Goal: Task Accomplishment & Management: Manage account settings

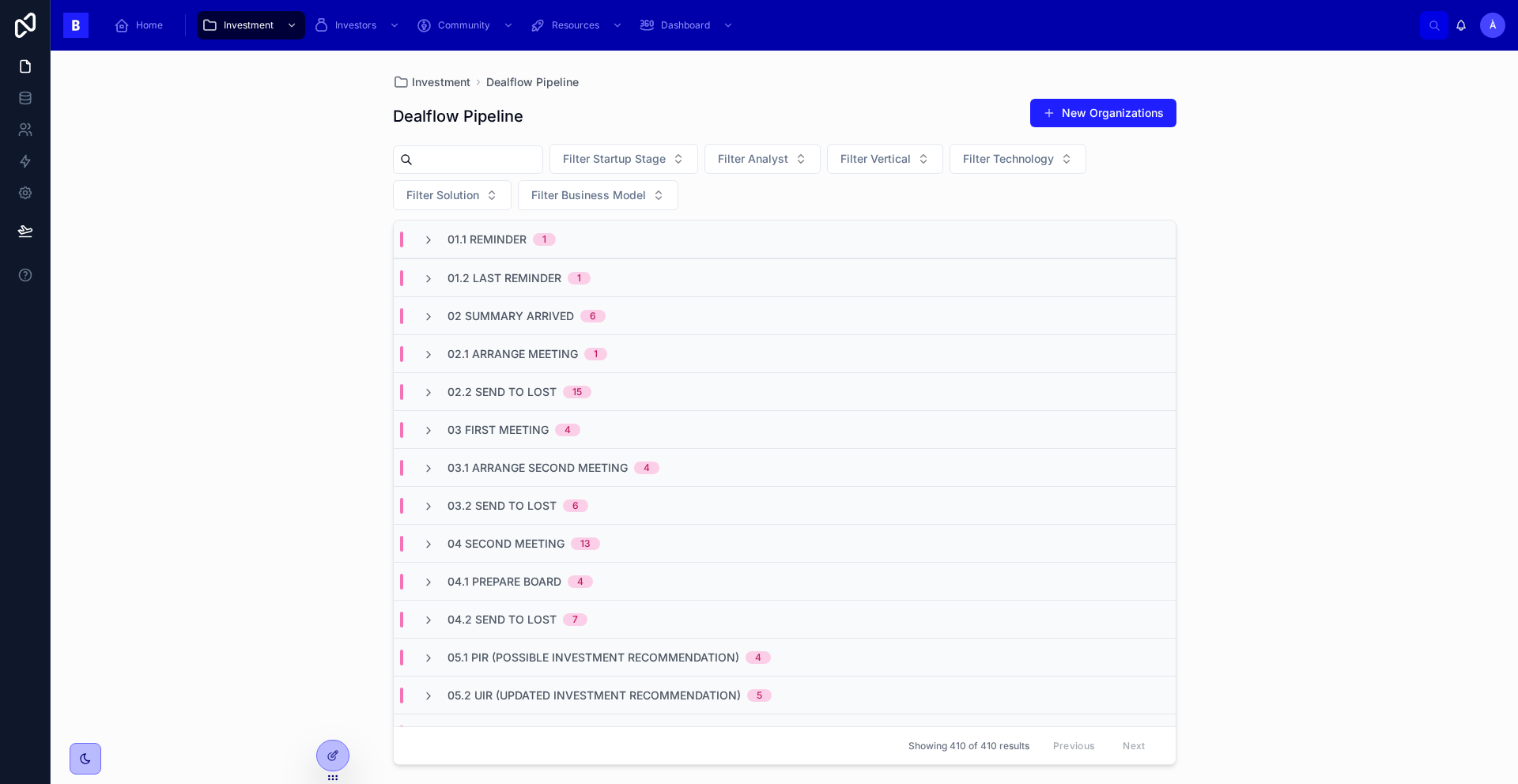
drag, startPoint x: 232, startPoint y: 162, endPoint x: 259, endPoint y: 167, distance: 27.5
click at [240, 165] on div "Investment Dealflow Pipeline Dealflow Pipeline New Organizations Filter Startup…" at bounding box center [784, 417] width 1467 height 733
click at [493, 343] on div "02.1 Arrange Meeting 1" at bounding box center [783, 353] width 781 height 38
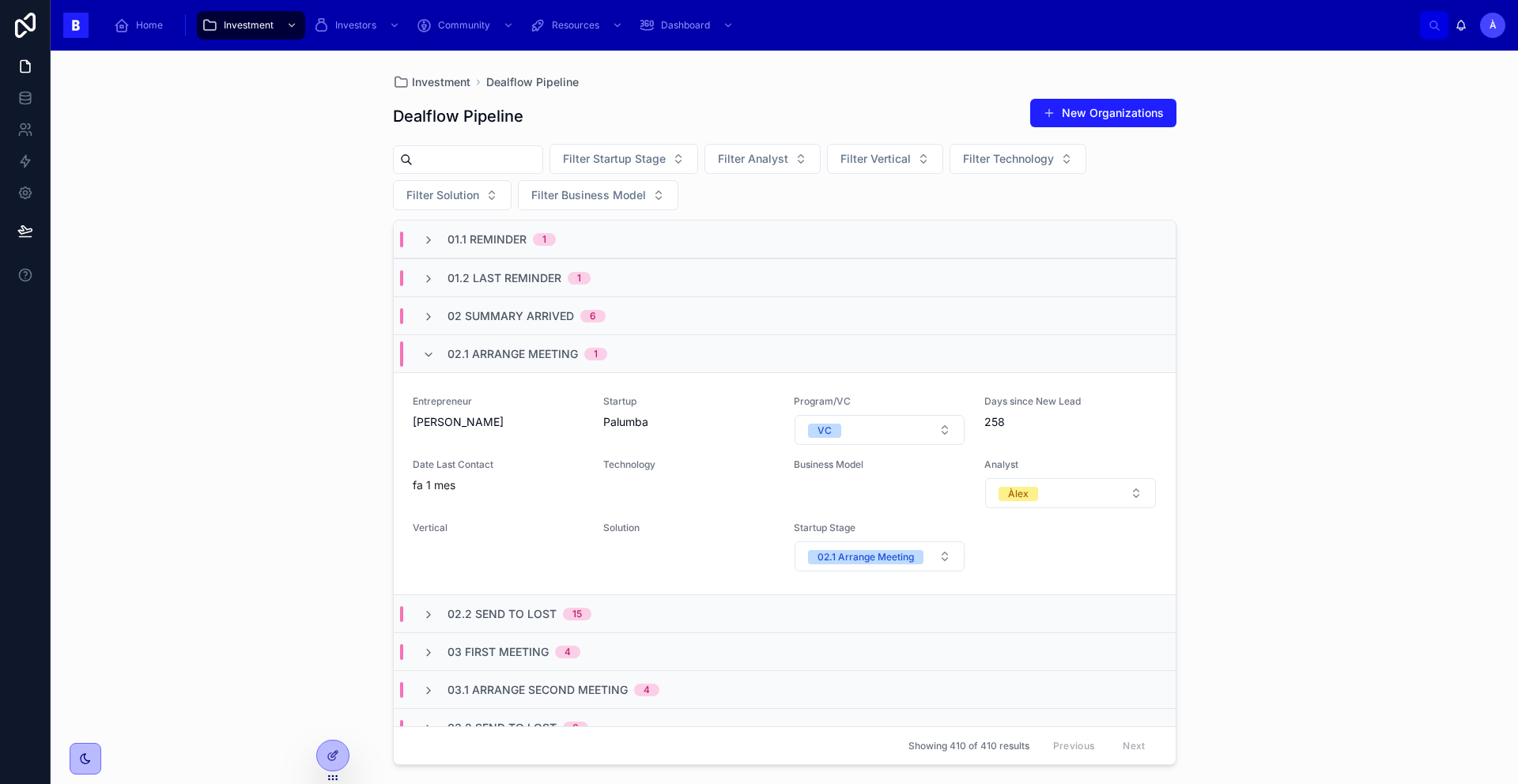
click at [493, 346] on span "02.1 Arrange Meeting" at bounding box center [512, 354] width 131 height 16
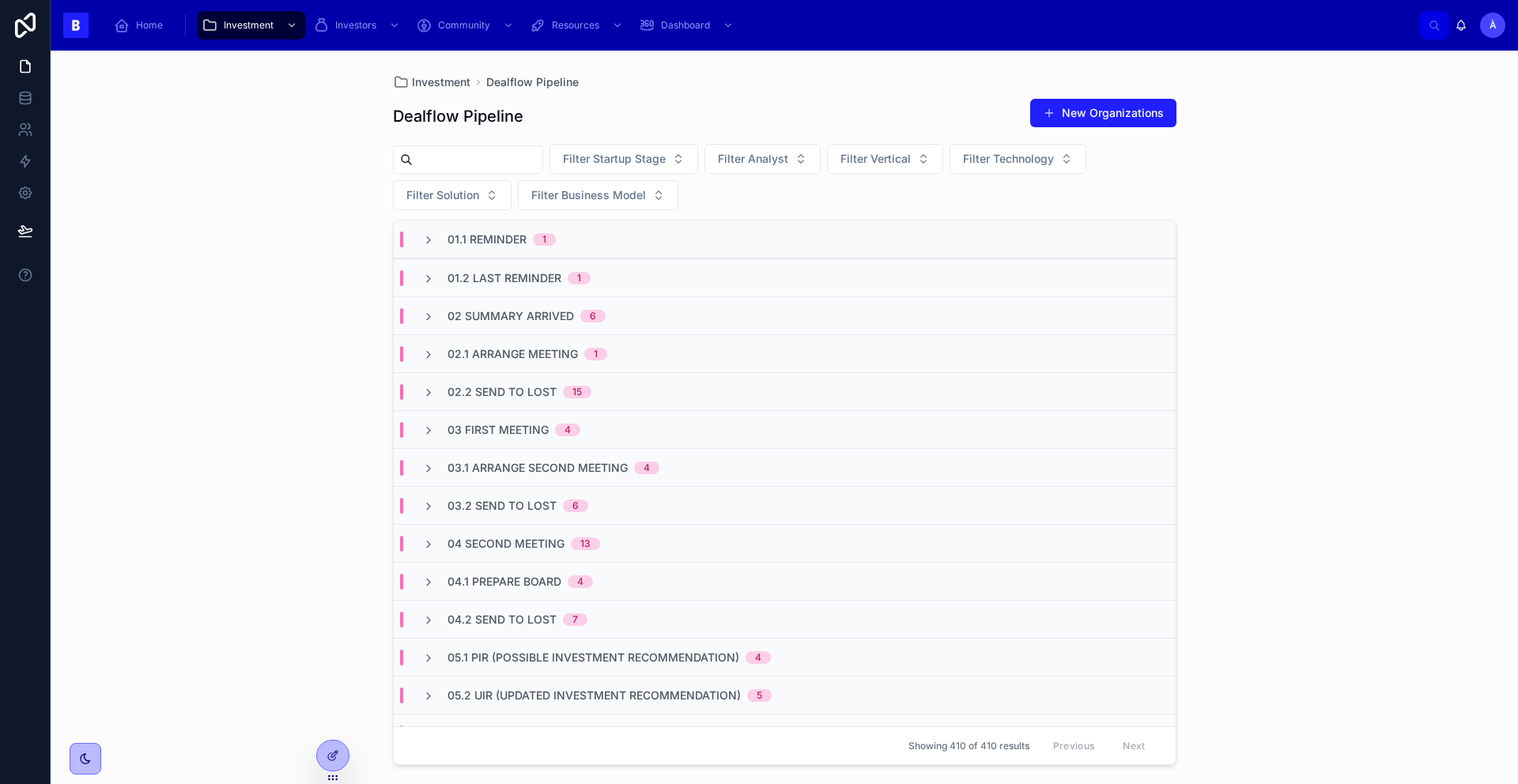
click at [487, 318] on span "02 Summary Arrived" at bounding box center [510, 316] width 127 height 16
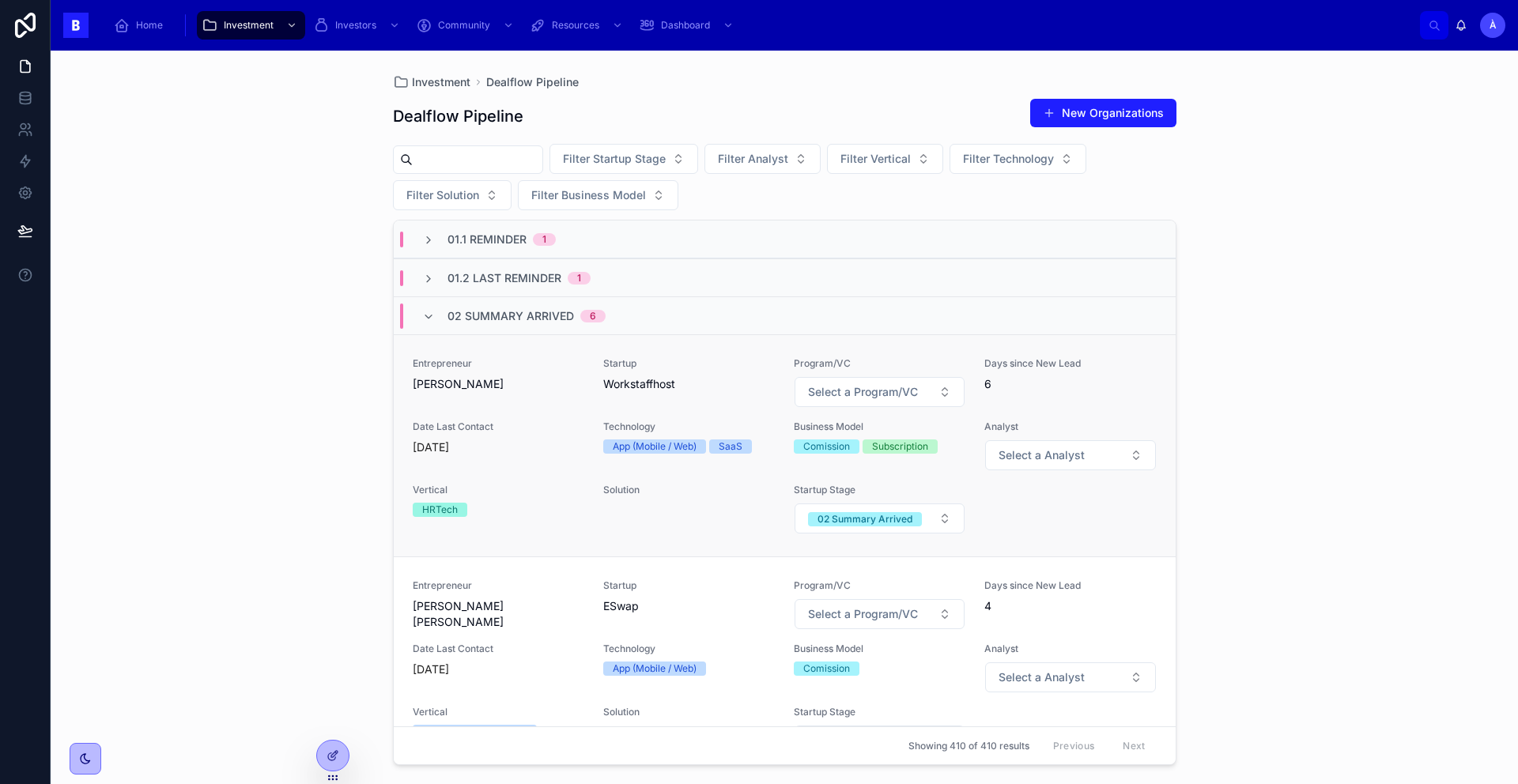
click at [493, 411] on div "Entrepreneur [PERSON_NAME] Startup Workstaffhost Program/VC Select a Program/VC…" at bounding box center [783, 445] width 744 height 177
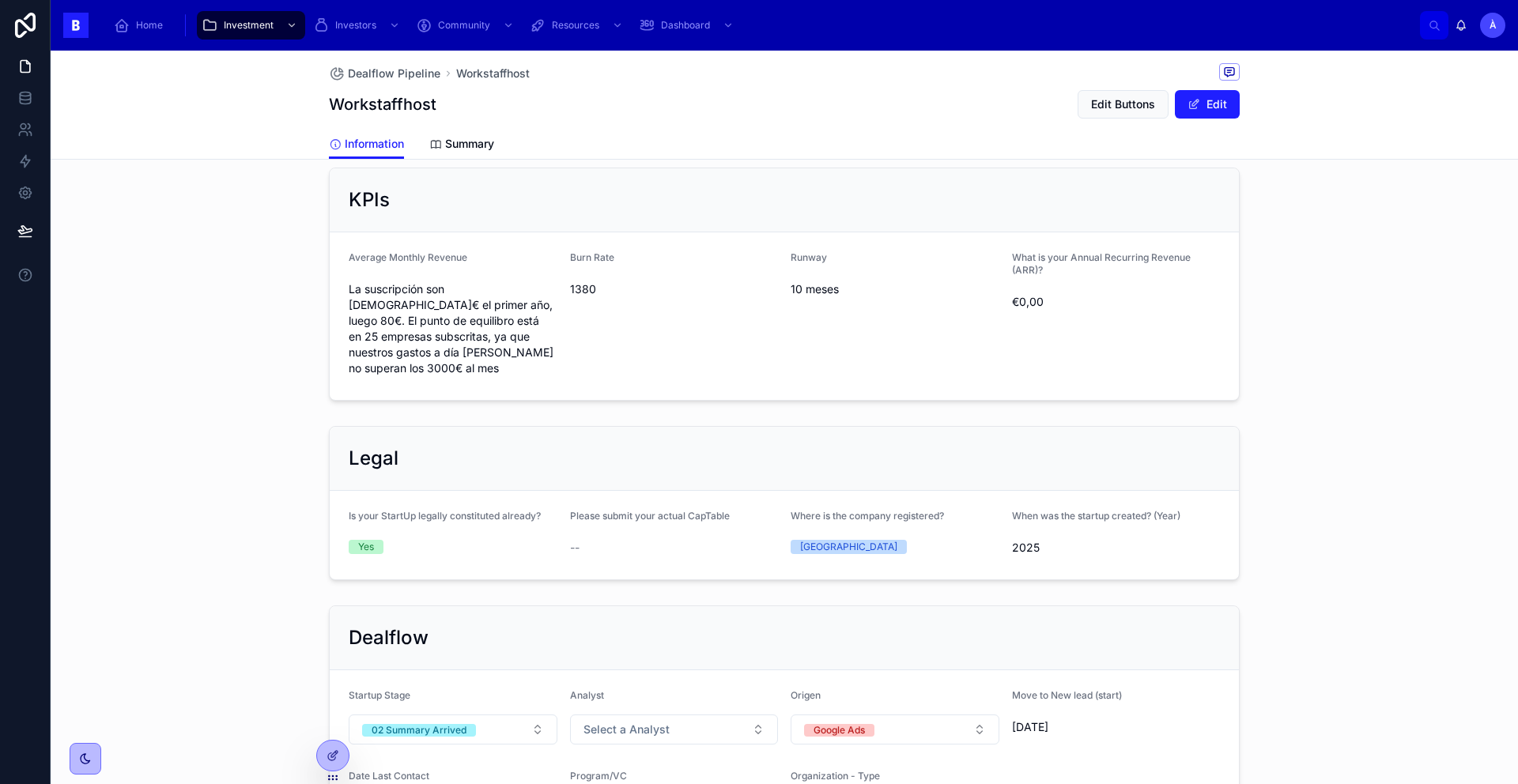
scroll to position [742, 0]
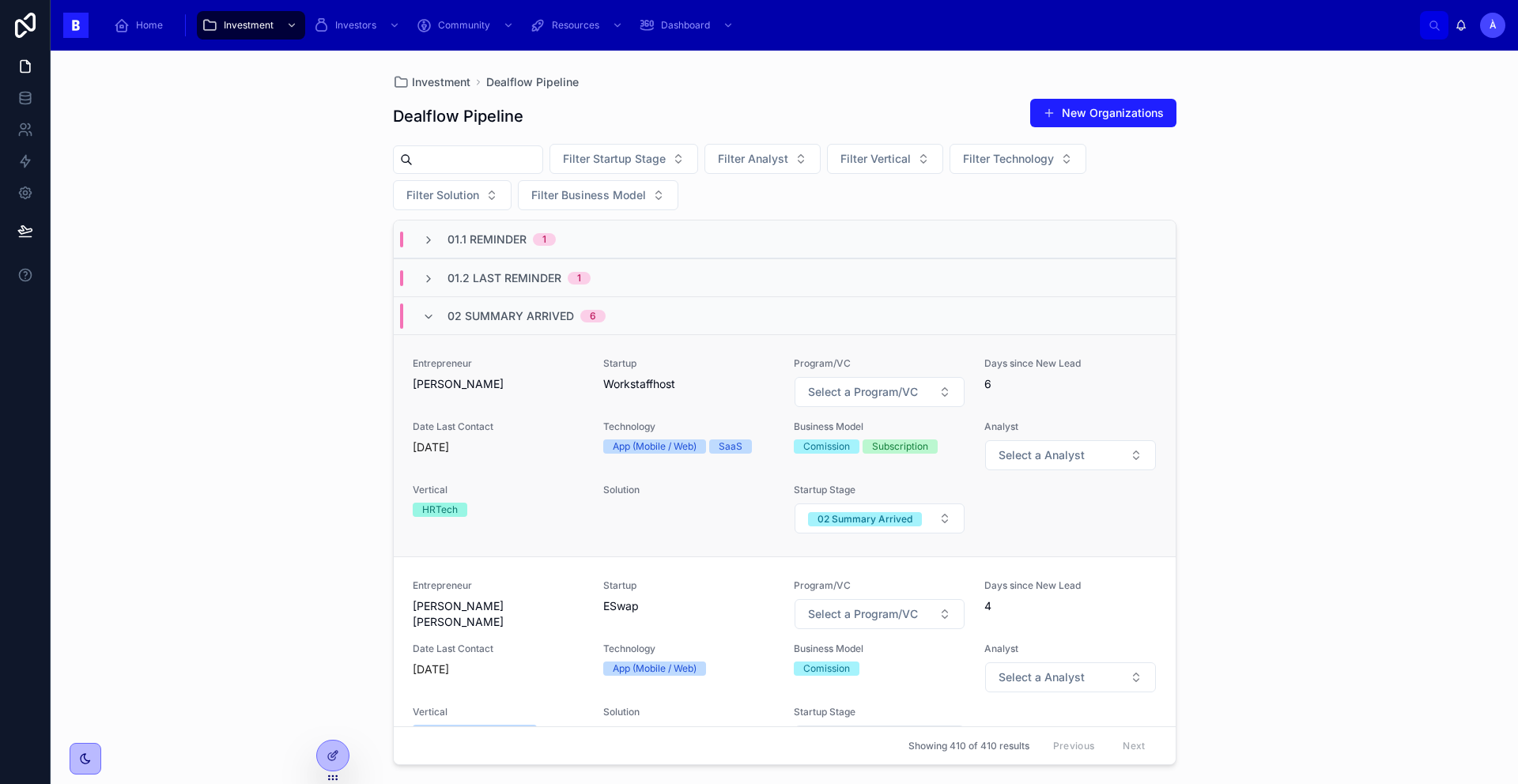
click at [485, 408] on div "Entrepreneur [PERSON_NAME] Startup Workstaffhost Program/VC Select a Program/VC…" at bounding box center [783, 445] width 744 height 177
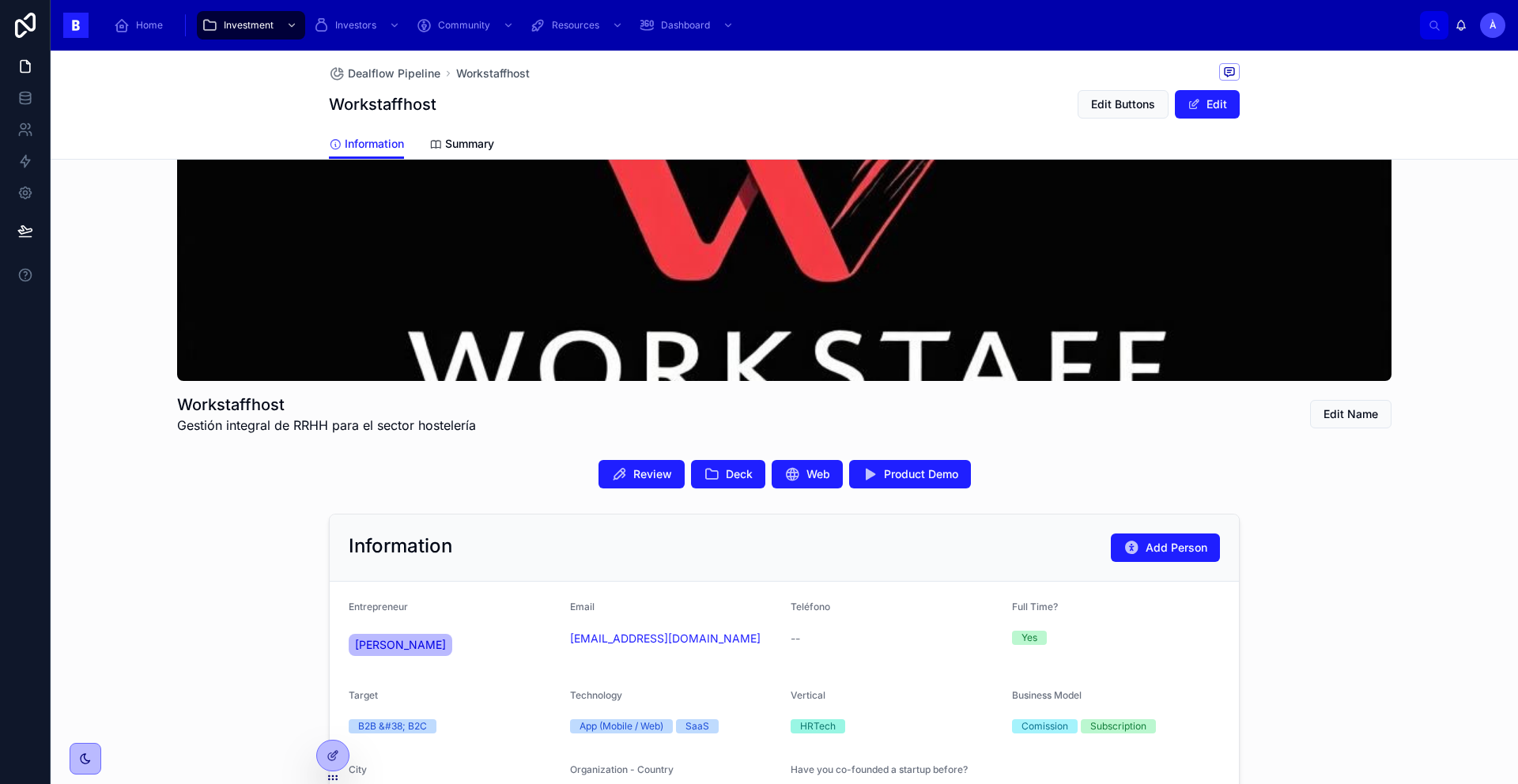
scroll to position [119, 0]
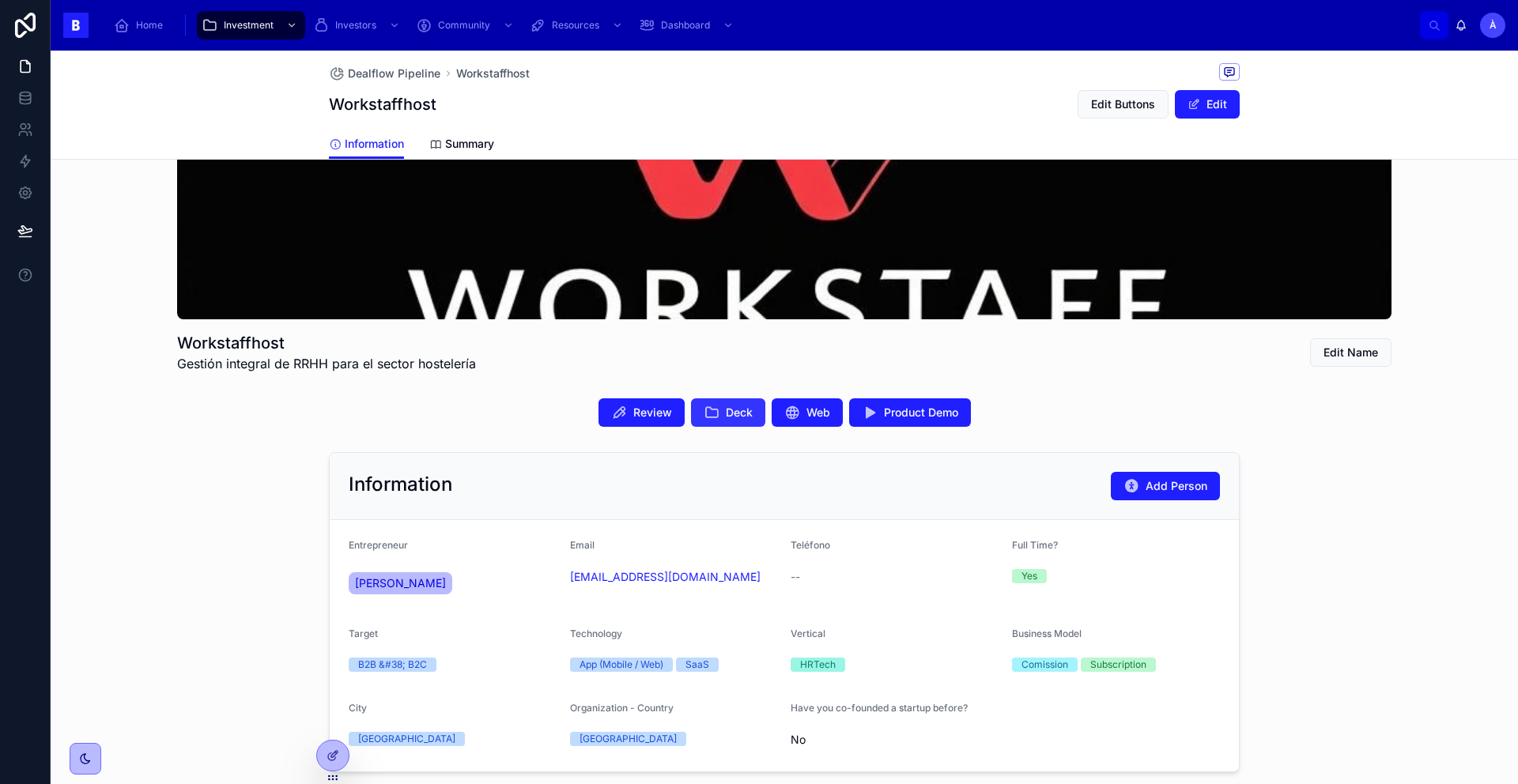
click at [717, 420] on button "Deck" at bounding box center [728, 412] width 74 height 29
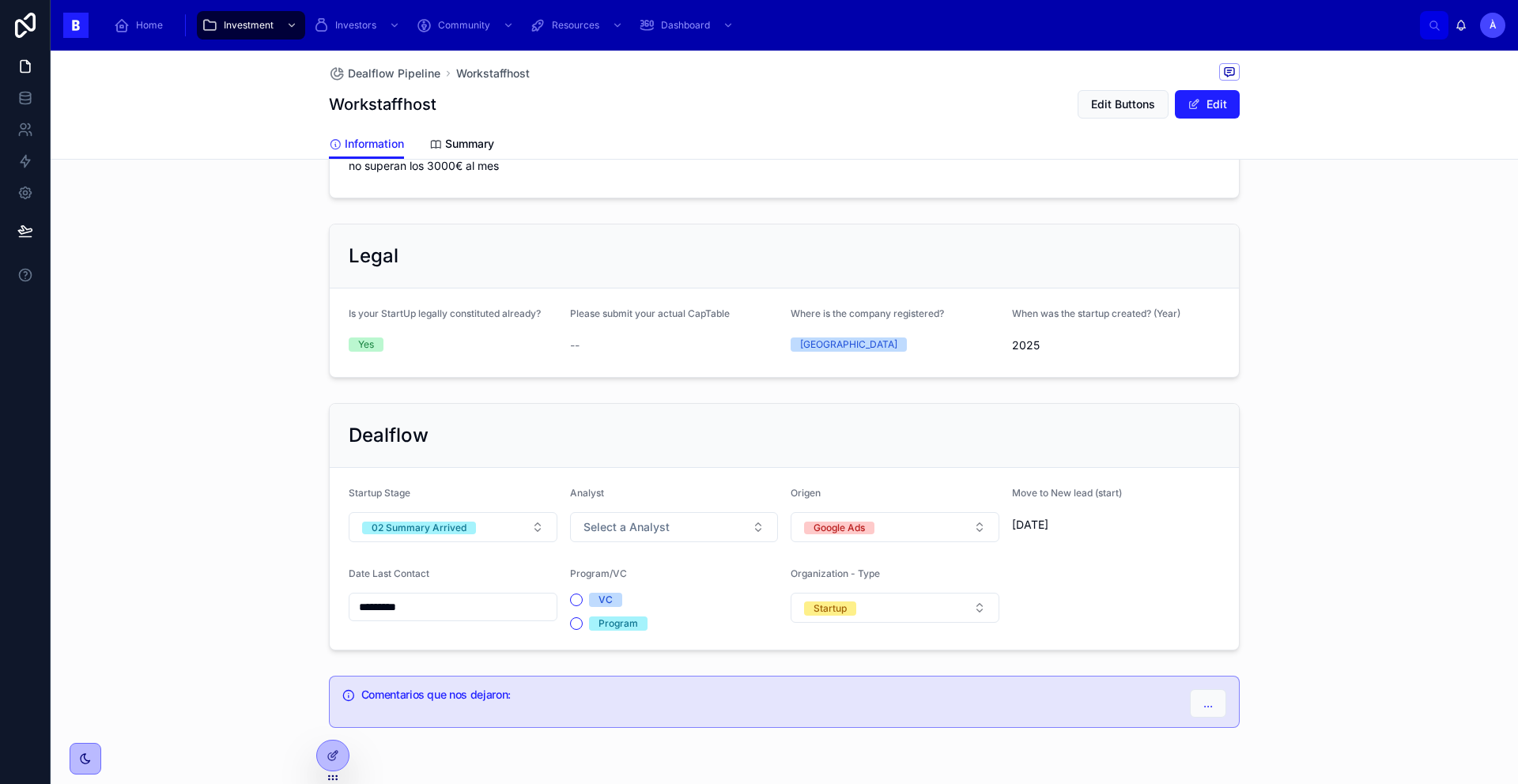
scroll to position [982, 0]
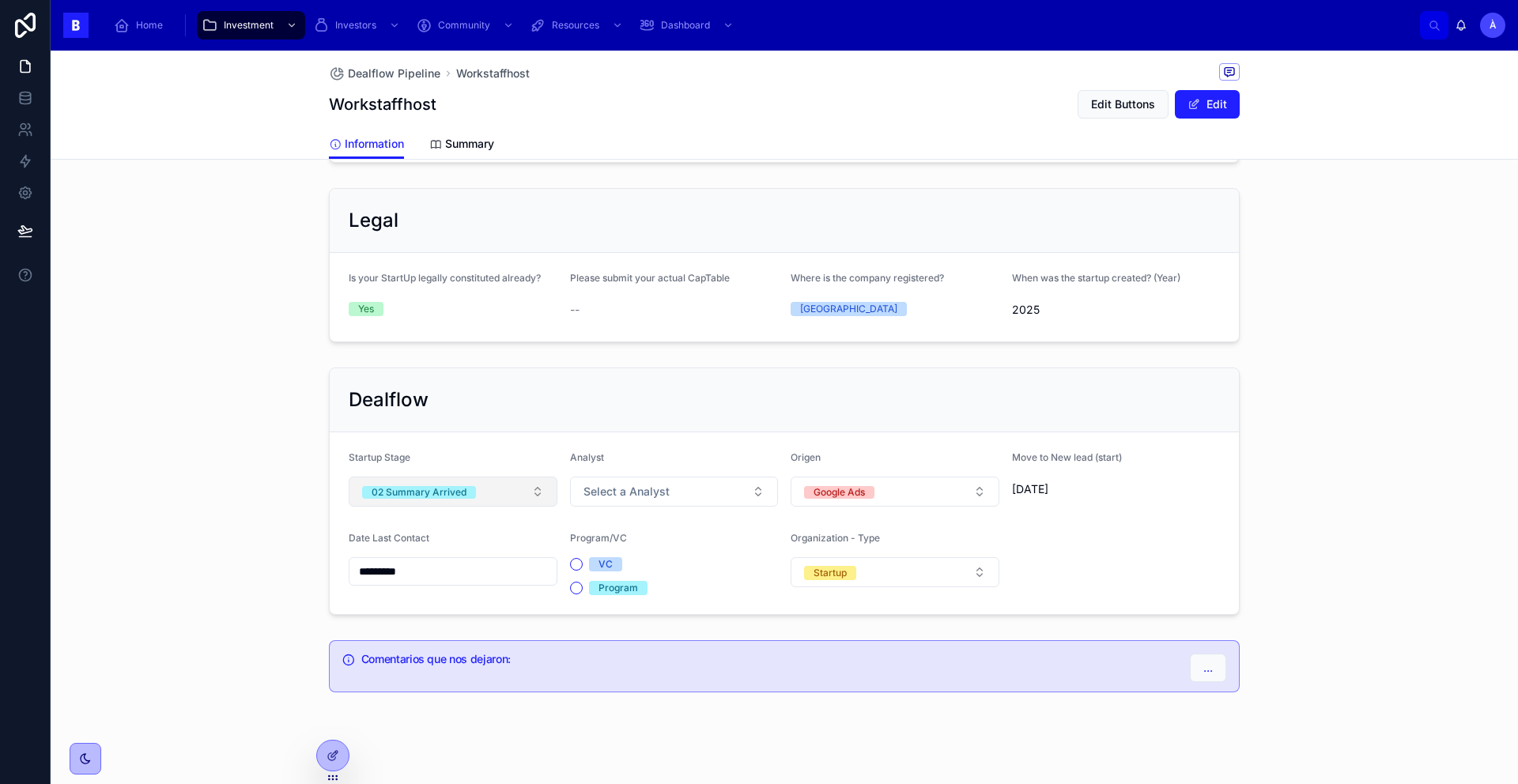
click at [435, 486] on div "02 Summary Arrived" at bounding box center [418, 492] width 95 height 13
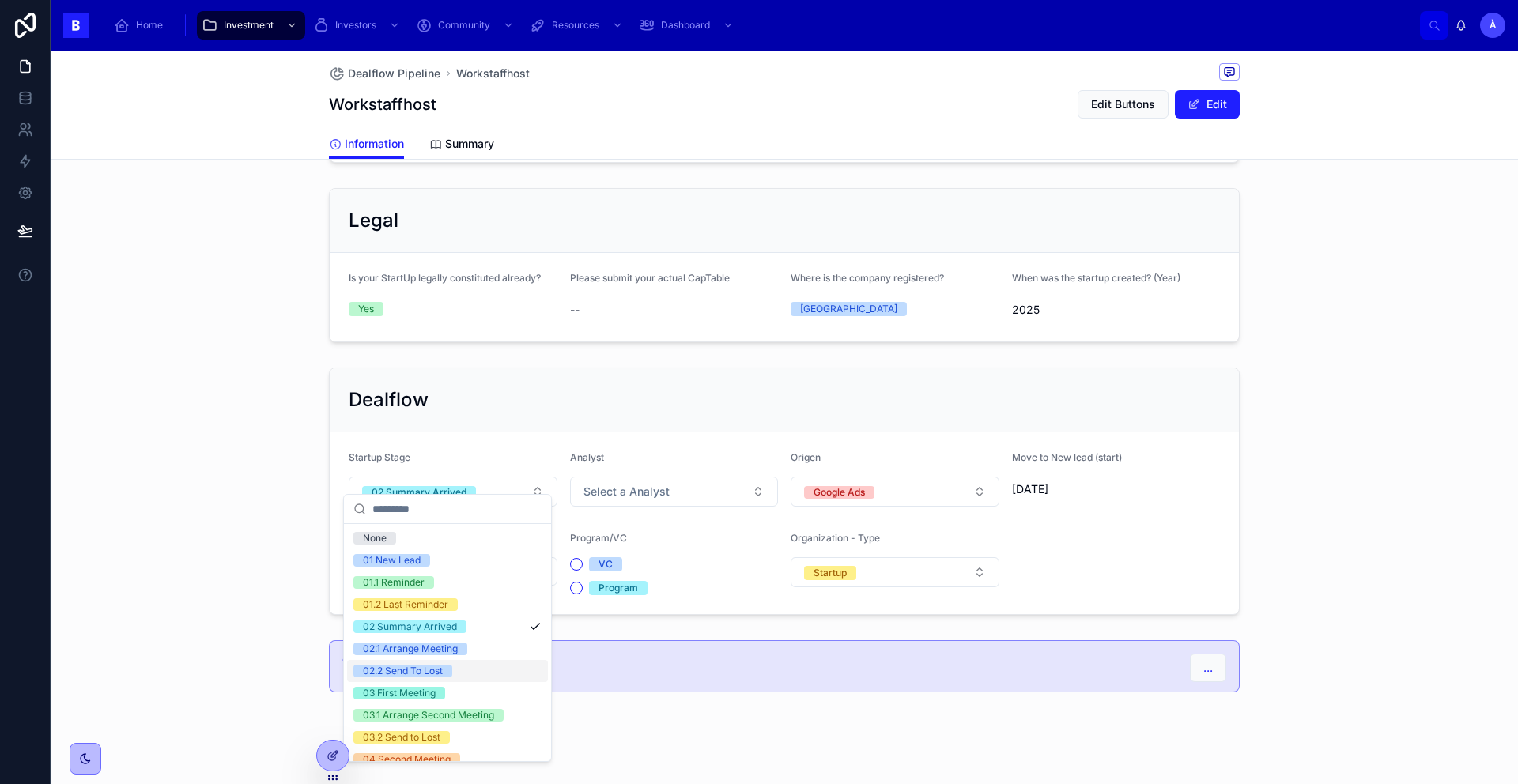
click at [428, 664] on div "02.2 Send To Lost" at bounding box center [403, 670] width 80 height 13
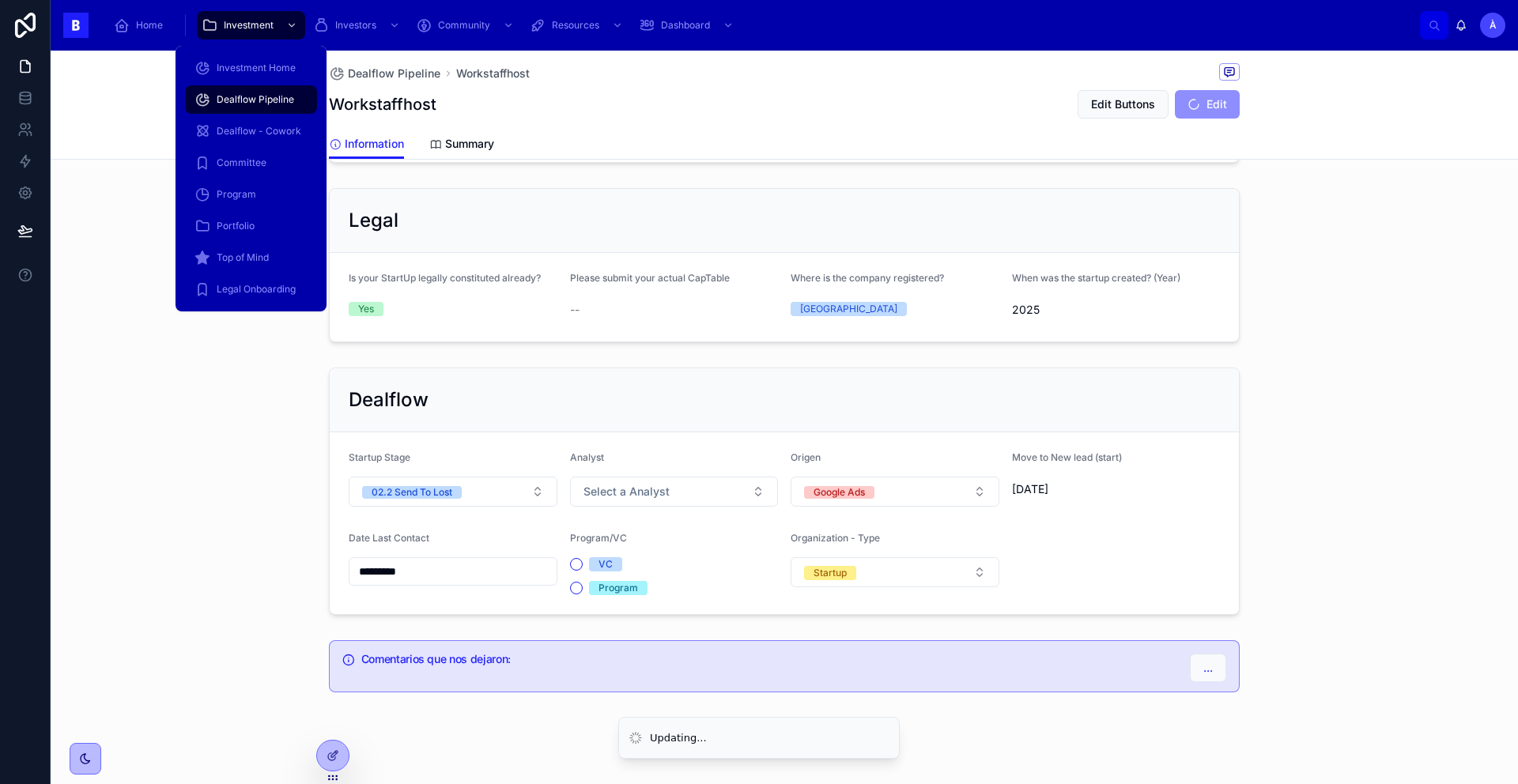
click at [254, 97] on span "Dealflow Pipeline" at bounding box center [255, 99] width 78 height 13
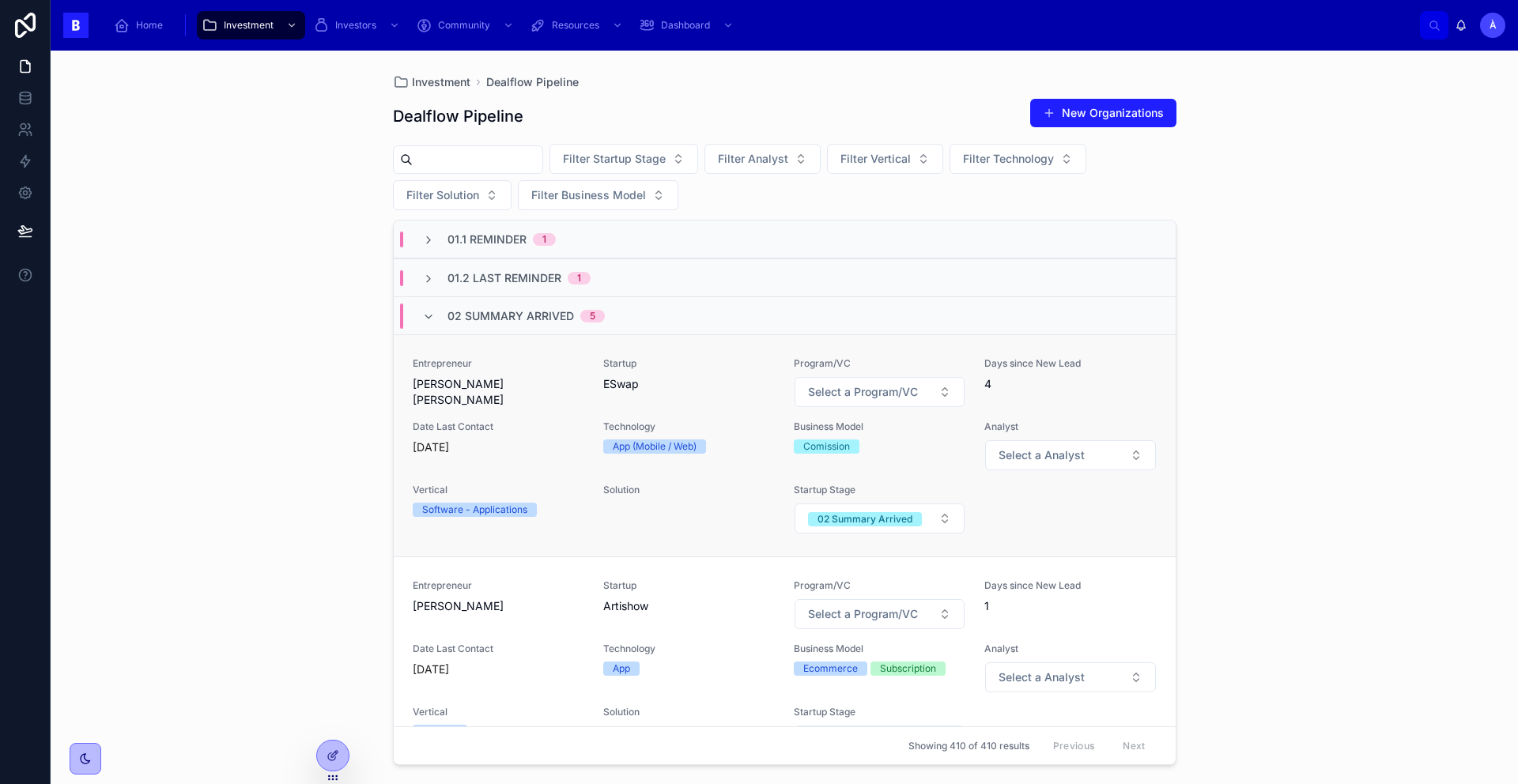
click at [503, 436] on div "Date Last Contact [DATE]" at bounding box center [498, 437] width 172 height 35
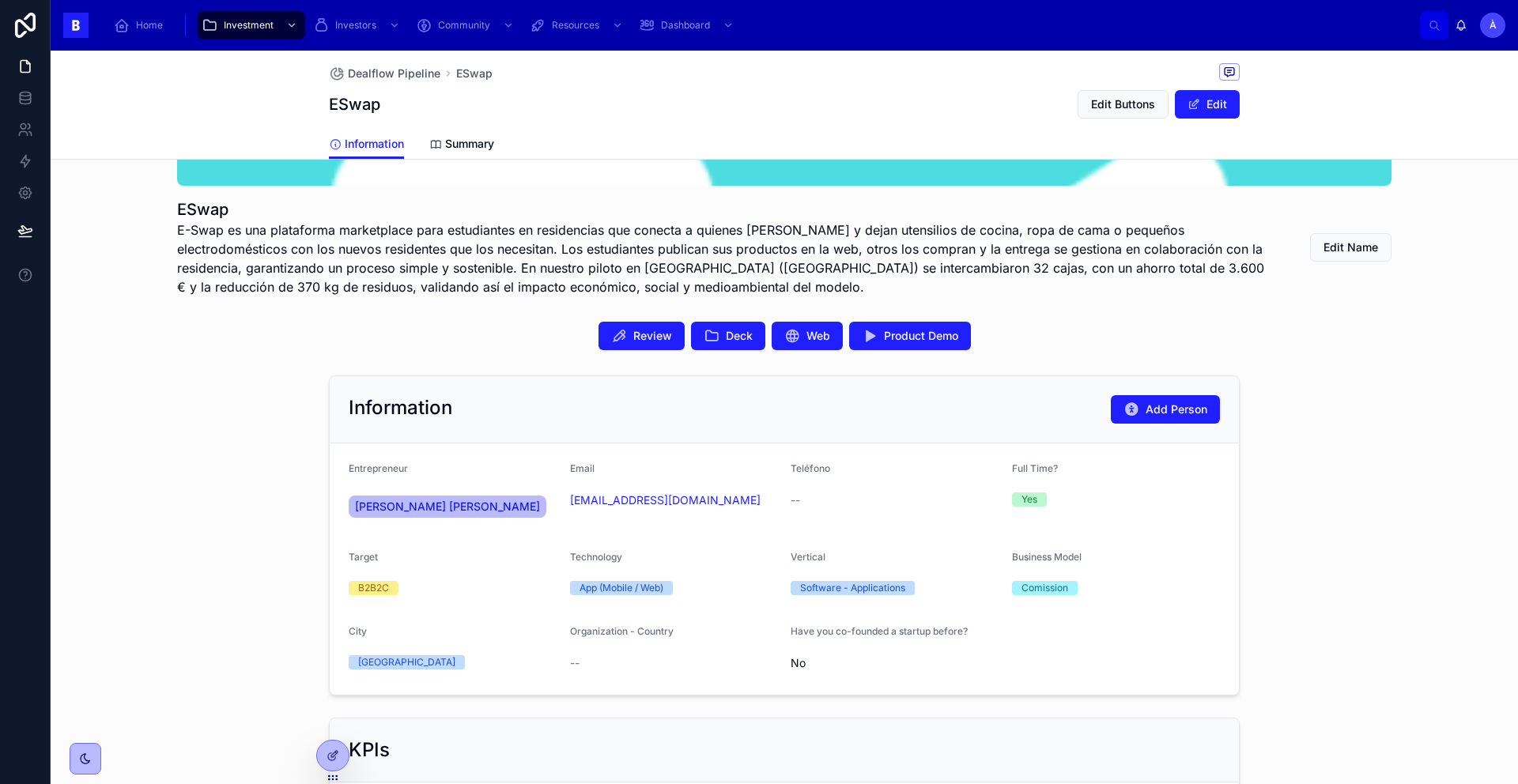
scroll to position [218, 0]
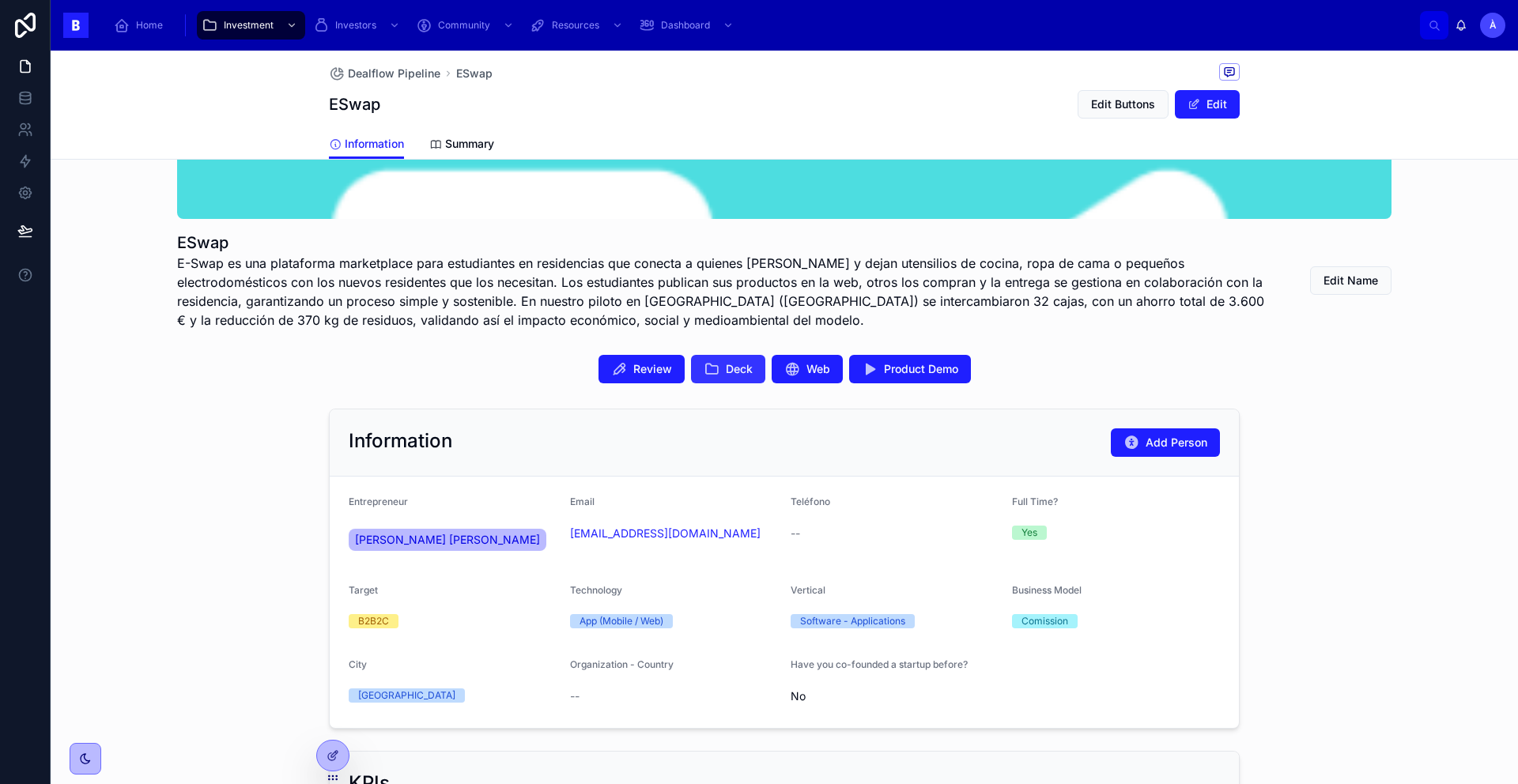
click at [741, 363] on span "Deck" at bounding box center [739, 369] width 27 height 16
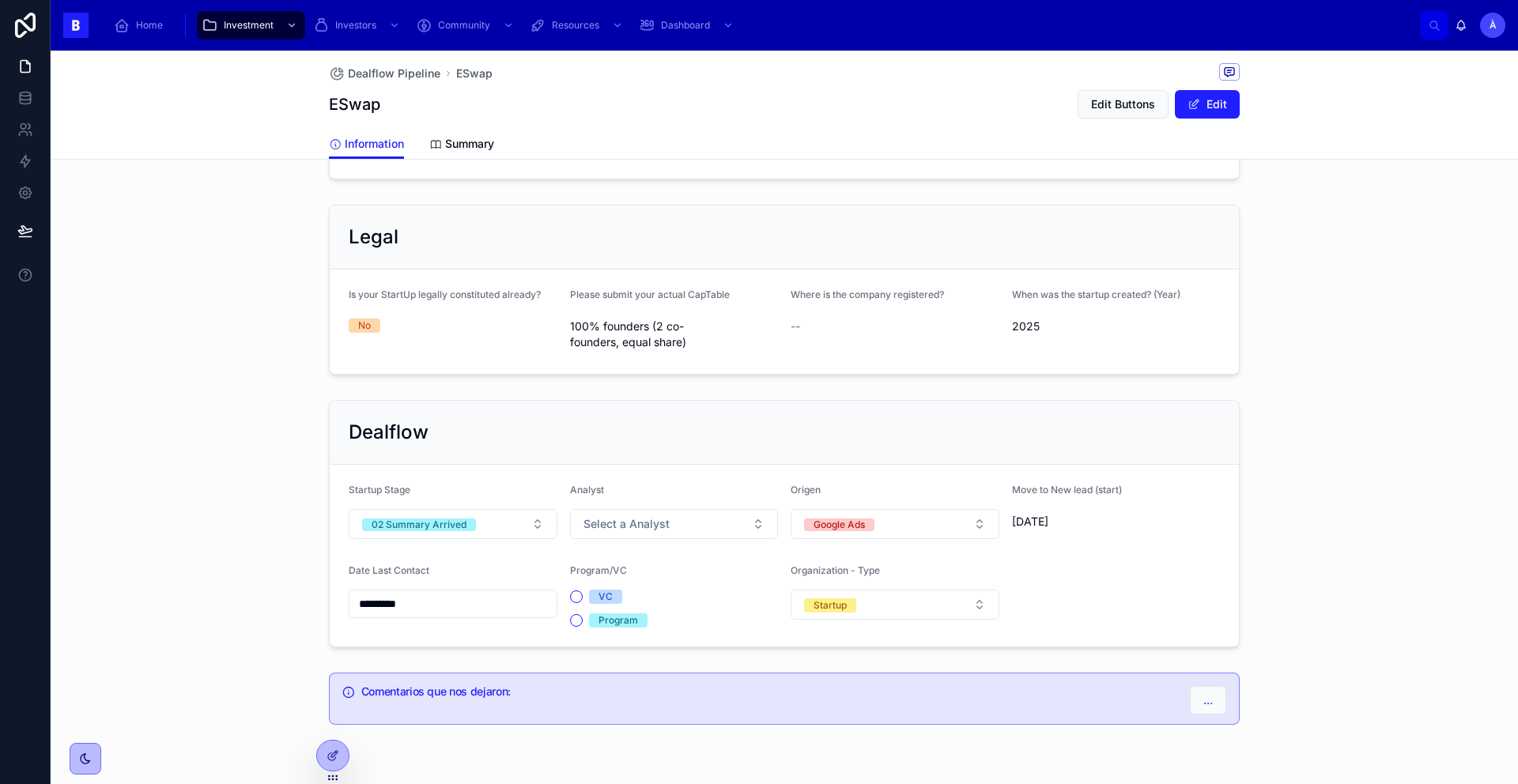
scroll to position [1024, 0]
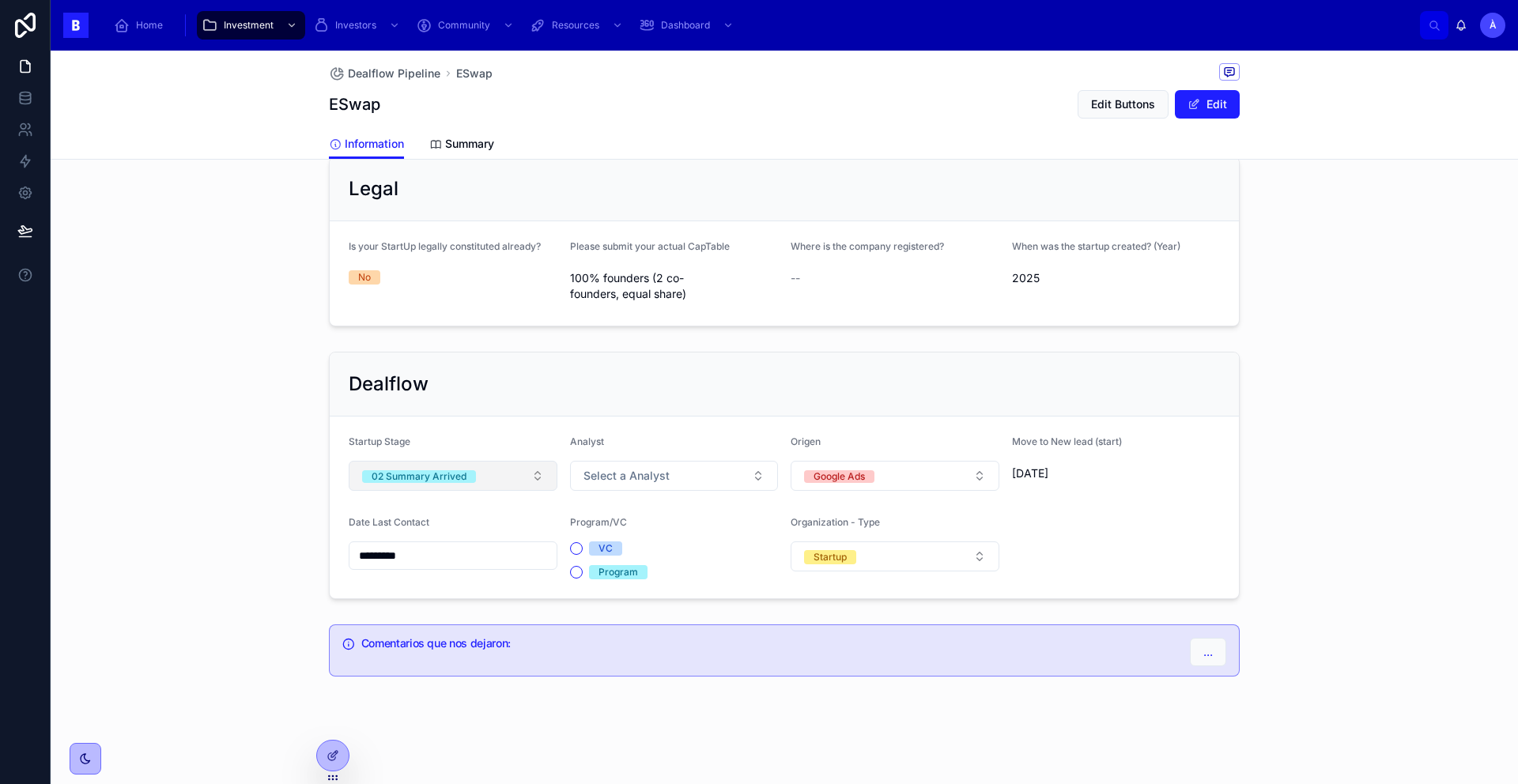
click at [436, 485] on button "02 Summary Arrived" at bounding box center [452, 476] width 209 height 30
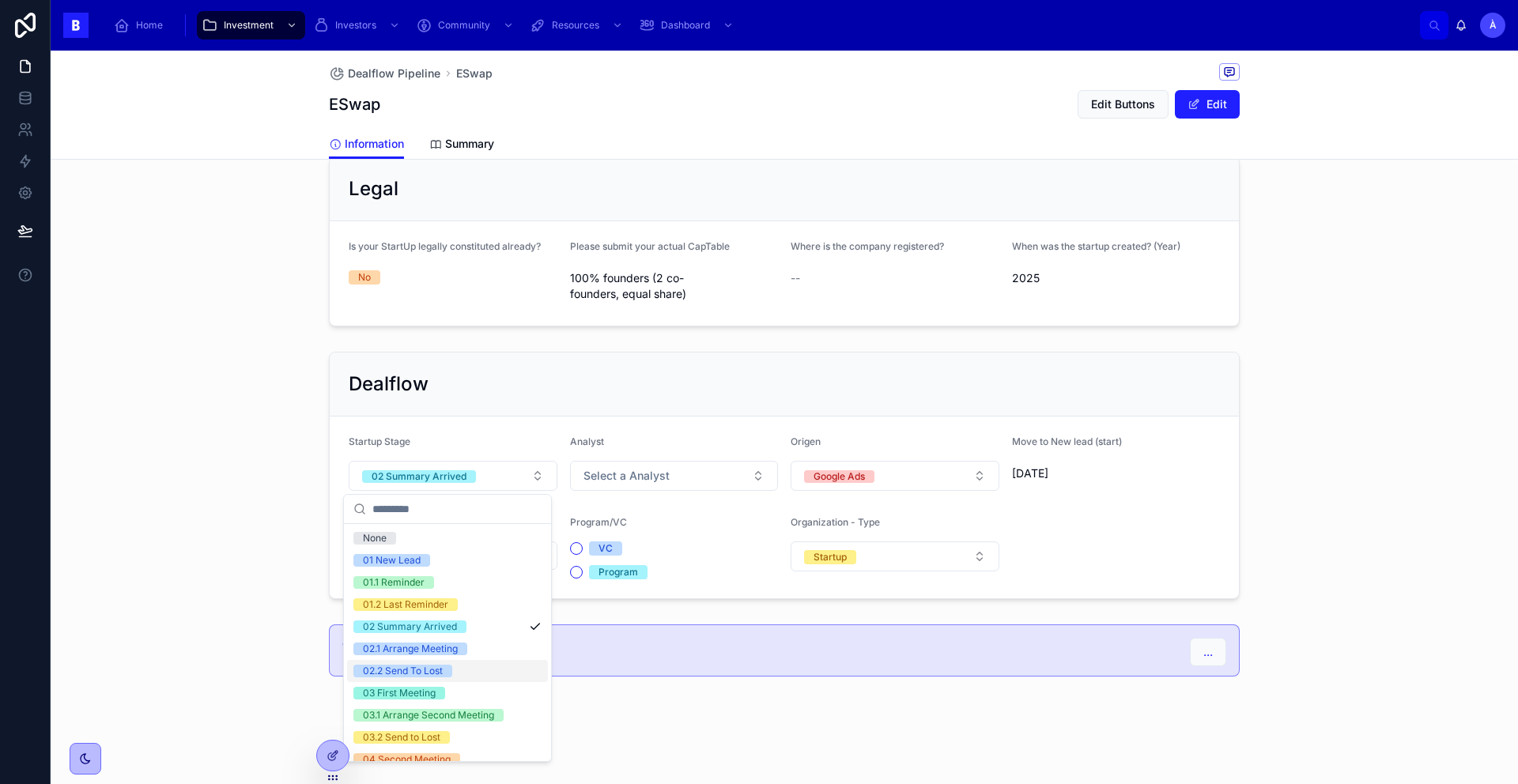
click at [430, 675] on div "02.2 Send To Lost" at bounding box center [403, 670] width 80 height 13
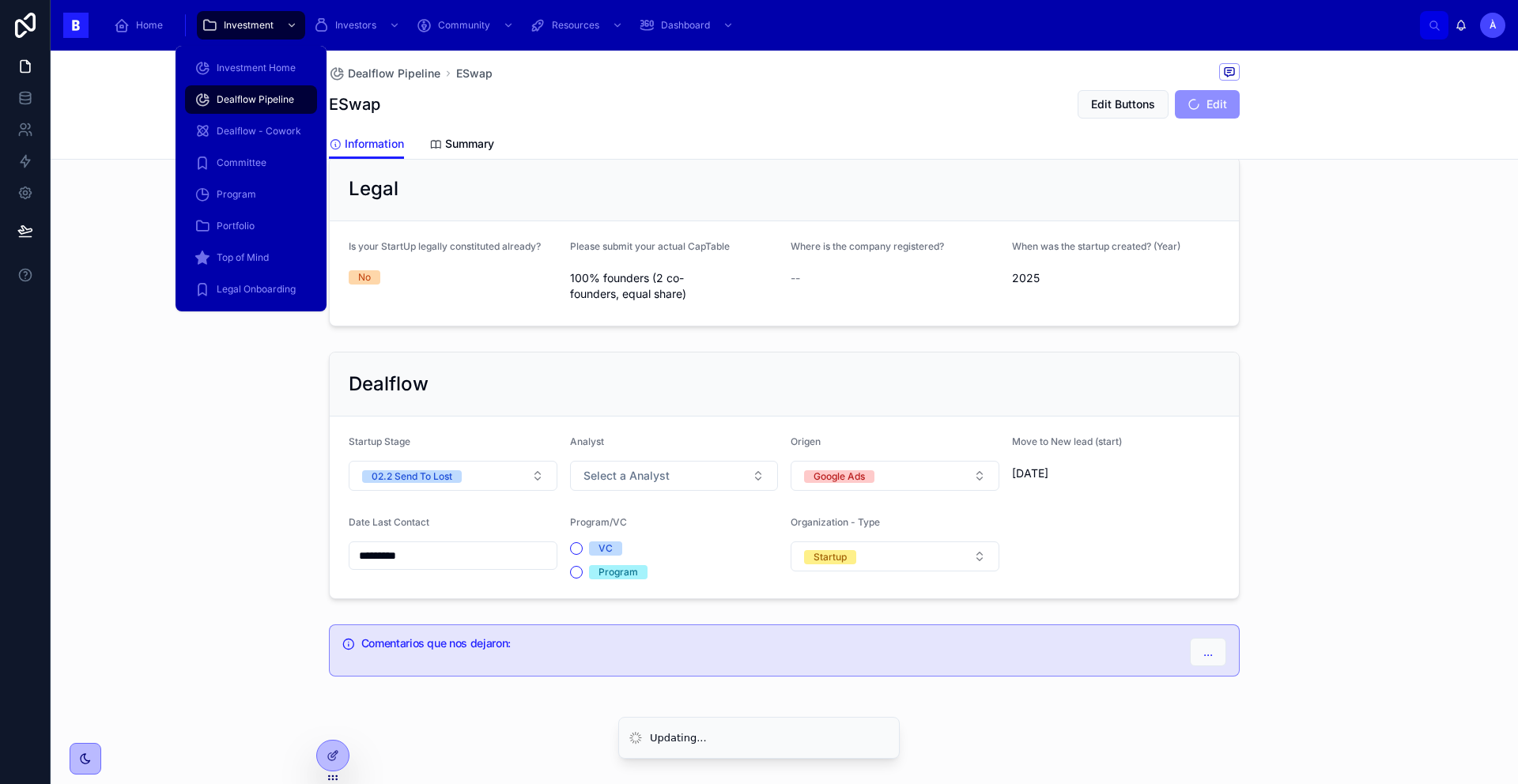
click at [255, 101] on span "Dealflow Pipeline" at bounding box center [255, 99] width 78 height 13
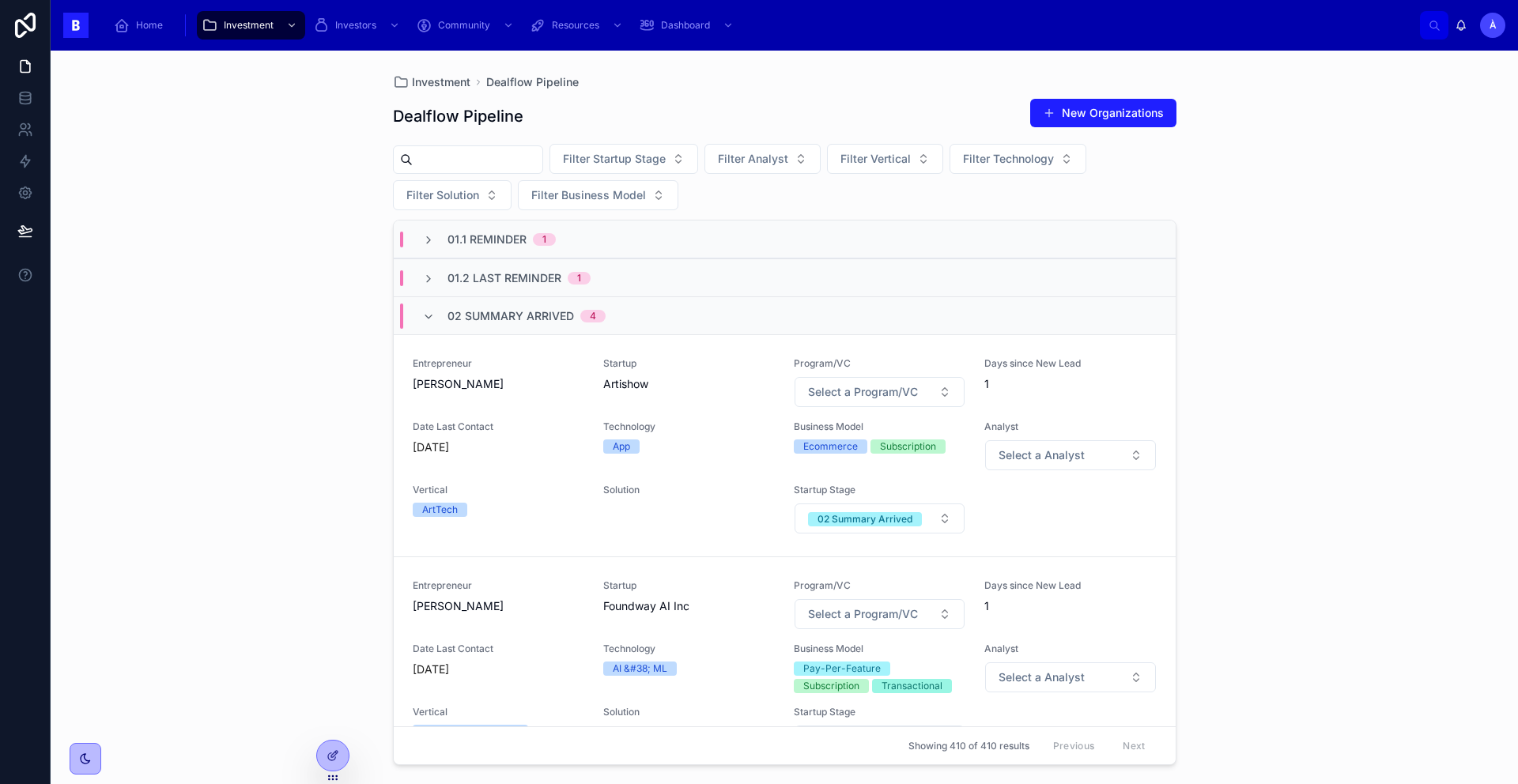
click at [504, 408] on div "Entrepreneur [PERSON_NAME] Startup Artishow Program/VC Select a Program/VC Days…" at bounding box center [783, 445] width 744 height 177
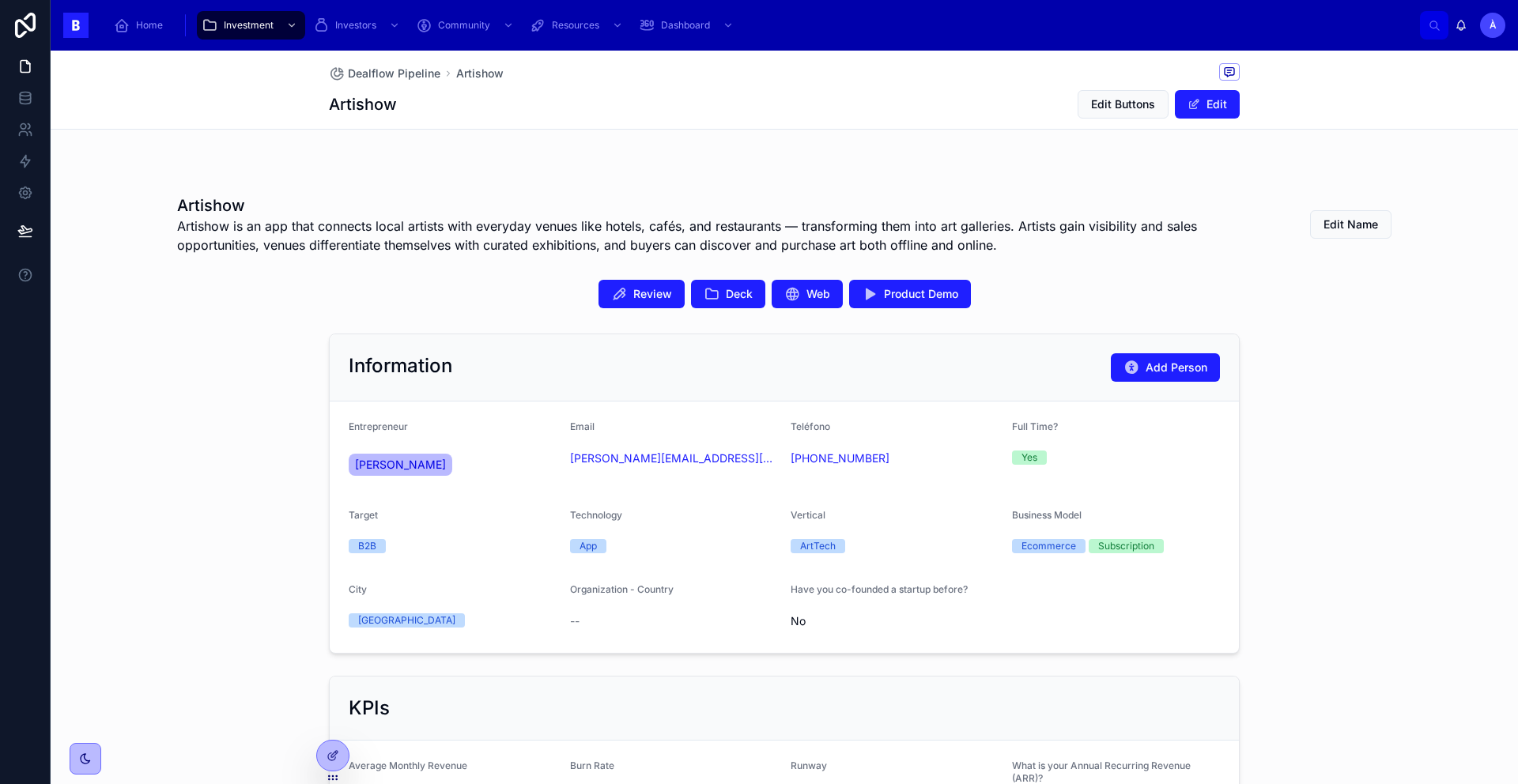
scroll to position [233, 0]
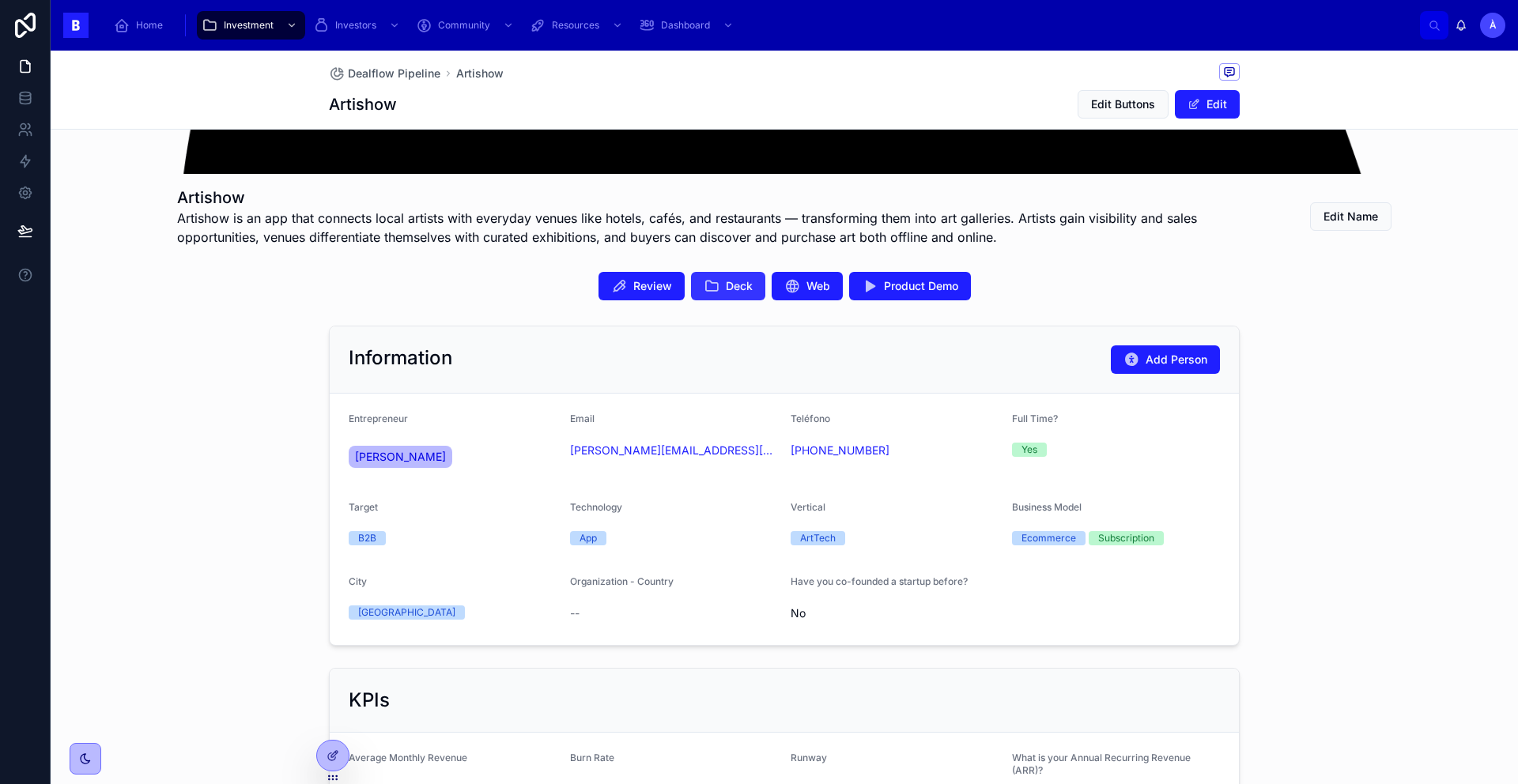
click at [715, 288] on button "Deck" at bounding box center [728, 285] width 74 height 29
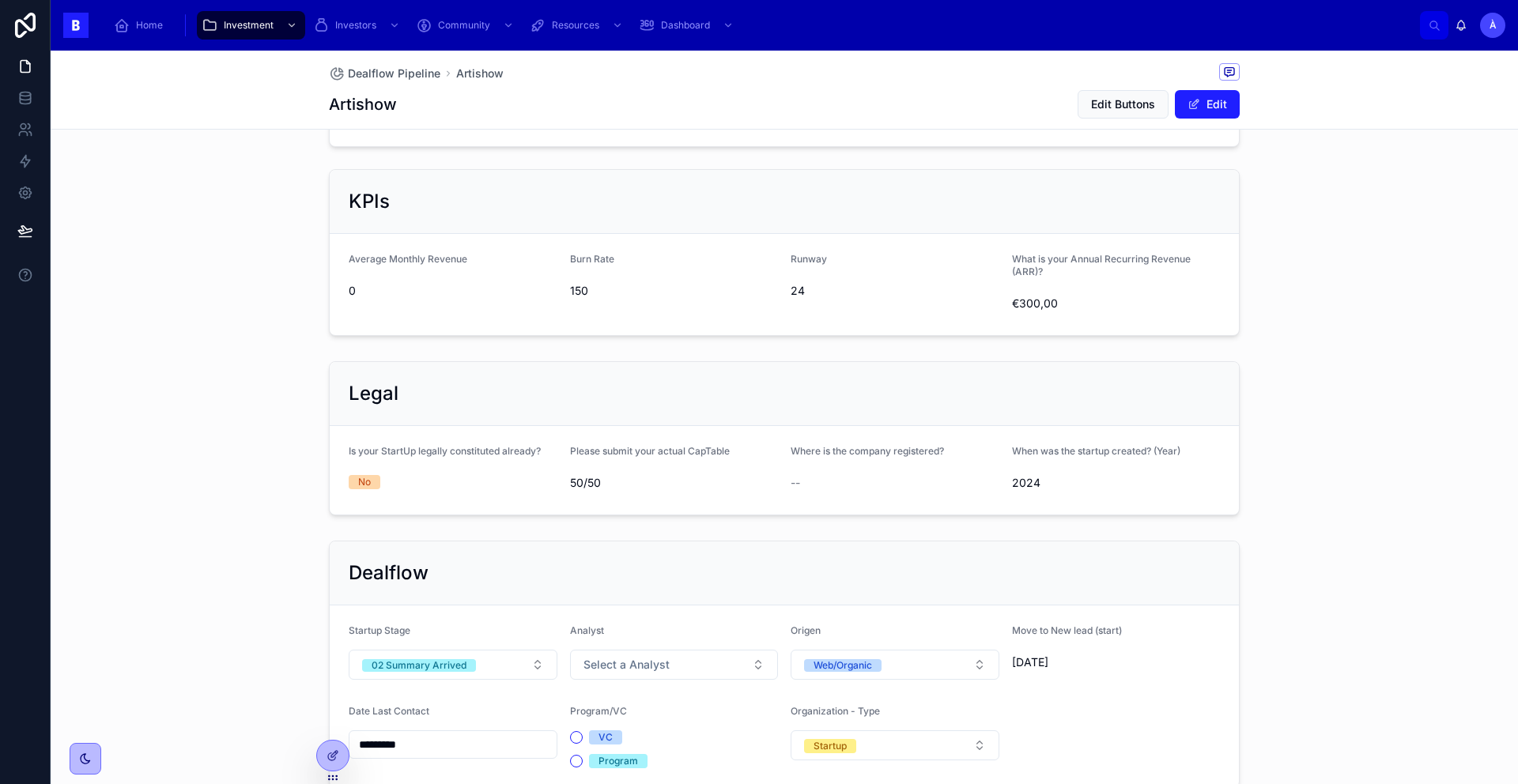
scroll to position [923, 0]
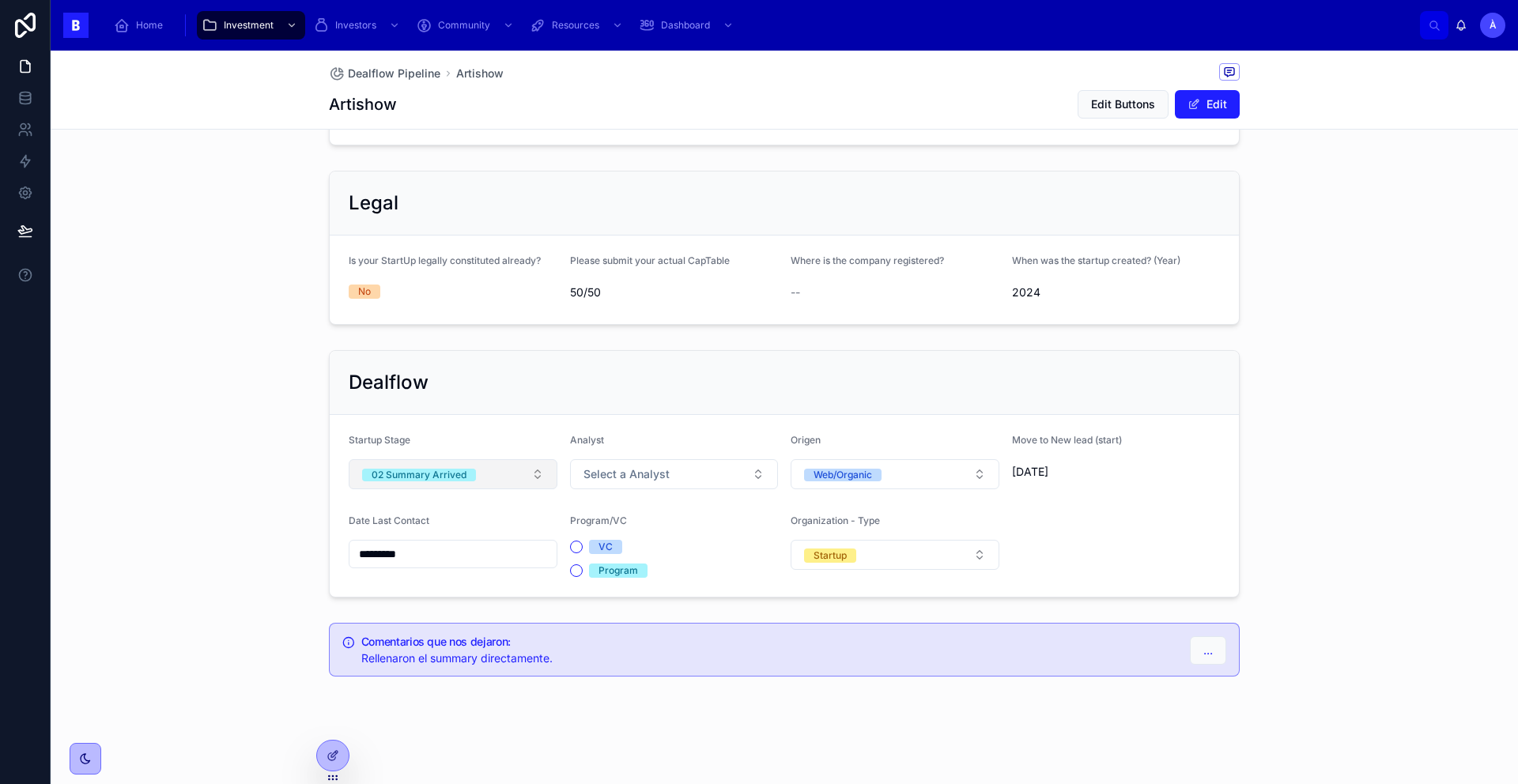
click at [434, 467] on span "02 Summary Arrived" at bounding box center [419, 474] width 114 height 16
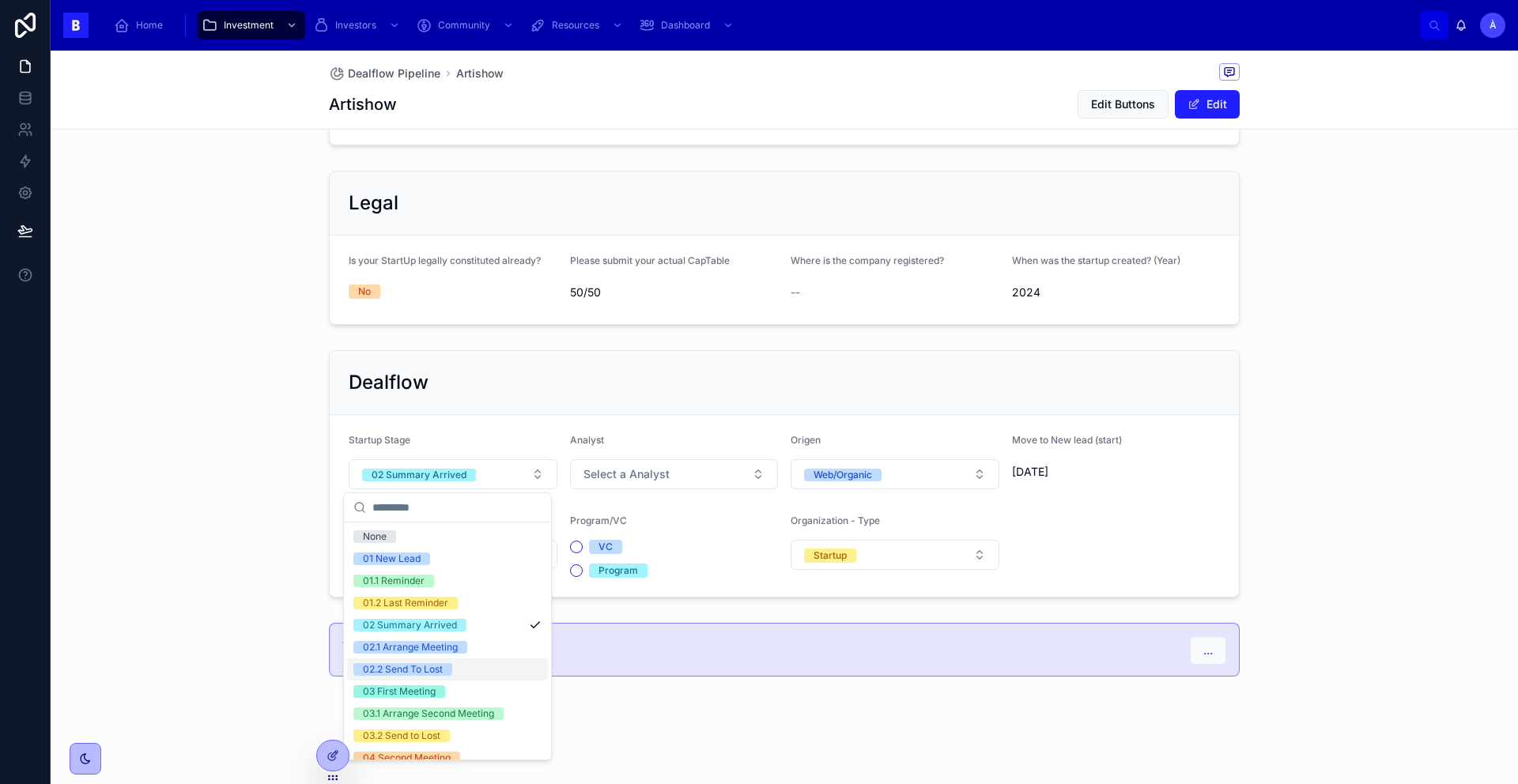
drag, startPoint x: 445, startPoint y: 660, endPoint x: 454, endPoint y: 660, distance: 9.0
click at [447, 667] on div "02.2 Send To Lost" at bounding box center [447, 669] width 201 height 22
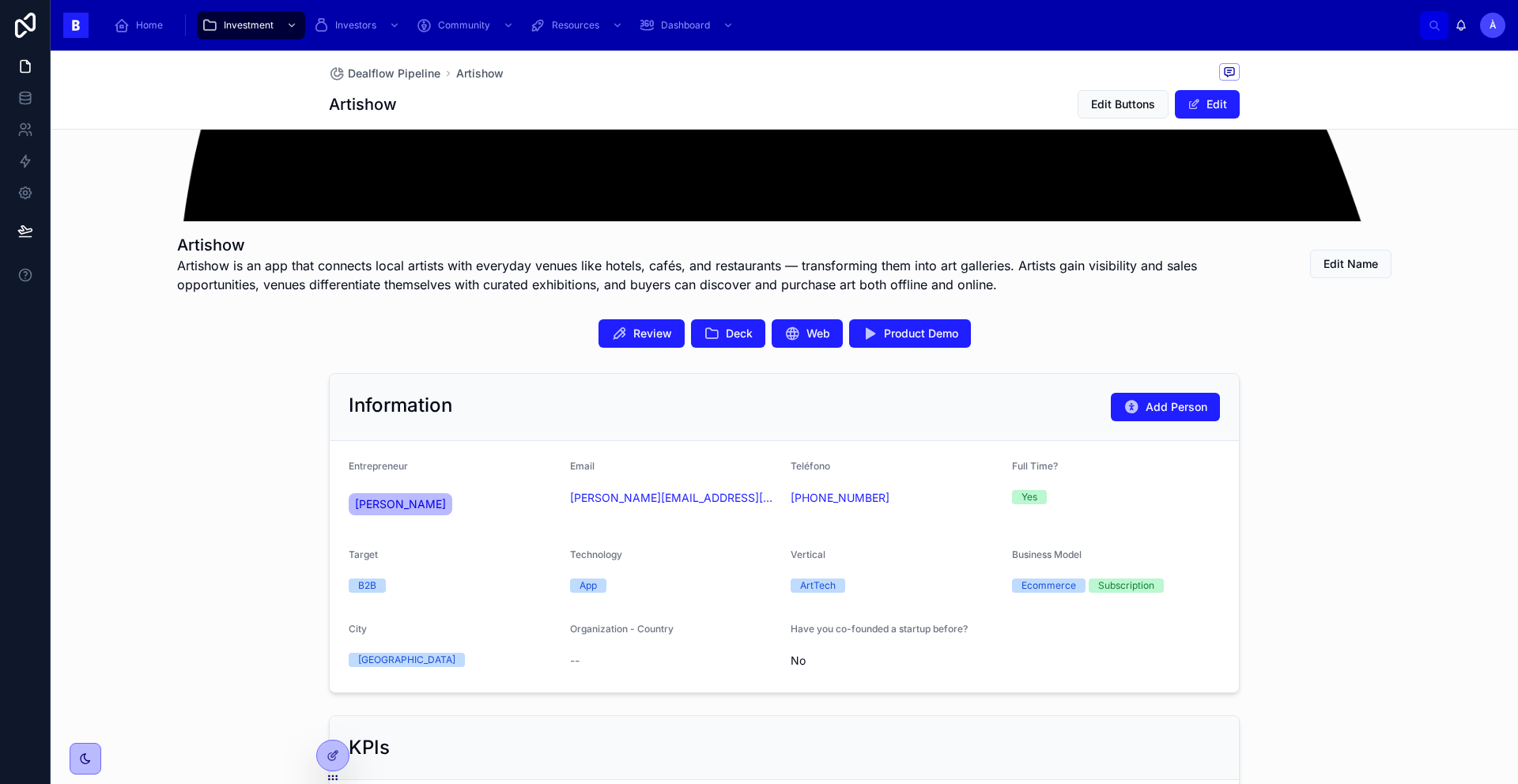
scroll to position [175, 0]
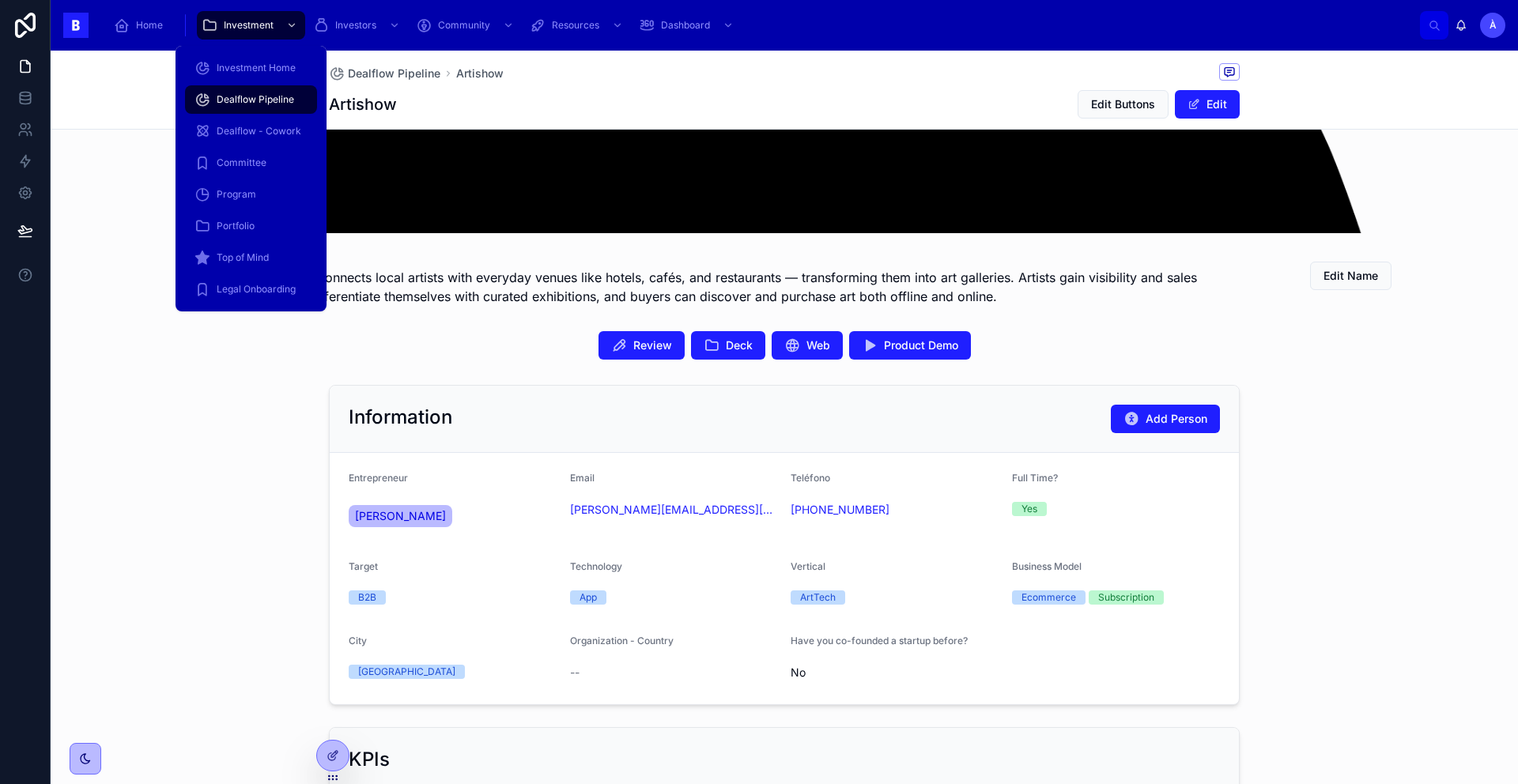
click at [287, 101] on span "Dealflow Pipeline" at bounding box center [255, 99] width 78 height 13
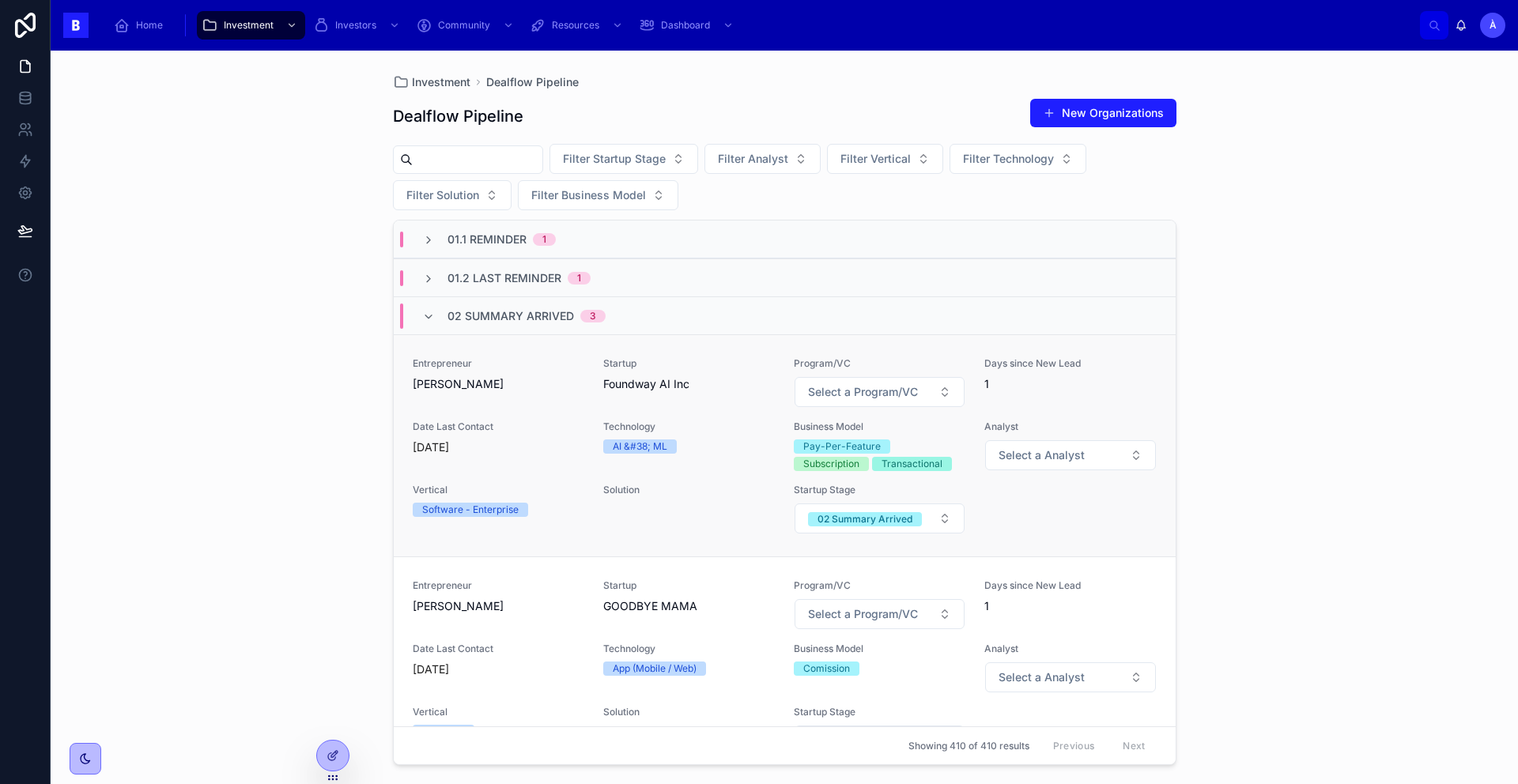
click at [554, 420] on div "Entrepreneur [PERSON_NAME] Startup Foundway AI Inc Program/VC Select a Program/…" at bounding box center [783, 445] width 744 height 177
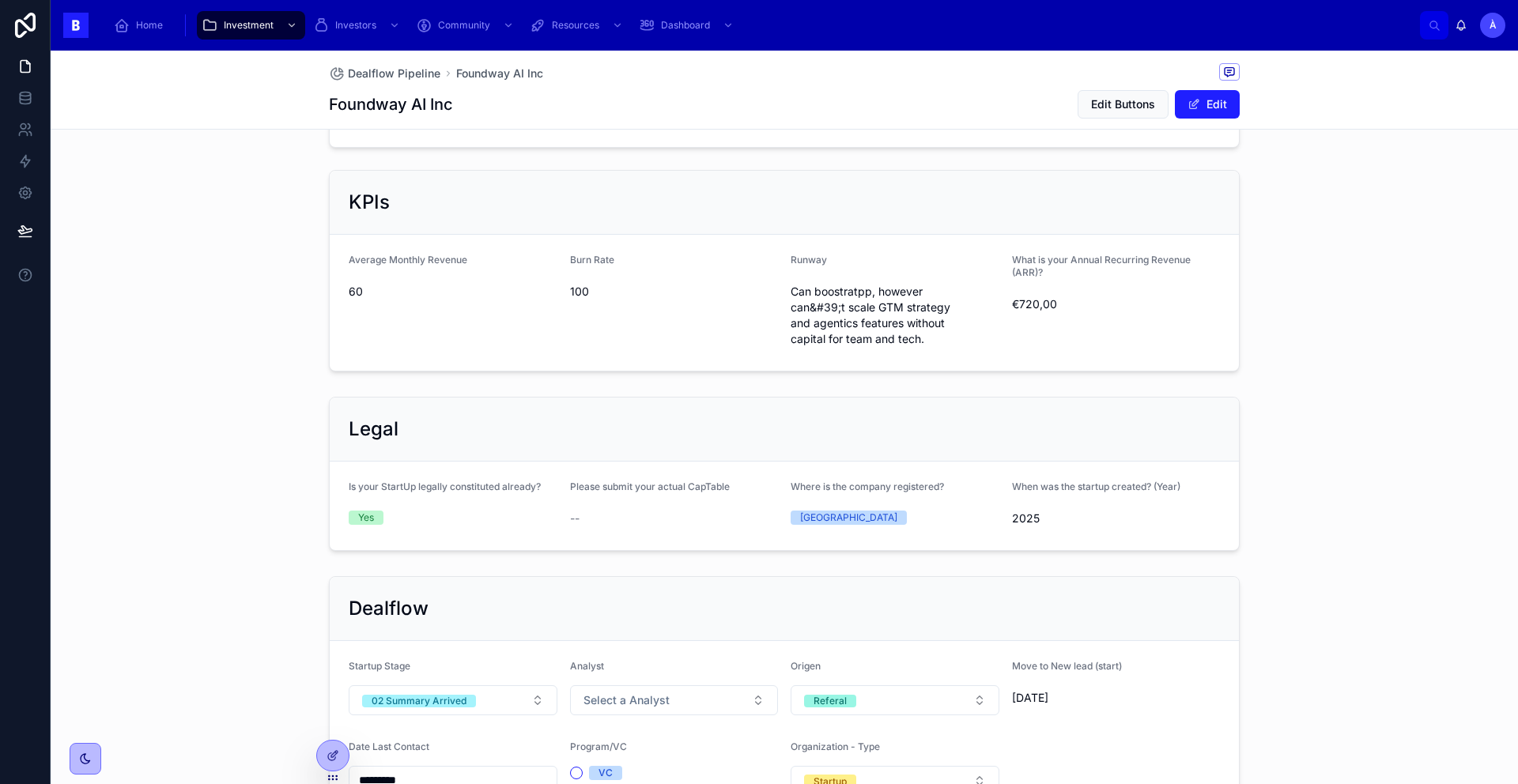
scroll to position [290, 0]
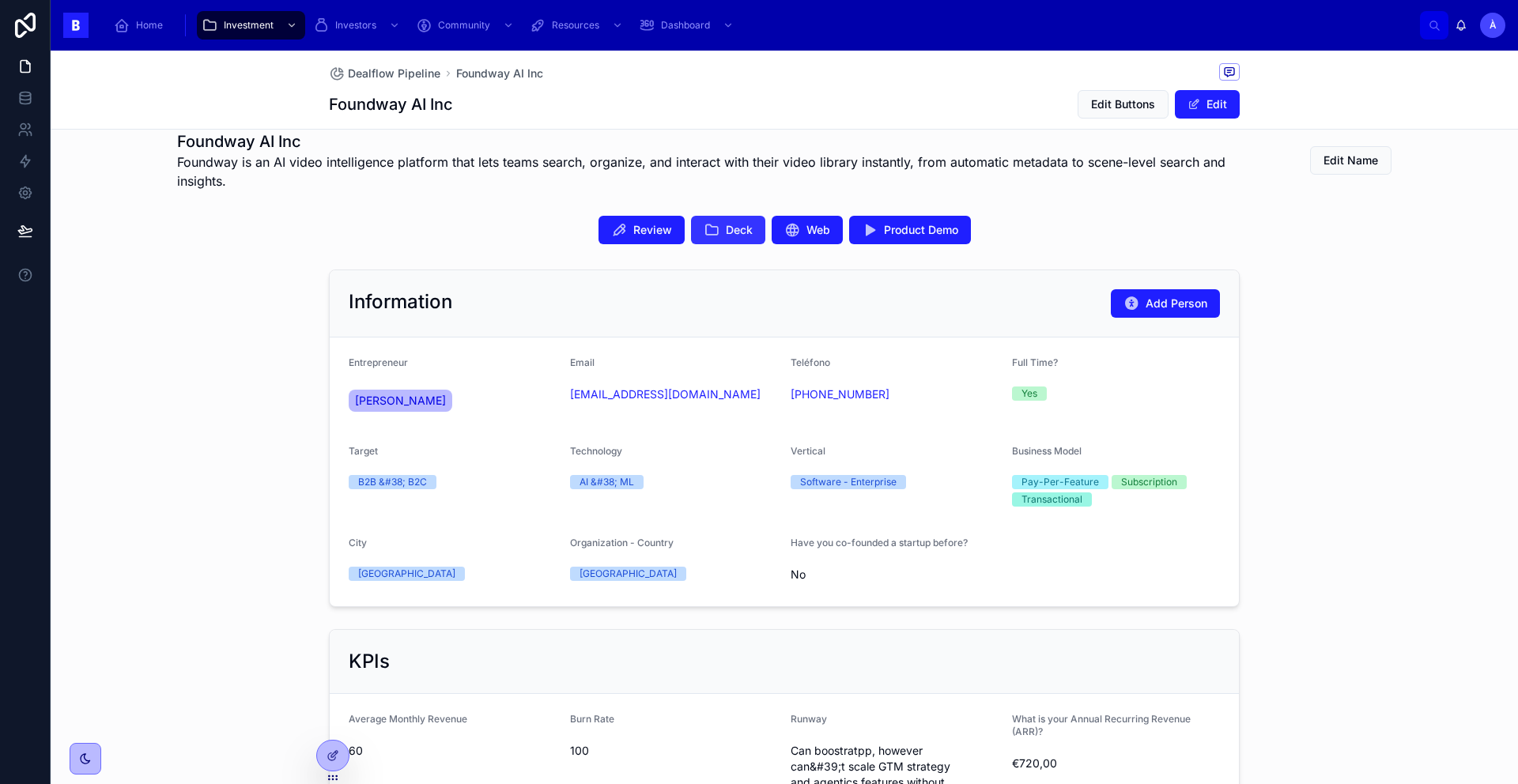
click at [717, 233] on button "Deck" at bounding box center [728, 229] width 74 height 29
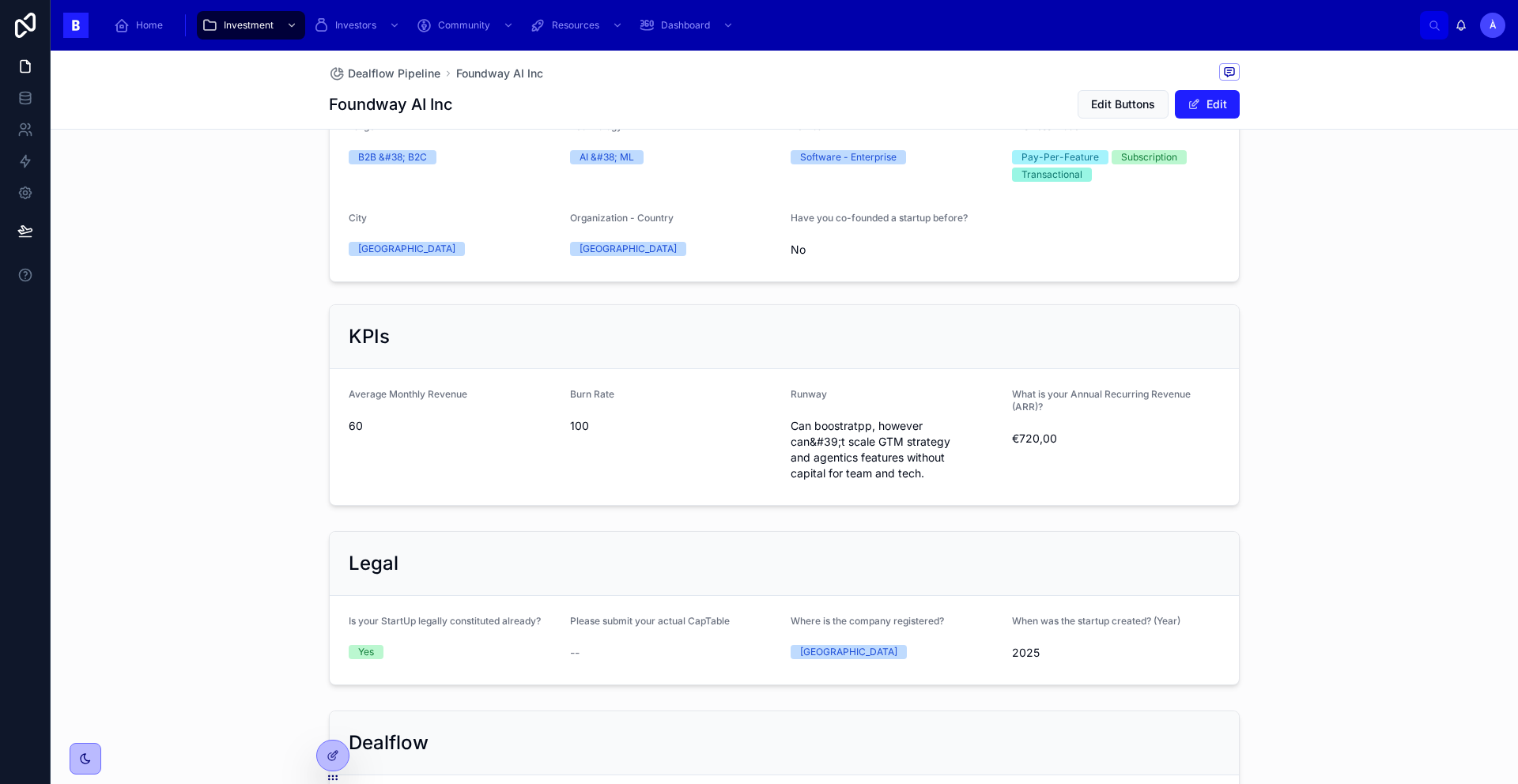
scroll to position [93, 0]
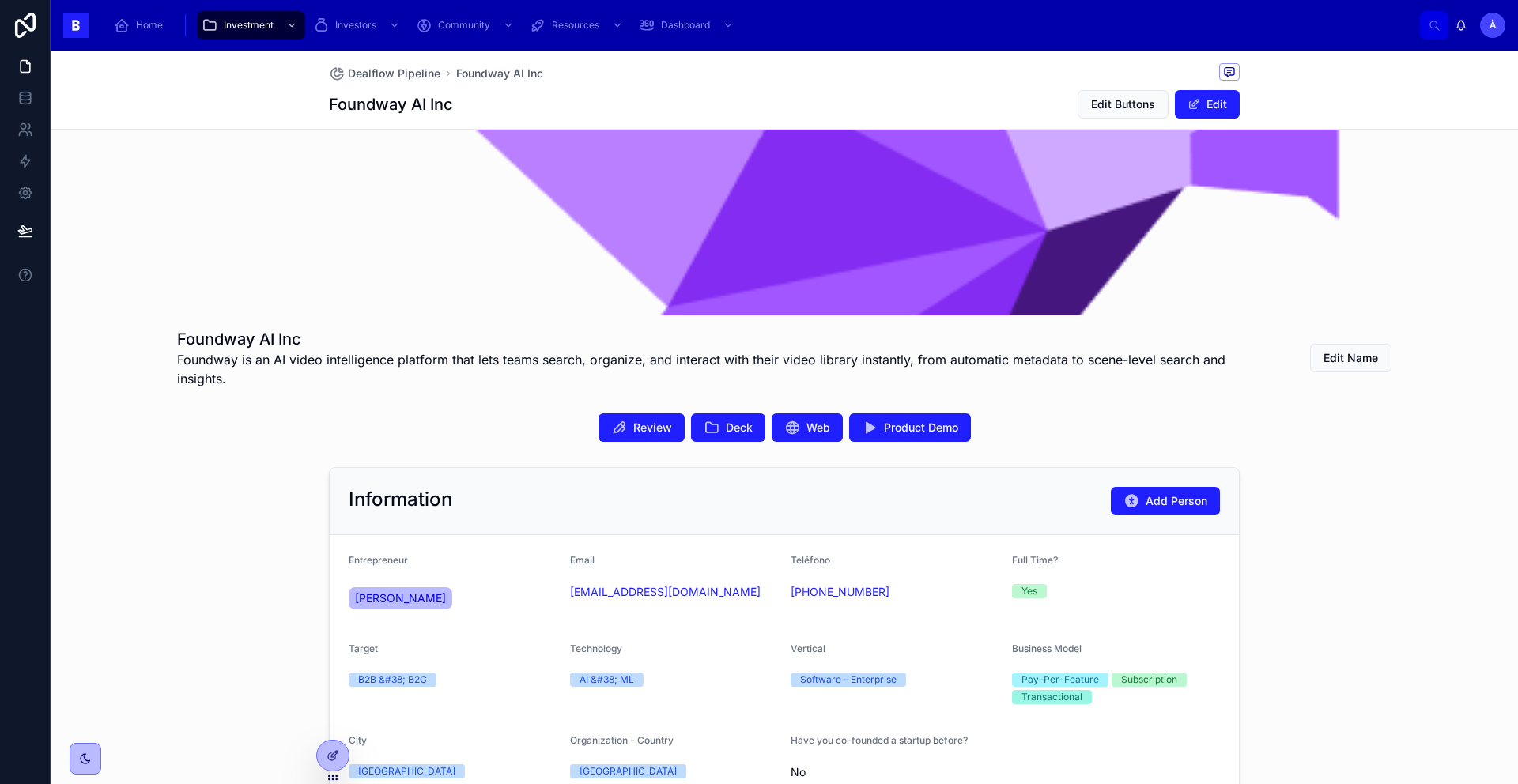
click at [419, 599] on span "[PERSON_NAME]" at bounding box center [400, 598] width 91 height 16
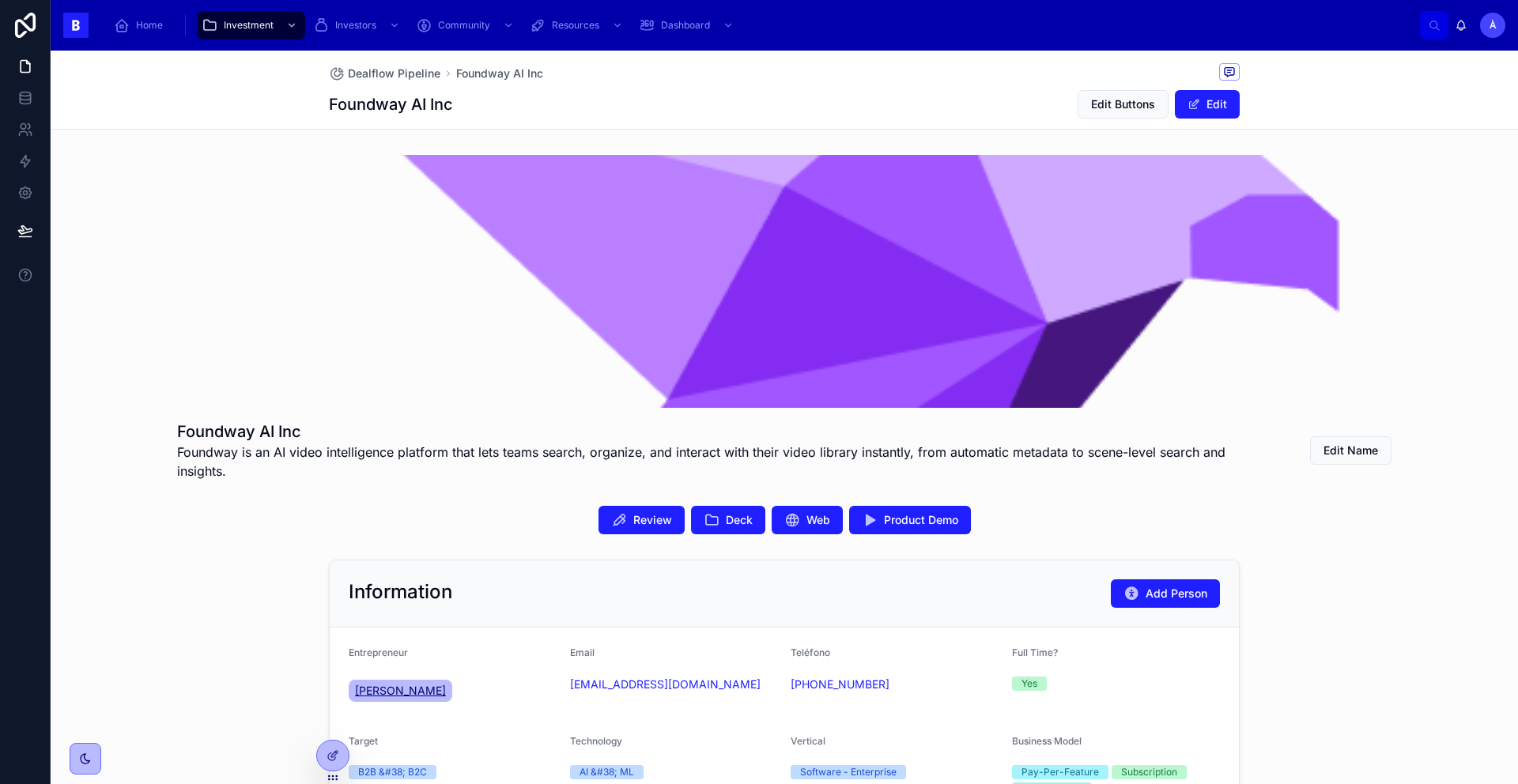
drag, startPoint x: 479, startPoint y: 704, endPoint x: 351, endPoint y: 681, distance: 130.0
click at [351, 681] on div "[PERSON_NAME]" at bounding box center [452, 690] width 209 height 29
copy span "[PERSON_NAME]"
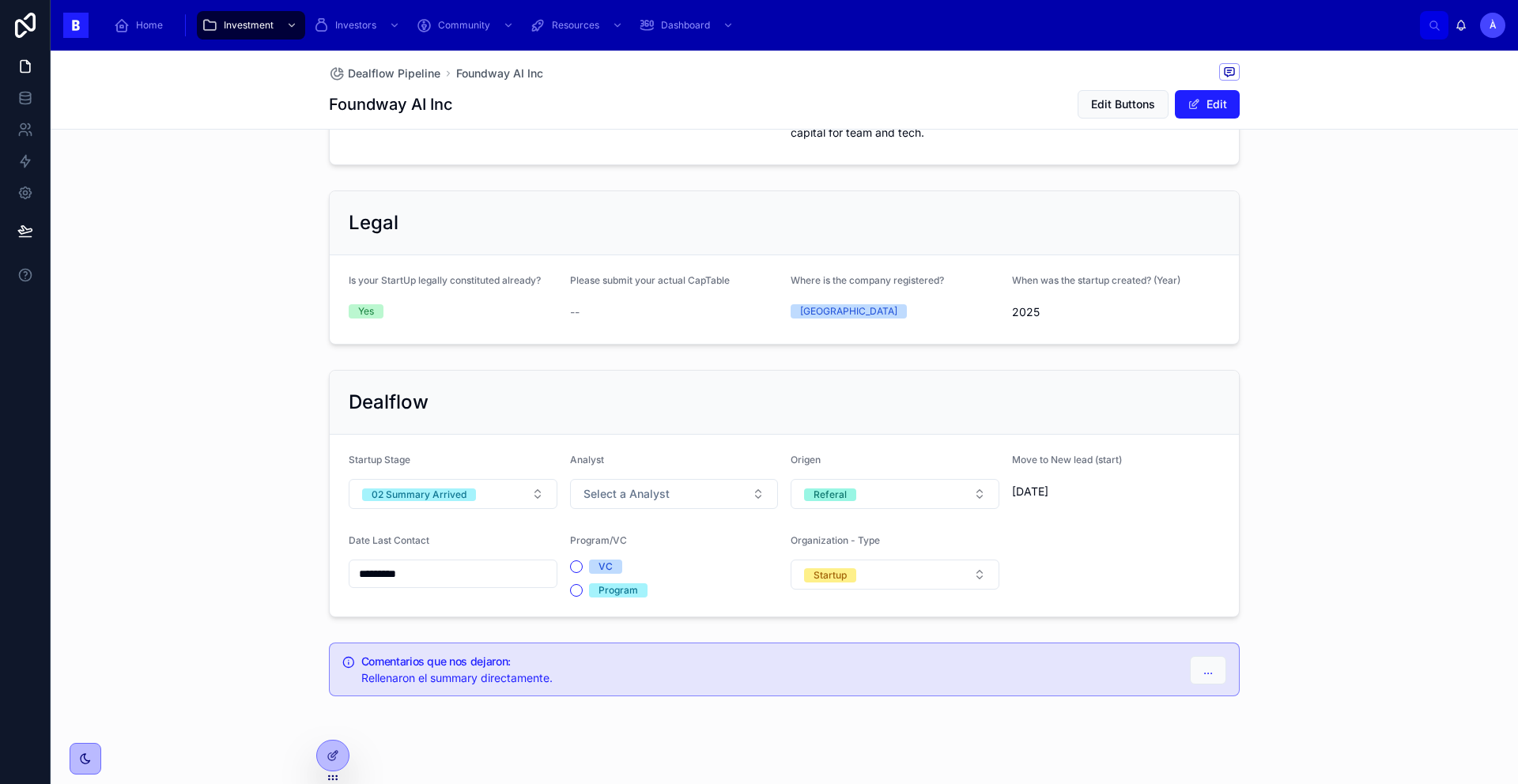
scroll to position [975, 0]
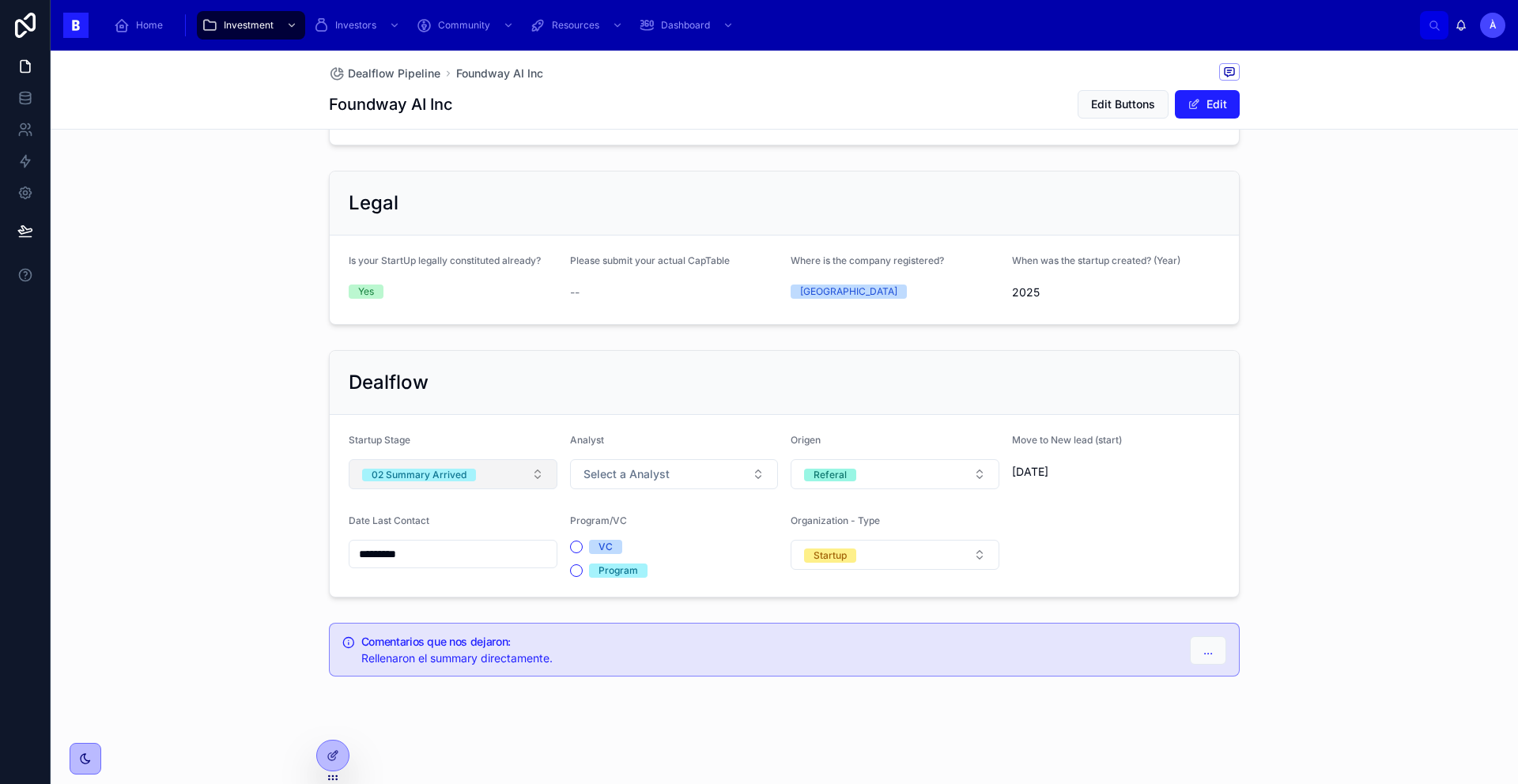
click at [443, 477] on div "02 Summary Arrived" at bounding box center [418, 475] width 95 height 13
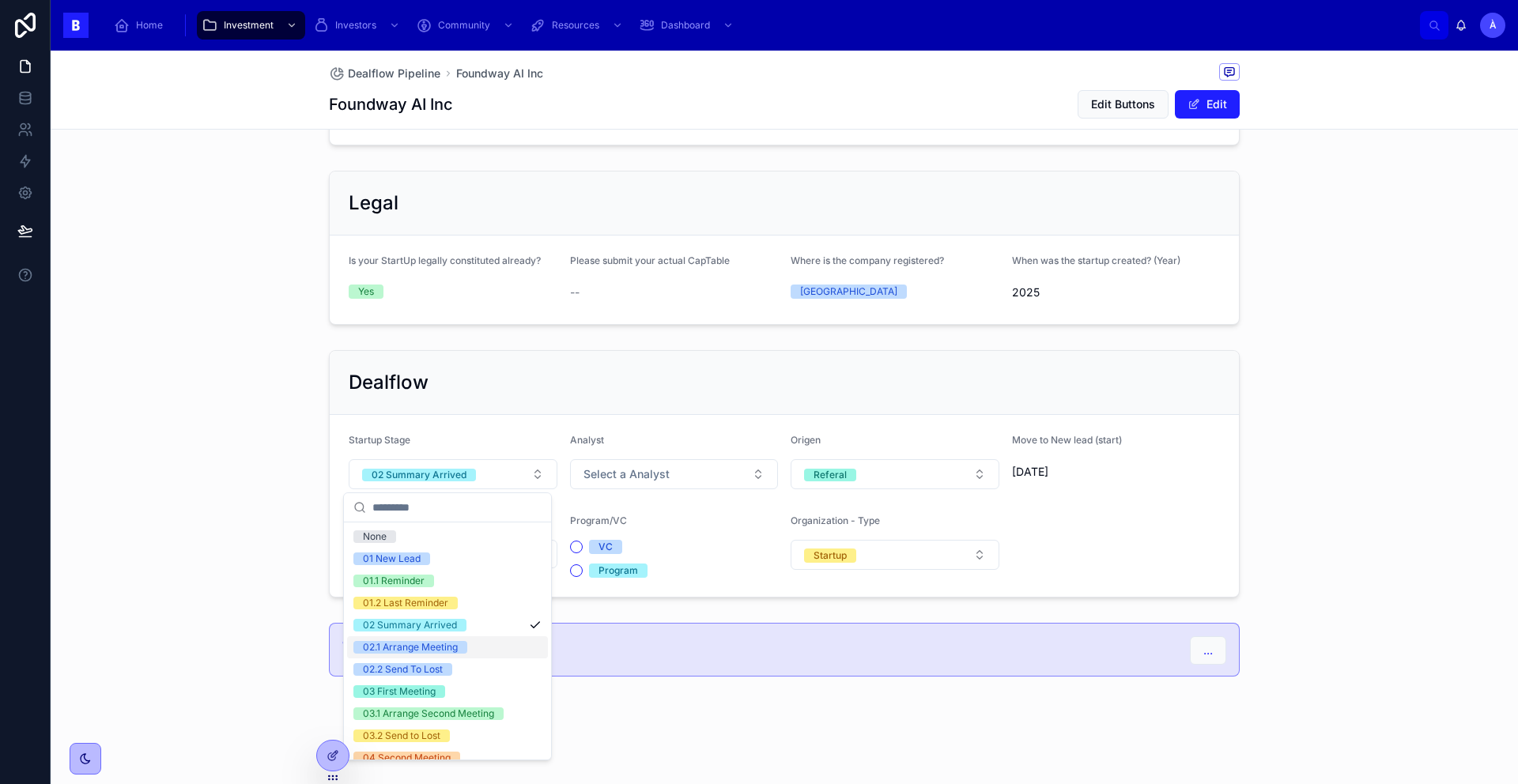
click at [432, 647] on div "02.1 Arrange Meeting" at bounding box center [410, 646] width 95 height 13
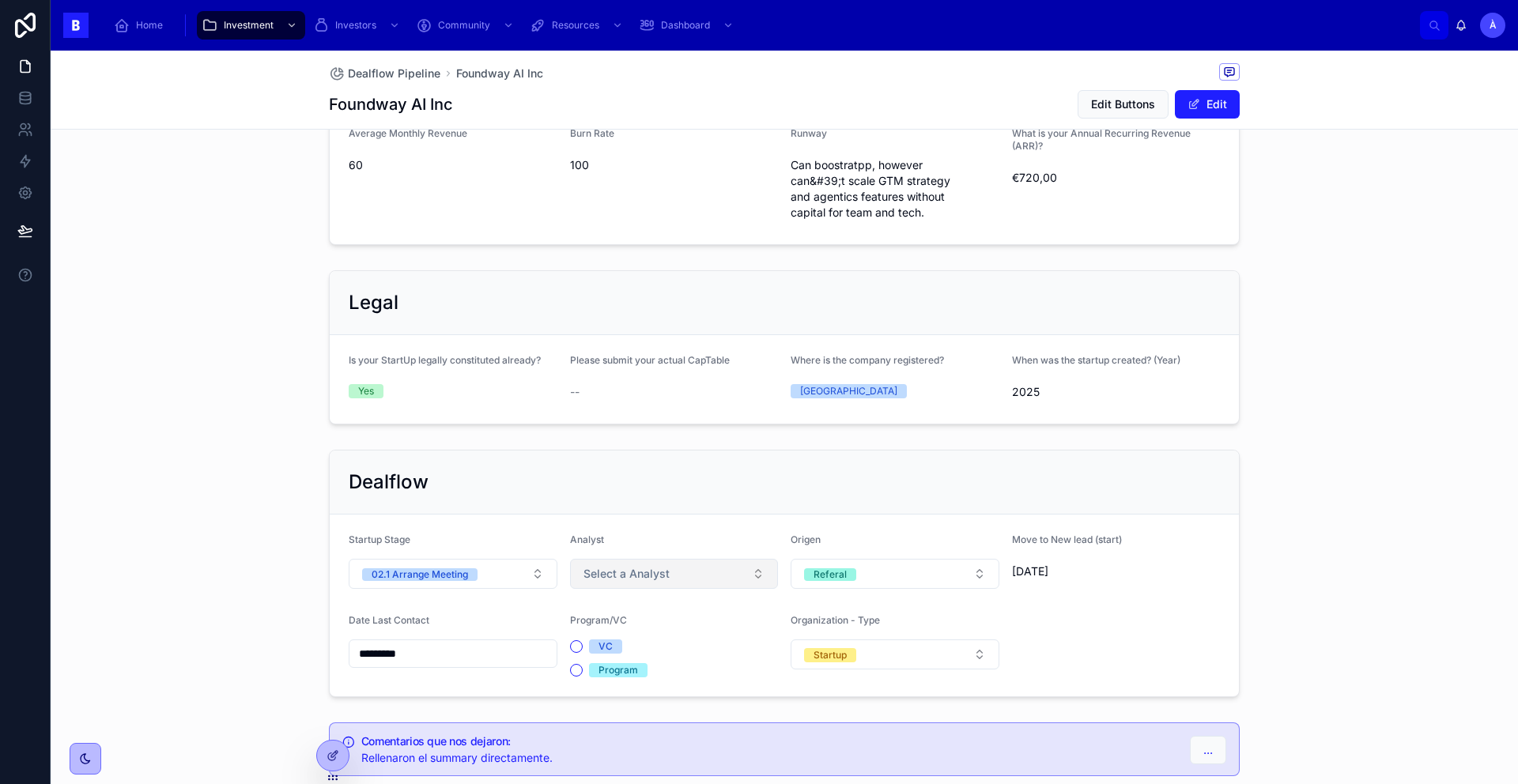
scroll to position [890, 0]
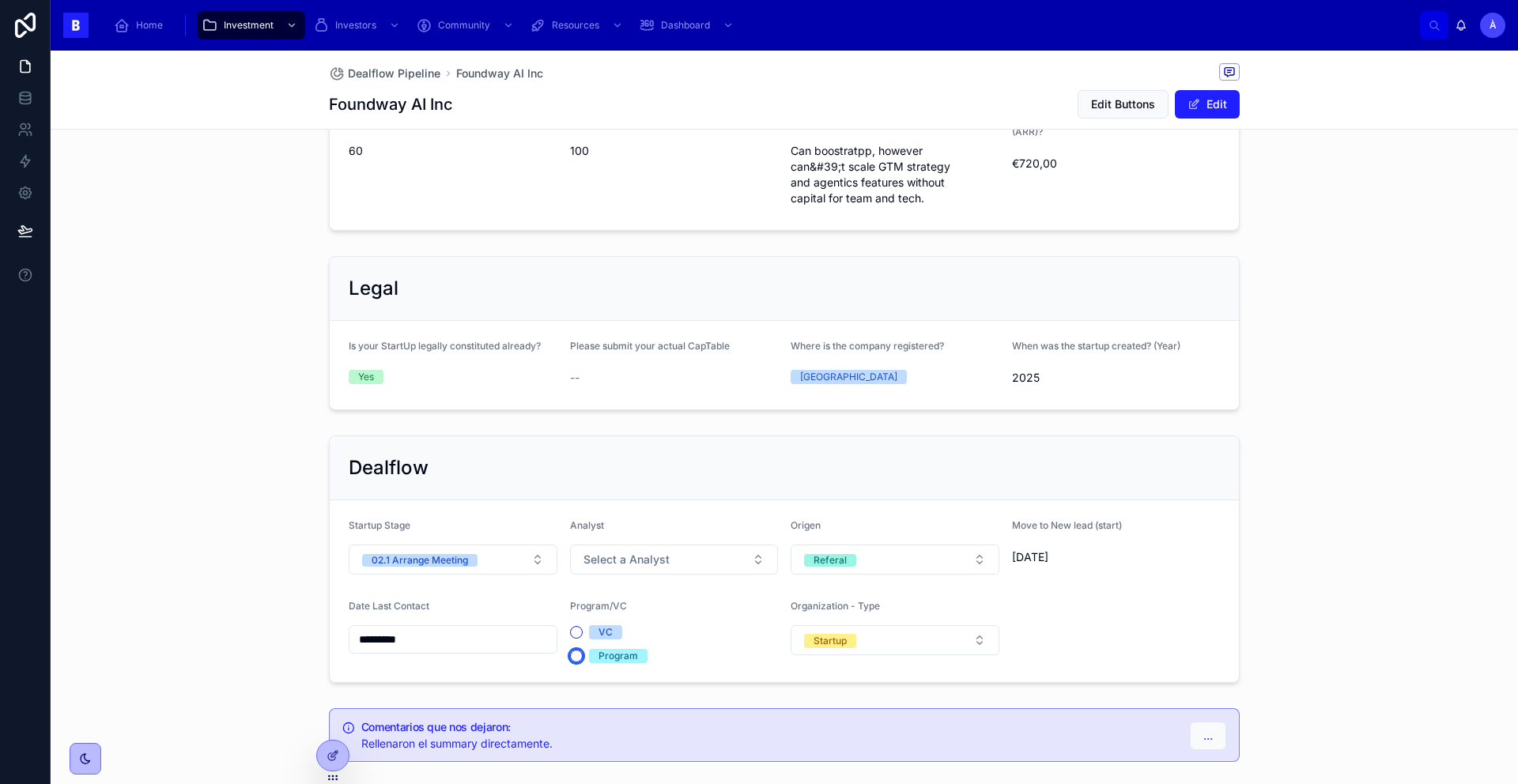
click at [571, 650] on button "Program" at bounding box center [576, 655] width 13 height 13
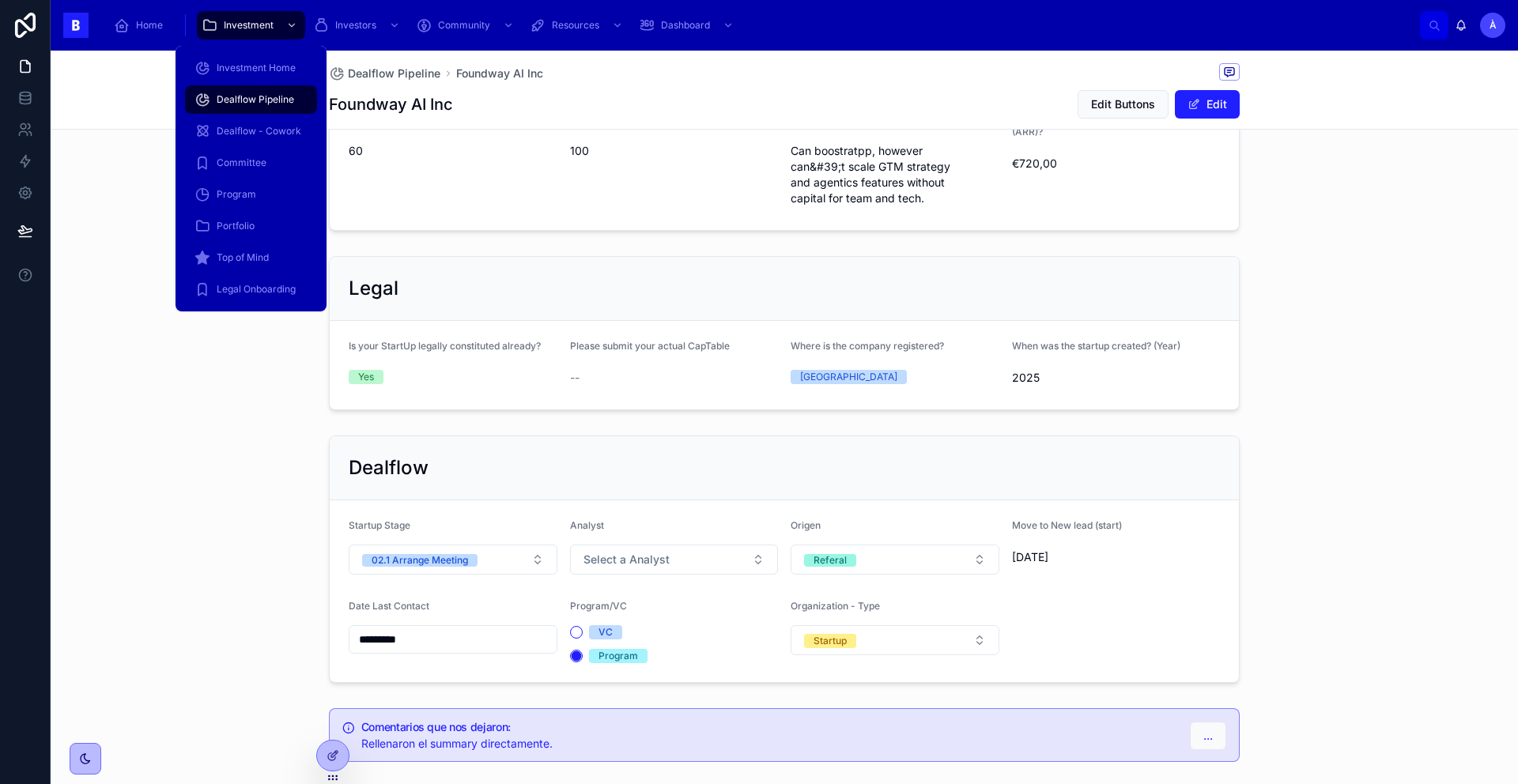
click at [272, 90] on div "Dealflow Pipeline" at bounding box center [251, 99] width 113 height 25
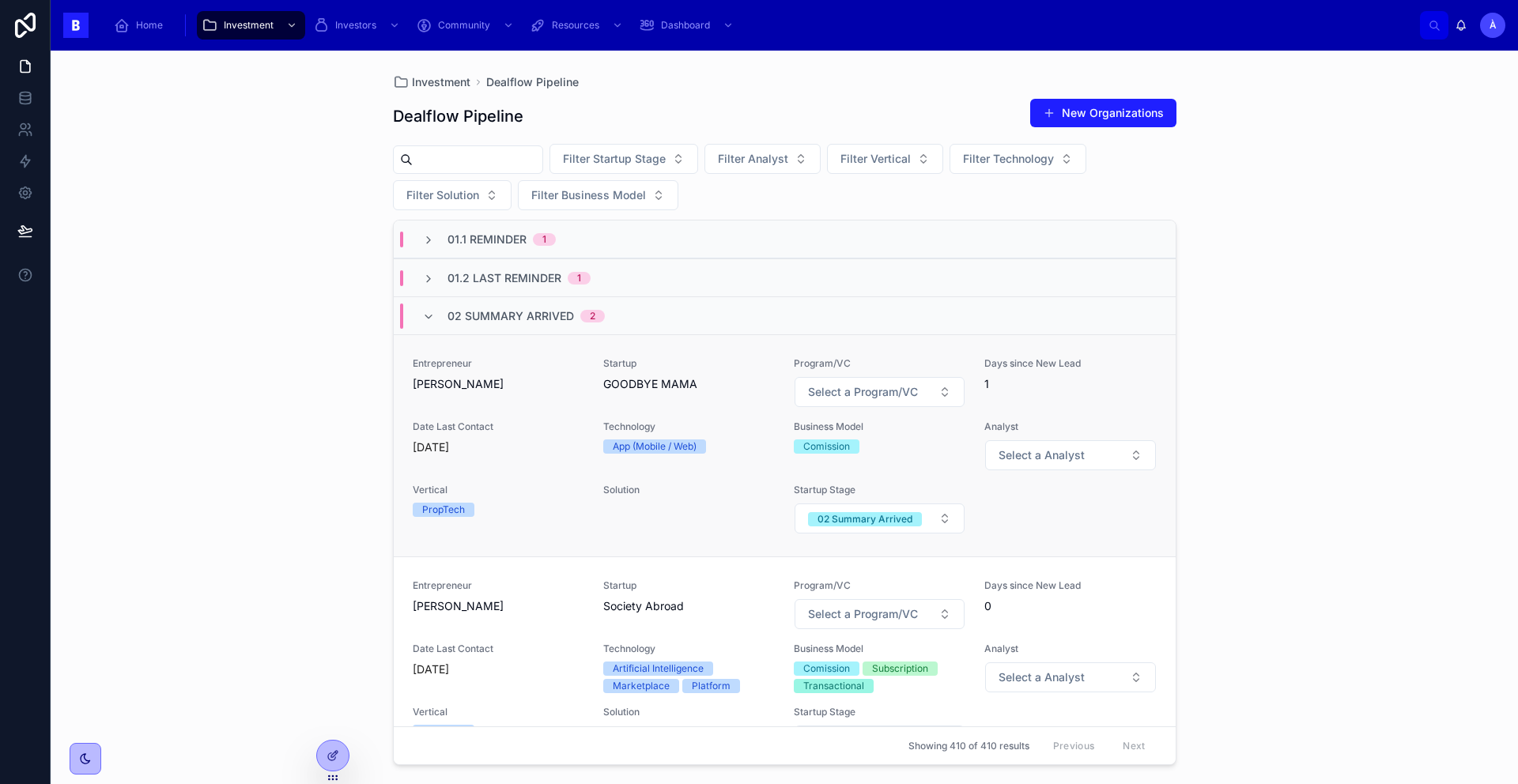
click at [522, 368] on span "Entrepreneur" at bounding box center [498, 363] width 172 height 13
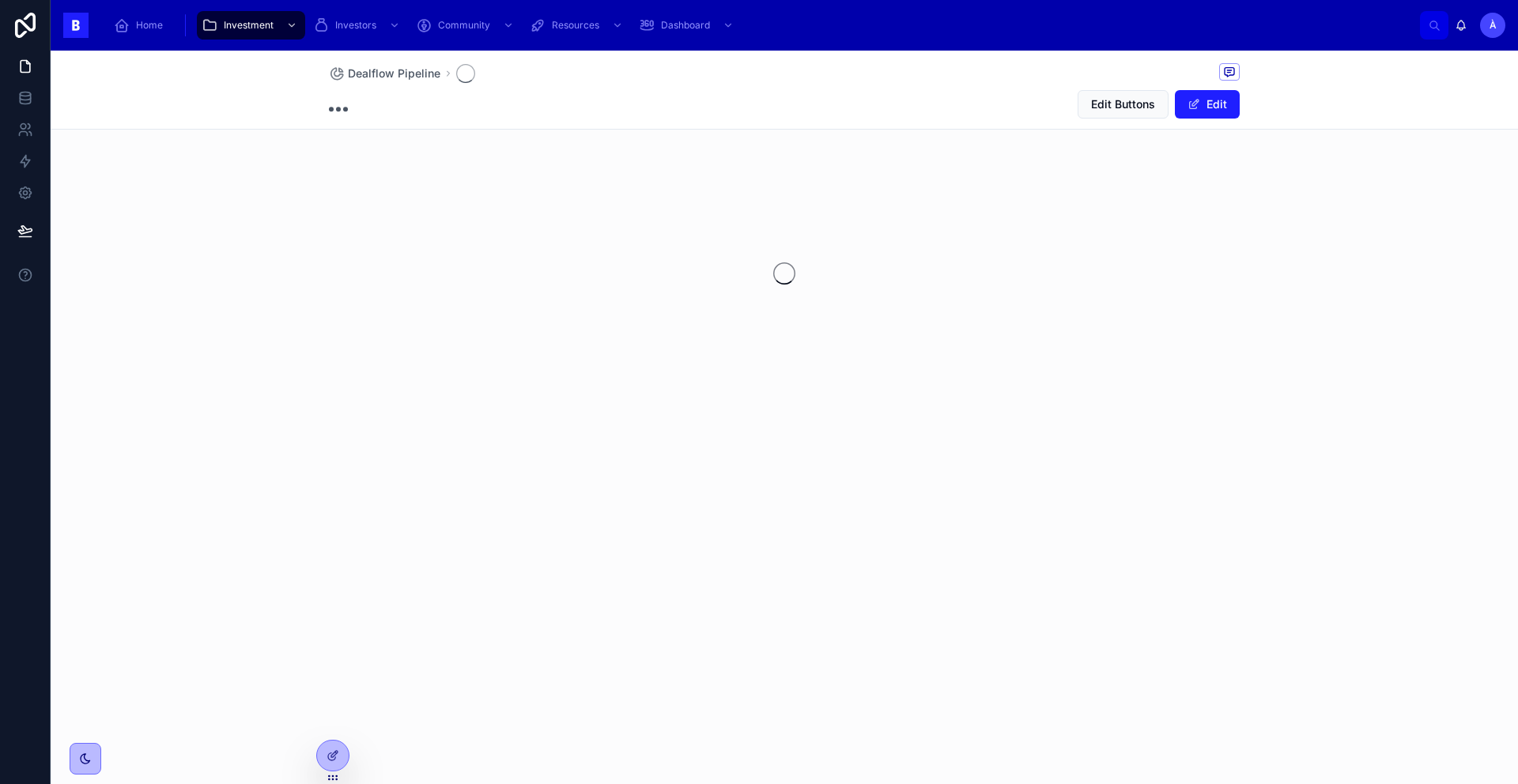
click at [522, 373] on div at bounding box center [784, 273] width 1467 height 249
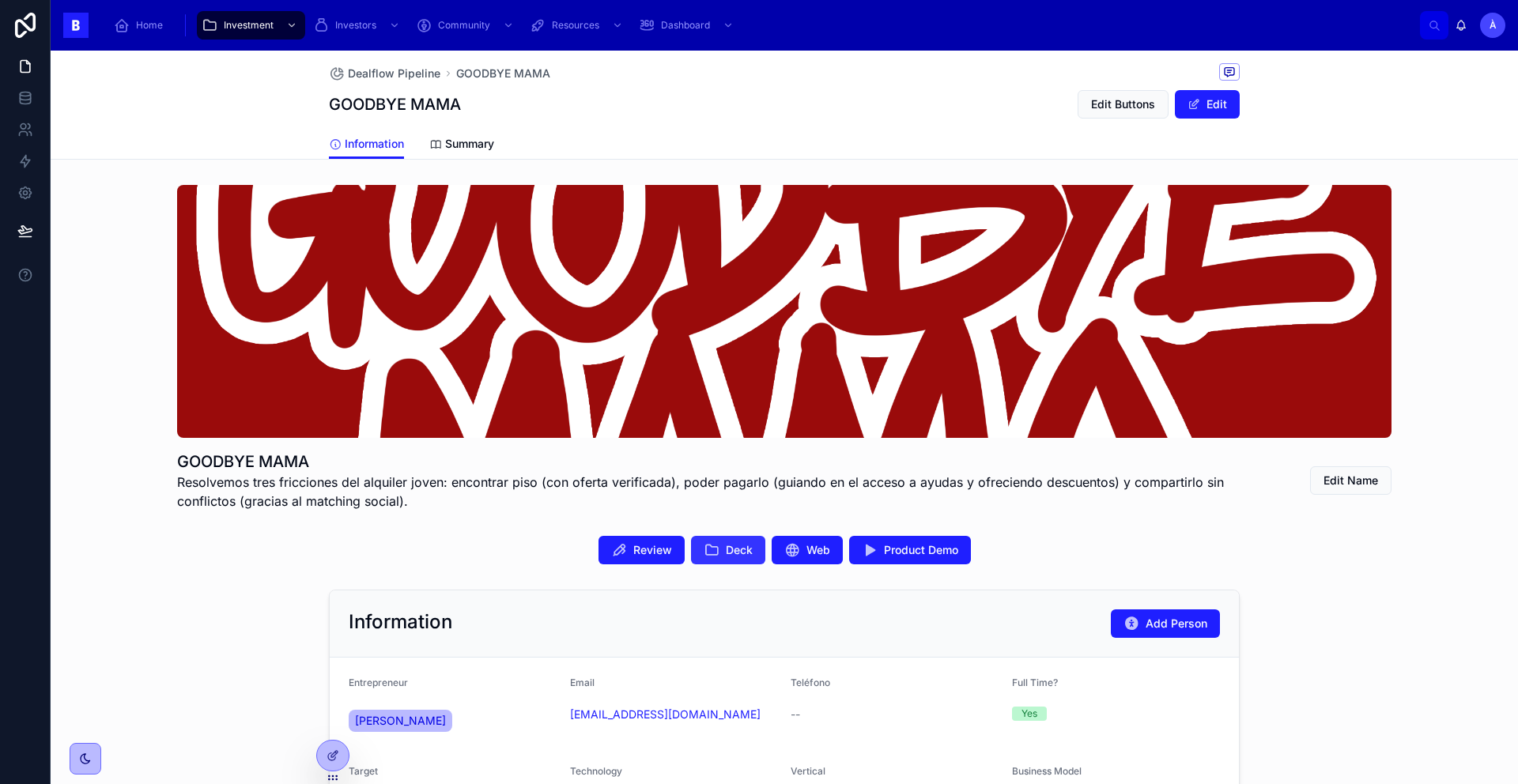
click at [729, 542] on span "Deck" at bounding box center [739, 550] width 27 height 16
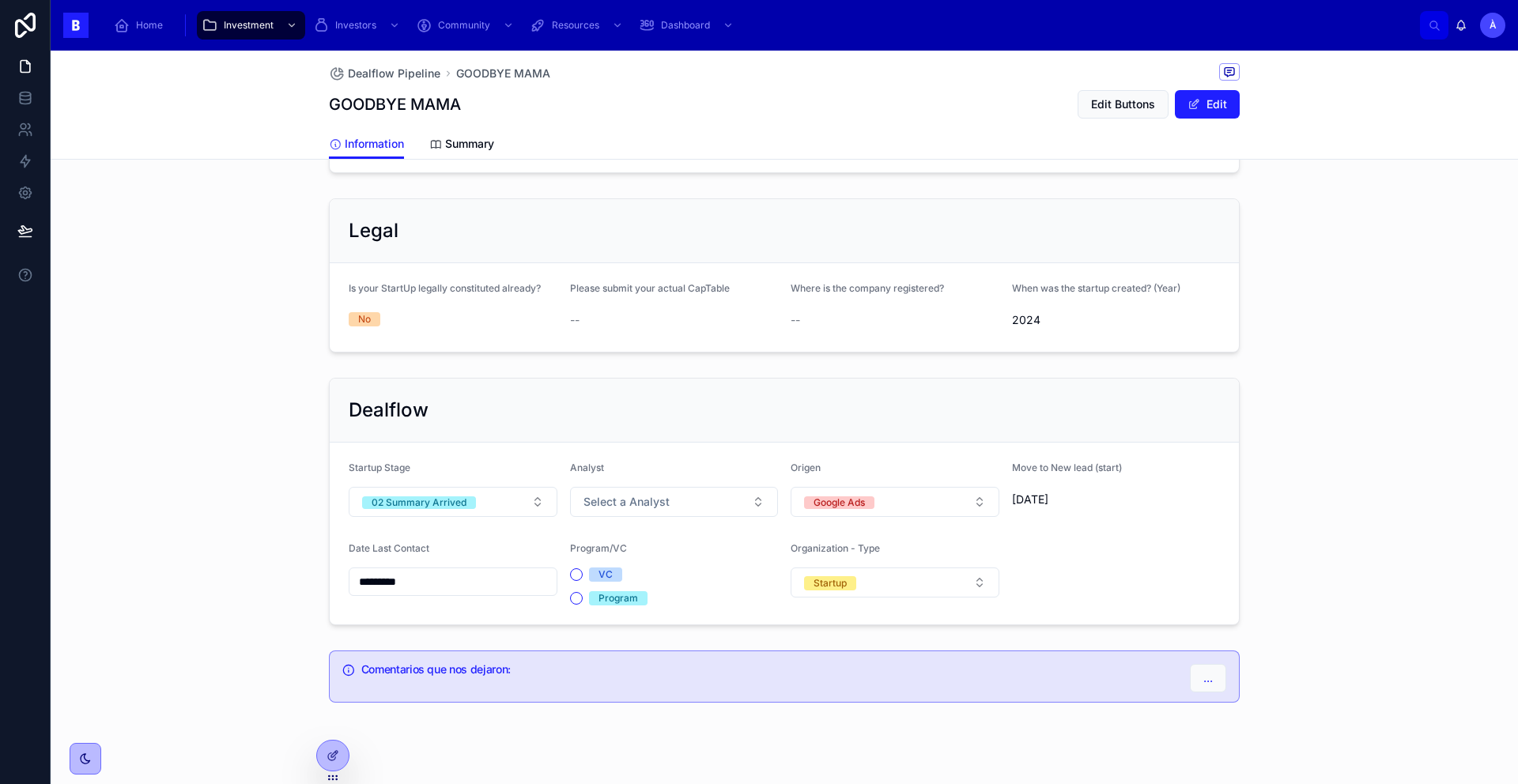
scroll to position [927, 0]
click at [460, 492] on span "02 Summary Arrived" at bounding box center [419, 500] width 114 height 16
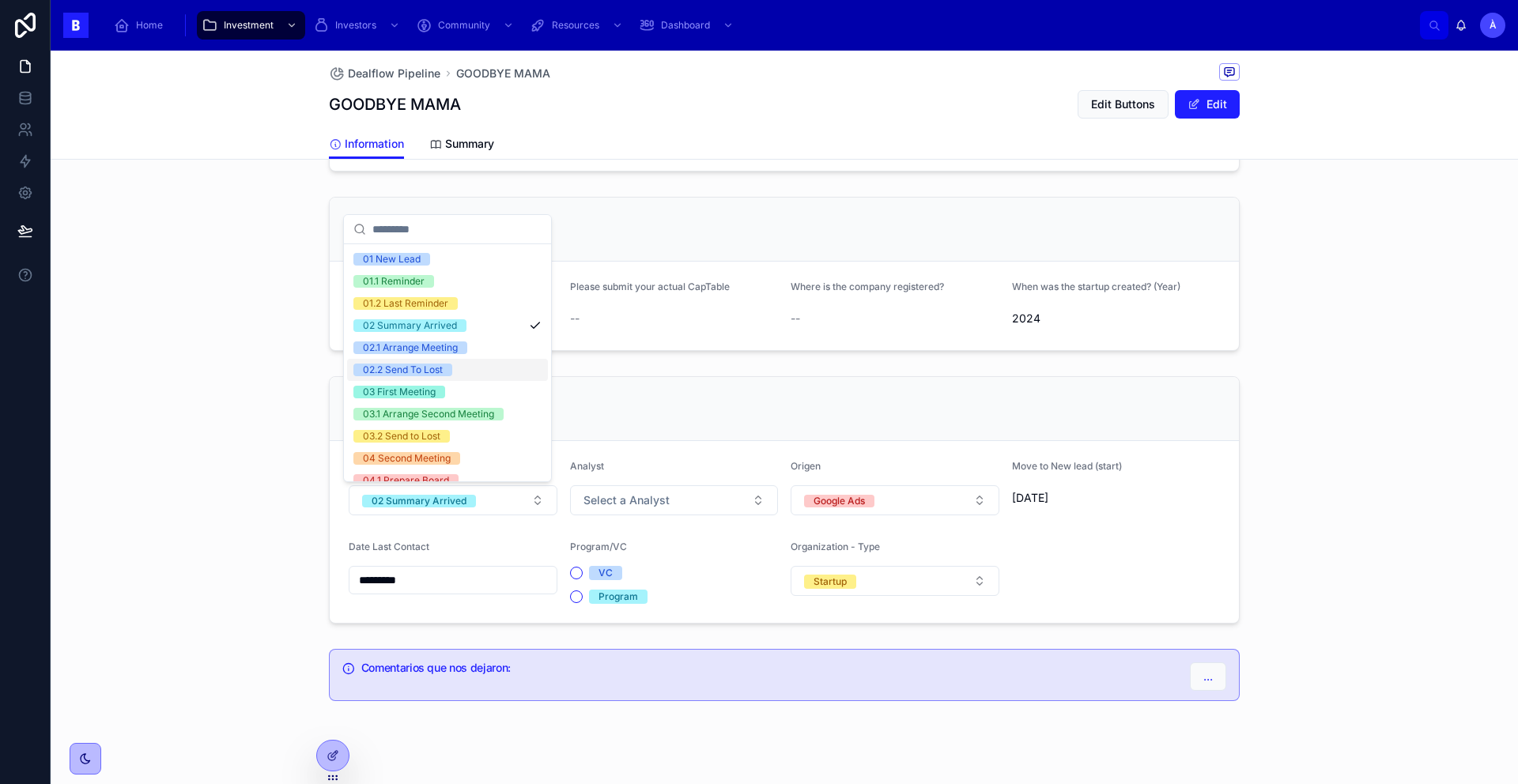
scroll to position [25, 0]
click at [415, 365] on div "02.2 Send To Lost" at bounding box center [403, 366] width 80 height 13
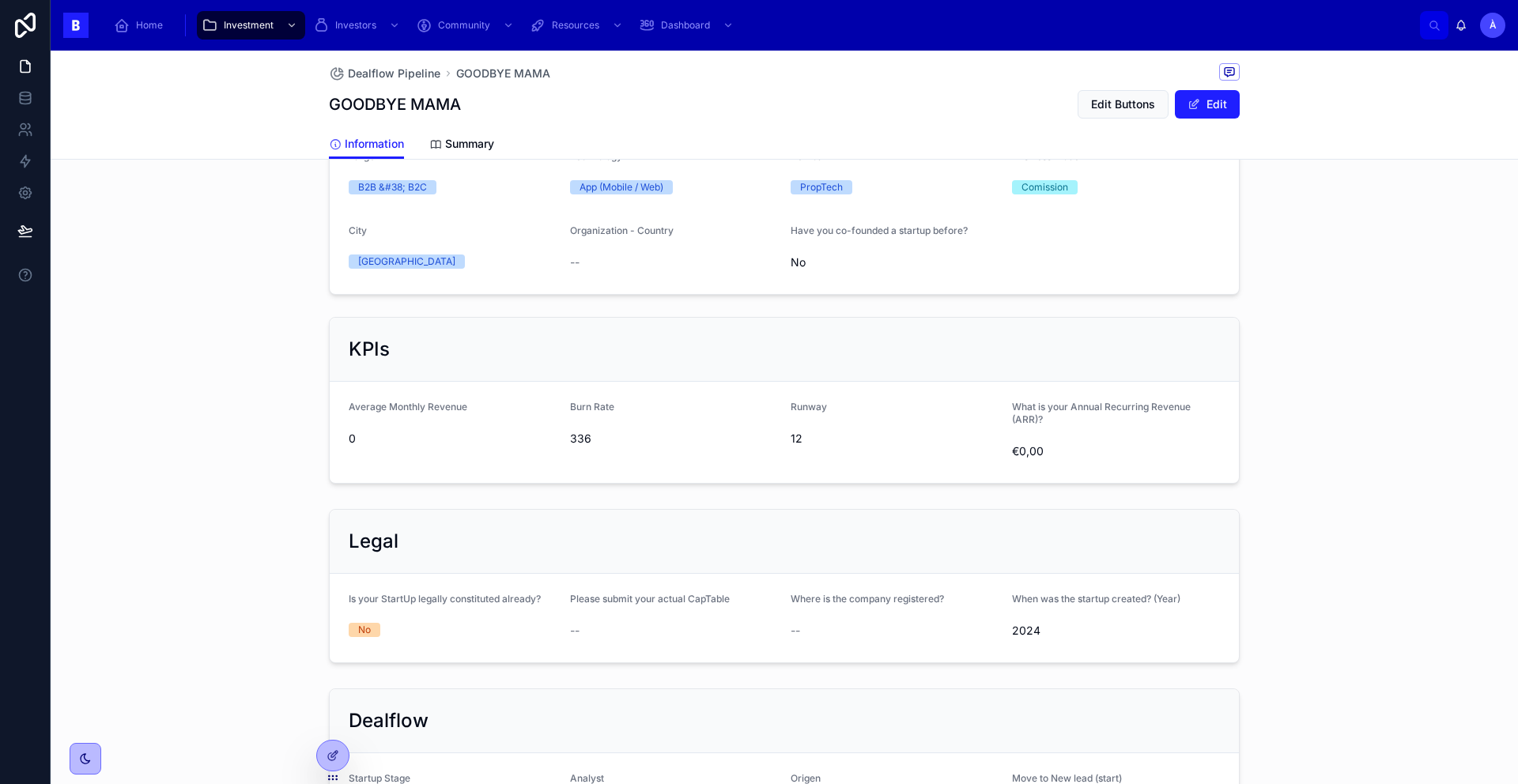
scroll to position [0, 0]
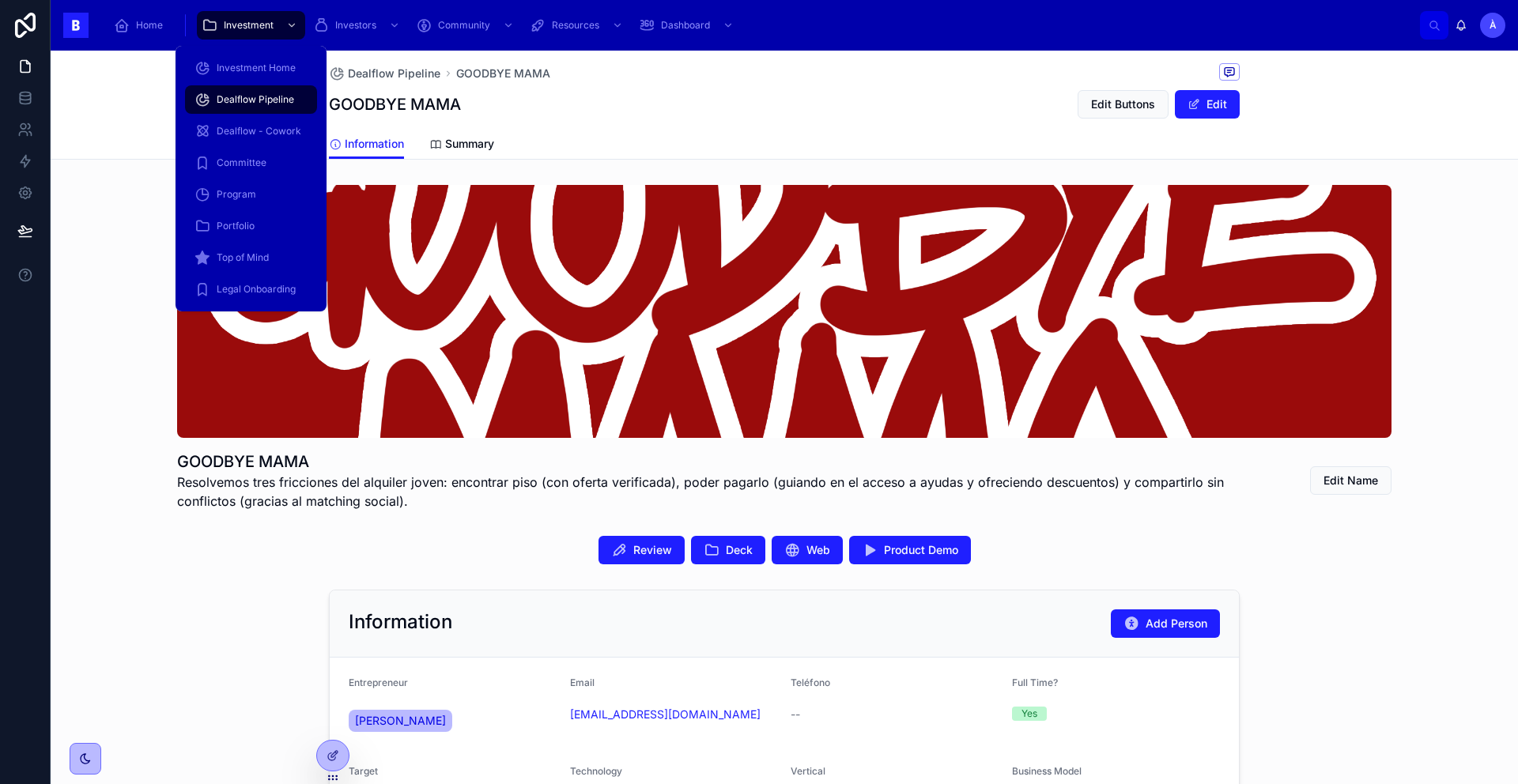
click at [268, 101] on span "Dealflow Pipeline" at bounding box center [255, 99] width 78 height 13
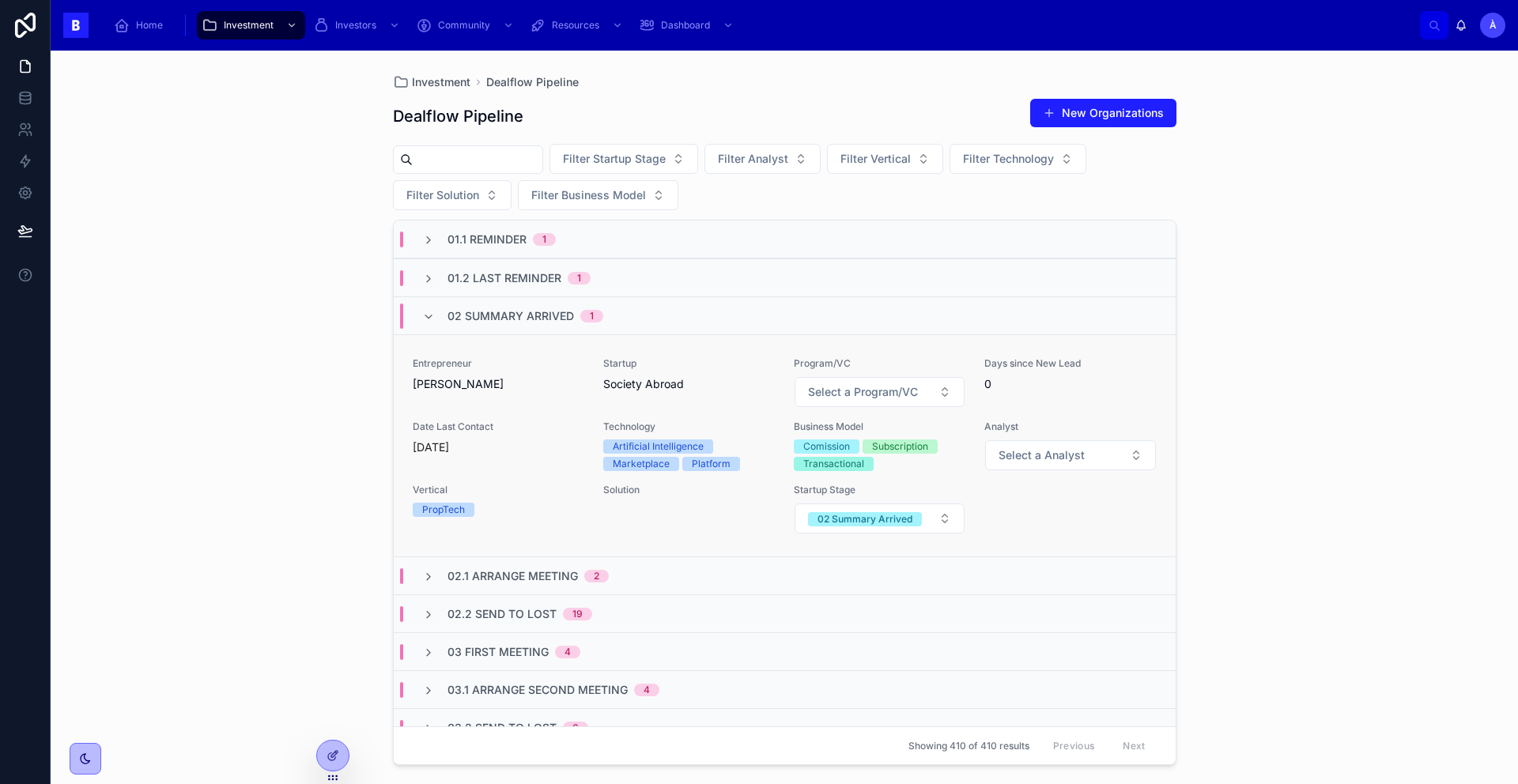
click at [548, 381] on span "[PERSON_NAME]" at bounding box center [498, 384] width 172 height 16
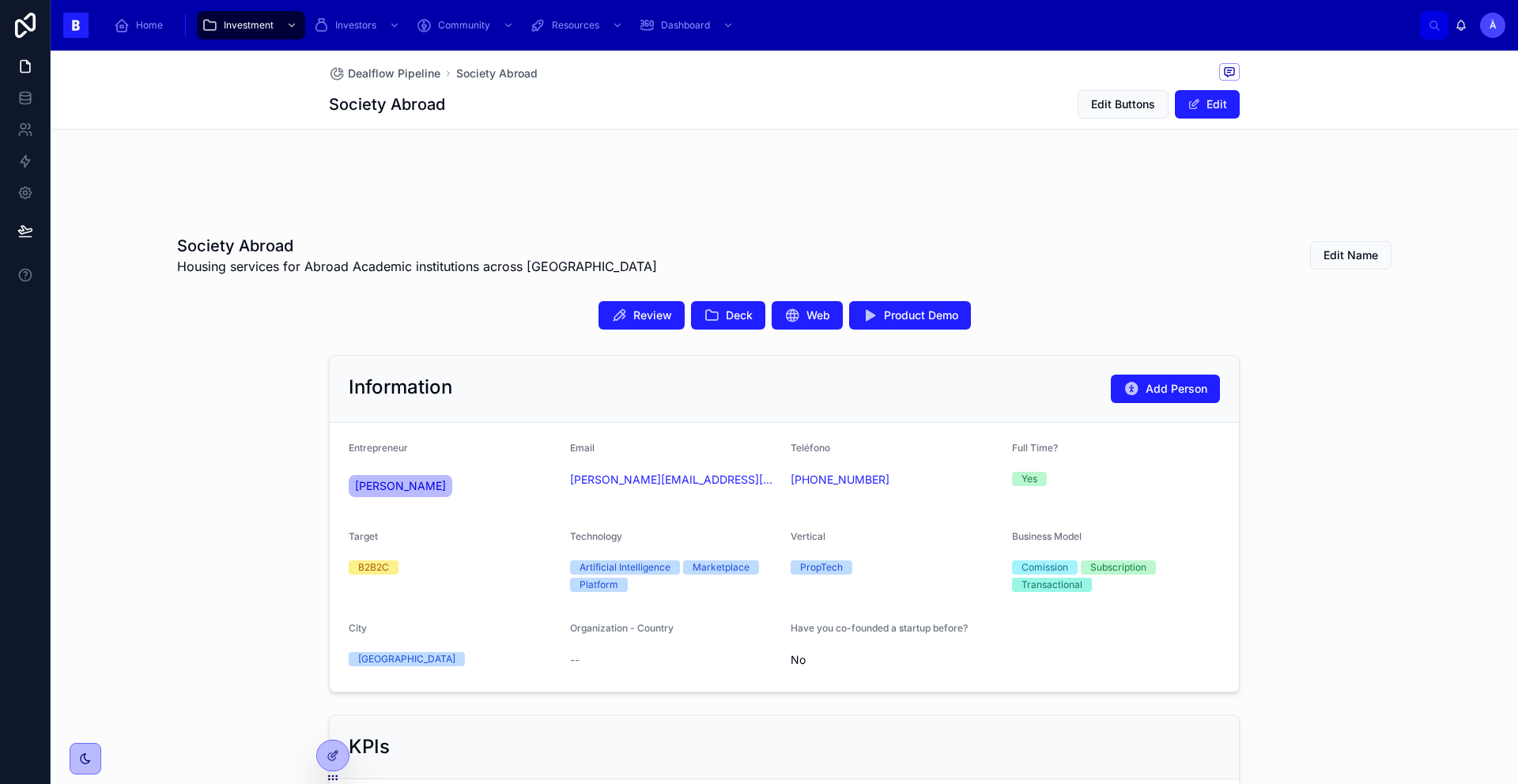
scroll to position [205, 0]
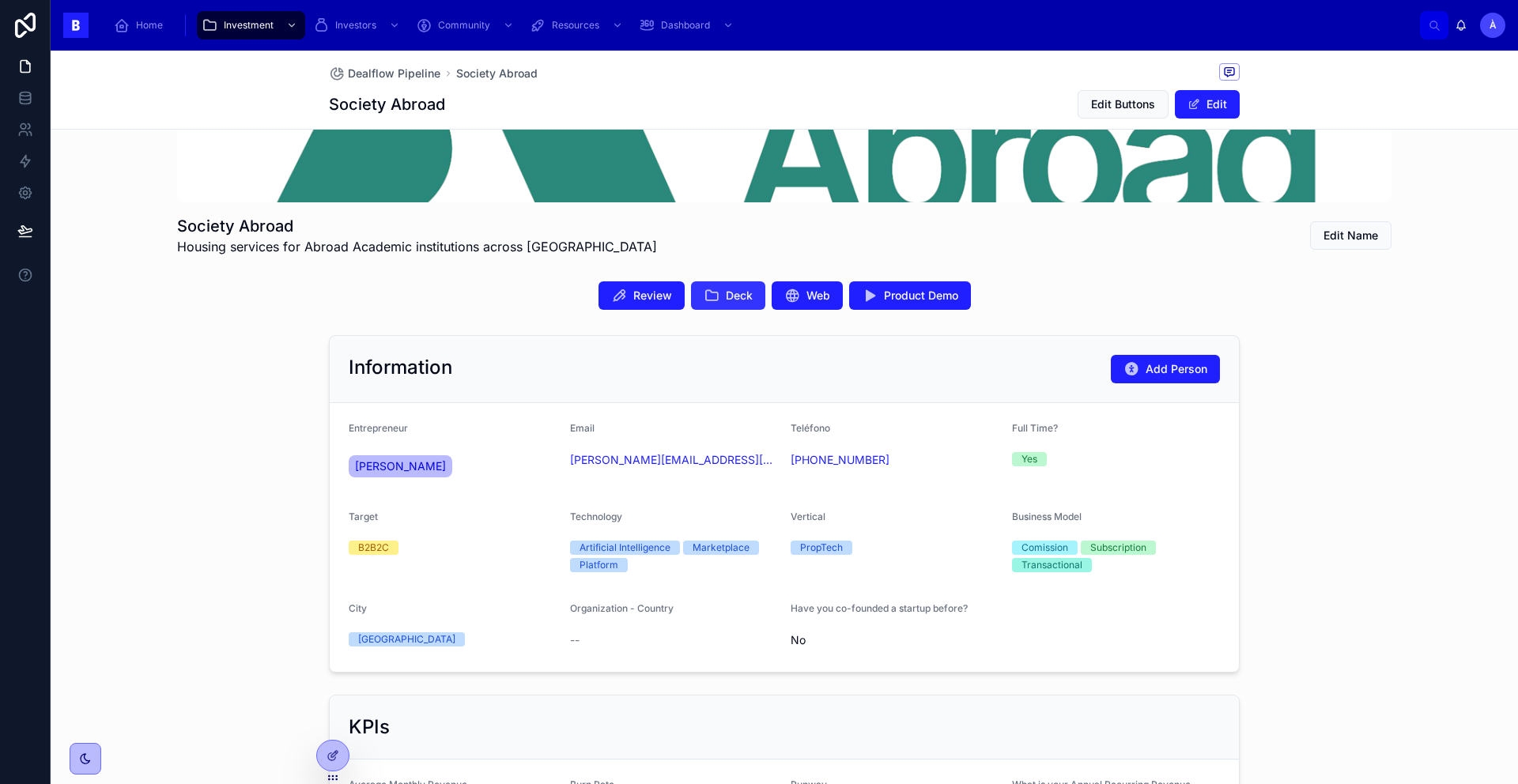
click at [714, 290] on button "Deck" at bounding box center [728, 295] width 74 height 29
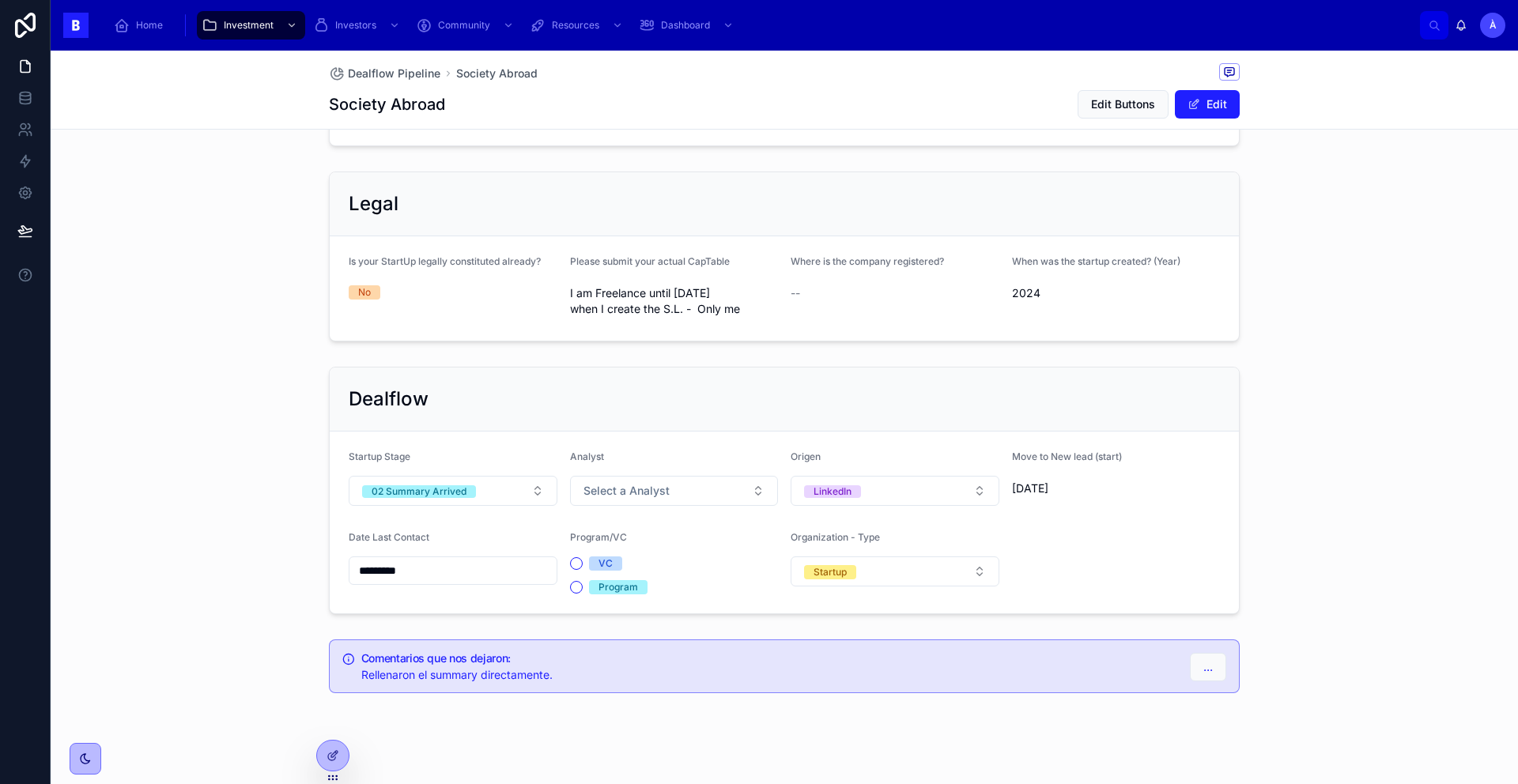
scroll to position [937, 0]
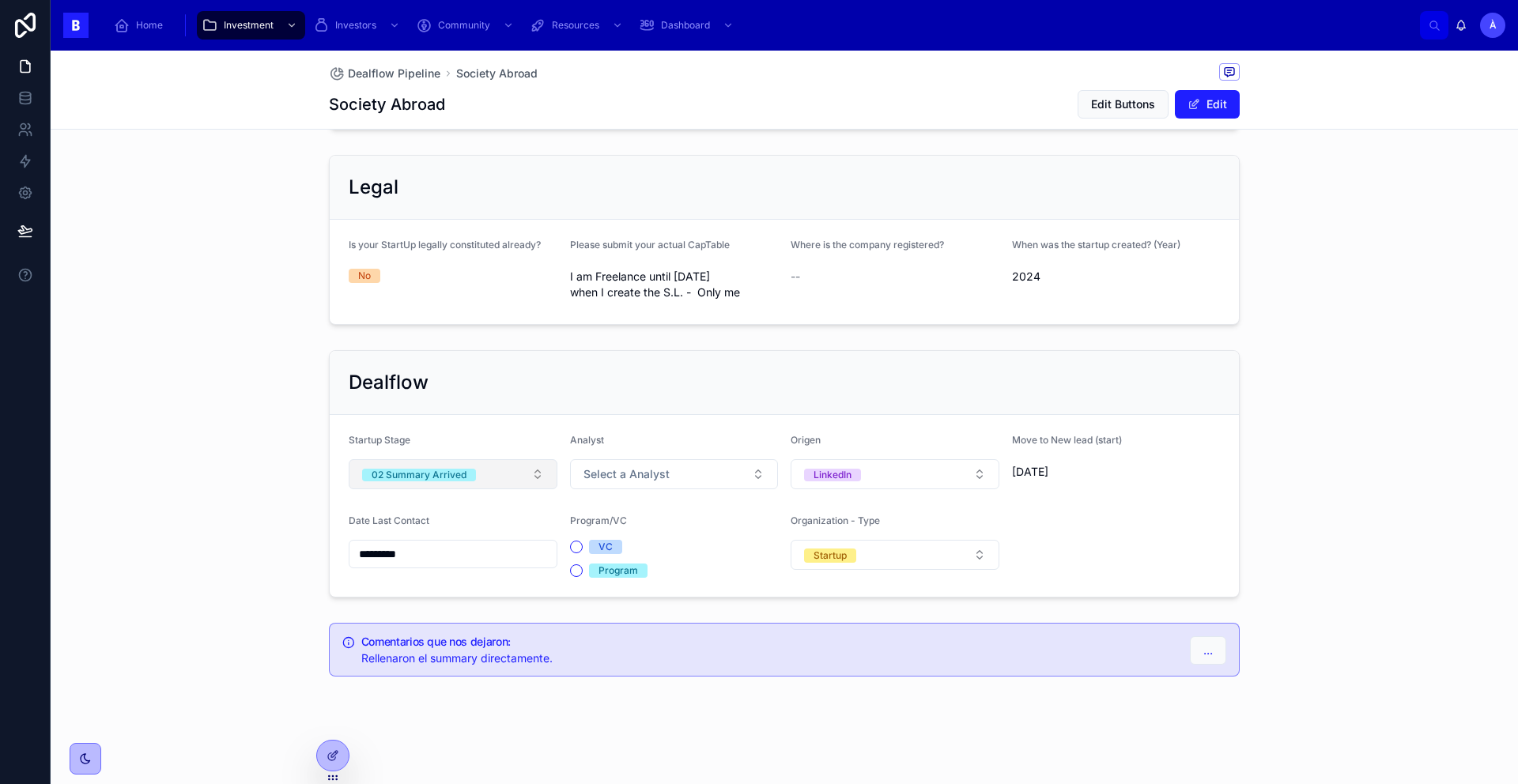
click at [457, 474] on div "02 Summary Arrived" at bounding box center [418, 475] width 95 height 13
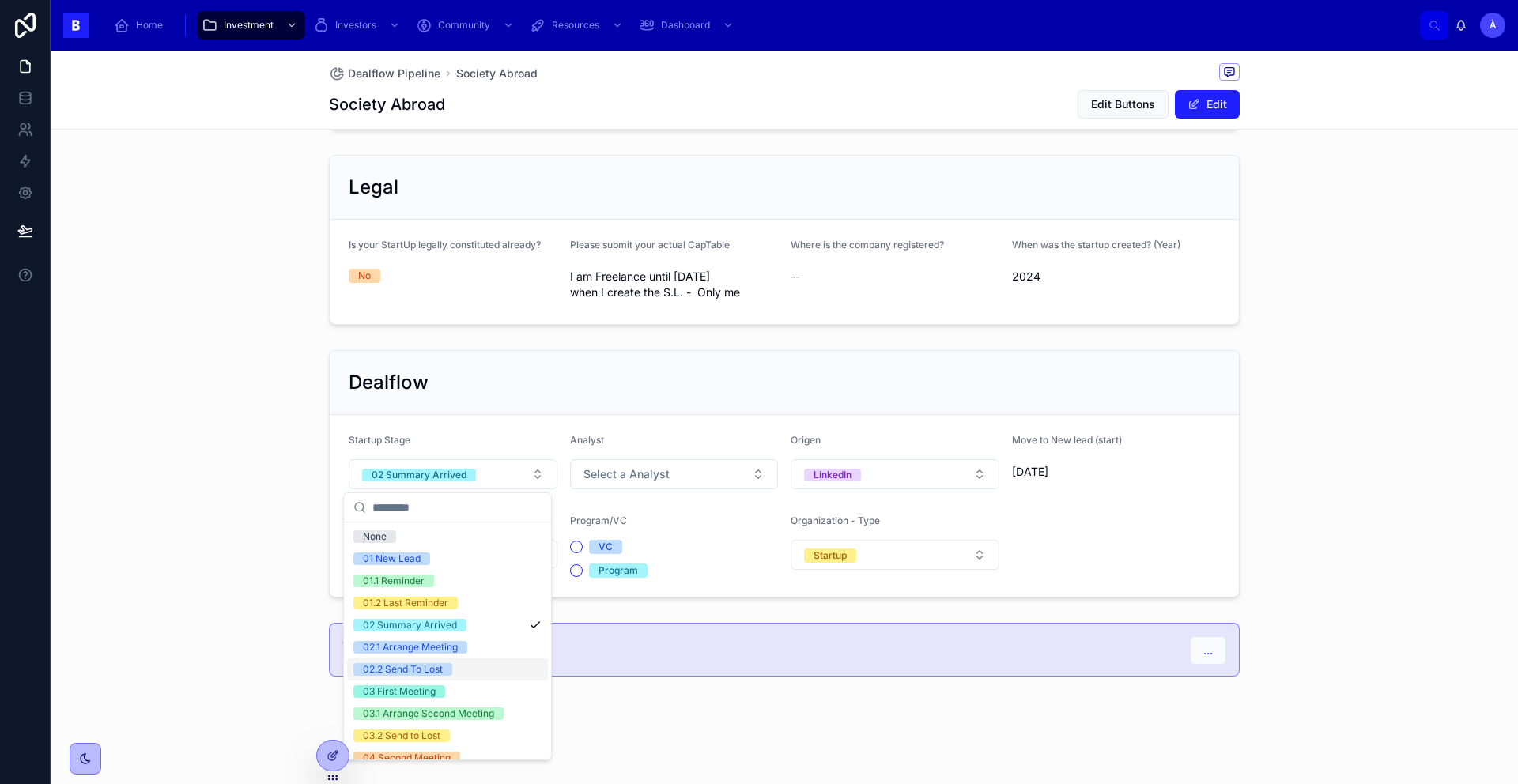
click at [432, 663] on div "02.2 Send To Lost" at bounding box center [403, 669] width 80 height 13
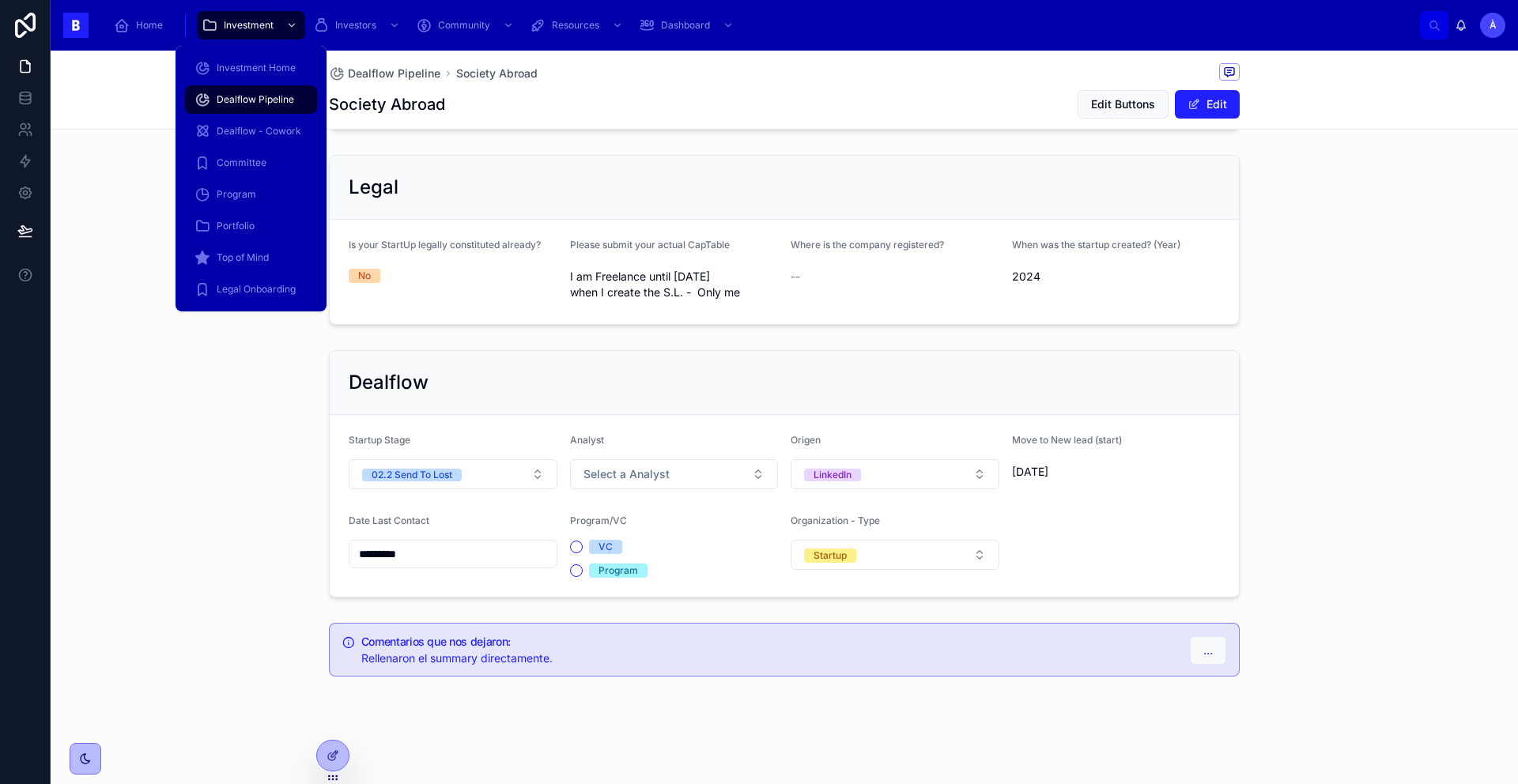
click at [277, 112] on link "Dealflow Pipeline" at bounding box center [251, 100] width 132 height 29
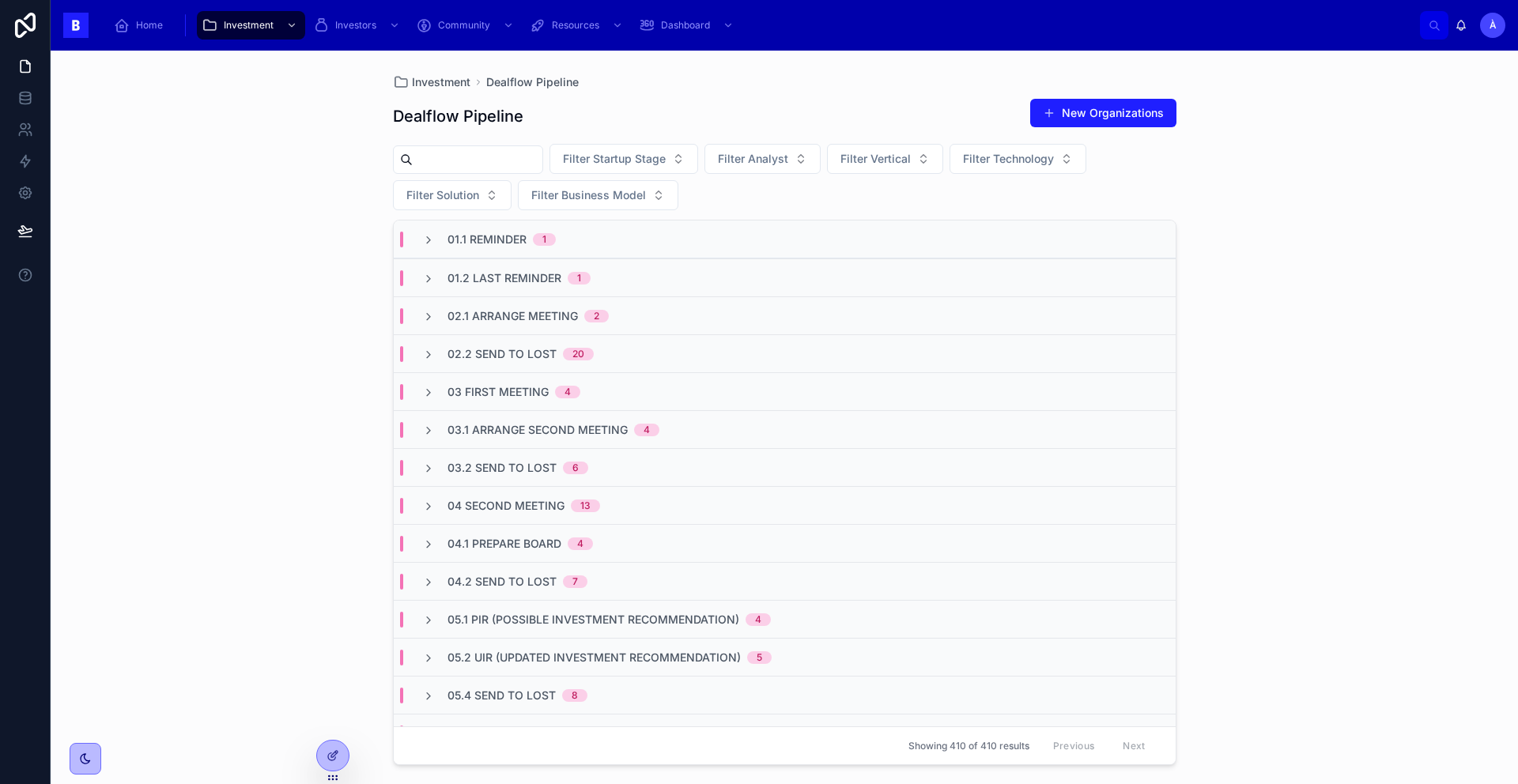
click at [538, 313] on span "02.1 Arrange Meeting" at bounding box center [512, 316] width 131 height 16
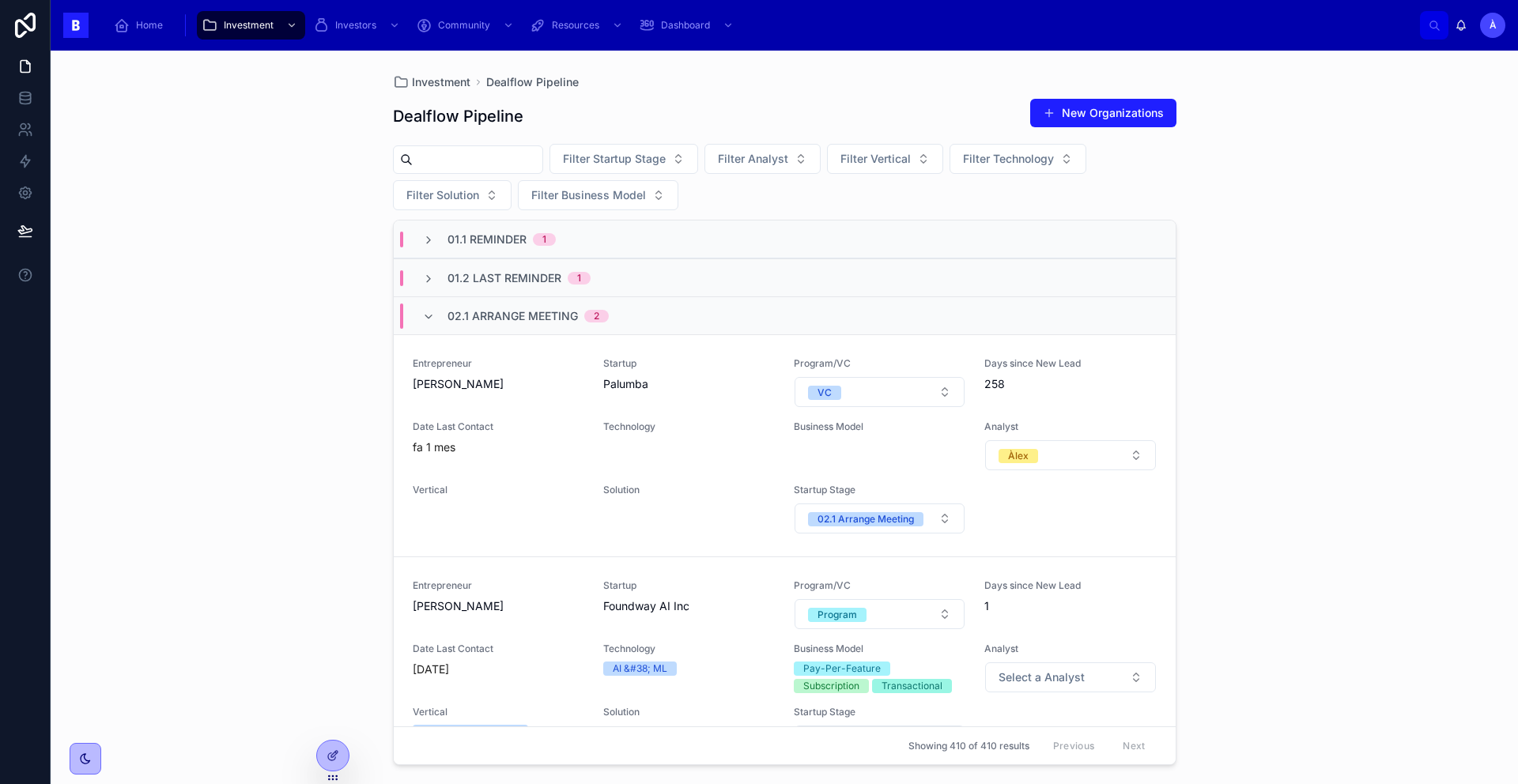
click at [548, 616] on div "Entrepreneur [PERSON_NAME]" at bounding box center [498, 604] width 172 height 51
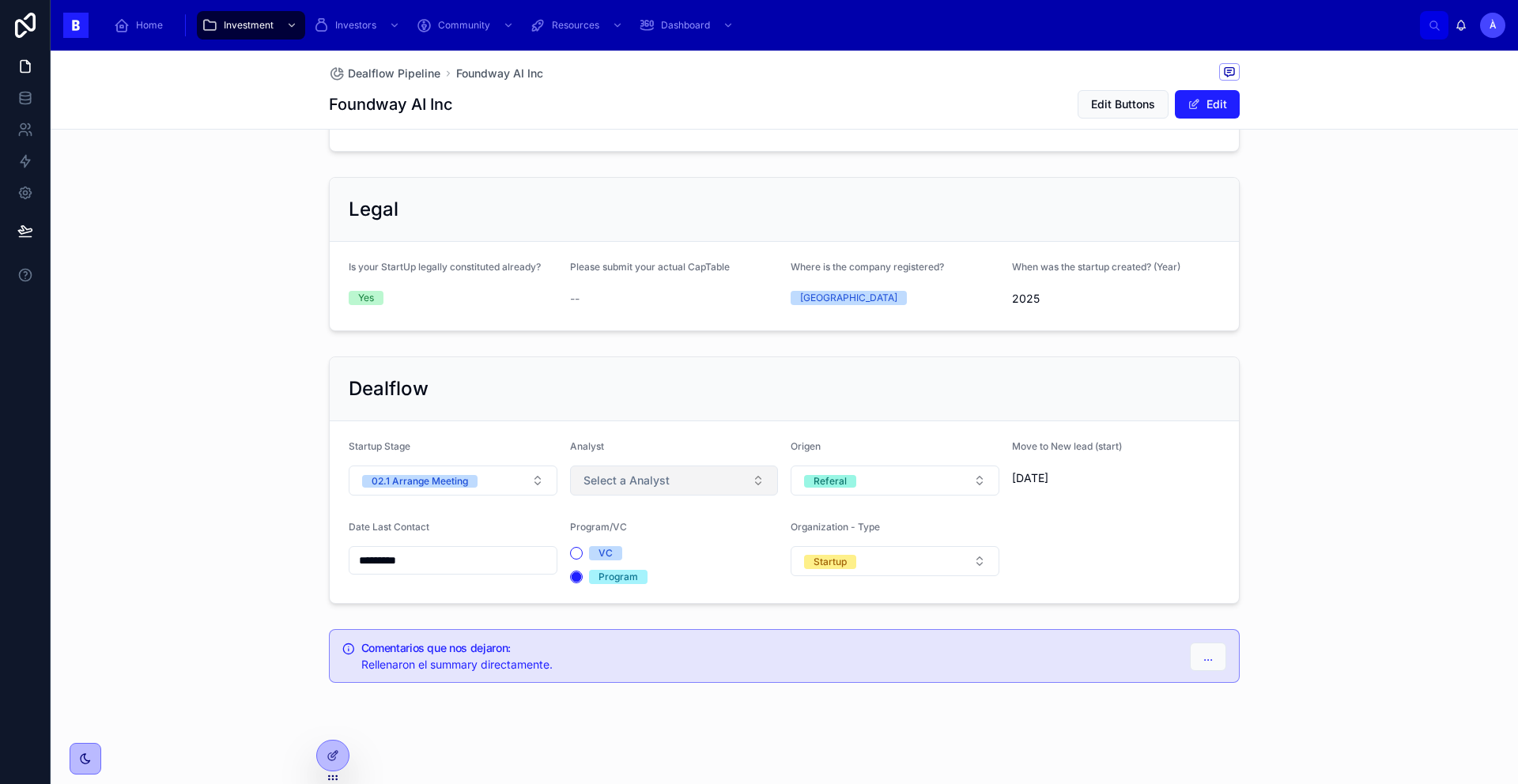
scroll to position [975, 0]
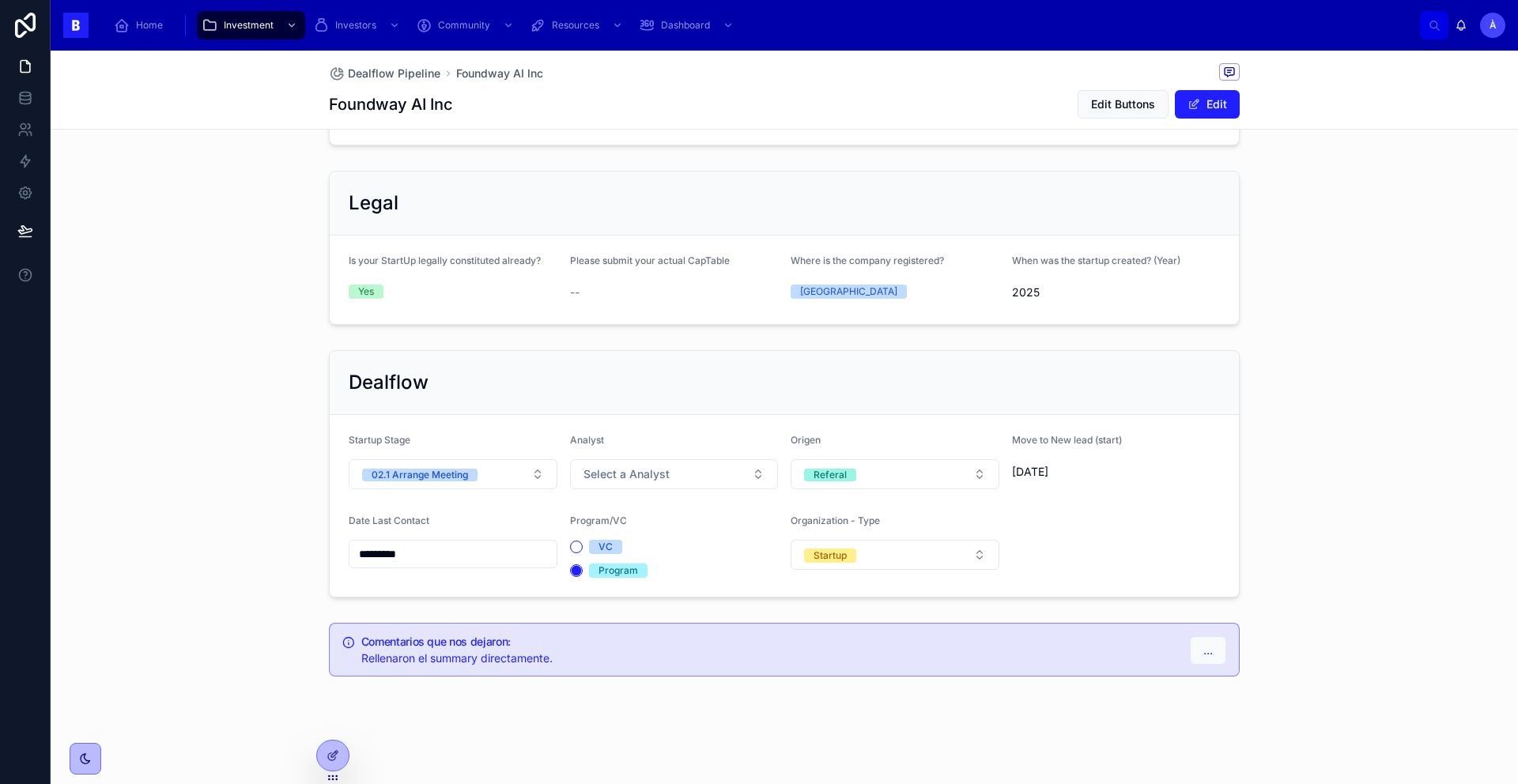
click at [463, 563] on input "*********" at bounding box center [453, 554] width 208 height 22
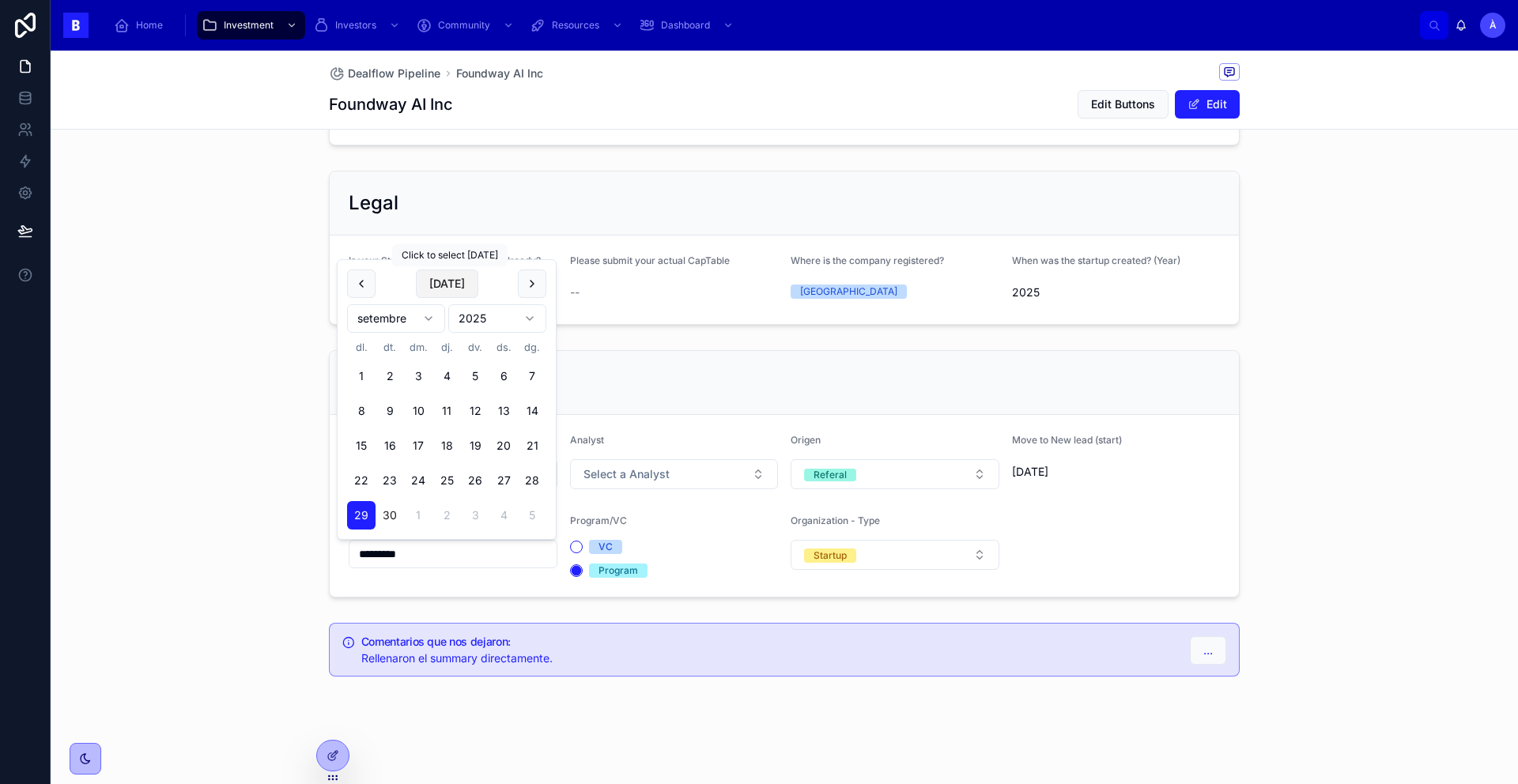
click at [458, 278] on button "[DATE]" at bounding box center [447, 283] width 63 height 29
type input "*********"
drag, startPoint x: 679, startPoint y: 307, endPoint x: 683, endPoint y: 325, distance: 18.4
click at [680, 309] on form "Is your StartUp legally constituted already? Yes Please submit your actual CapT…" at bounding box center [783, 279] width 909 height 89
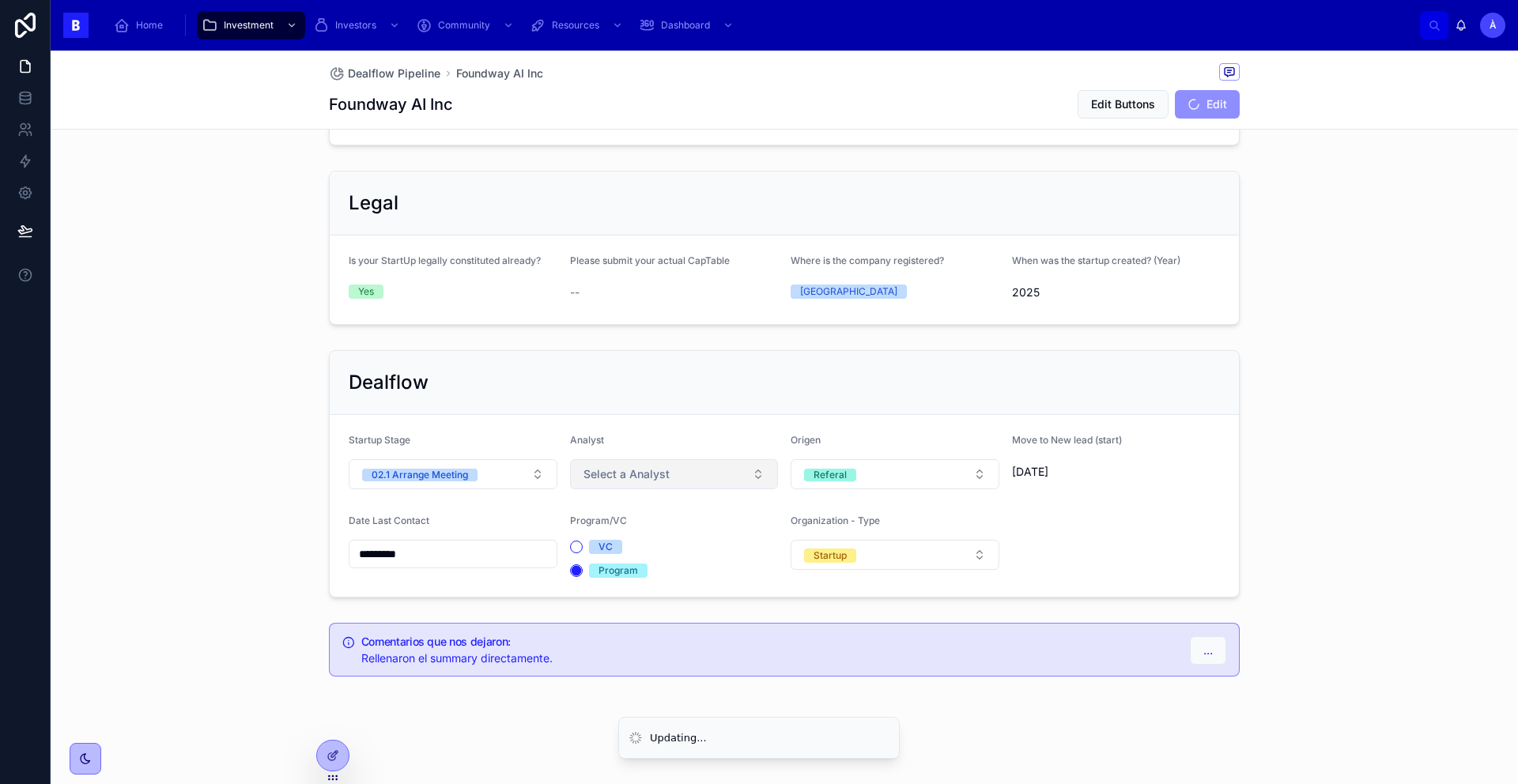
click at [690, 481] on button "Select a Analyst" at bounding box center [674, 474] width 209 height 30
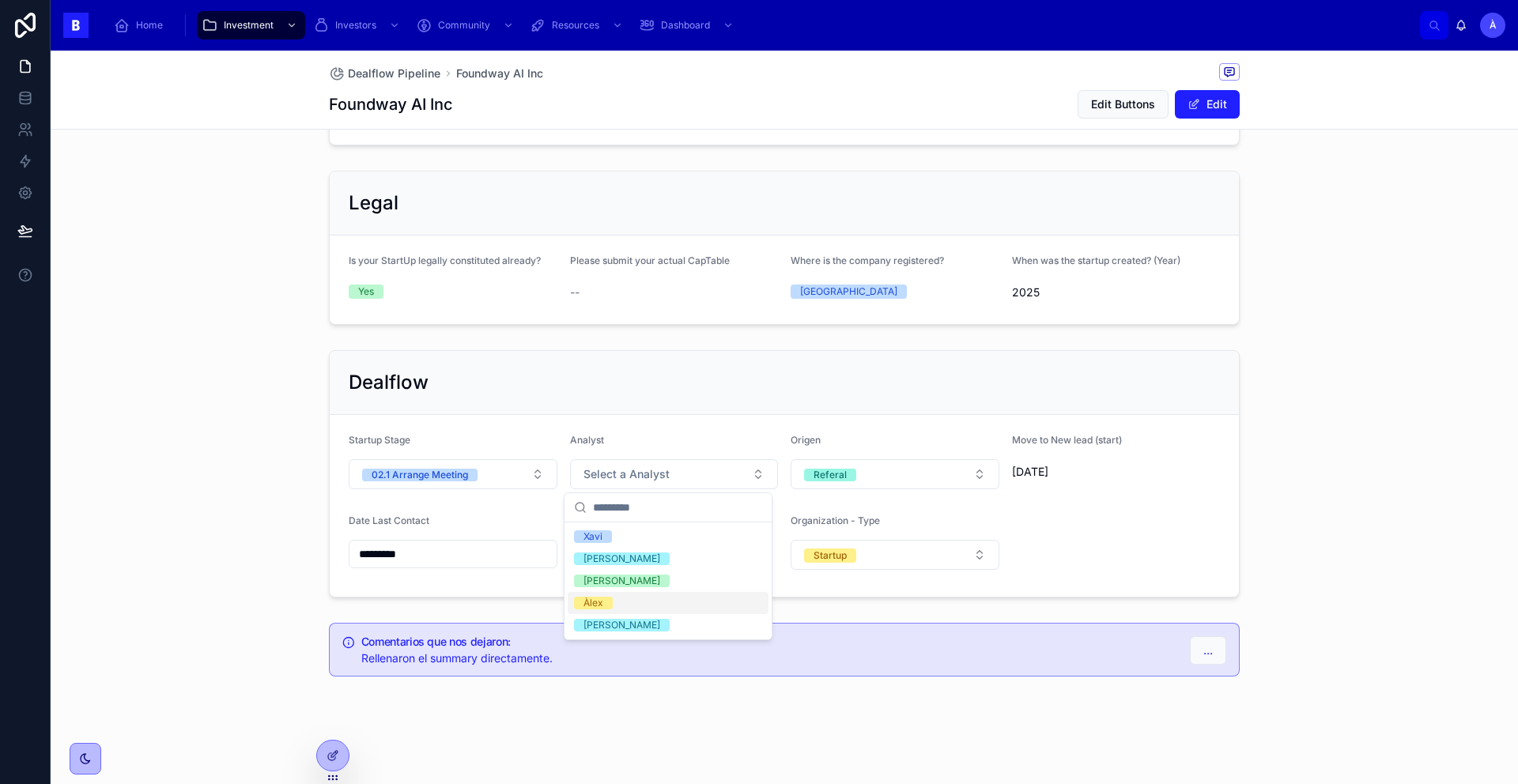
drag, startPoint x: 627, startPoint y: 596, endPoint x: 613, endPoint y: 543, distance: 54.8
click at [626, 597] on div "Àlex" at bounding box center [668, 602] width 201 height 22
click at [598, 387] on div "Dealflow" at bounding box center [783, 382] width 871 height 25
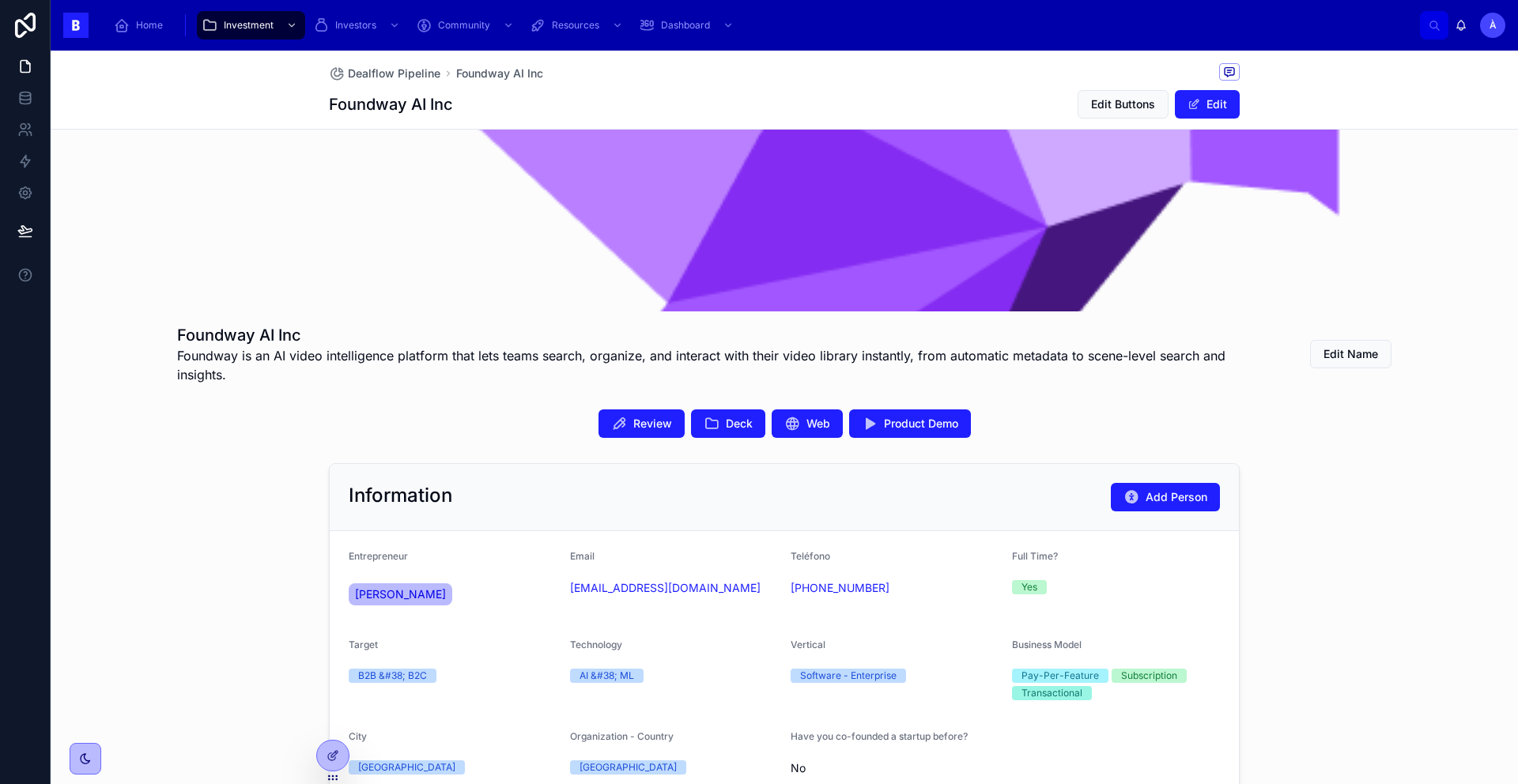
scroll to position [119, 0]
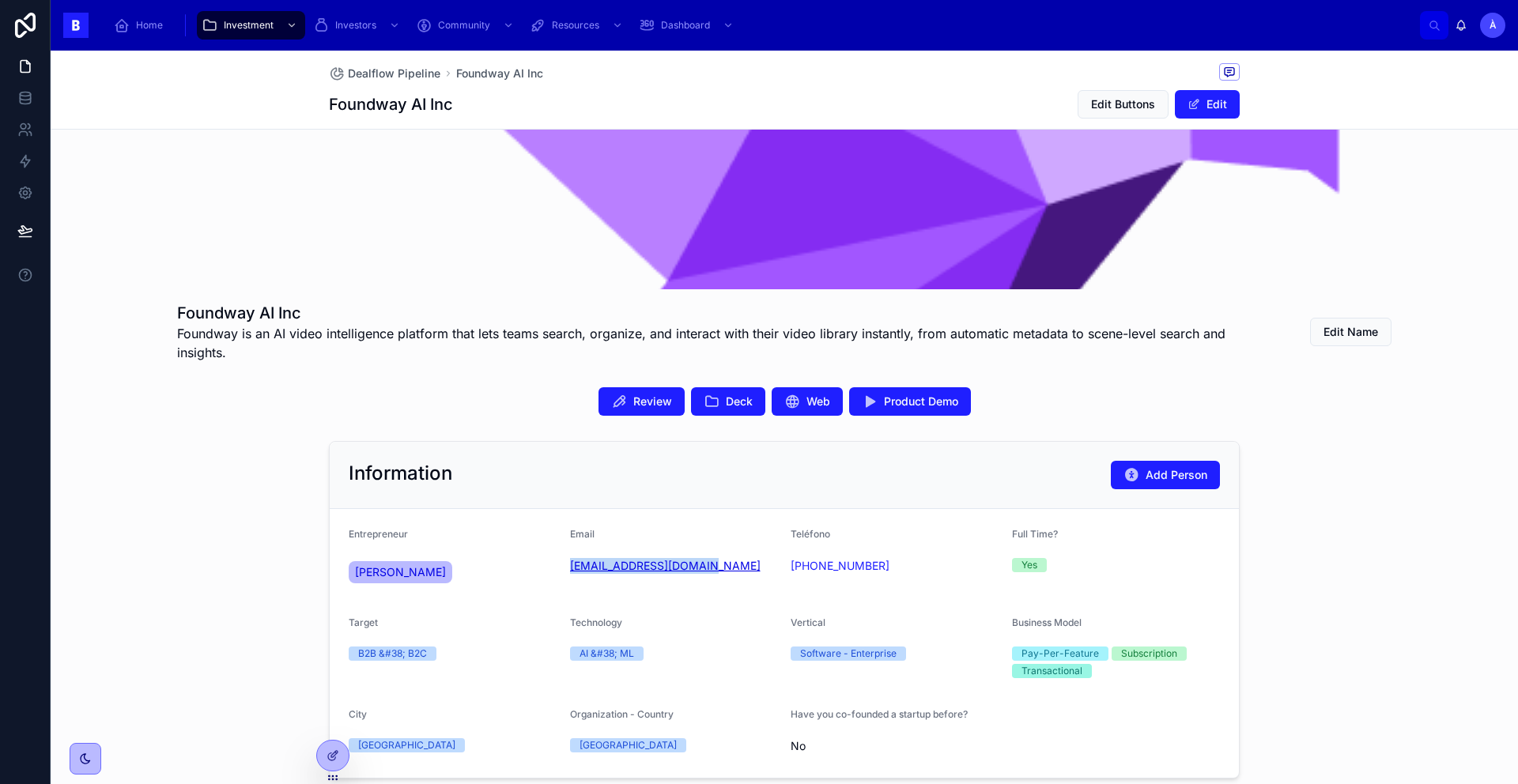
drag, startPoint x: 653, startPoint y: 581, endPoint x: 564, endPoint y: 570, distance: 89.7
click at [570, 570] on div "Email [EMAIL_ADDRESS][DOMAIN_NAME]" at bounding box center [674, 559] width 209 height 63
copy link "[EMAIL_ADDRESS][DOMAIN_NAME]"
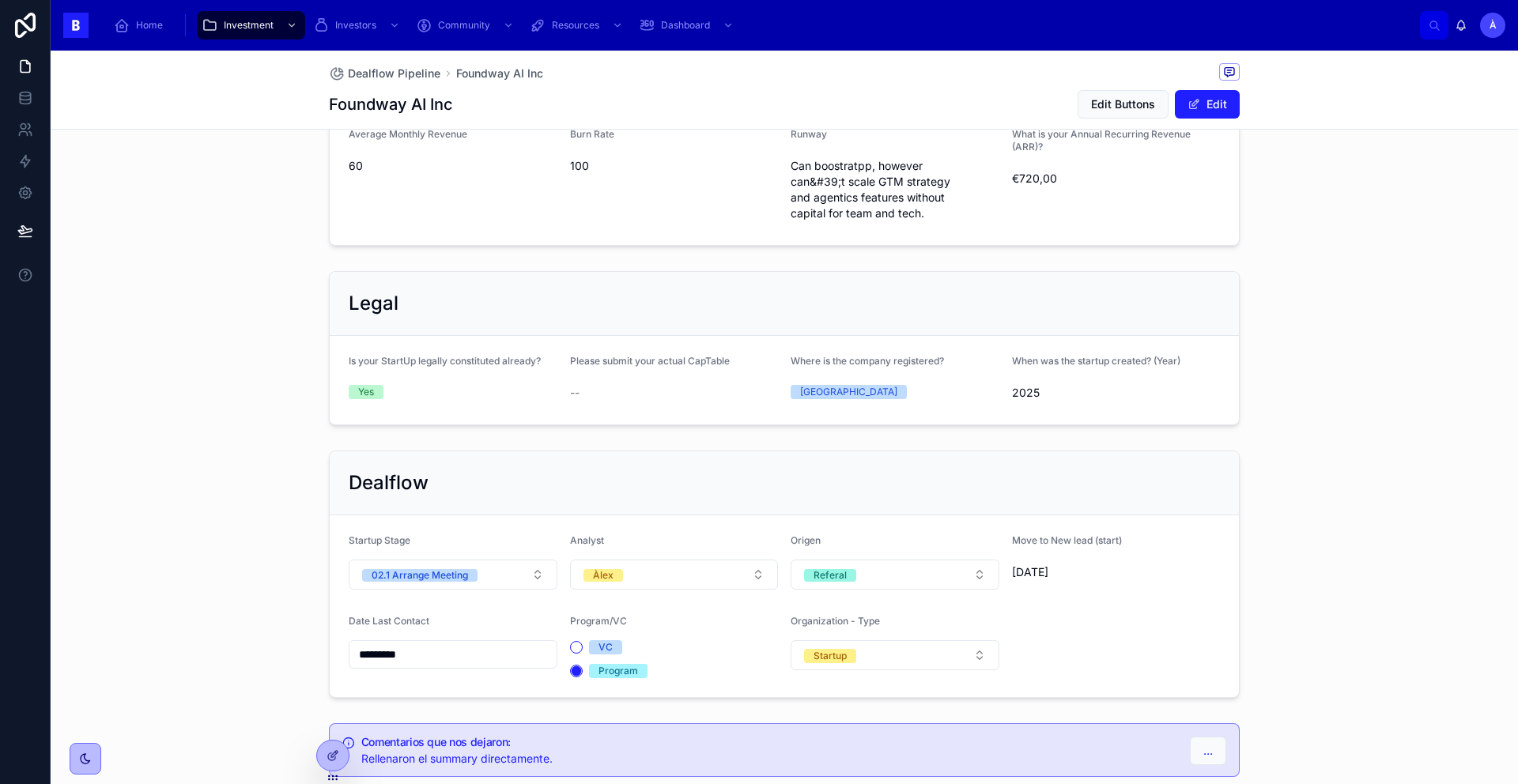
scroll to position [975, 0]
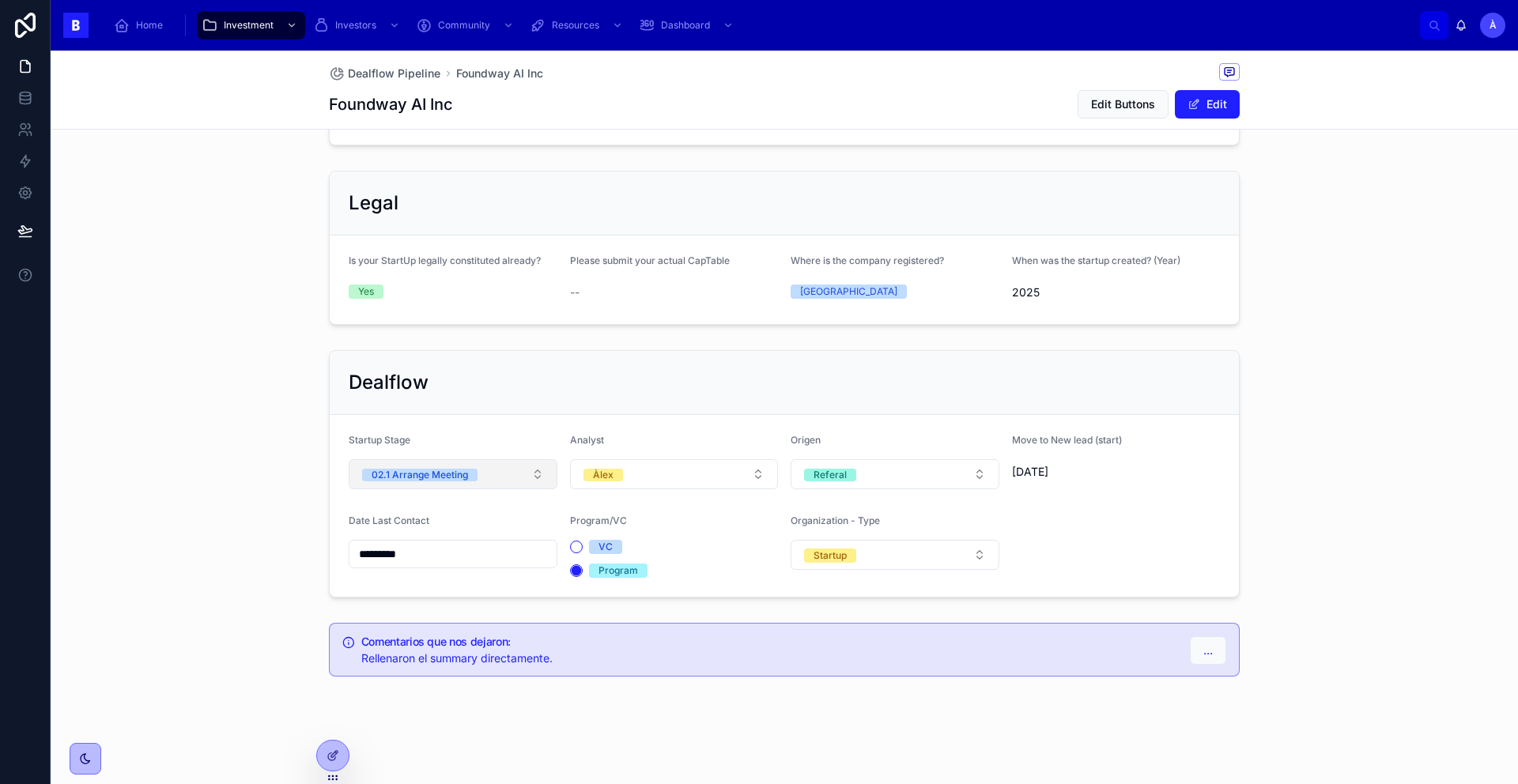
click at [454, 479] on div "02.1 Arrange Meeting" at bounding box center [419, 475] width 97 height 13
click at [440, 483] on button "02.1 Arrange Meeting" at bounding box center [452, 474] width 209 height 30
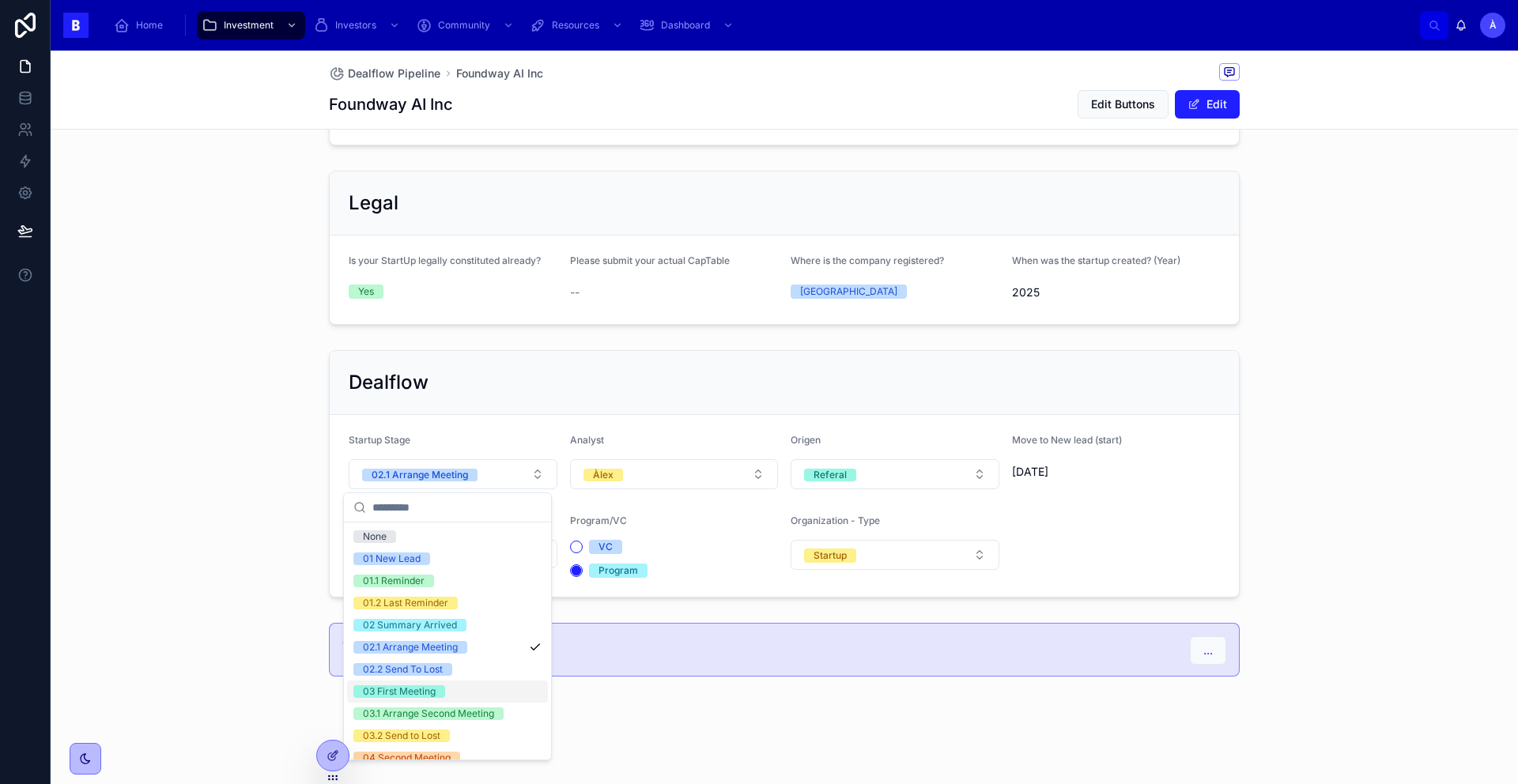
click at [426, 692] on div "03 First Meeting" at bounding box center [399, 691] width 73 height 13
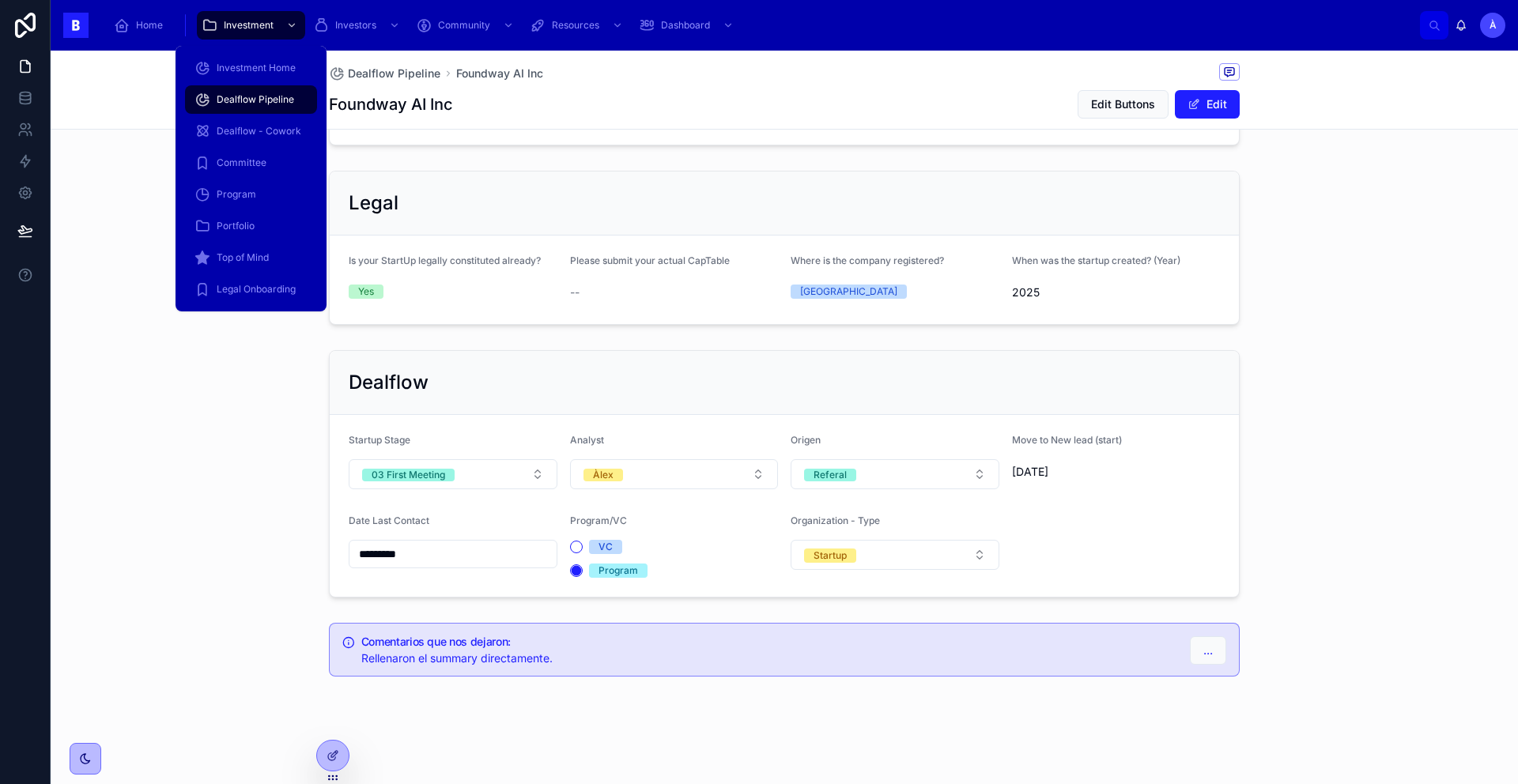
click at [264, 102] on span "Dealflow Pipeline" at bounding box center [255, 99] width 78 height 13
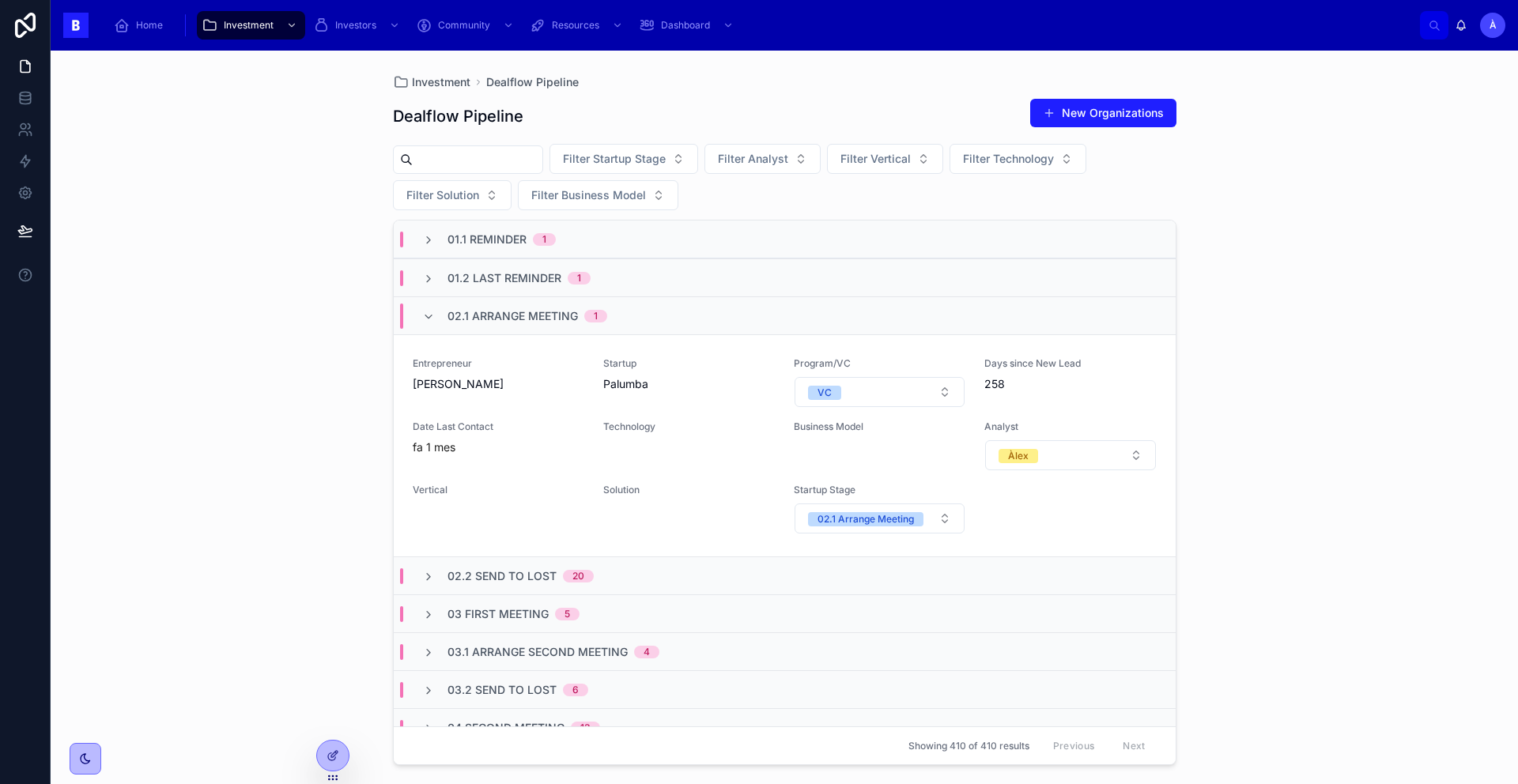
click at [500, 313] on span "02.1 Arrange Meeting" at bounding box center [512, 316] width 131 height 16
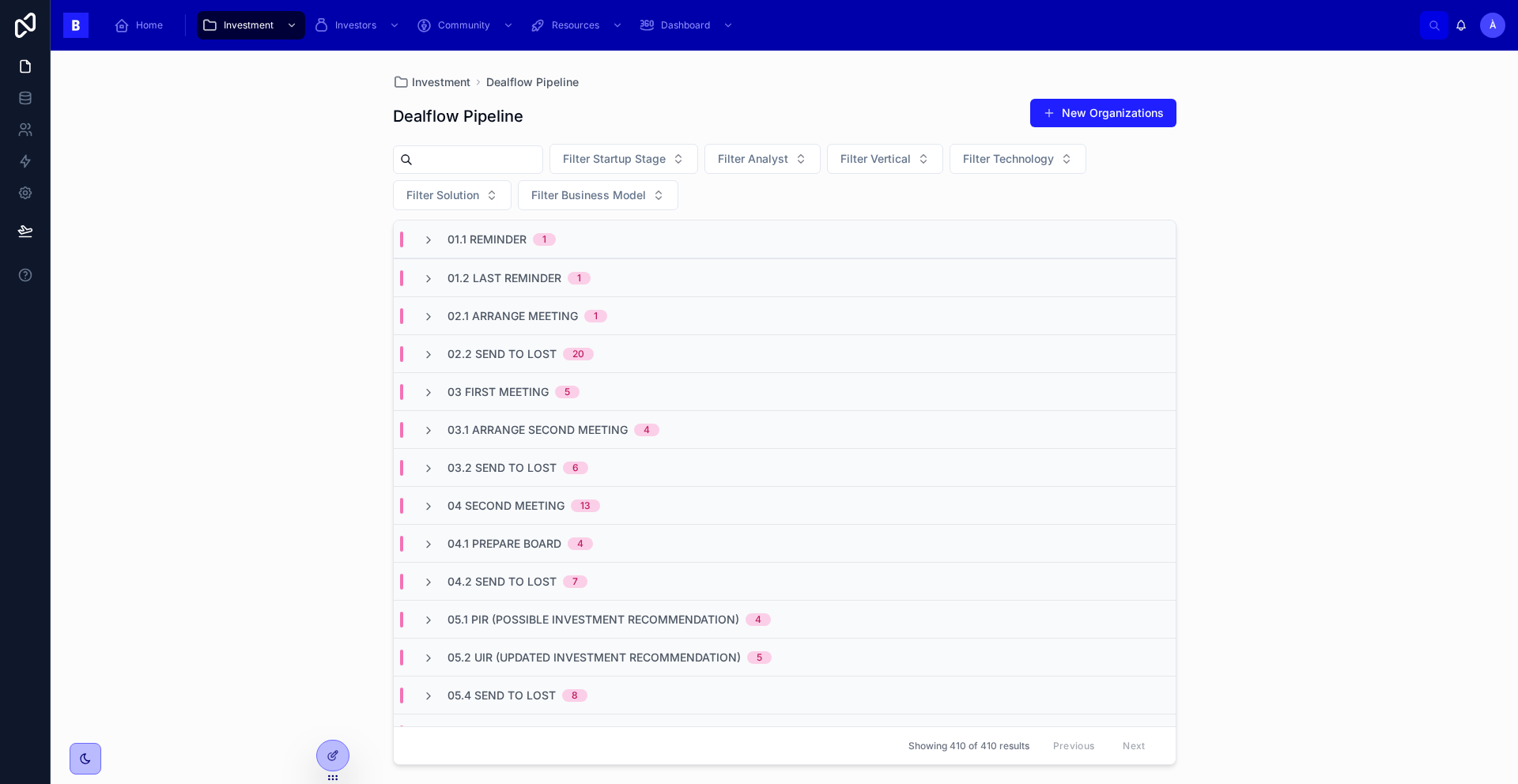
click at [510, 279] on span "01.2 Last Reminder" at bounding box center [504, 278] width 114 height 16
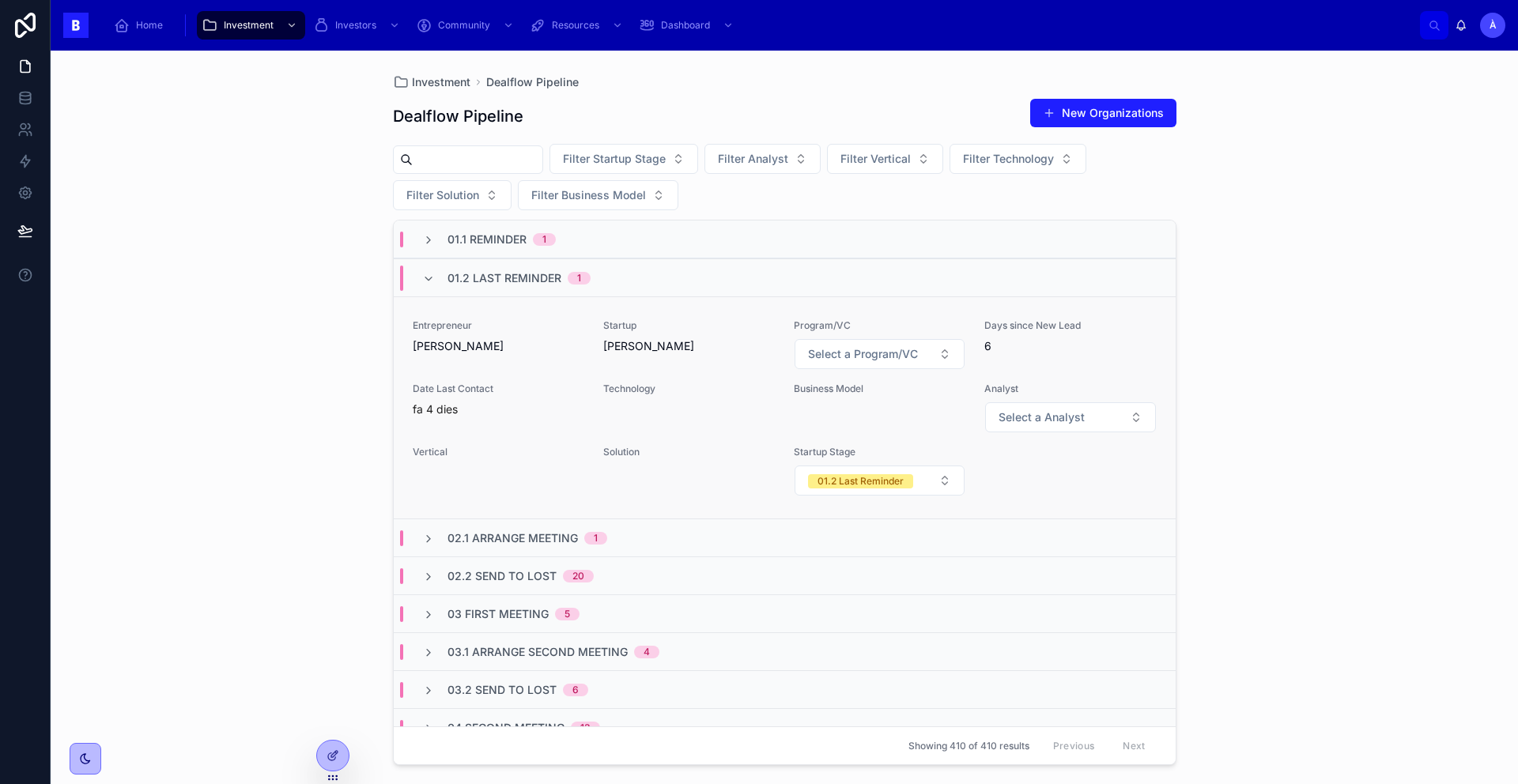
click at [565, 346] on span "[PERSON_NAME]" at bounding box center [498, 346] width 172 height 16
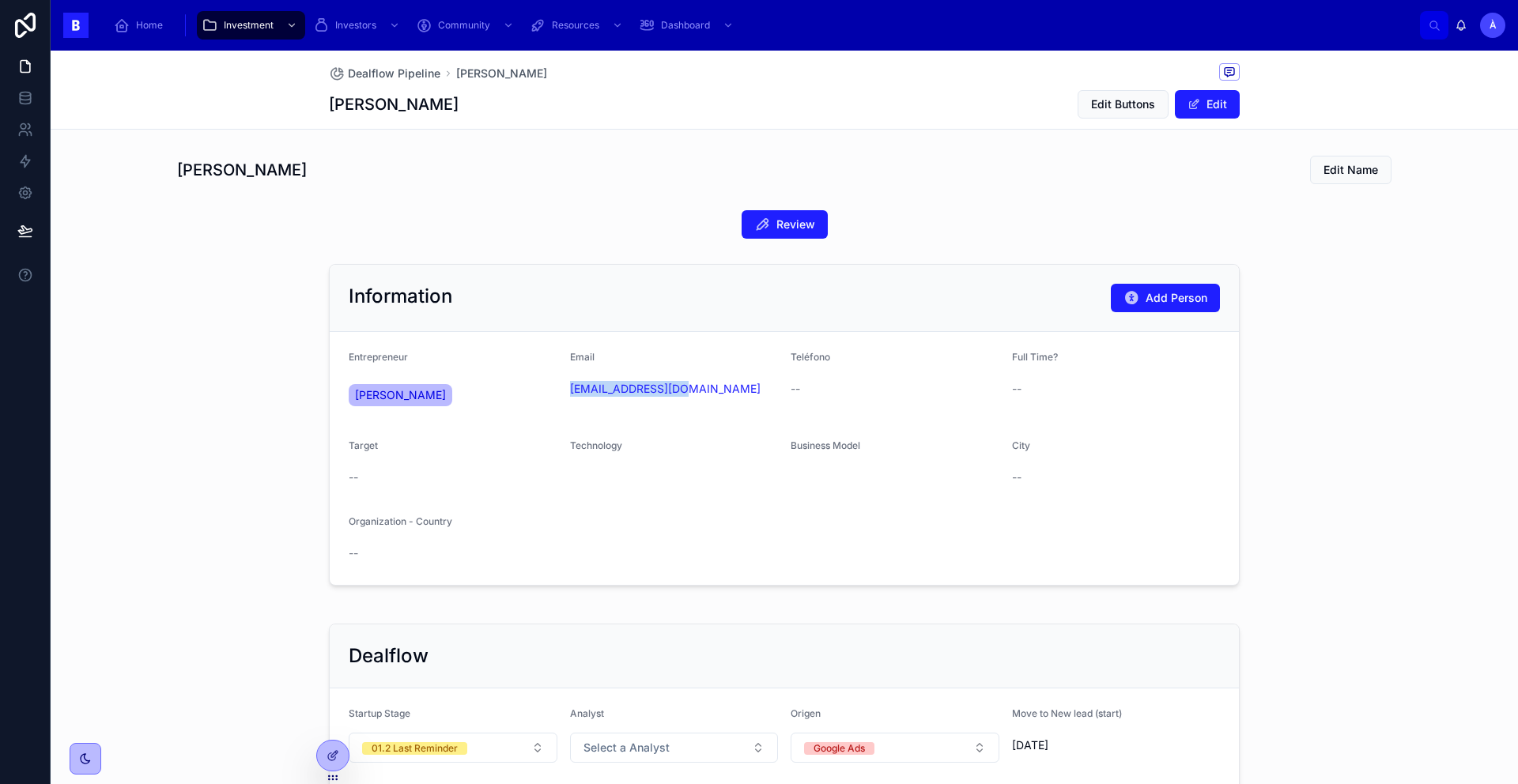
drag, startPoint x: 603, startPoint y: 408, endPoint x: 558, endPoint y: 381, distance: 52.5
click at [558, 381] on form "Entrepreneur [PERSON_NAME] Email [EMAIL_ADDRESS][DOMAIN_NAME] Teléfono -- Full …" at bounding box center [783, 458] width 909 height 252
copy link "[EMAIL_ADDRESS][DOMAIN_NAME]"
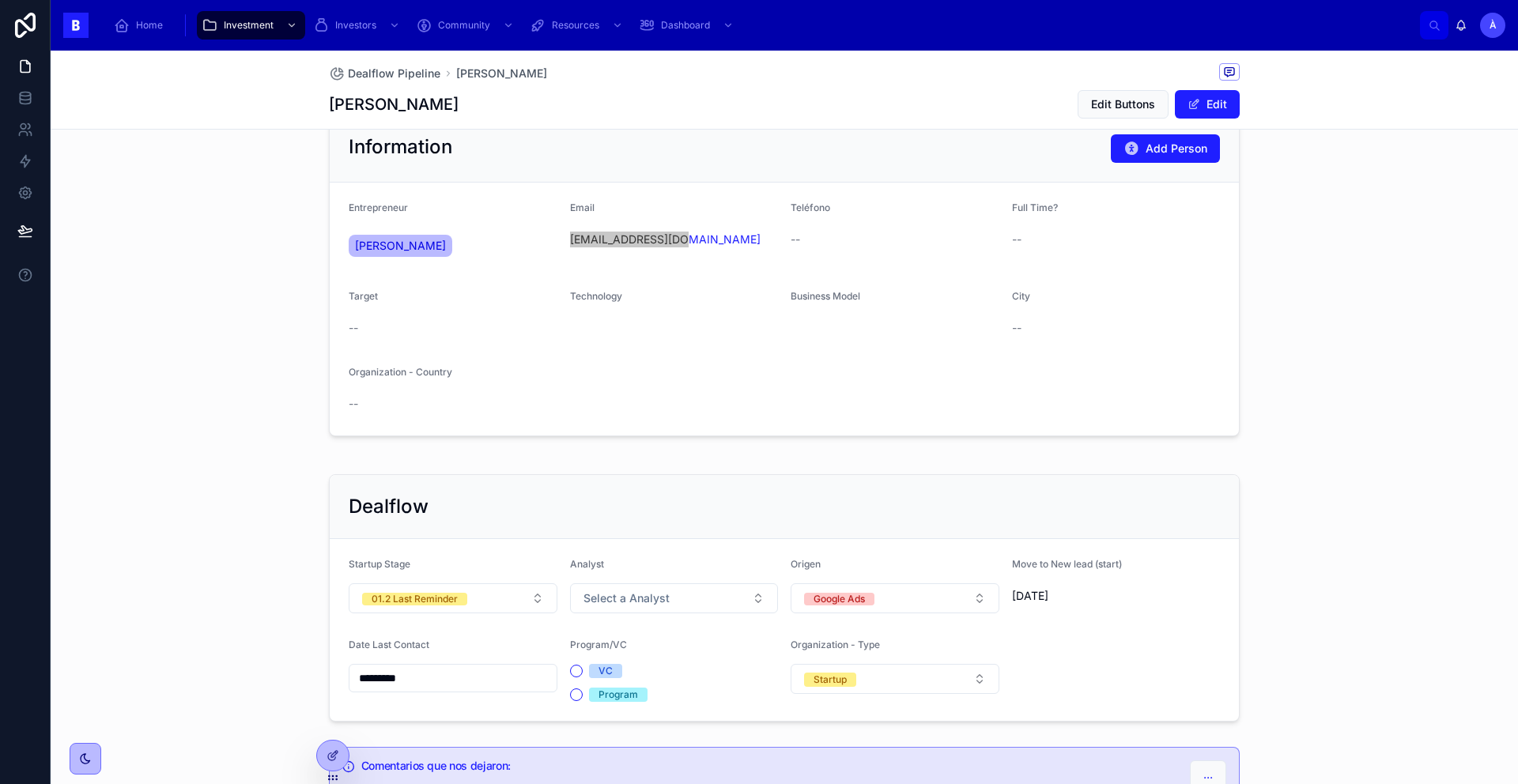
scroll to position [271, 0]
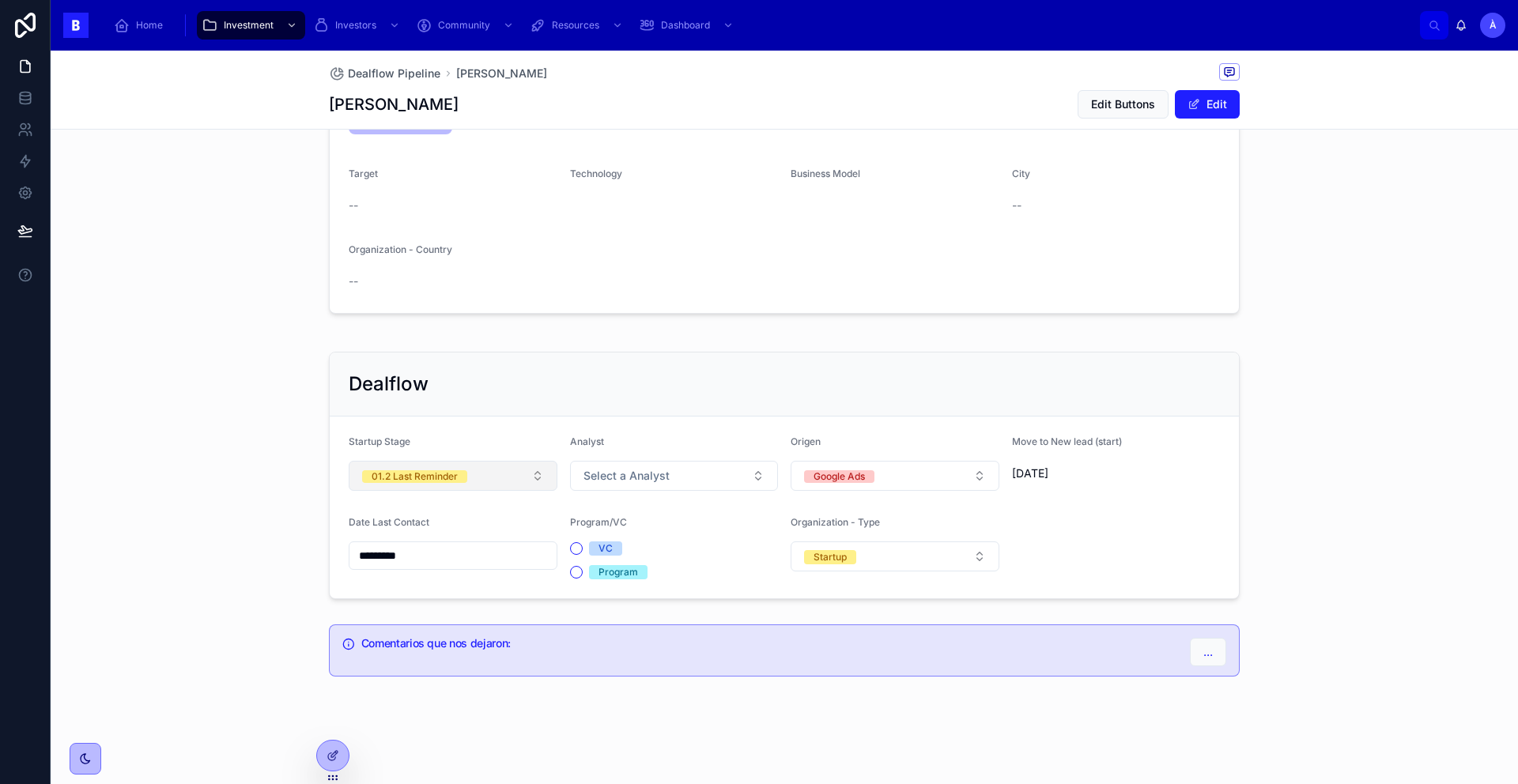
click at [508, 472] on button "01.2 Last Reminder" at bounding box center [452, 476] width 209 height 30
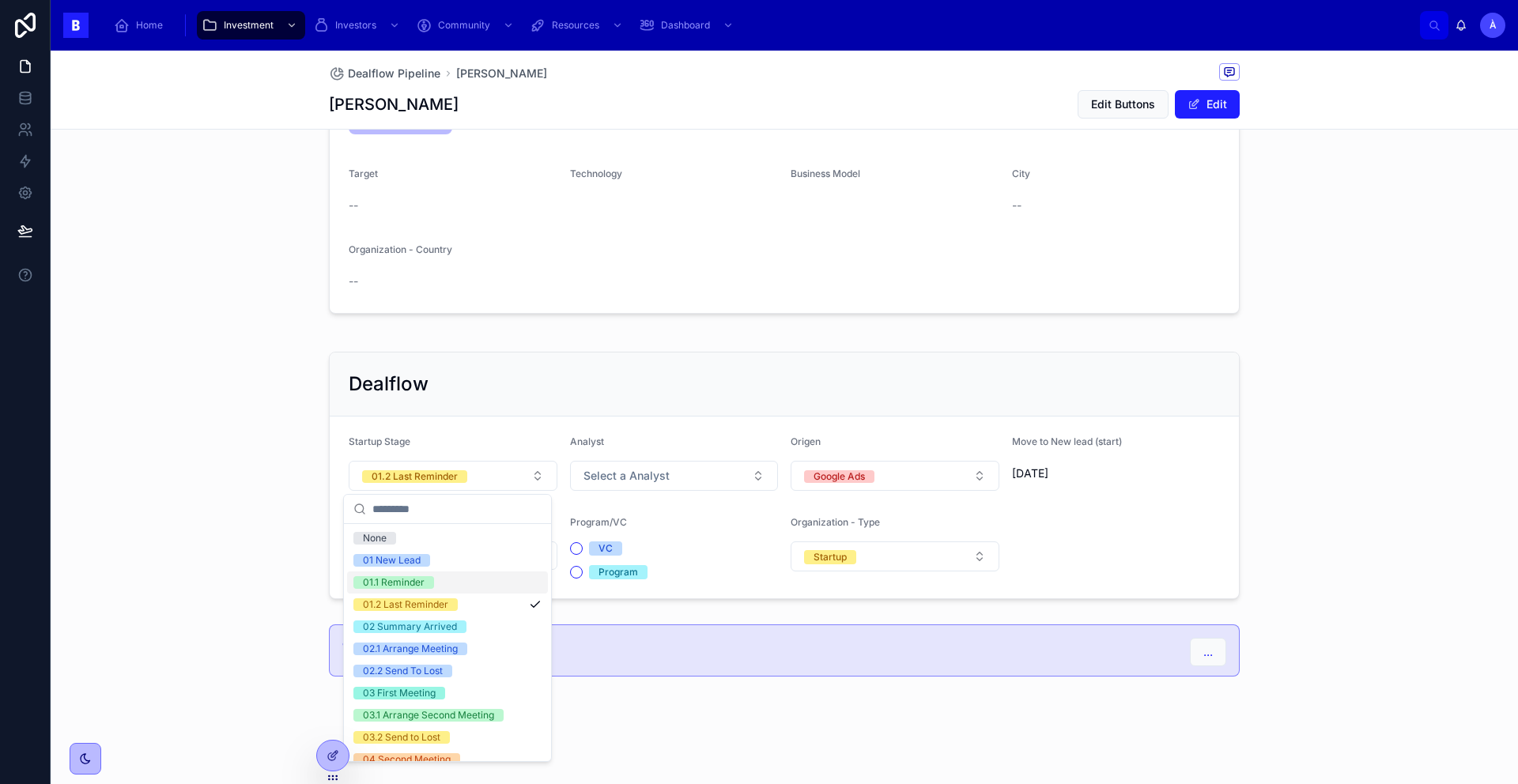
scroll to position [547, 0]
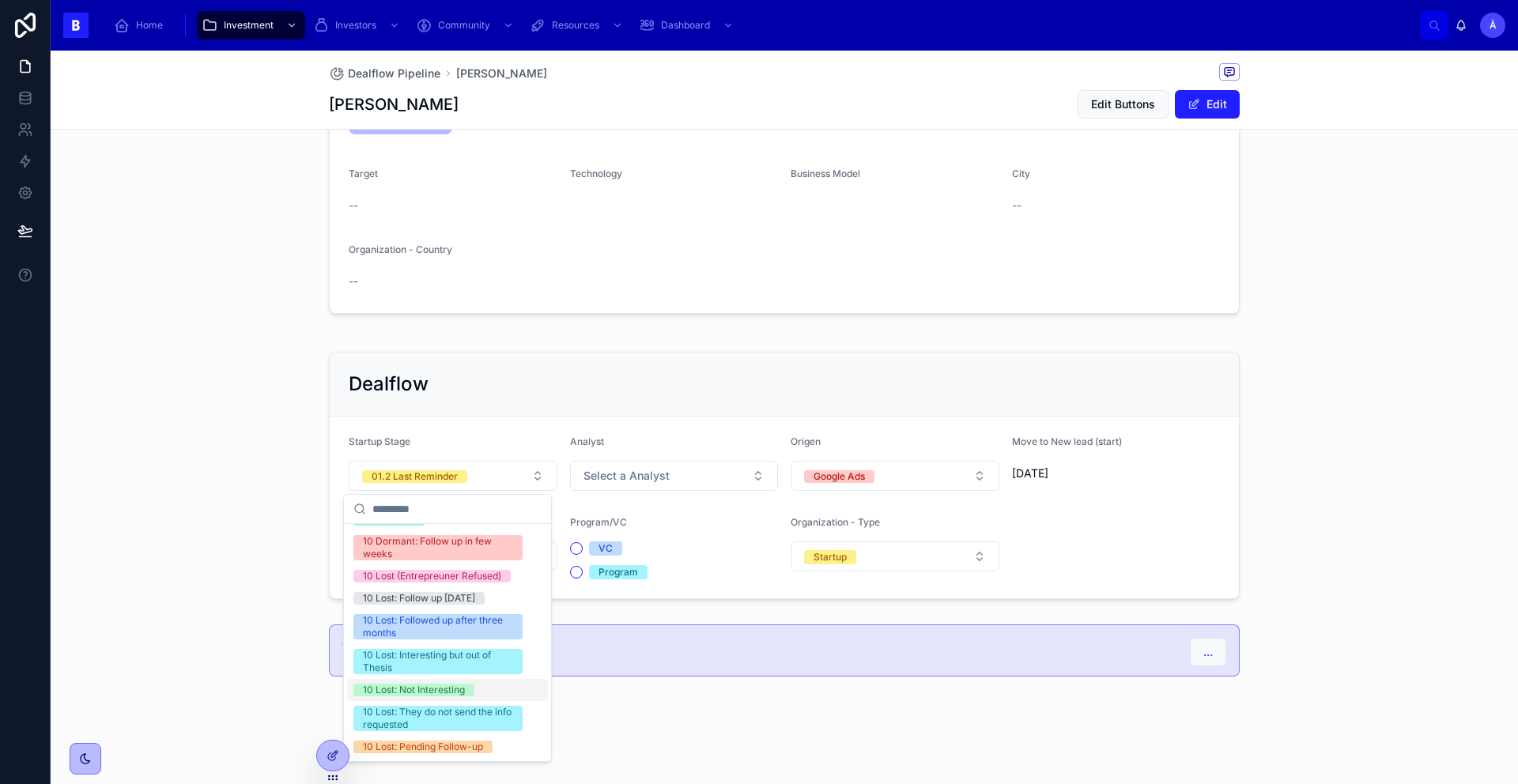
click at [435, 692] on div "10 Lost: Not Interesting" at bounding box center [414, 689] width 102 height 13
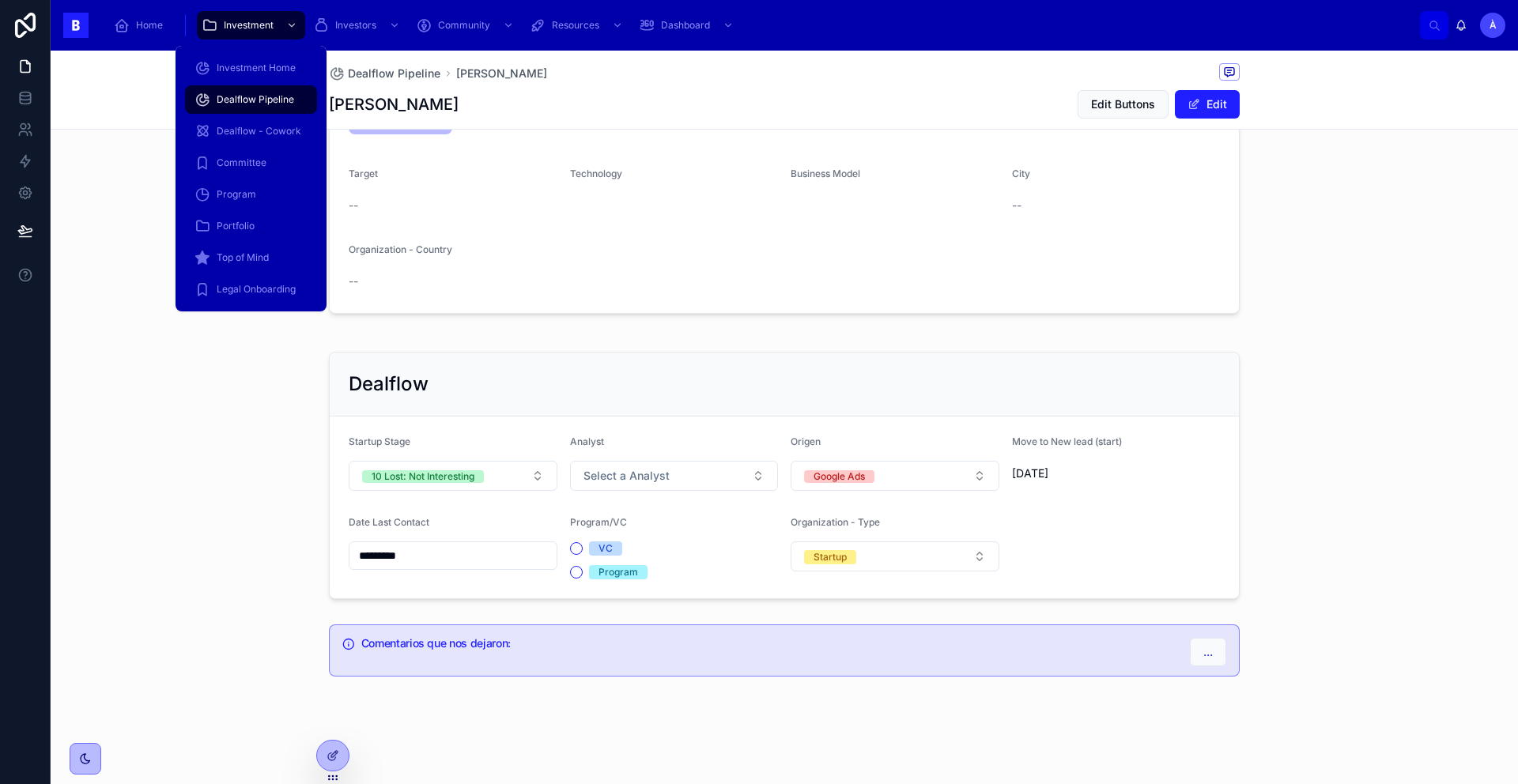
click at [281, 103] on span "Dealflow Pipeline" at bounding box center [255, 99] width 78 height 13
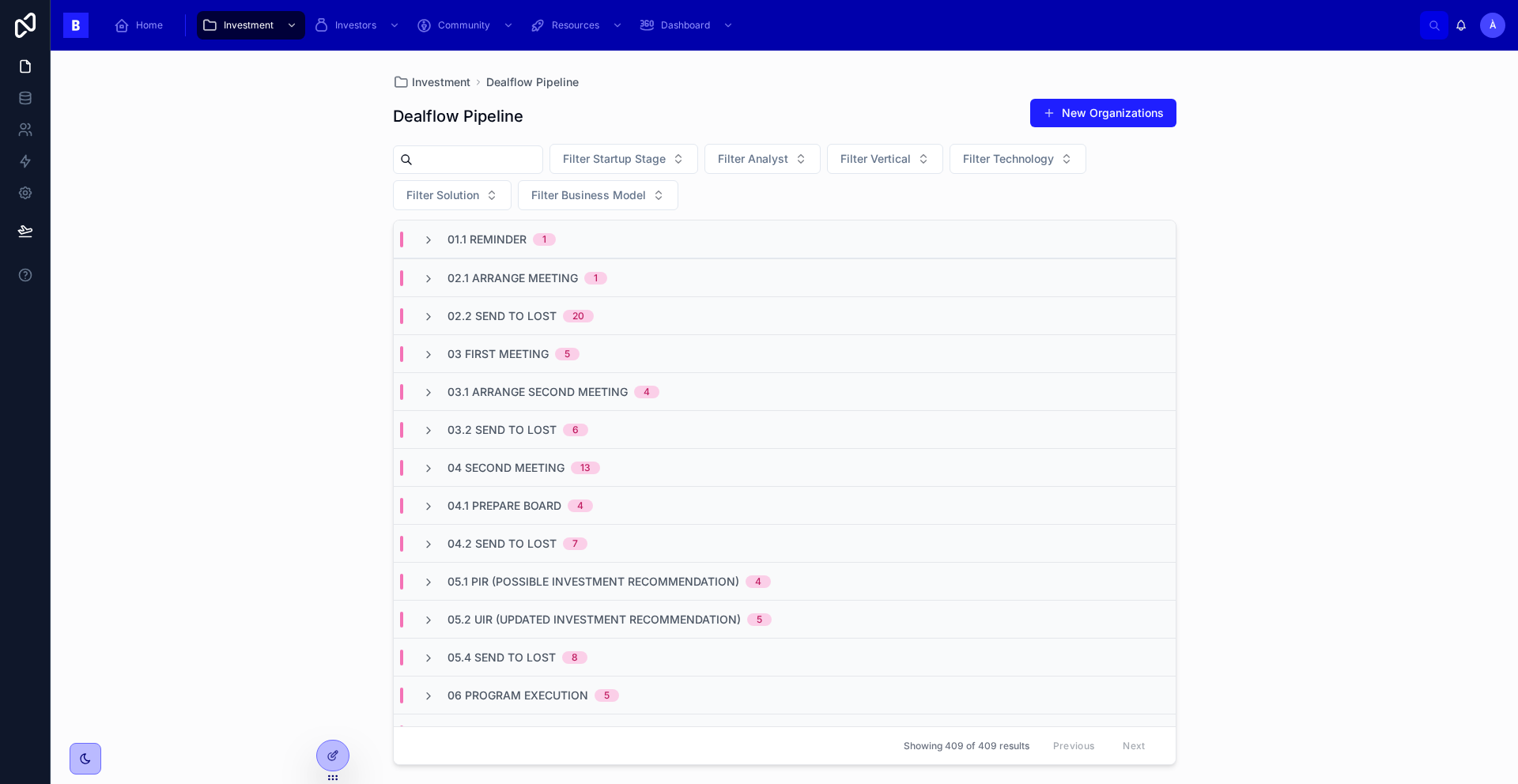
click at [610, 386] on span "03.1 Arrange Second Meeting" at bounding box center [537, 392] width 181 height 16
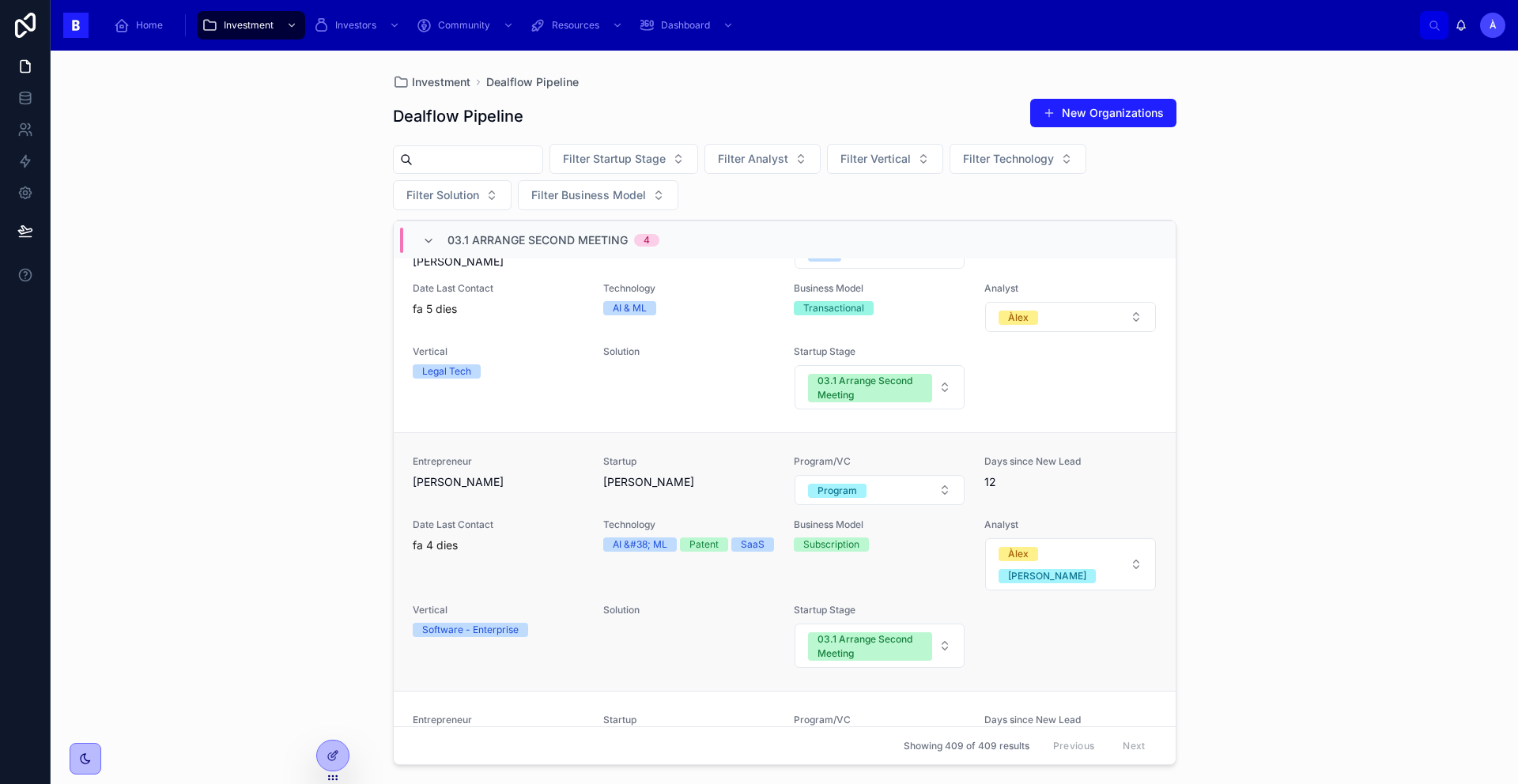
scroll to position [279, 0]
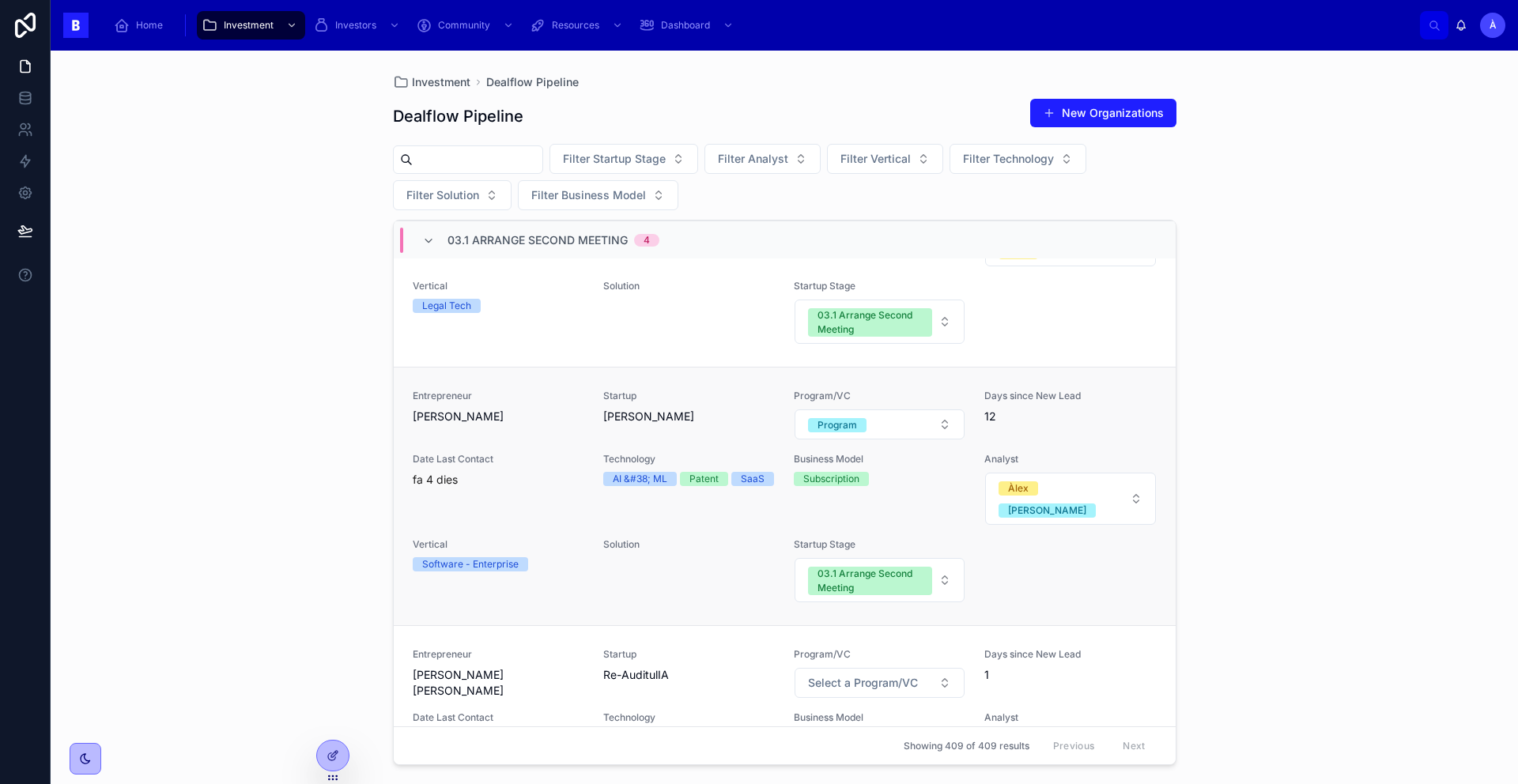
click at [548, 427] on div "Entrepreneur [PERSON_NAME]" at bounding box center [498, 414] width 172 height 51
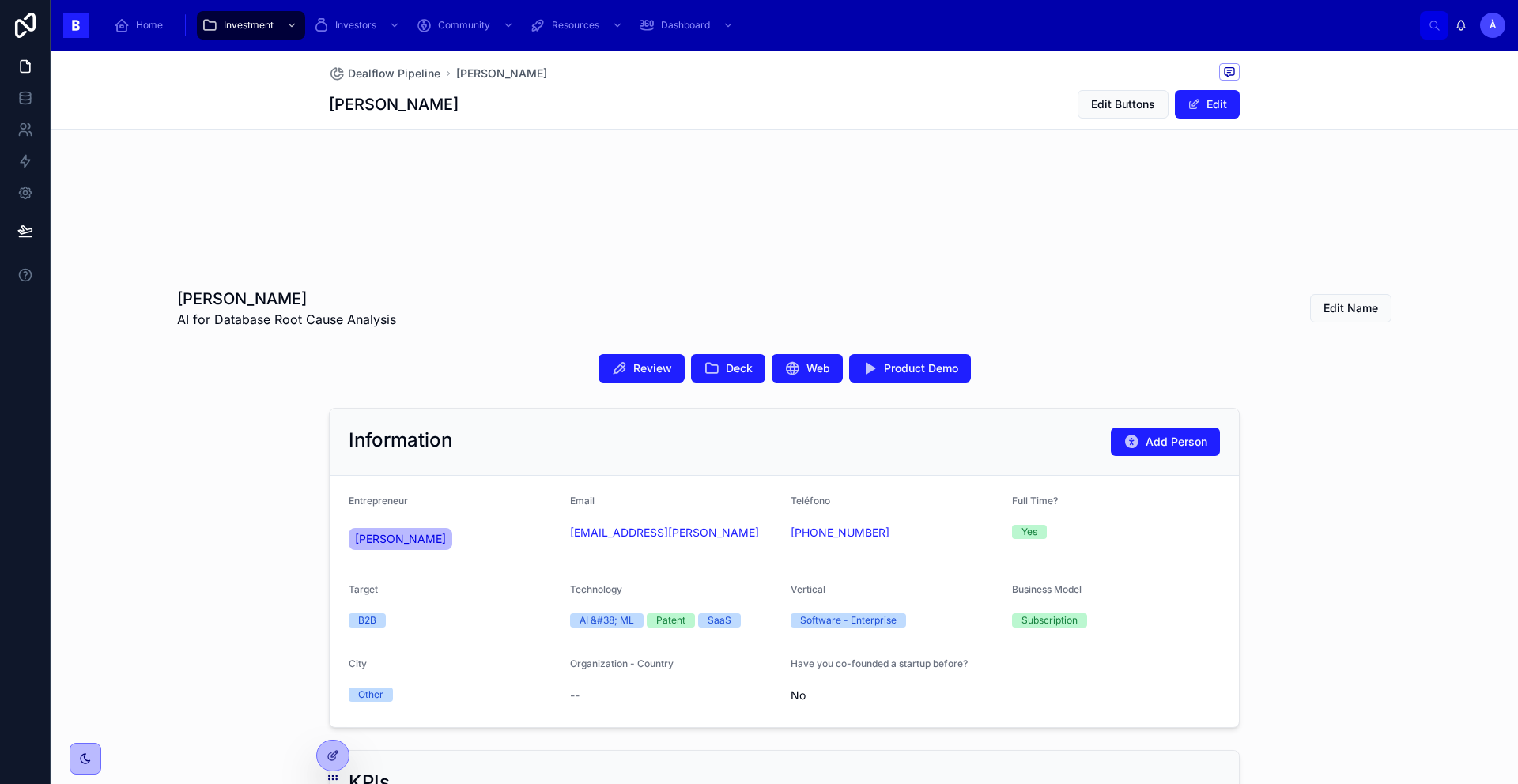
scroll to position [263, 0]
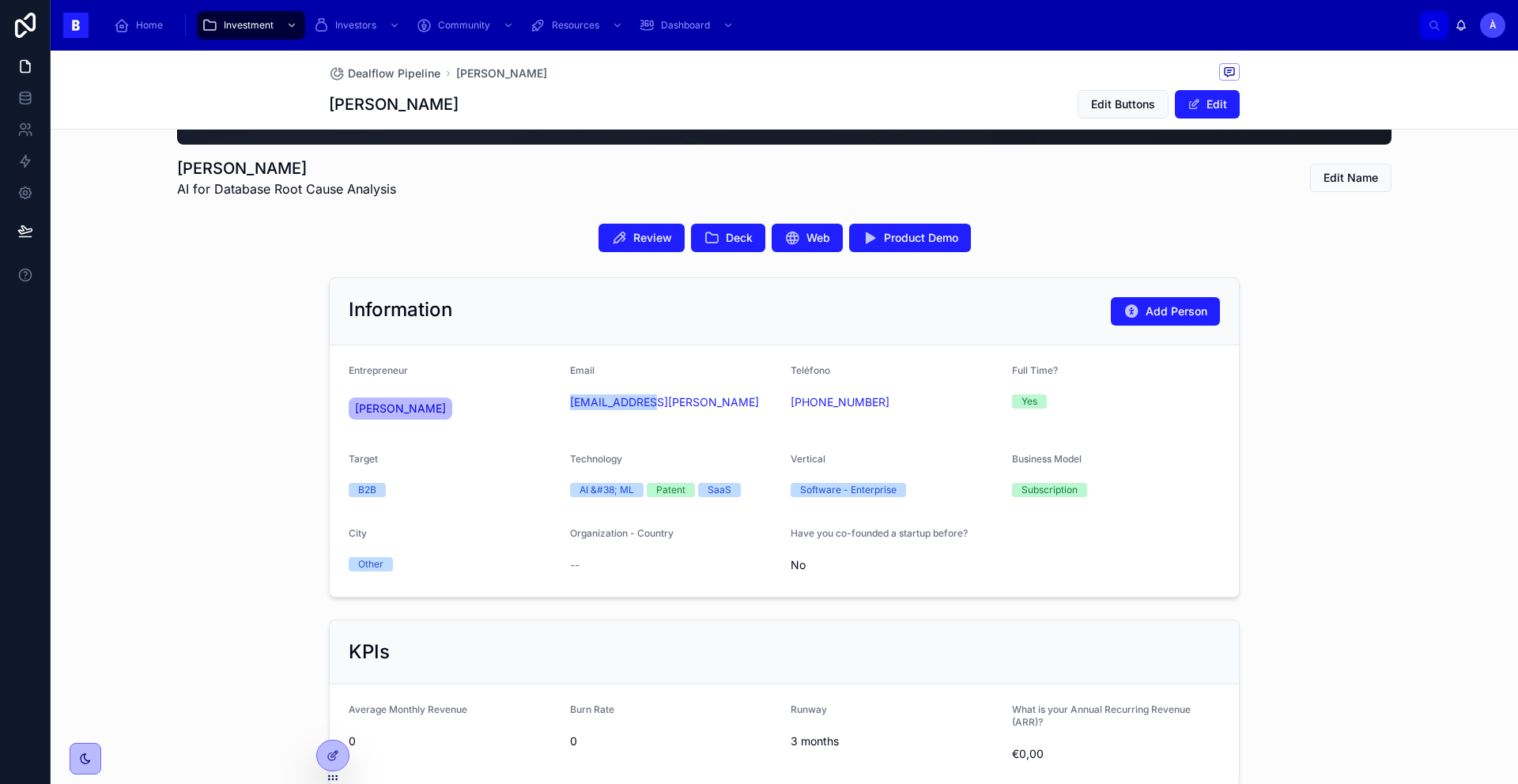
drag, startPoint x: 651, startPoint y: 424, endPoint x: 561, endPoint y: 404, distance: 92.2
click at [561, 404] on form "Entrepreneur [PERSON_NAME] Email [PERSON_NAME][EMAIL_ADDRESS][PERSON_NAME] Telé…" at bounding box center [783, 471] width 909 height 251
copy link "[EMAIL_ADDRESS][PERSON_NAME]"
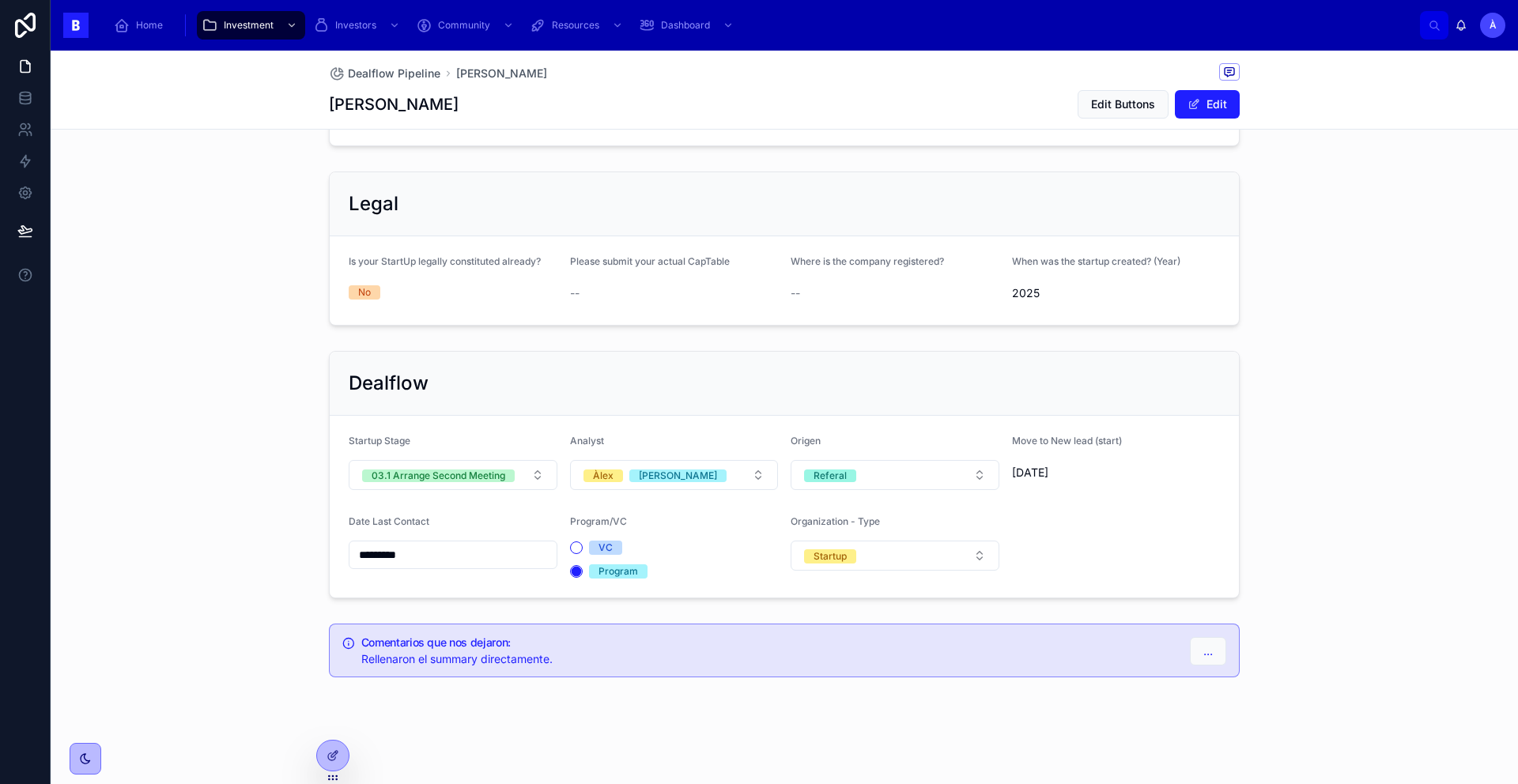
scroll to position [904, 0]
click at [695, 478] on button "[PERSON_NAME]" at bounding box center [674, 474] width 209 height 30
click at [616, 603] on div "Àlex" at bounding box center [668, 602] width 201 height 22
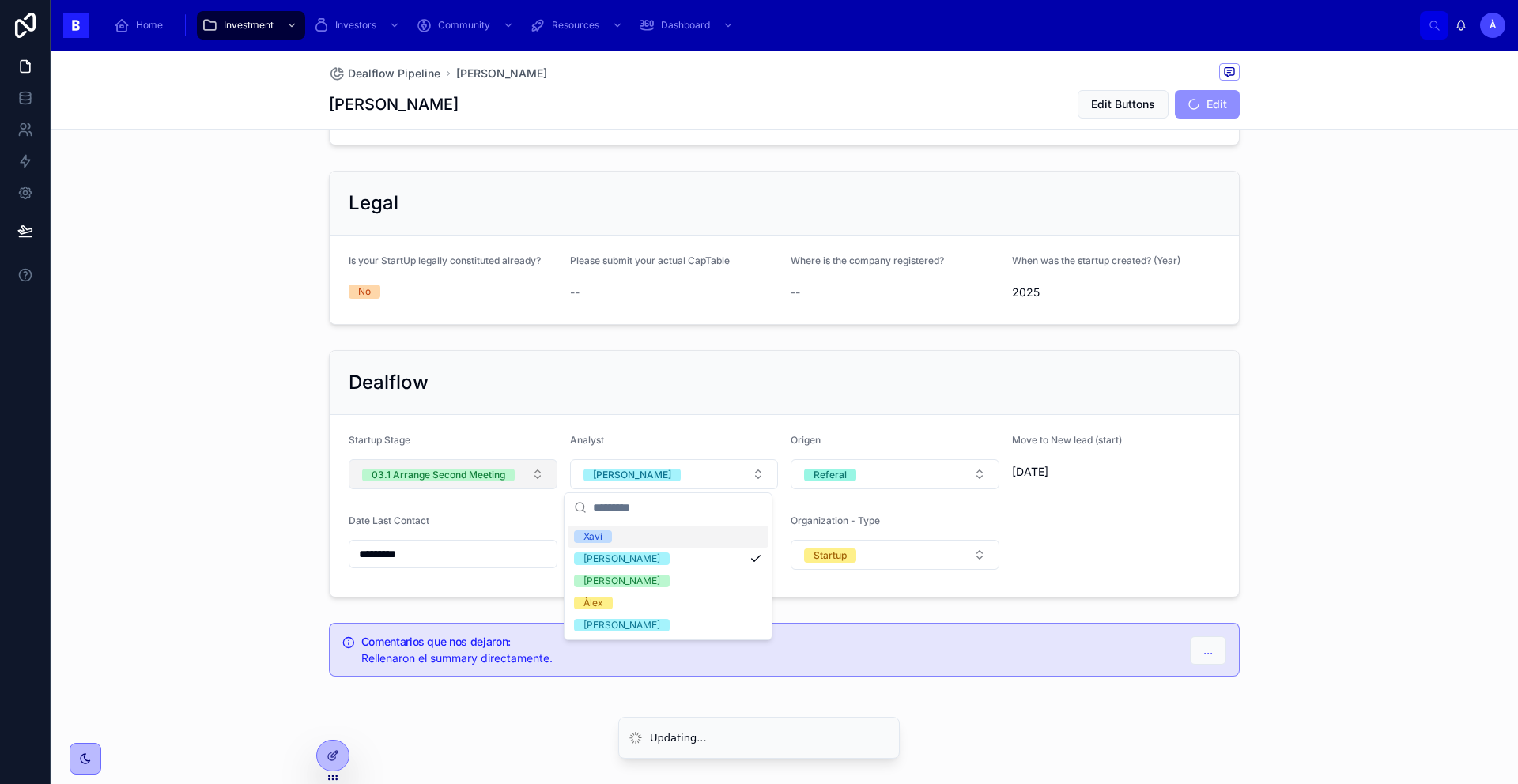
click at [474, 477] on div "03.1 Arrange Second Meeting" at bounding box center [438, 475] width 134 height 13
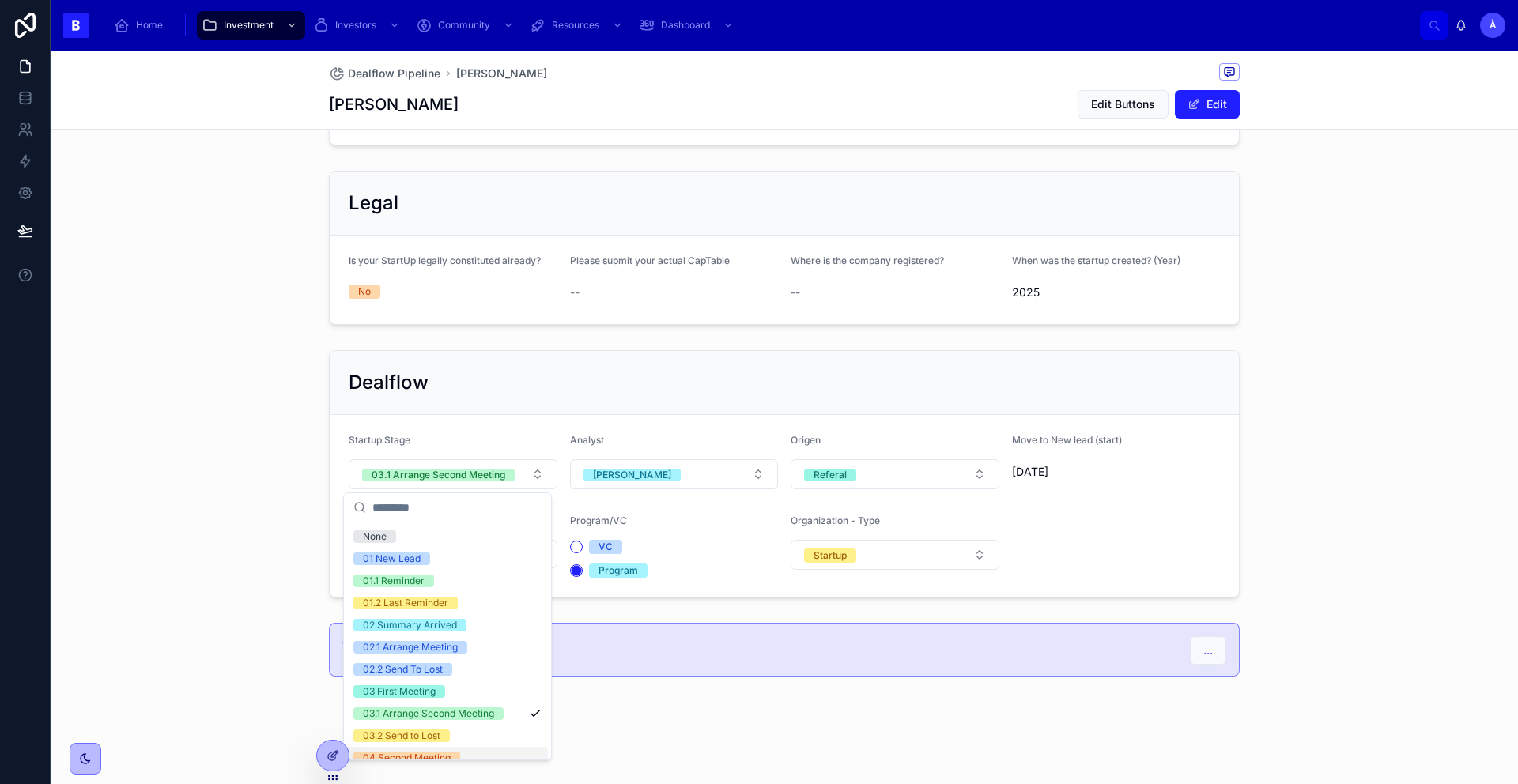
click at [425, 757] on div "04 Second Meeting" at bounding box center [407, 757] width 88 height 13
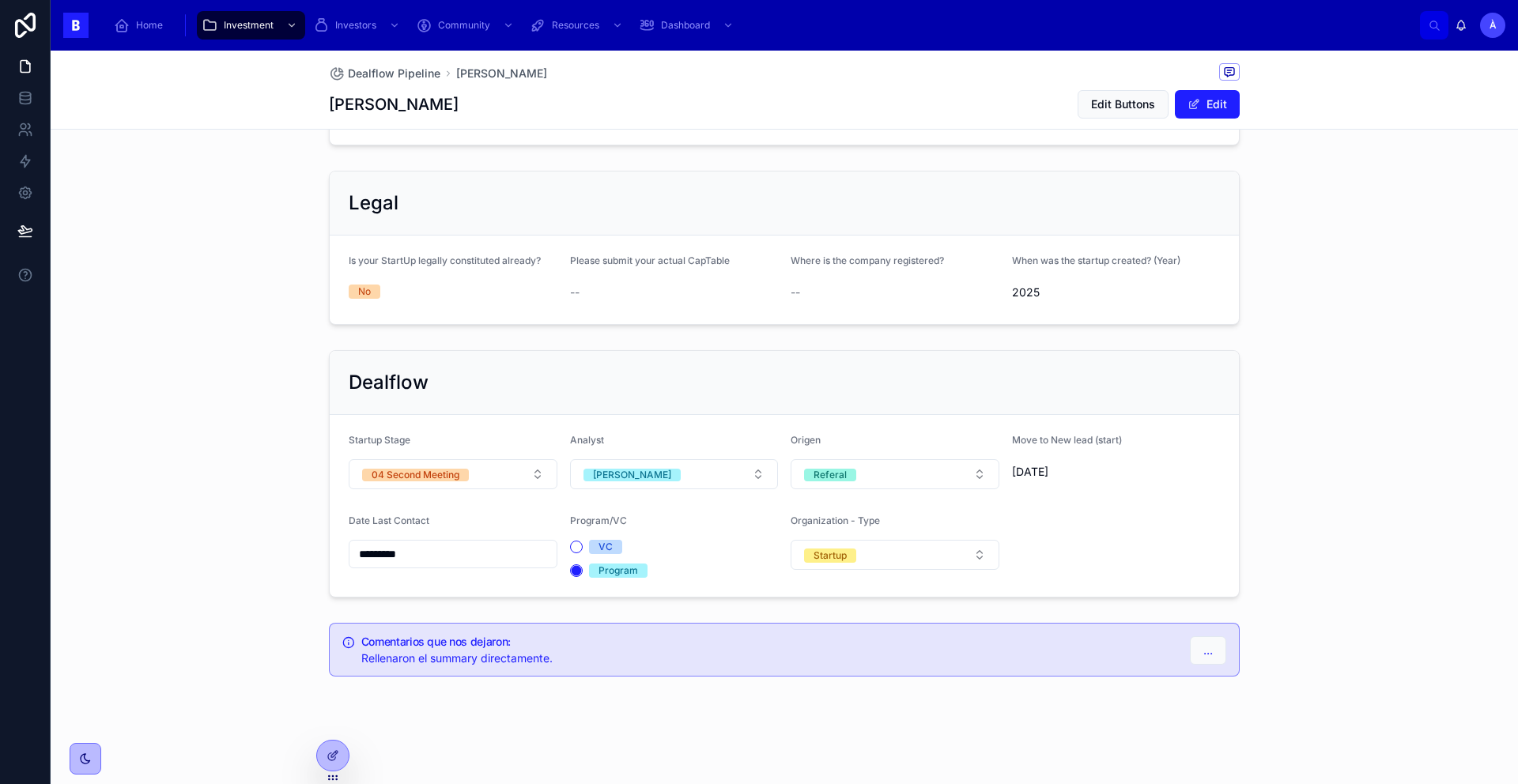
click at [471, 549] on input "*********" at bounding box center [453, 554] width 208 height 22
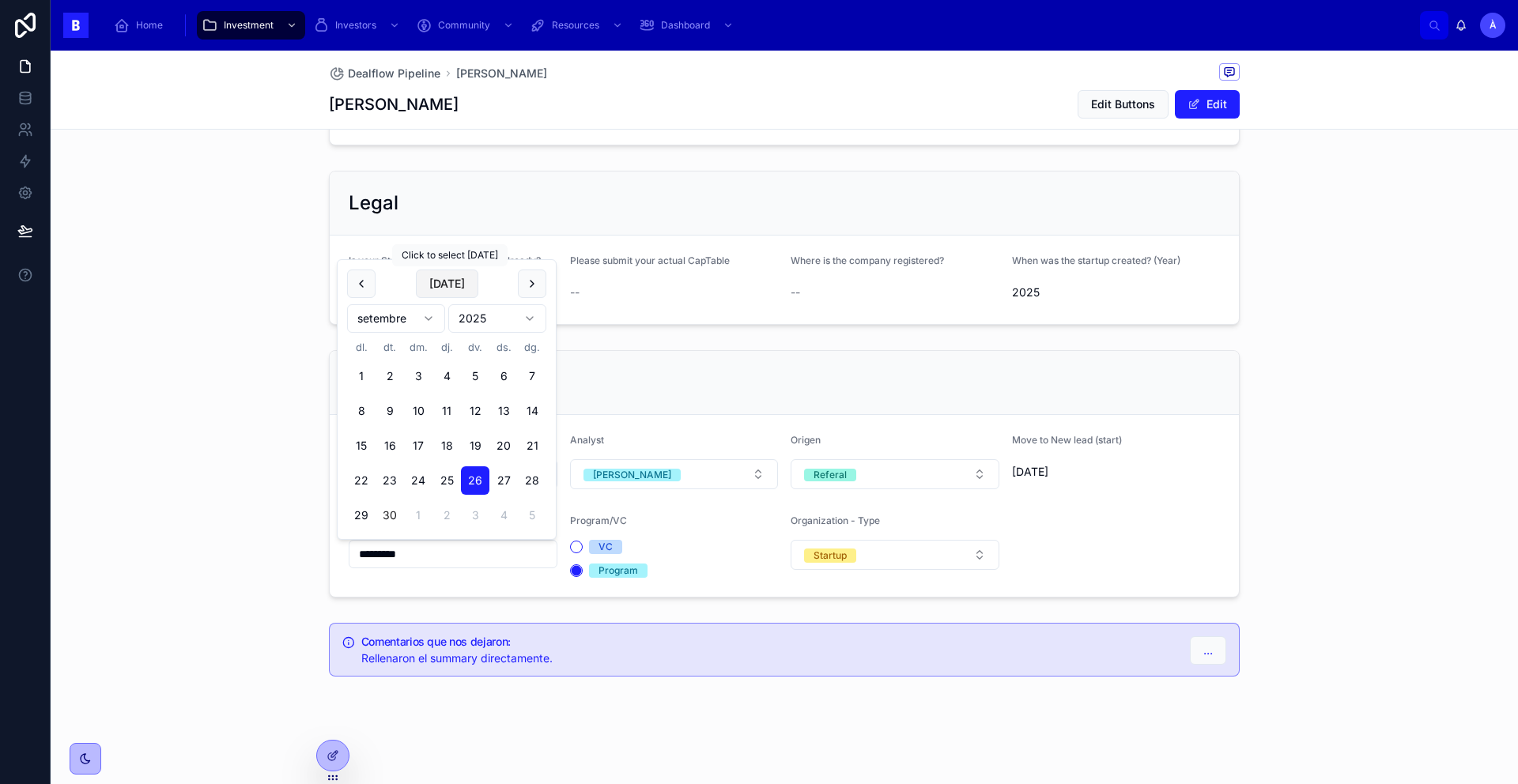
click at [447, 294] on button "[DATE]" at bounding box center [447, 283] width 63 height 29
type input "*********"
click at [447, 290] on span "[DATE]" at bounding box center [447, 283] width 63 height 29
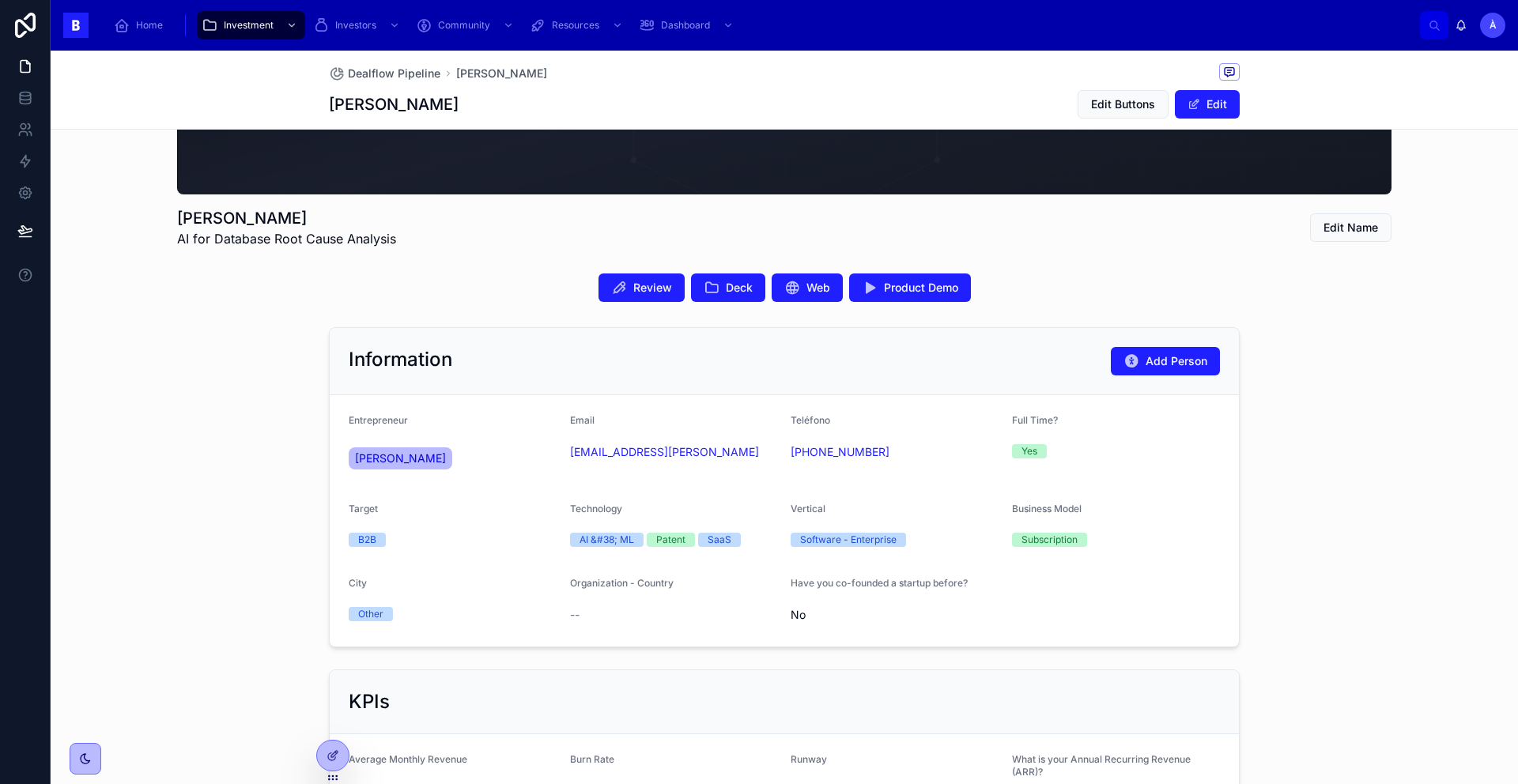
scroll to position [0, 0]
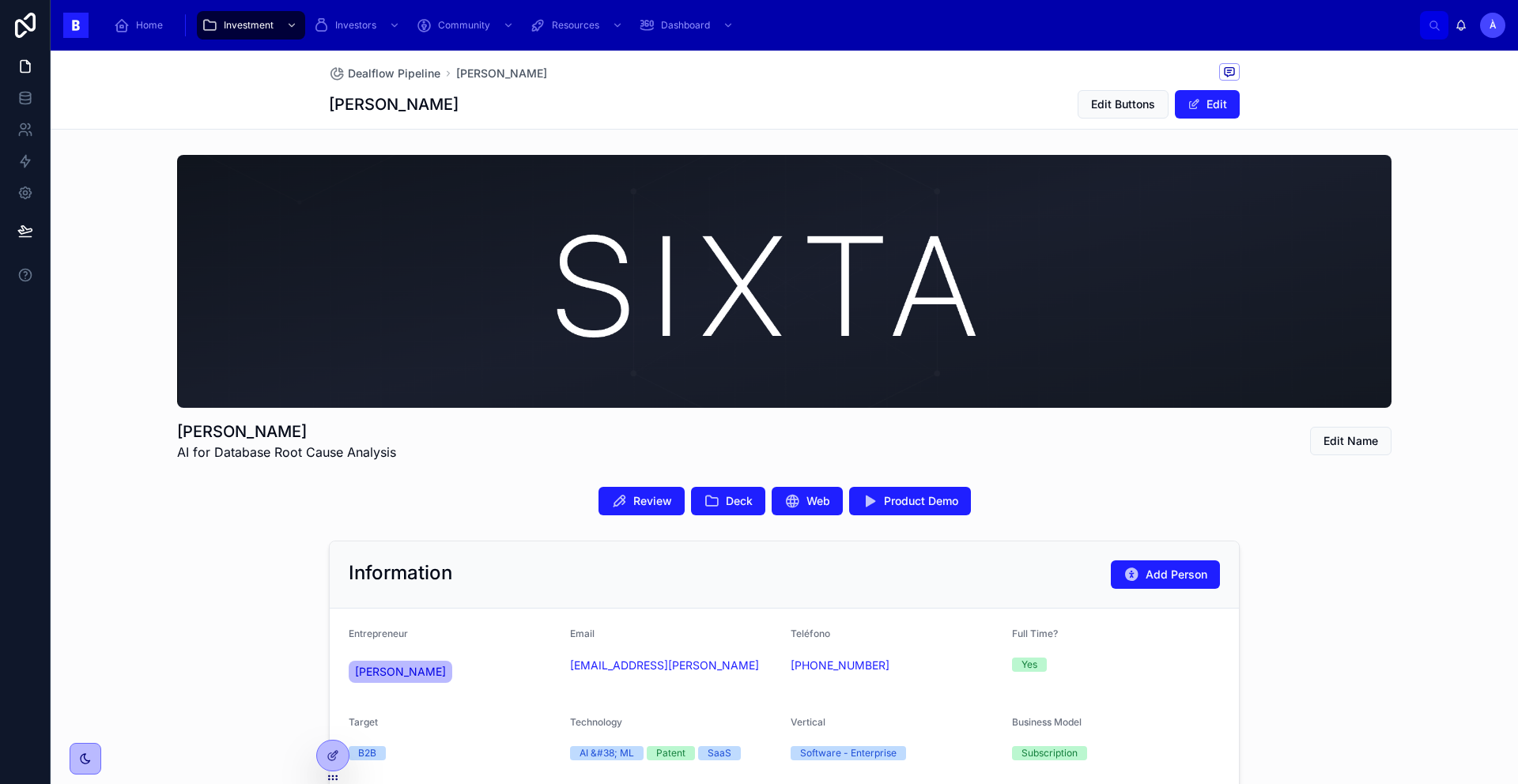
click at [325, 451] on span "AI for Database Root Cause Analysis" at bounding box center [285, 452] width 219 height 19
click at [364, 496] on div "Review Deck Web Product Demo" at bounding box center [783, 501] width 910 height 29
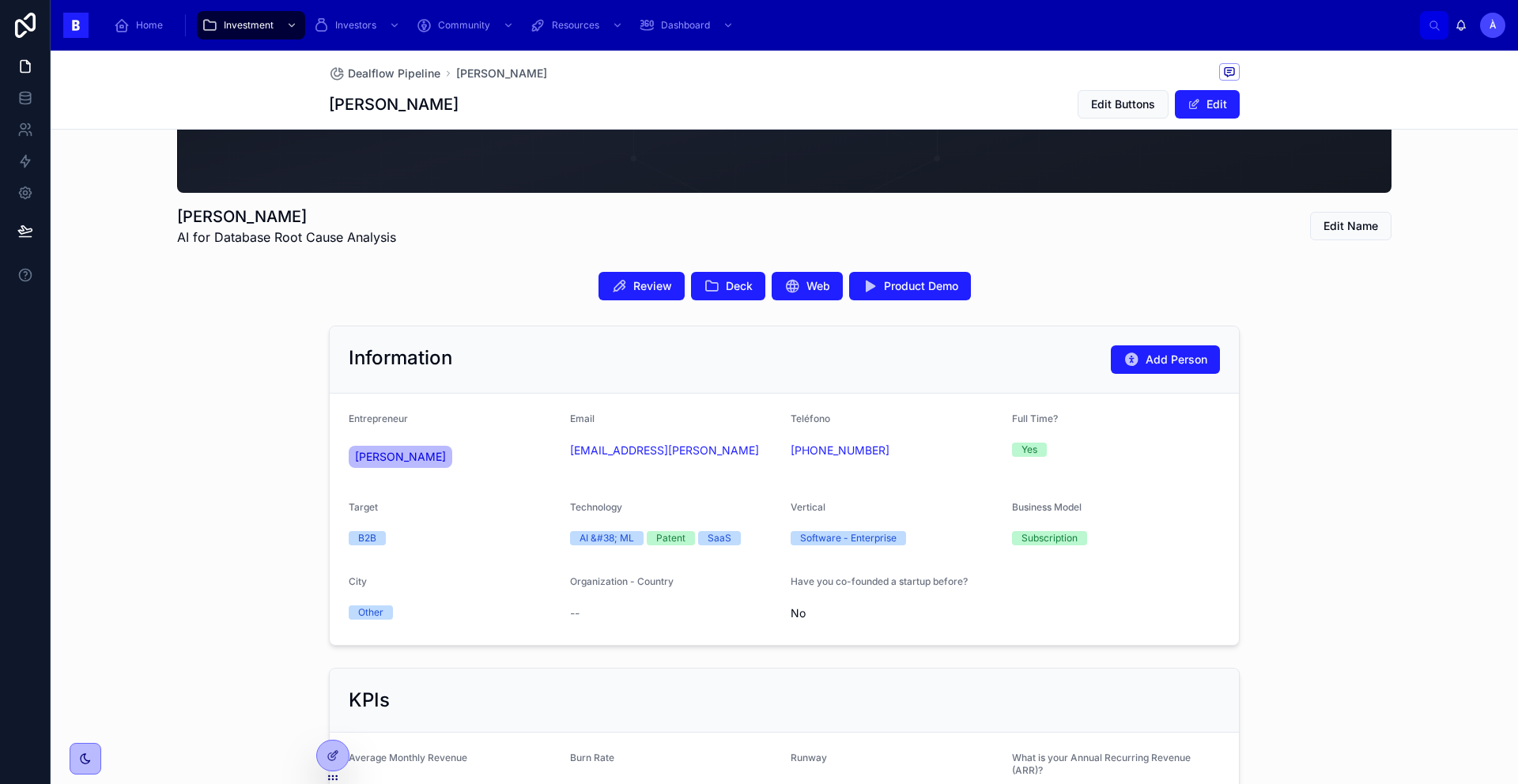
scroll to position [218, 0]
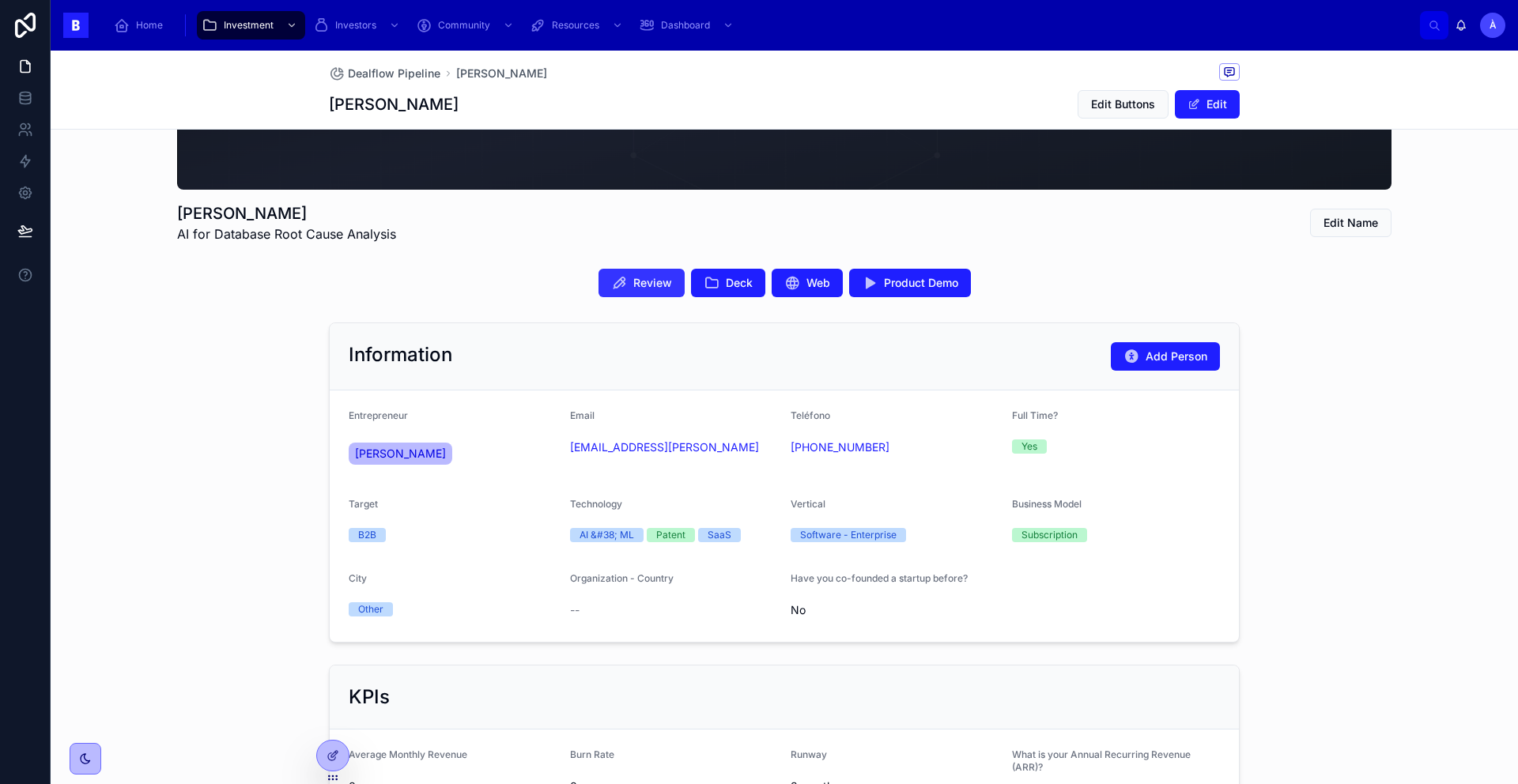
click at [650, 282] on span "Review" at bounding box center [652, 283] width 39 height 16
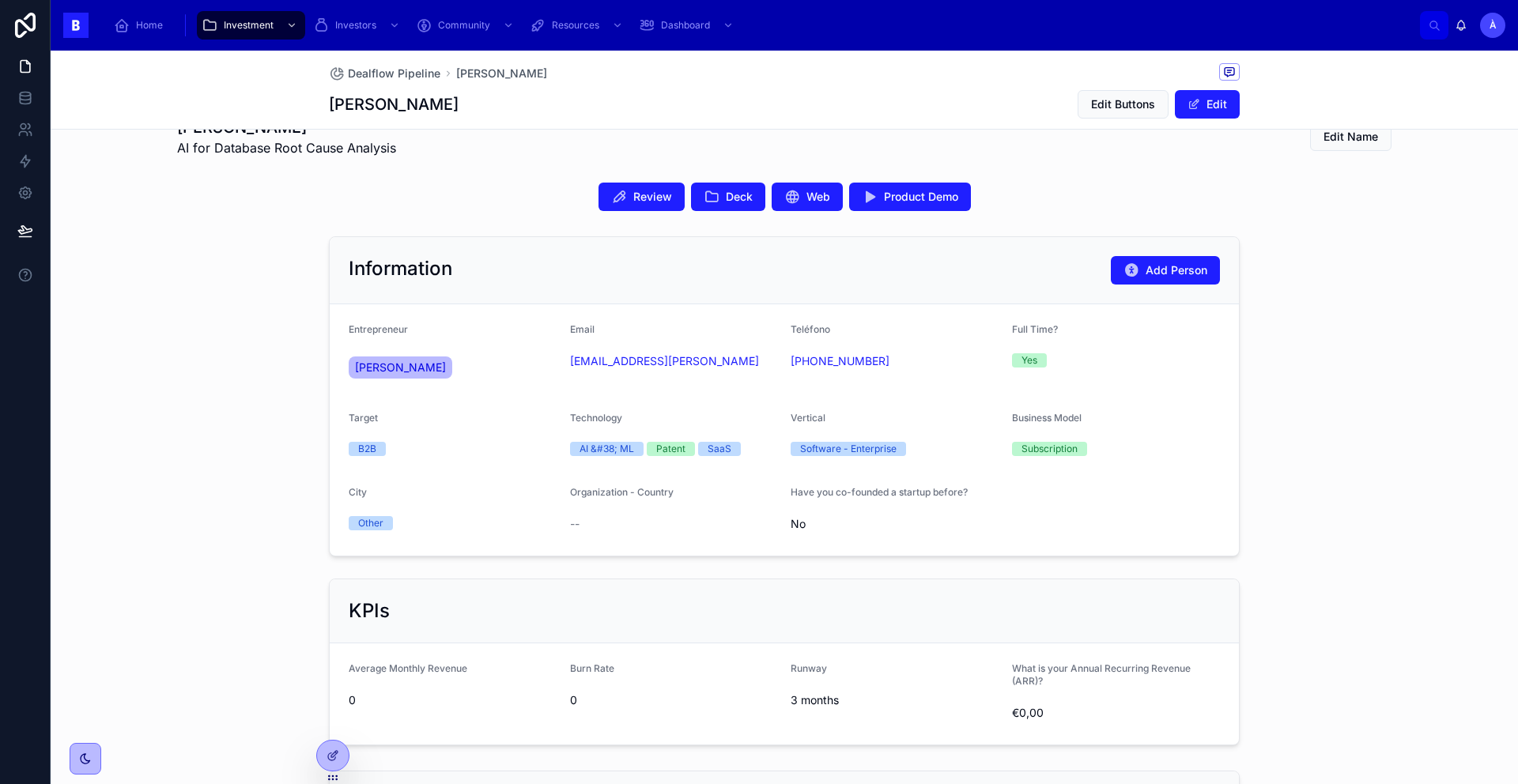
scroll to position [306, 0]
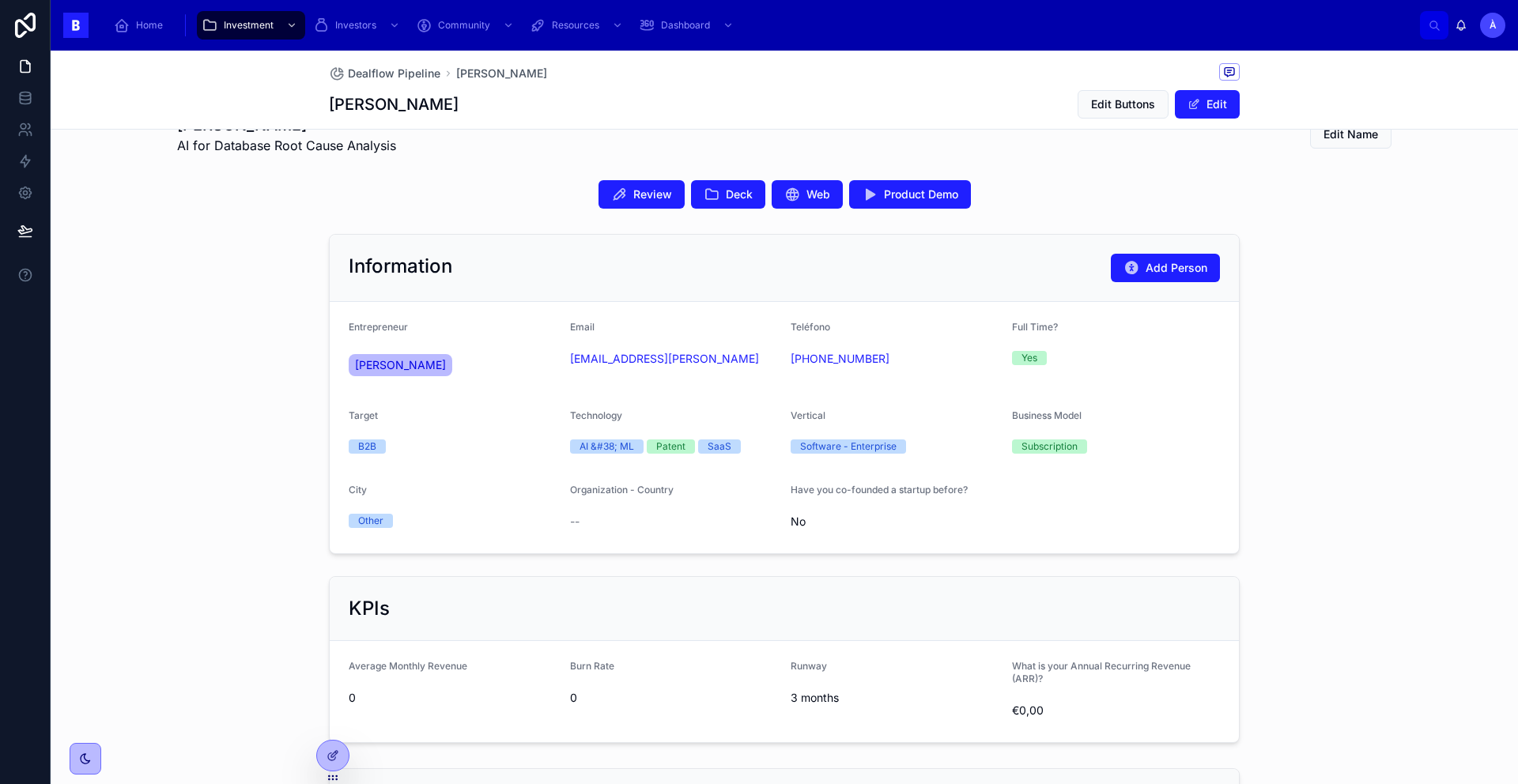
click at [405, 182] on div "Review Deck Web Product Demo" at bounding box center [783, 195] width 910 height 29
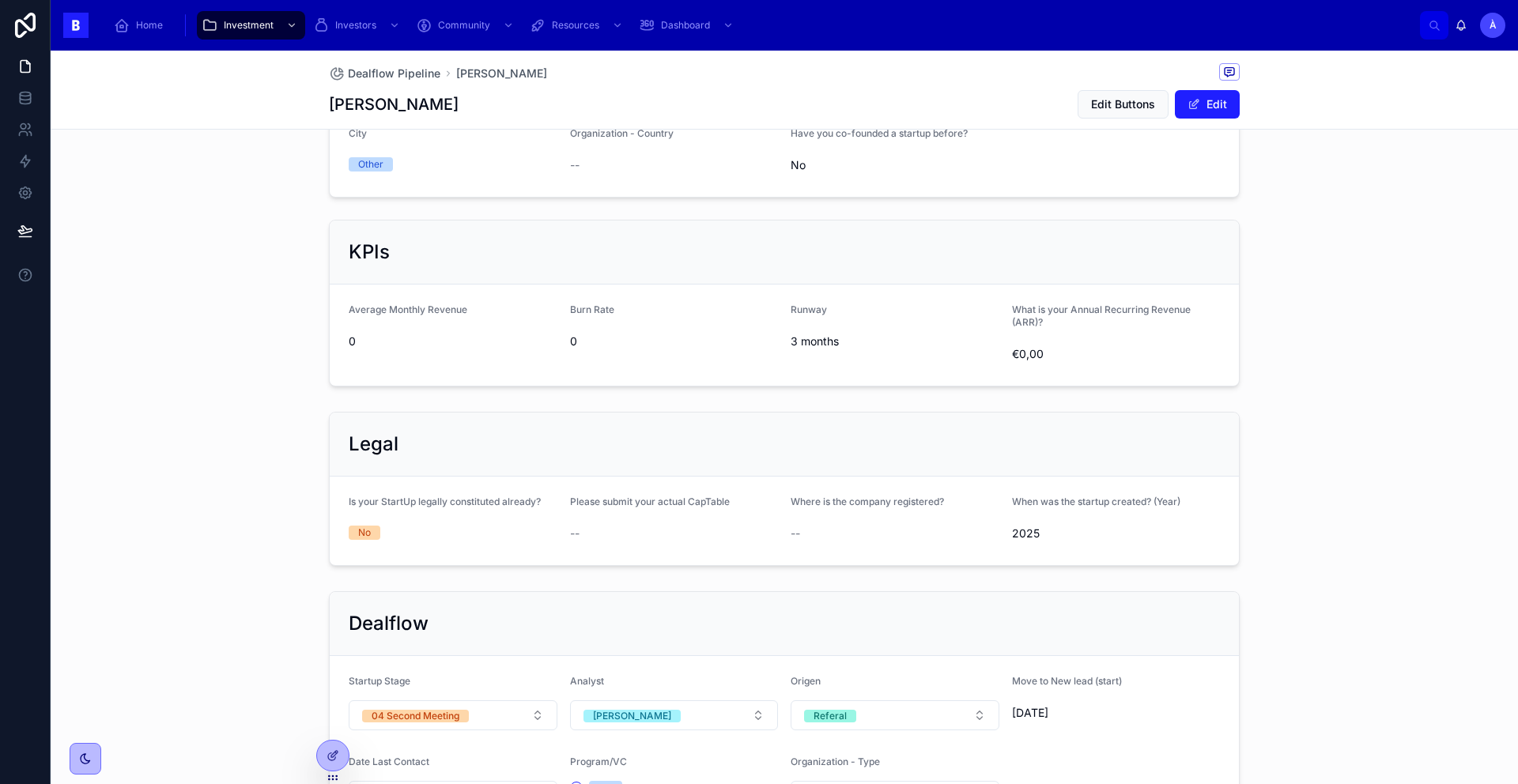
scroll to position [904, 0]
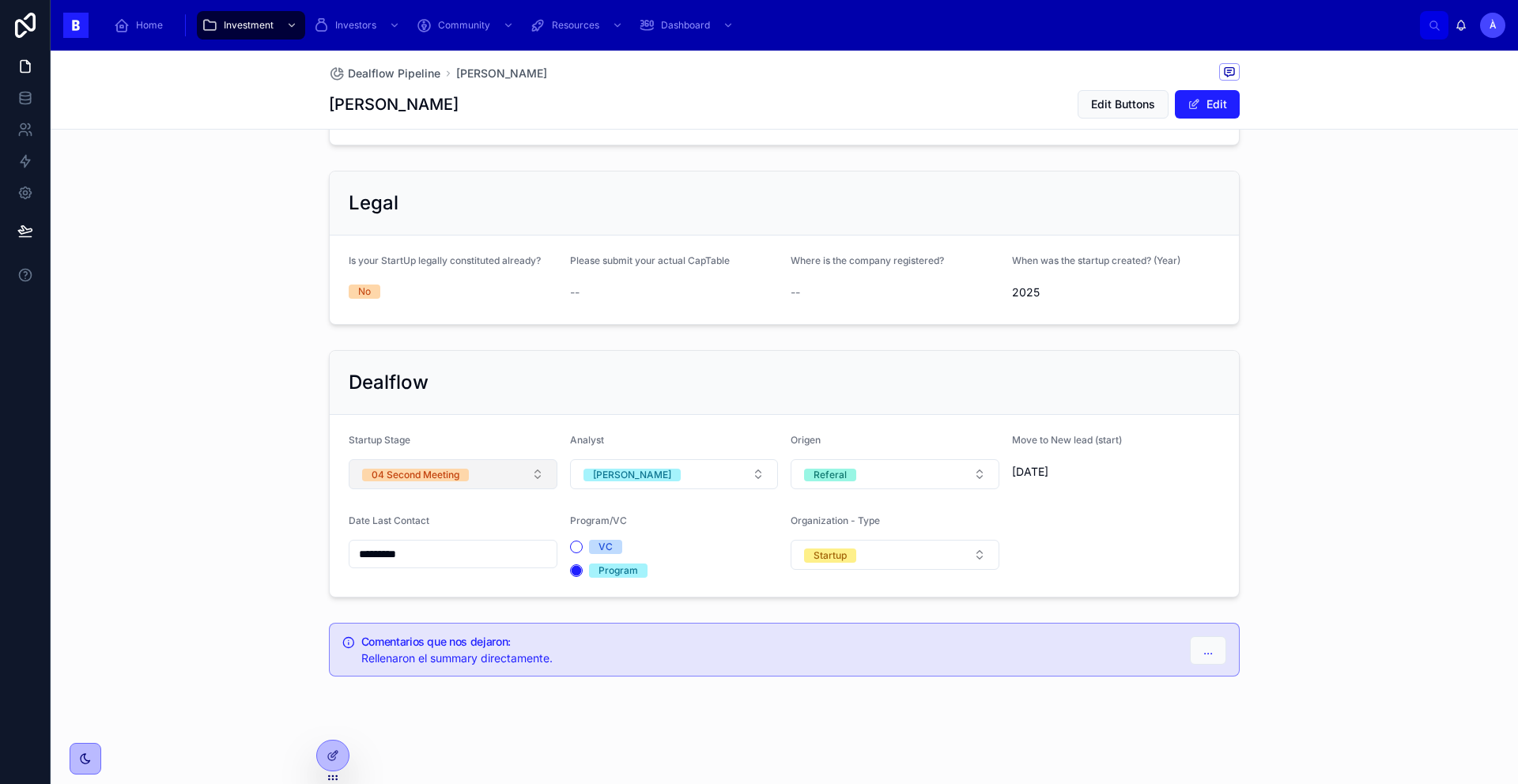
click at [466, 470] on button "04 Second Meeting" at bounding box center [452, 474] width 209 height 30
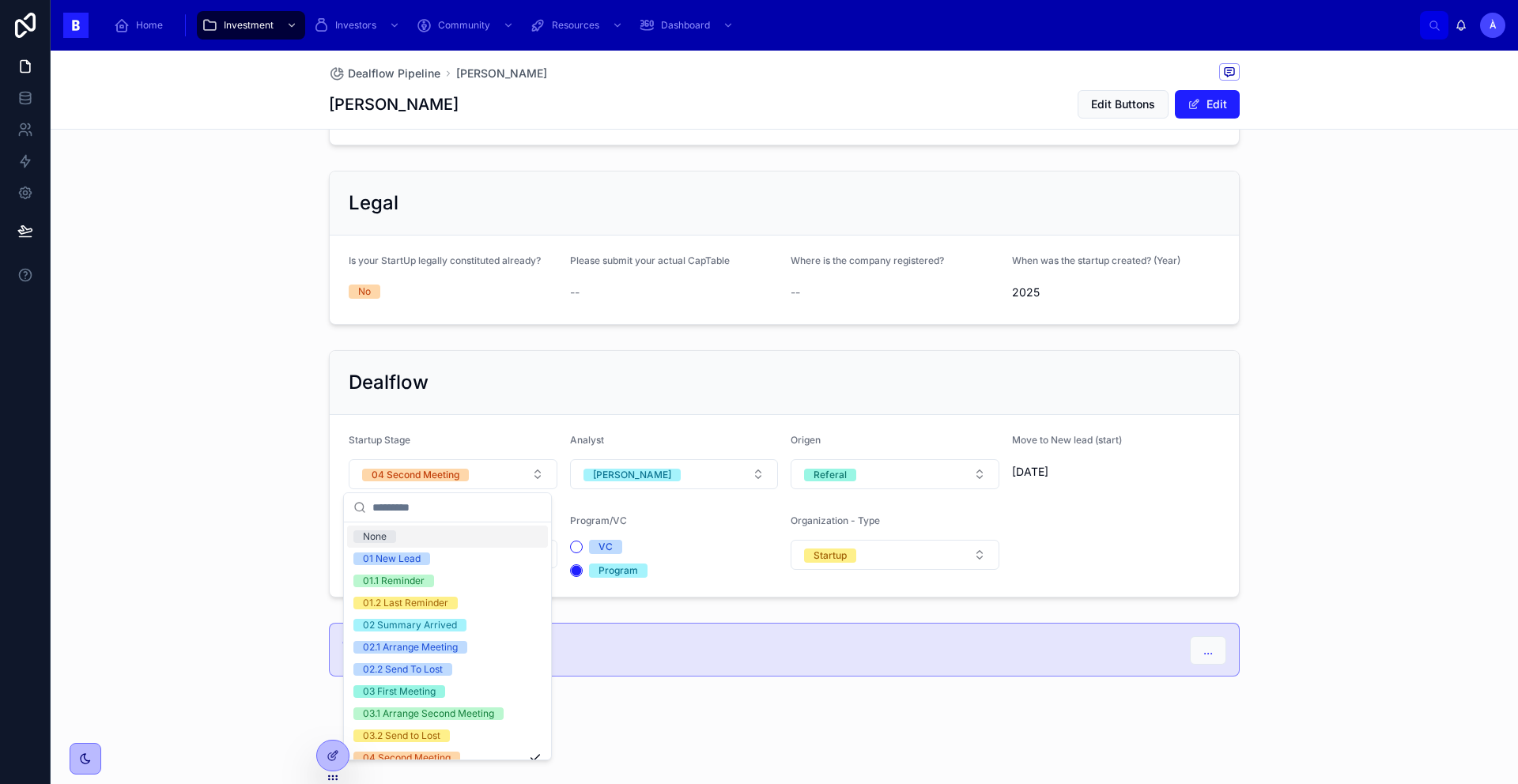
drag, startPoint x: 288, startPoint y: 403, endPoint x: 281, endPoint y: 387, distance: 17.5
click at [288, 402] on div "Dealflow Startup Stage 04 Second Meeting Analyst [PERSON_NAME] Referal Move to …" at bounding box center [784, 474] width 1467 height 260
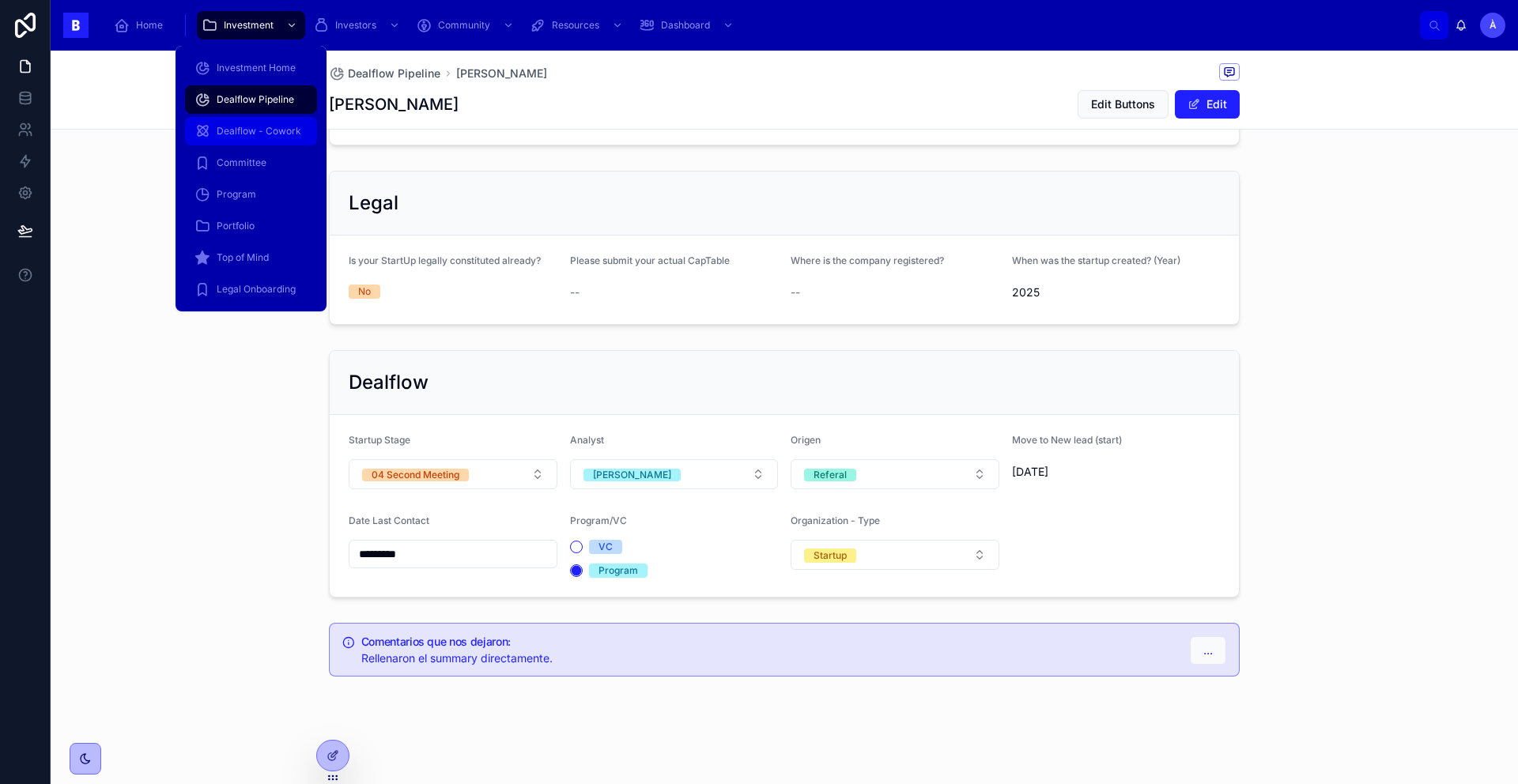
drag, startPoint x: 246, startPoint y: 106, endPoint x: 268, endPoint y: 120, distance: 26.1
click at [247, 106] on div "Dealflow Pipeline" at bounding box center [251, 99] width 113 height 25
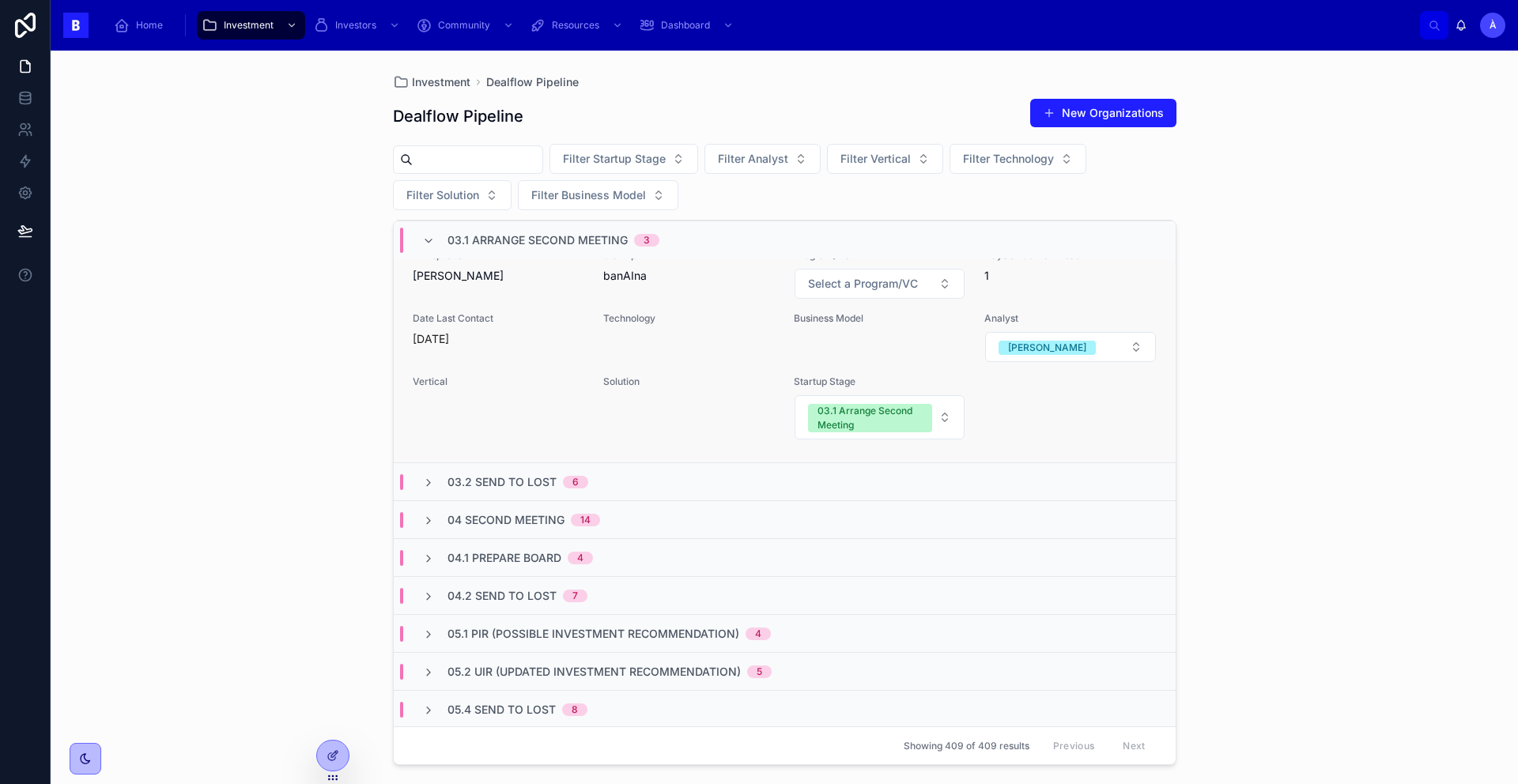
scroll to position [697, 0]
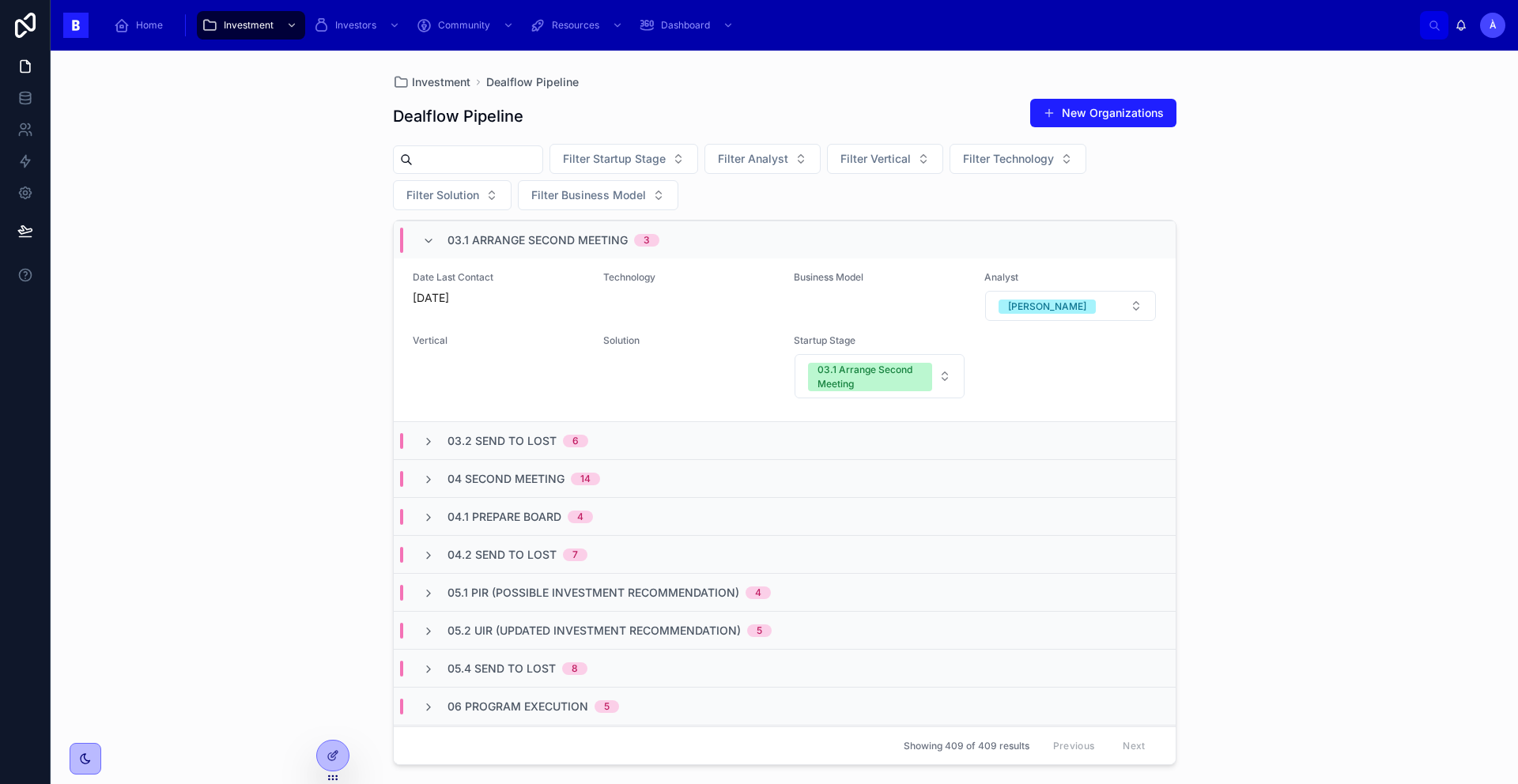
click at [568, 458] on div "03.2 Send to Lost 6" at bounding box center [783, 440] width 781 height 38
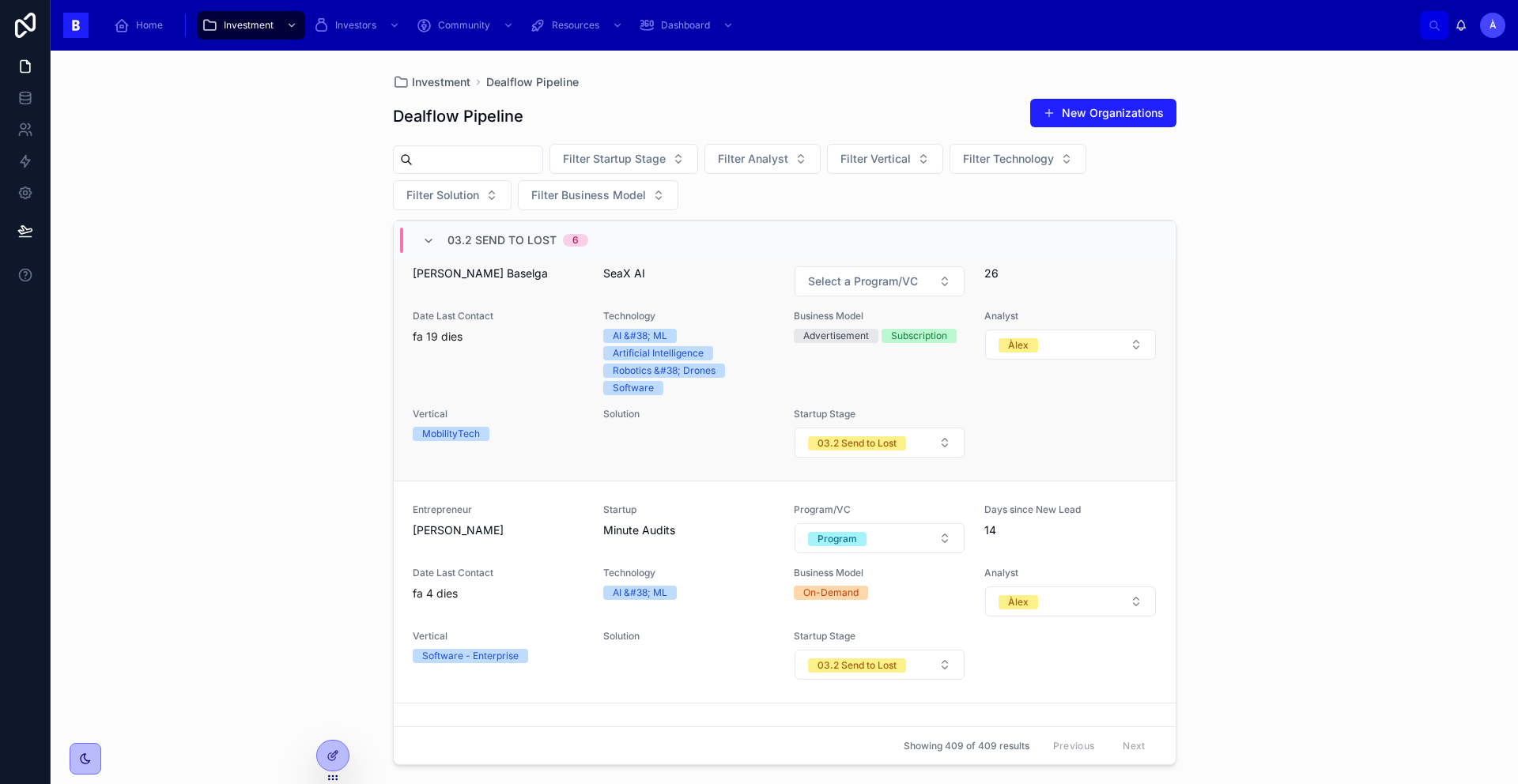
scroll to position [1672, 0]
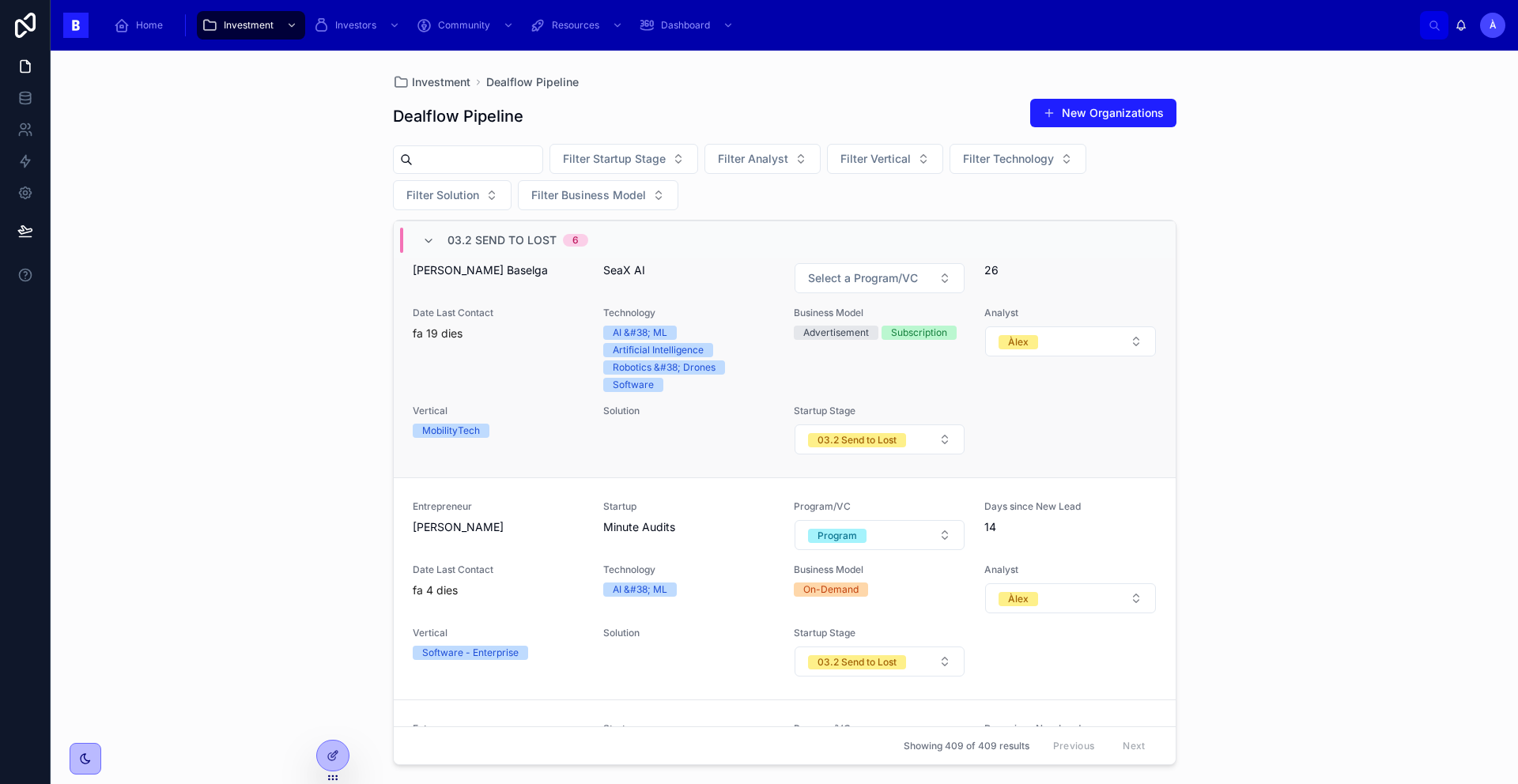
click at [543, 401] on div "Entrepreneur [PERSON_NAME] Baselga Startup SeaX AI Program/VC Select a Program/…" at bounding box center [783, 349] width 744 height 211
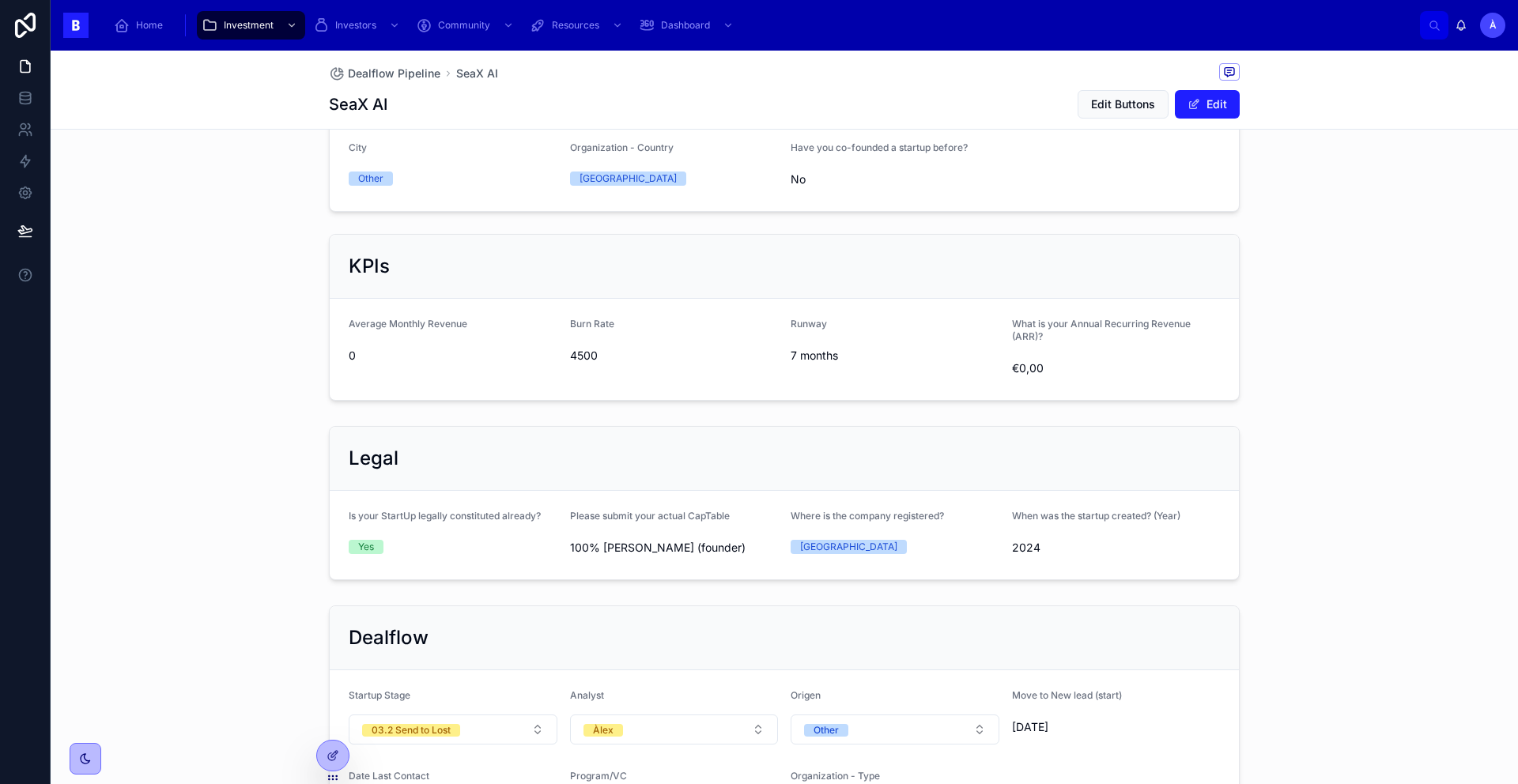
scroll to position [922, 0]
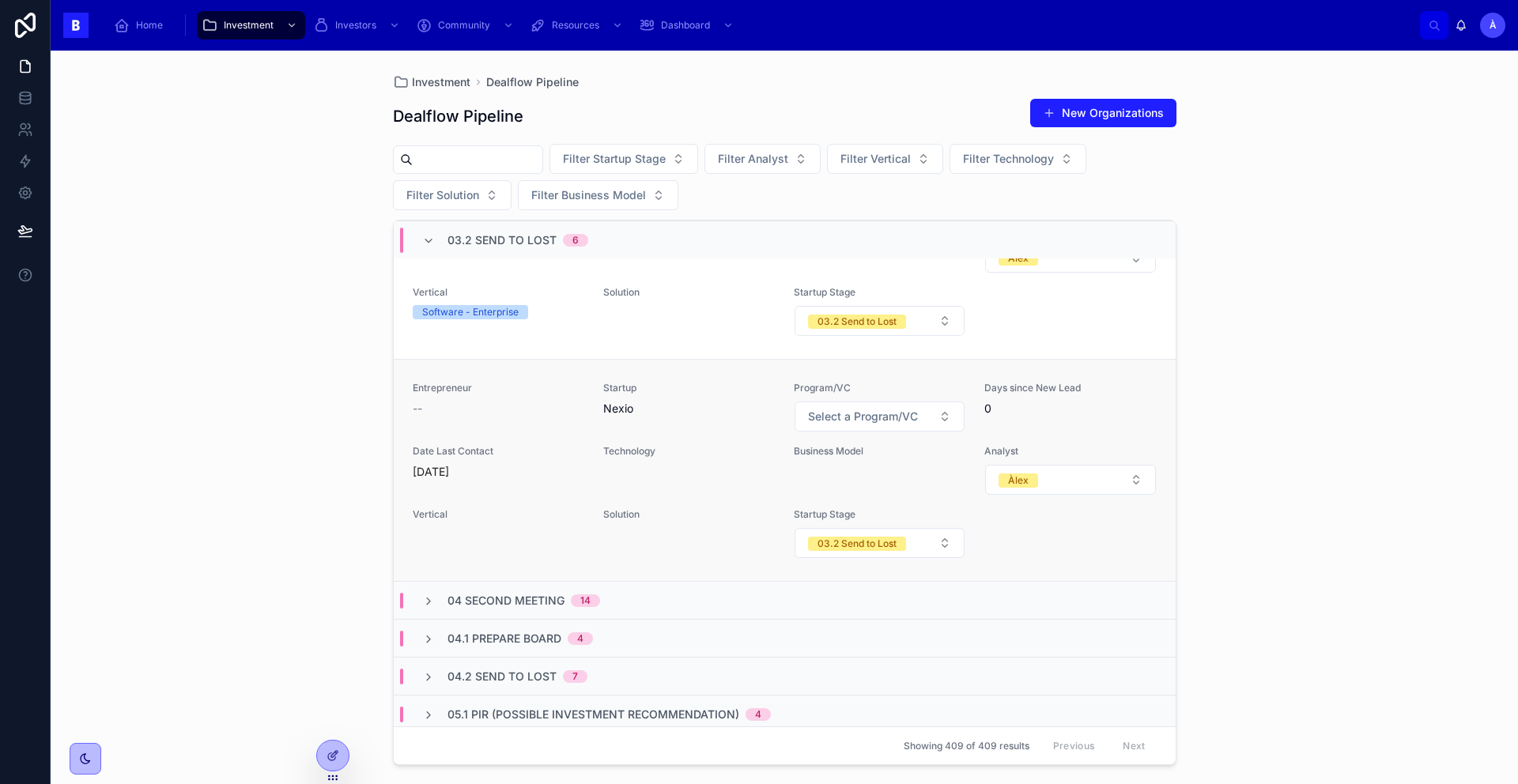
scroll to position [2009, 0]
click at [563, 442] on div "Entrepreneur -- Startup Nexio Program/VC Select a Program/VC Days since New Lea…" at bounding box center [783, 473] width 744 height 177
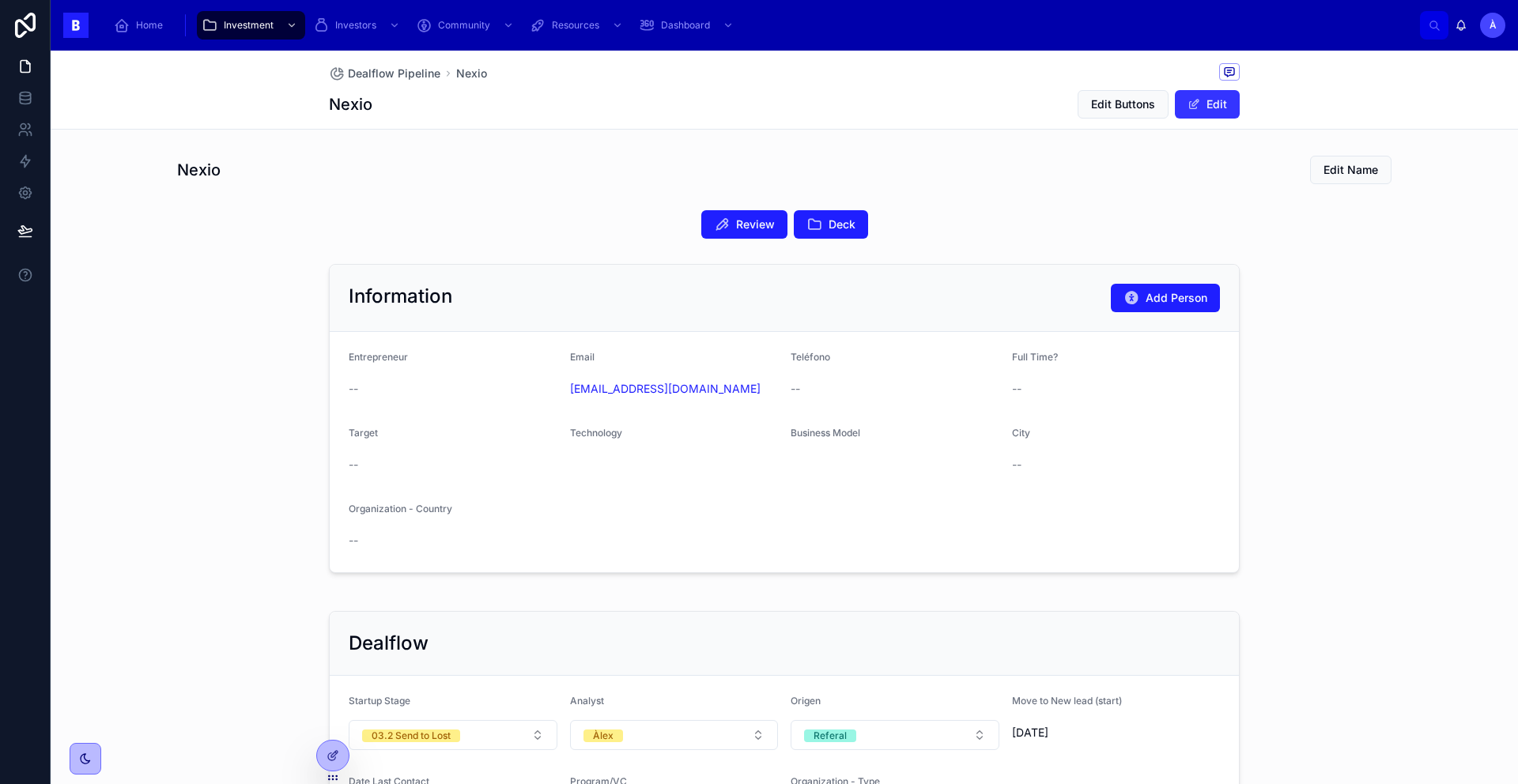
click at [1205, 115] on button "Edit" at bounding box center [1207, 104] width 65 height 29
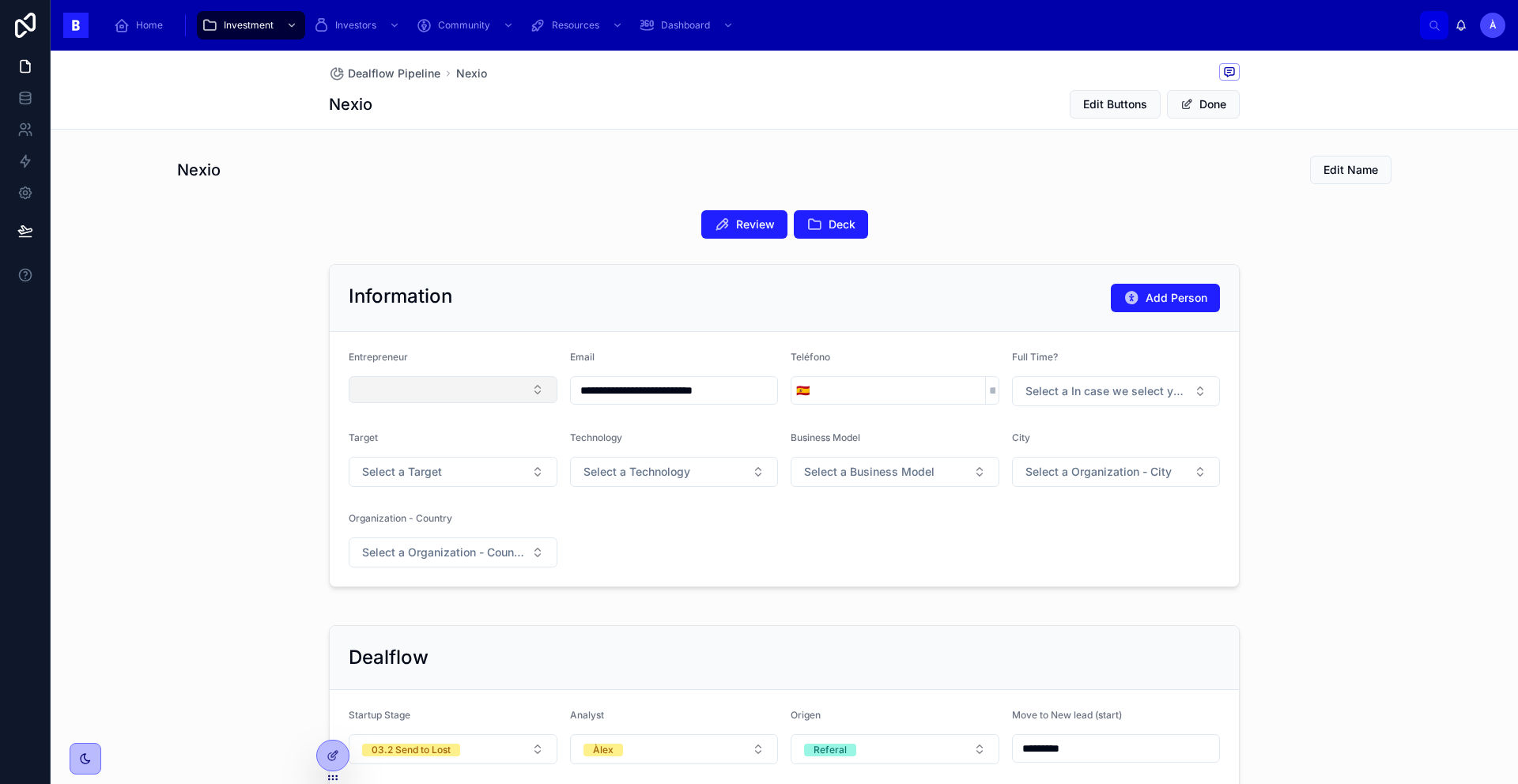
click at [442, 387] on button "Select Button" at bounding box center [452, 389] width 209 height 27
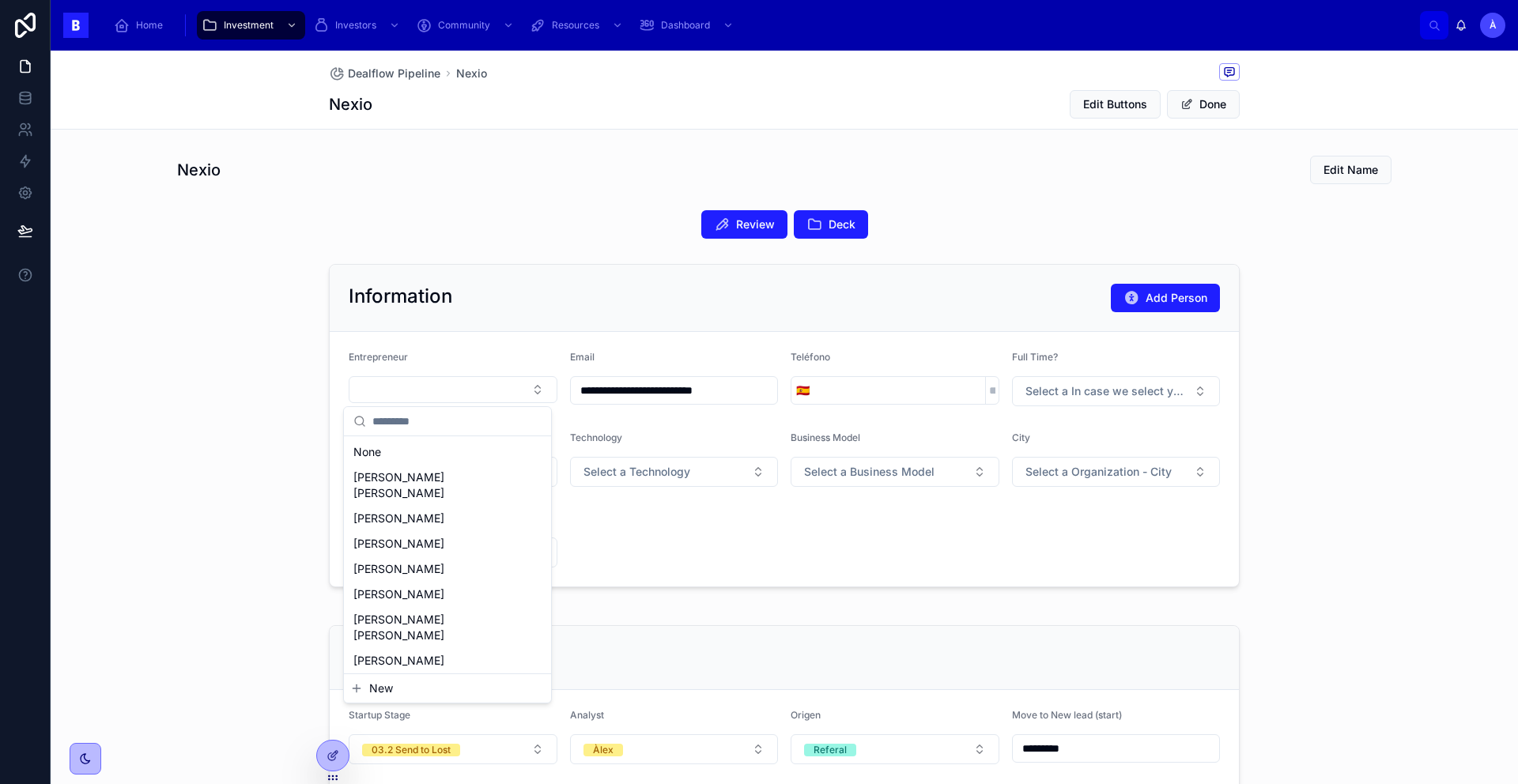
click at [394, 689] on button "New" at bounding box center [447, 688] width 195 height 16
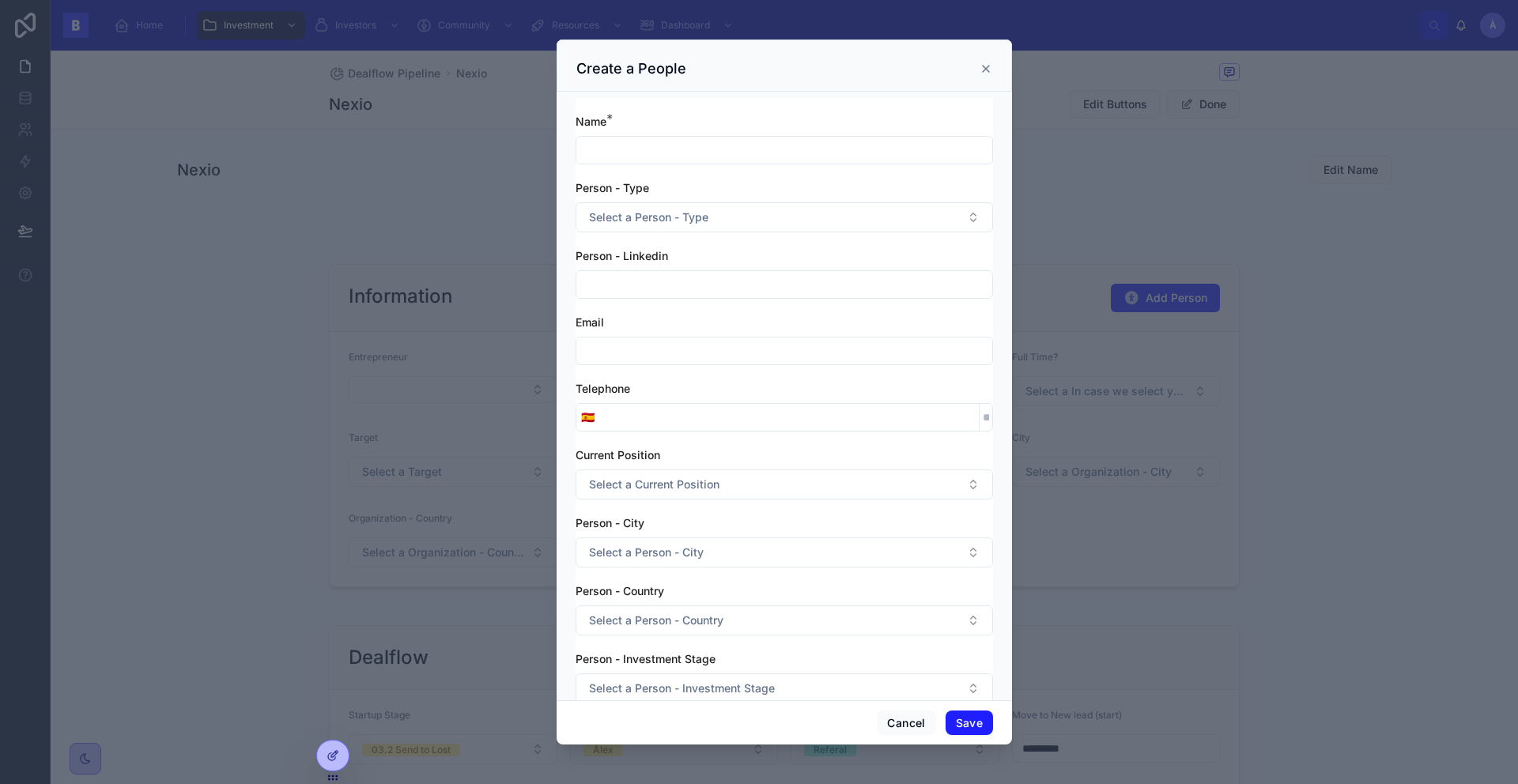
click at [654, 154] on input "text" at bounding box center [783, 150] width 416 height 22
click at [605, 279] on input "text" at bounding box center [783, 284] width 416 height 22
paste input "**********"
type input "**********"
click at [626, 146] on input "text" at bounding box center [783, 150] width 416 height 22
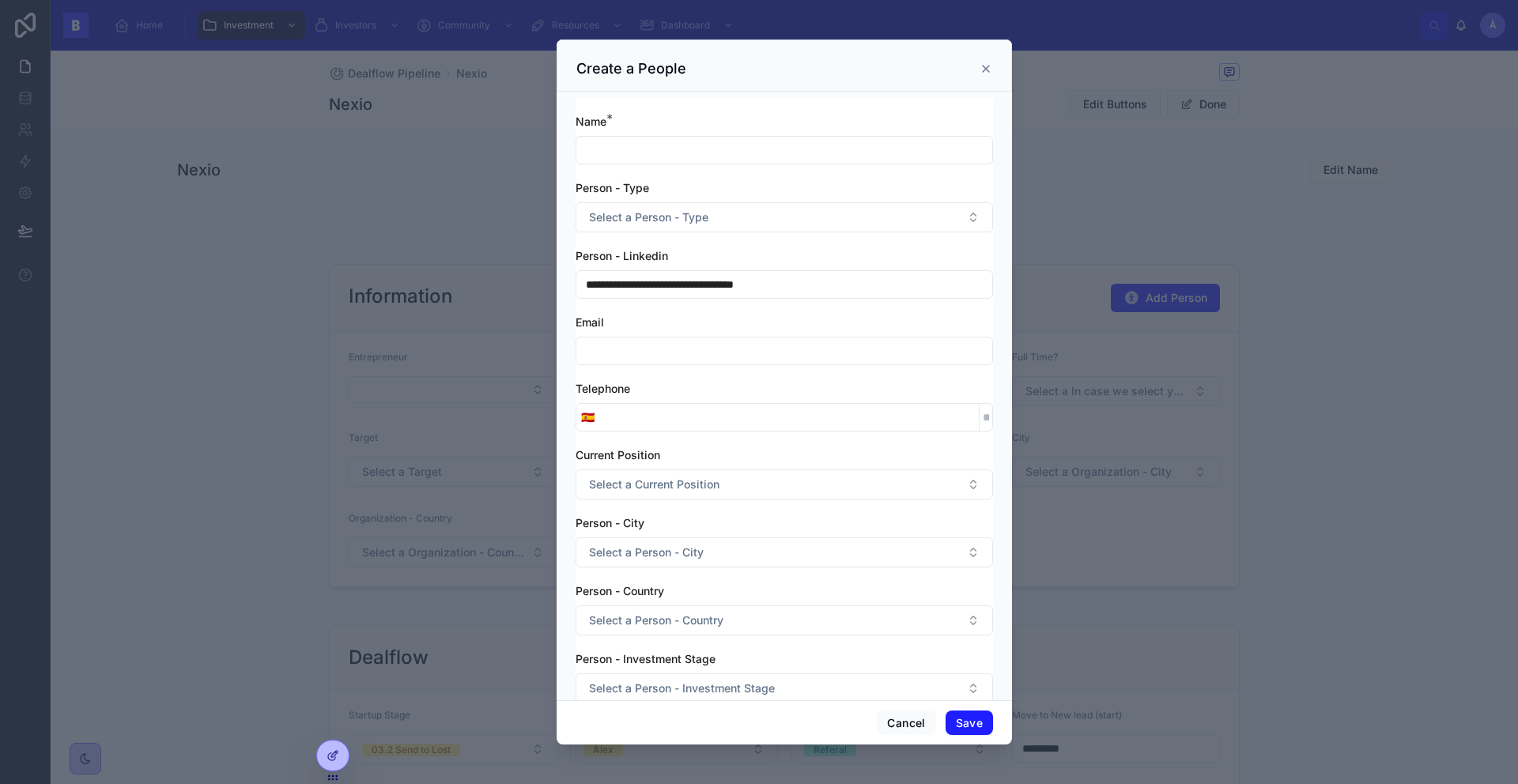
paste input "**********"
type input "**********"
click at [651, 221] on span "Select a Person - Type" at bounding box center [649, 217] width 120 height 16
click at [646, 271] on div "Entrepreneur" at bounding box center [778, 280] width 397 height 24
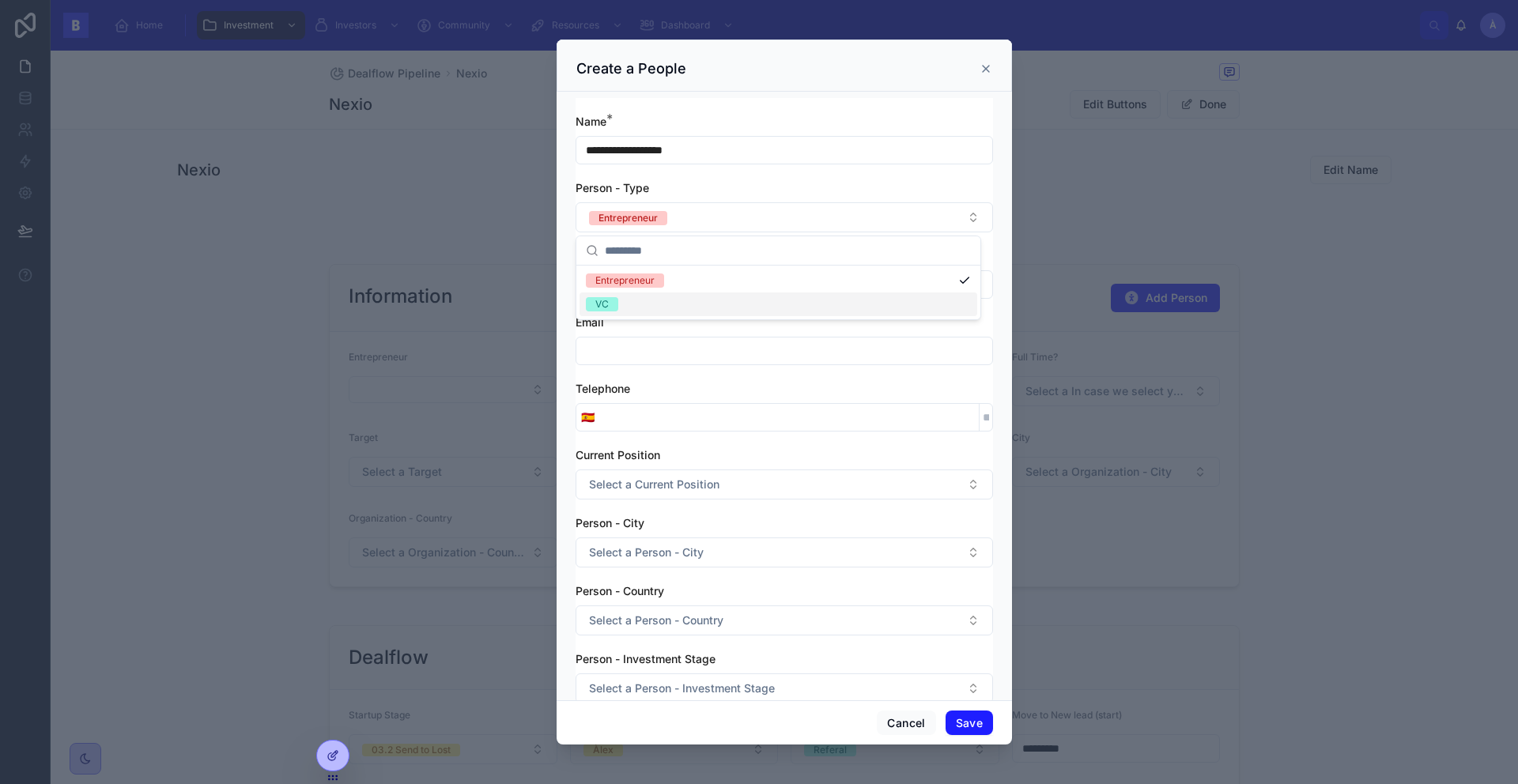
click at [645, 353] on input "text" at bounding box center [783, 351] width 416 height 22
click at [649, 420] on input "tel" at bounding box center [788, 417] width 379 height 22
paste input "**********"
click at [652, 377] on div "**********" at bounding box center [784, 450] width 417 height 673
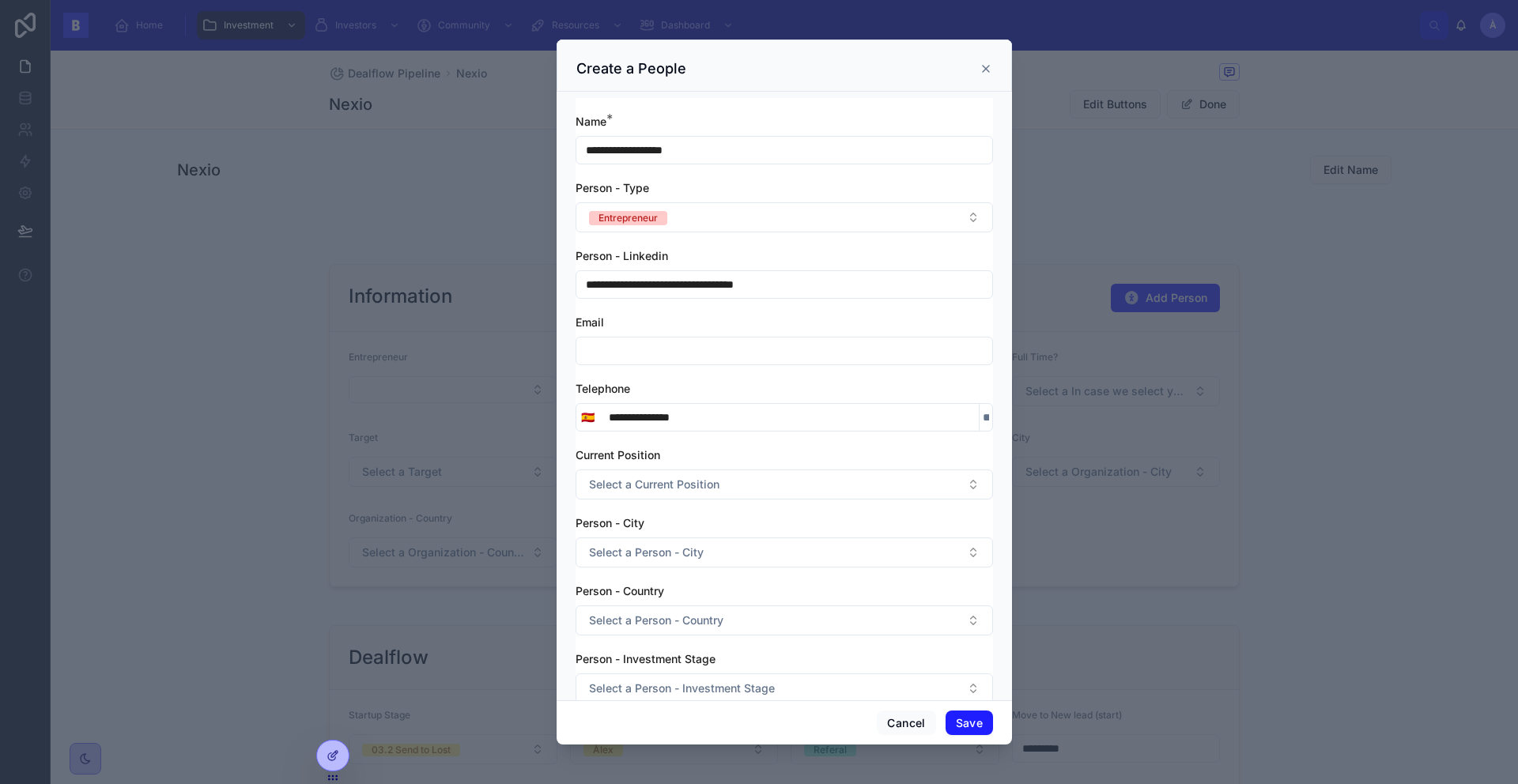
click at [622, 428] on div "**********" at bounding box center [784, 417] width 417 height 29
click at [617, 420] on input "**********" at bounding box center [788, 417] width 379 height 22
type input "**********"
click at [632, 348] on input "text" at bounding box center [783, 351] width 416 height 22
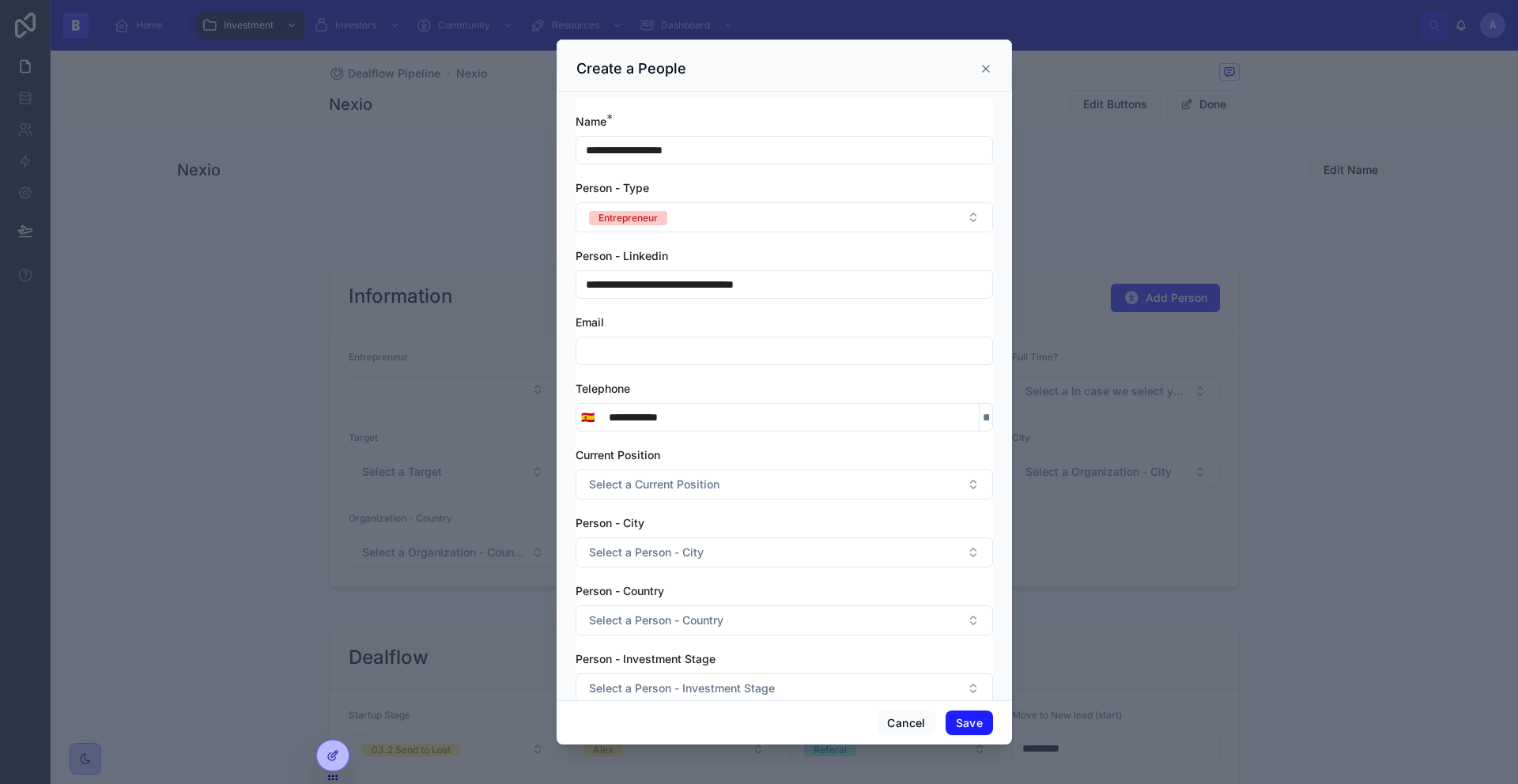
click at [632, 348] on input "text" at bounding box center [783, 351] width 416 height 22
paste input "**********"
type input "**********"
click at [699, 474] on button "Select a Current Position" at bounding box center [784, 484] width 417 height 30
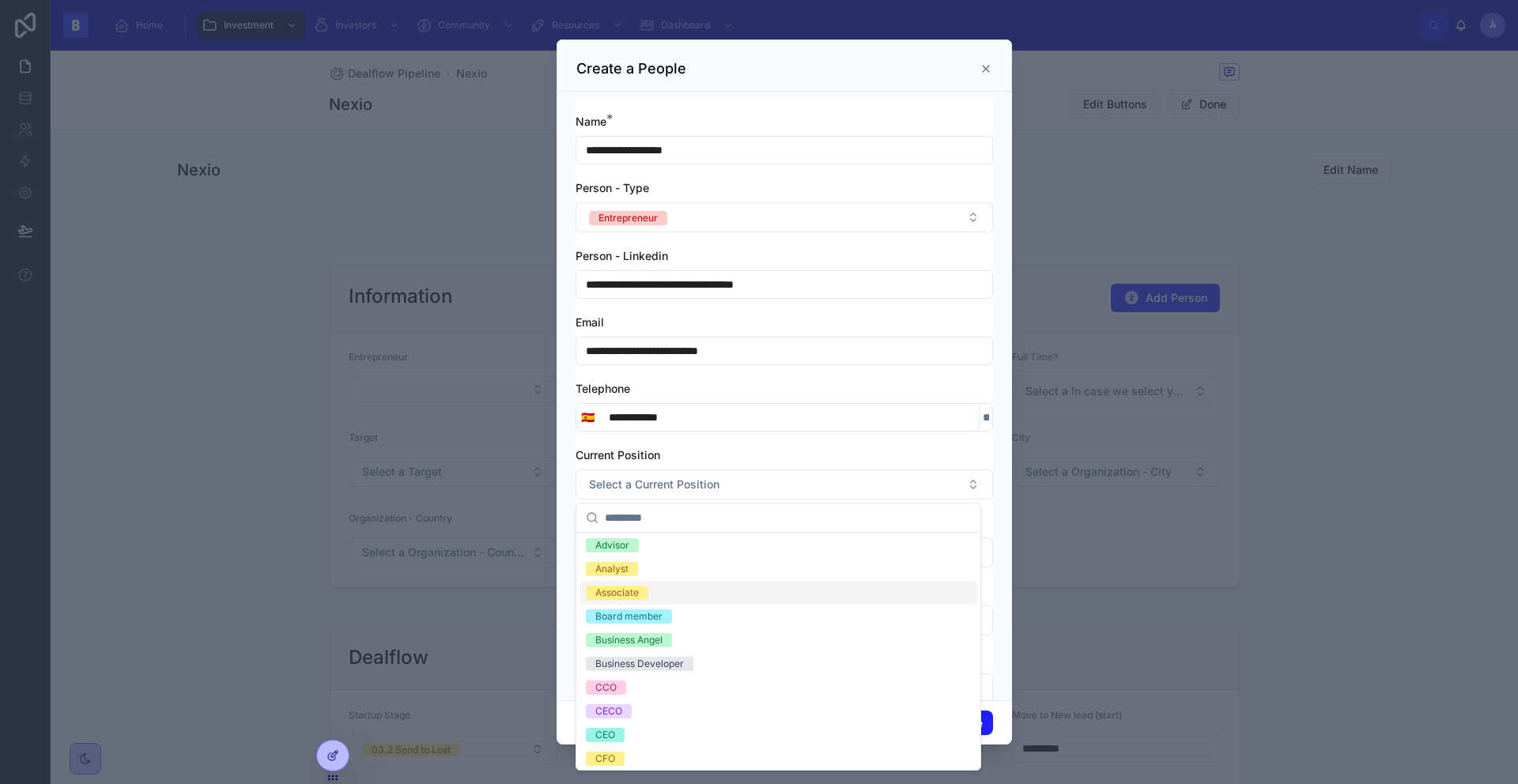
scroll to position [3, 0]
click at [745, 447] on div "Current Position" at bounding box center [784, 455] width 417 height 16
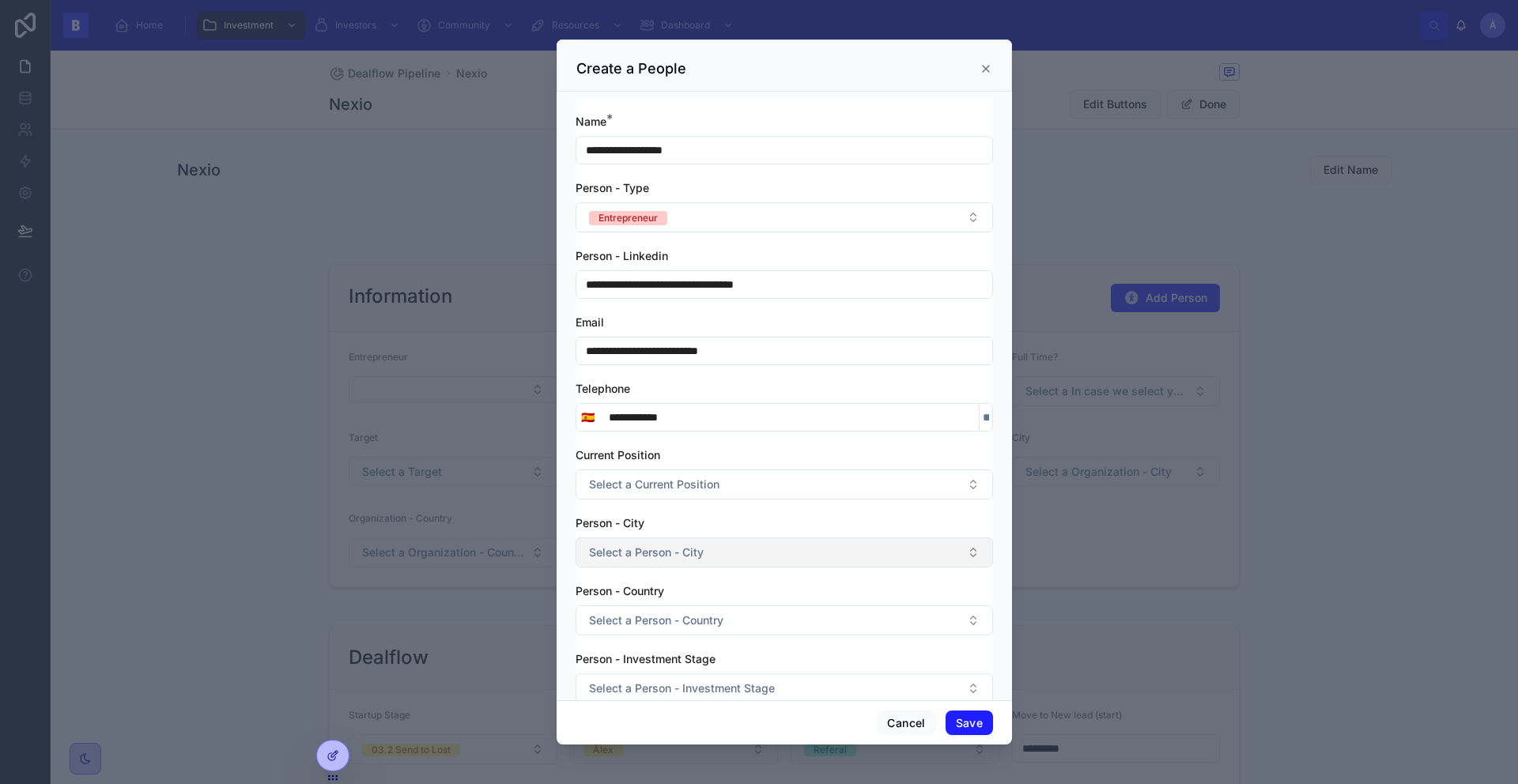
click at [660, 538] on button "Select a Person - City" at bounding box center [784, 553] width 417 height 30
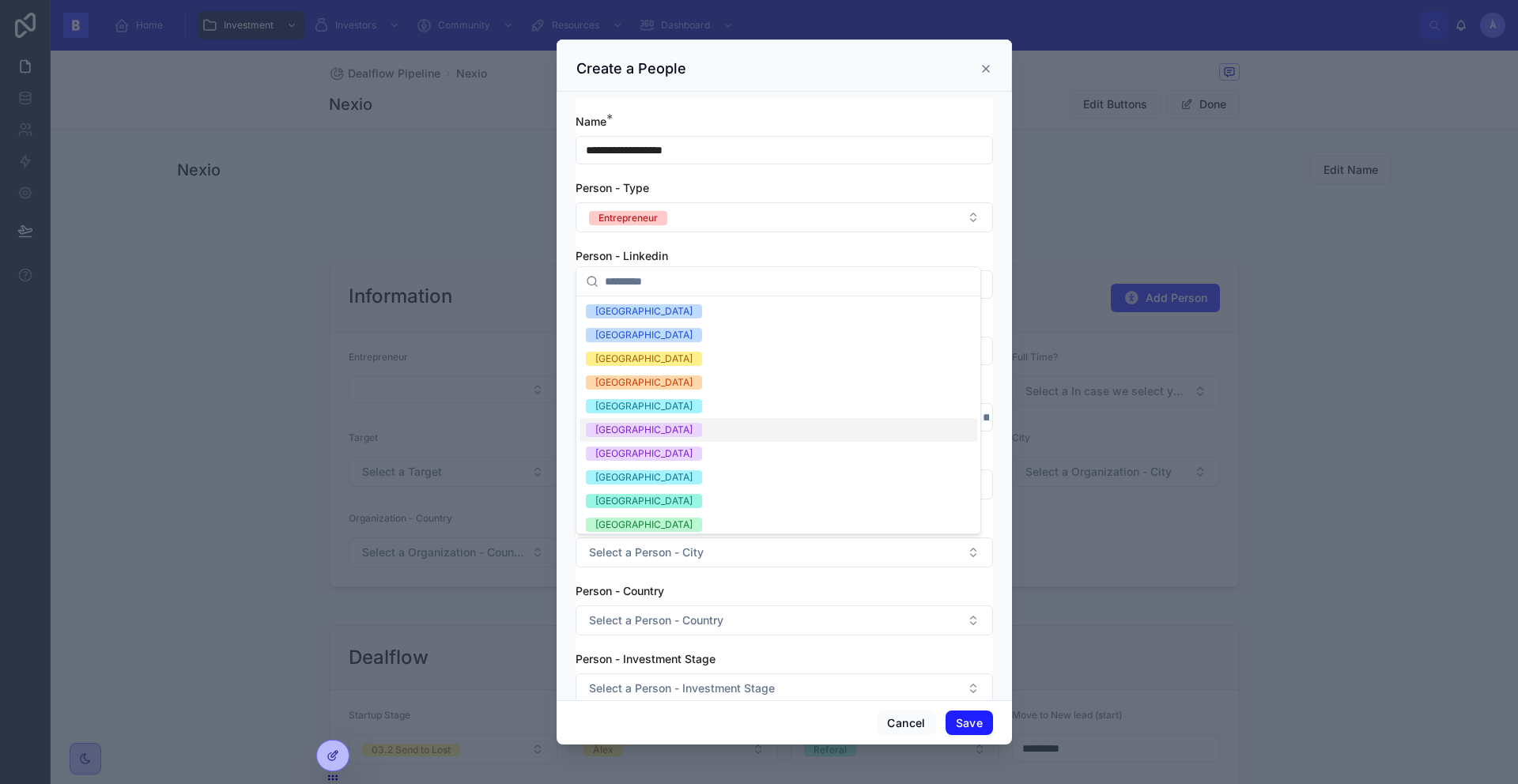
click at [628, 435] on div "[GEOGRAPHIC_DATA]" at bounding box center [643, 430] width 97 height 14
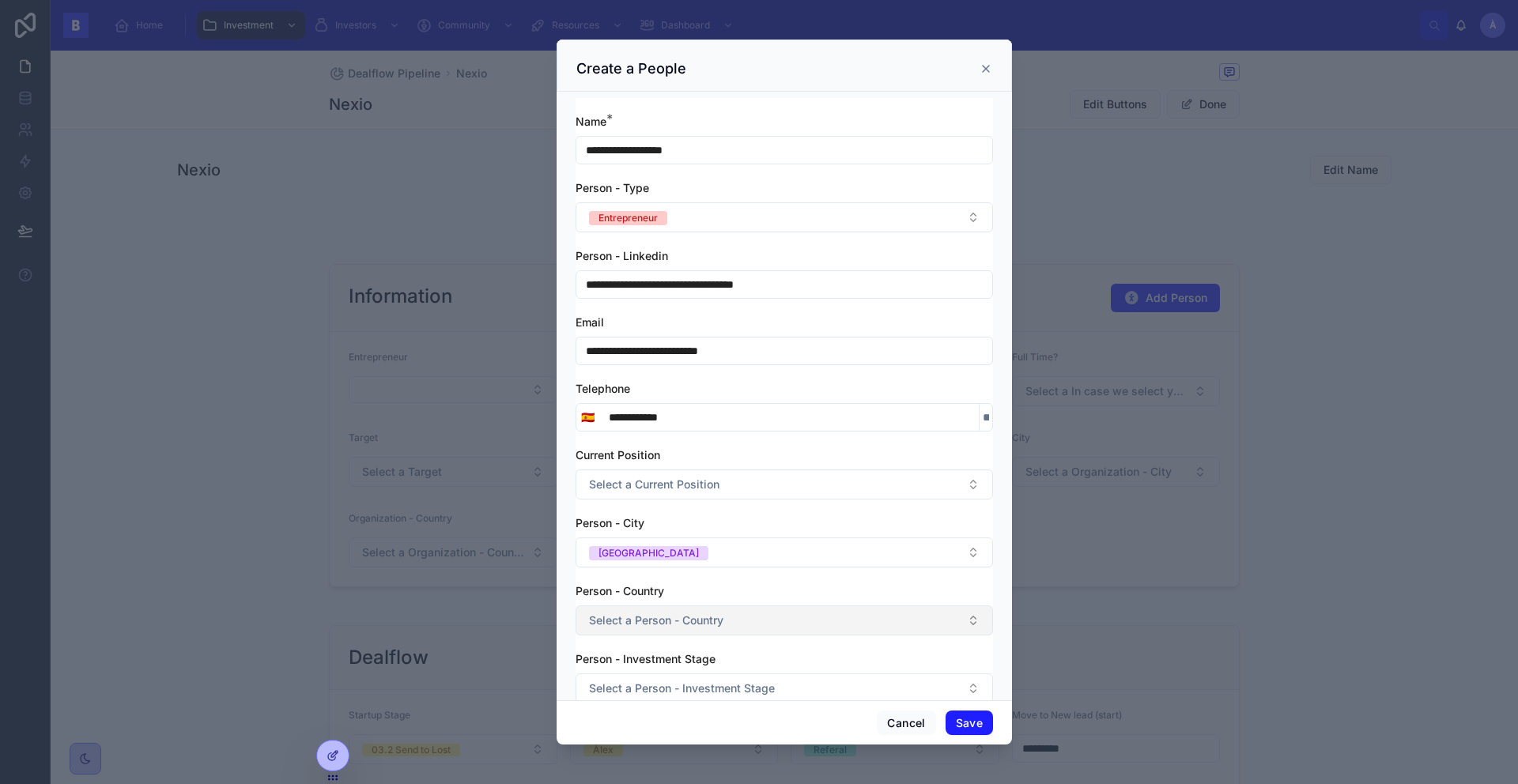
click at [726, 617] on button "Select a Person - Country" at bounding box center [784, 620] width 417 height 30
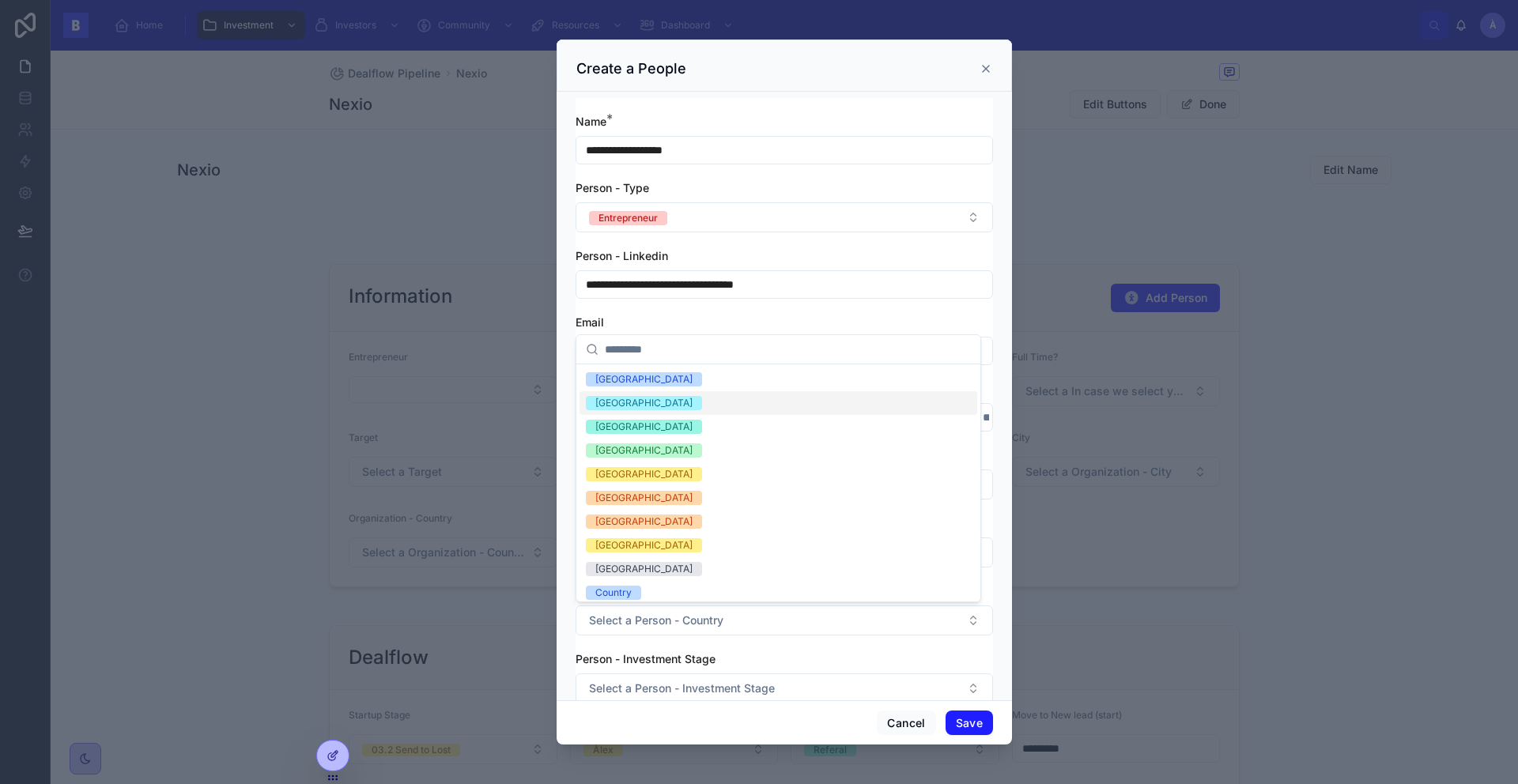
click at [625, 409] on span "[GEOGRAPHIC_DATA]" at bounding box center [644, 403] width 116 height 14
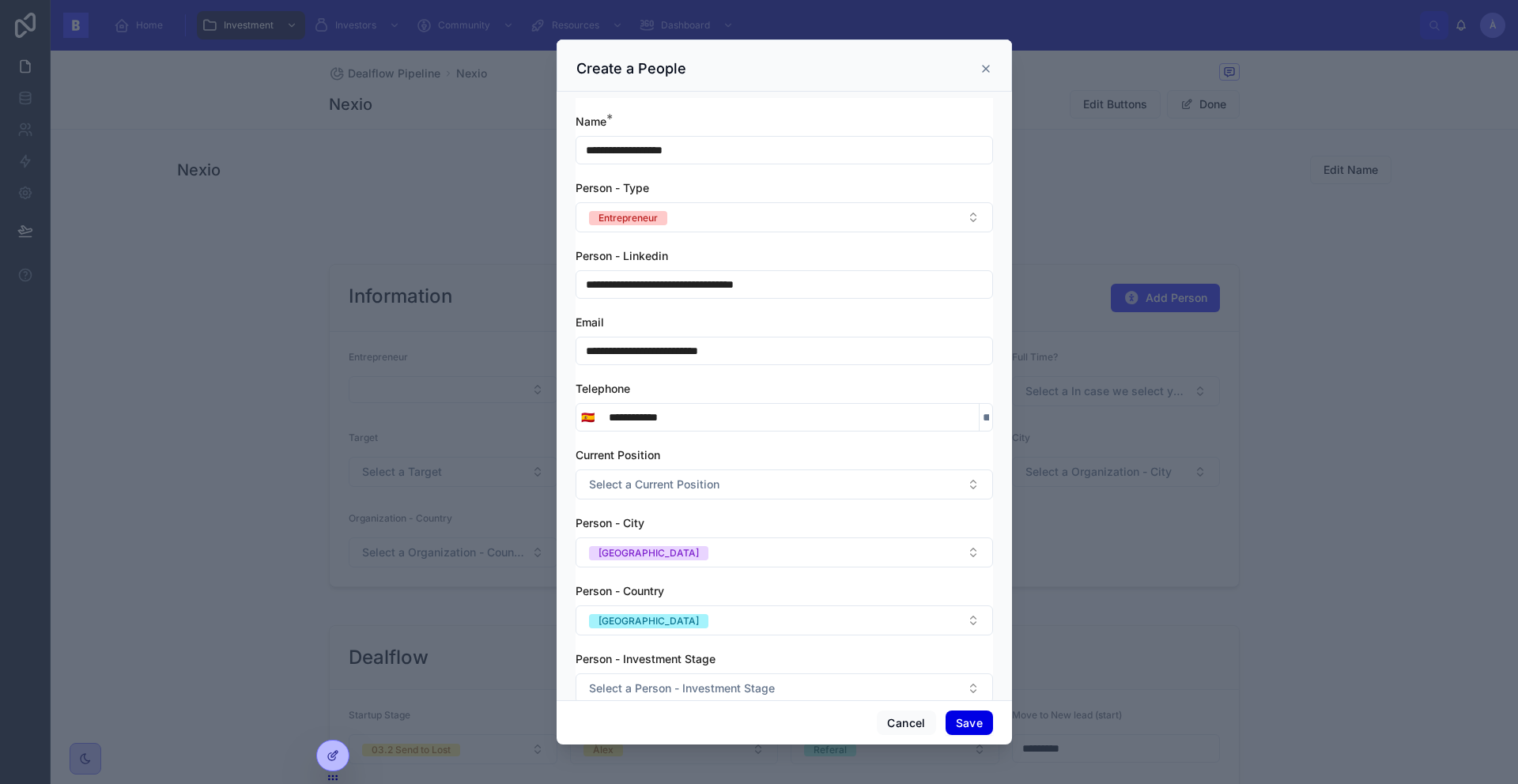
click at [967, 727] on button "Save" at bounding box center [969, 722] width 48 height 25
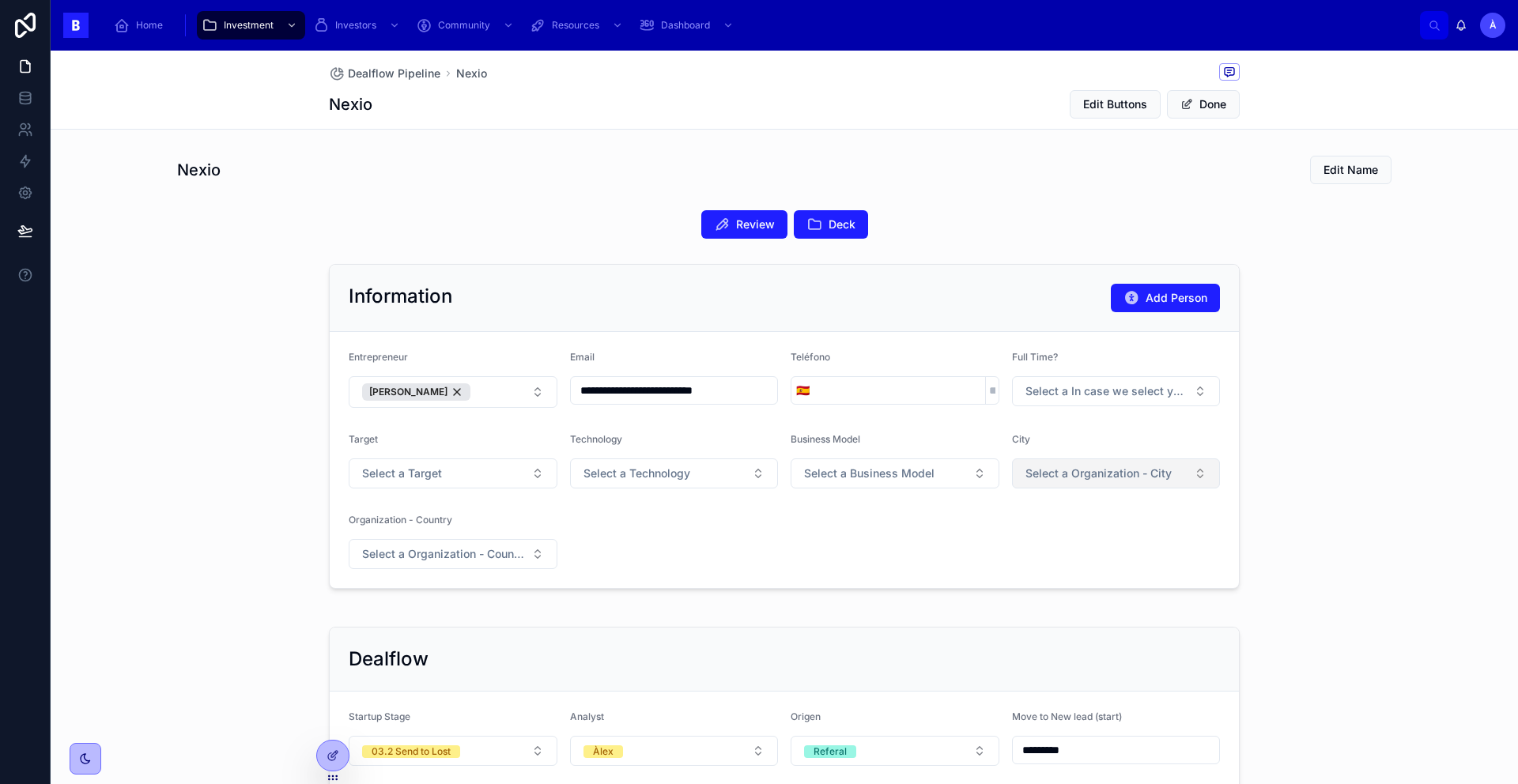
click at [1042, 468] on span "Select a Organization - City" at bounding box center [1098, 474] width 147 height 16
type input "****"
click at [1044, 538] on div "[GEOGRAPHIC_DATA]" at bounding box center [1073, 537] width 97 height 14
click at [424, 546] on span "Select a Organization - Country" at bounding box center [443, 554] width 163 height 16
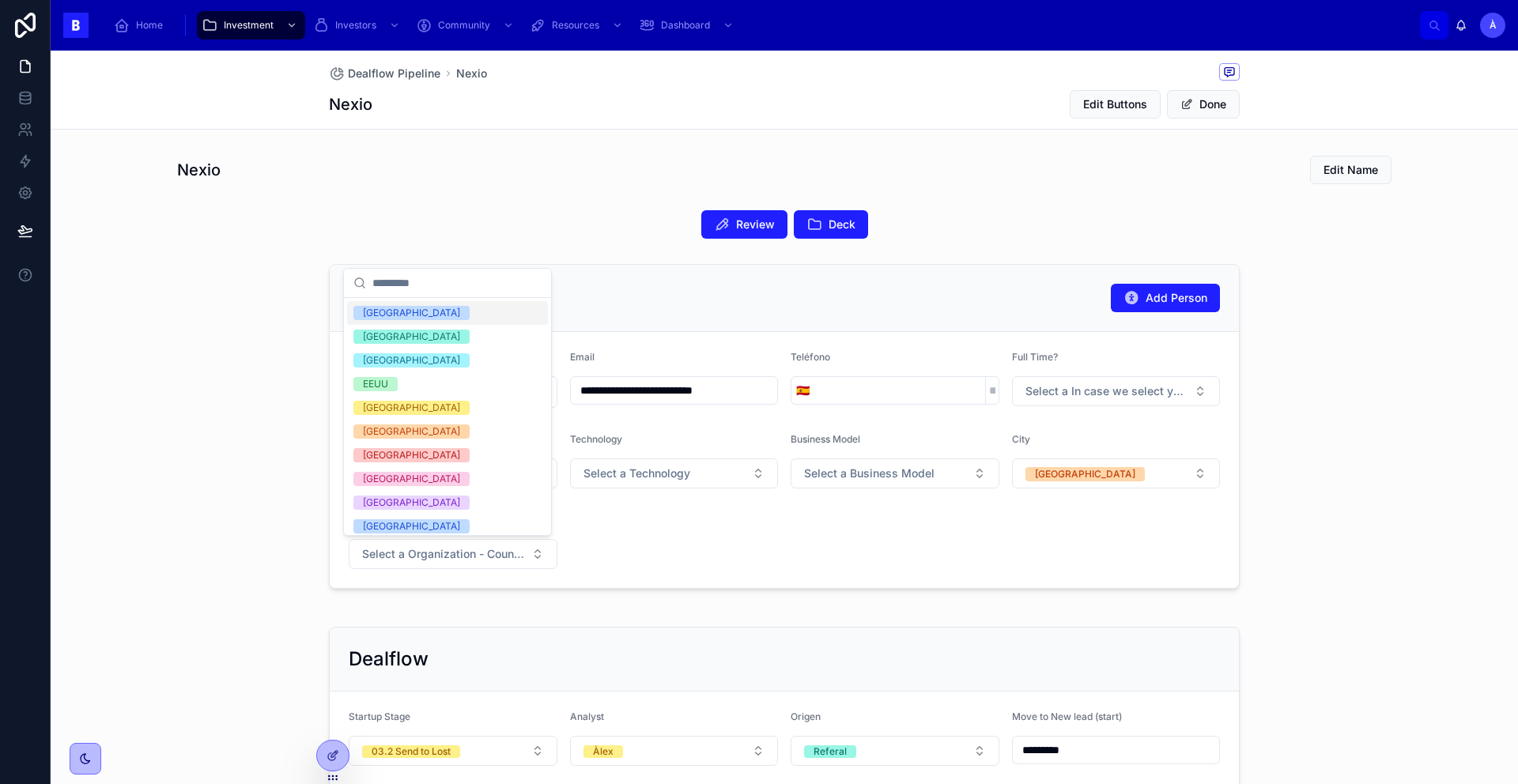
click at [416, 317] on div "[GEOGRAPHIC_DATA]" at bounding box center [447, 313] width 201 height 24
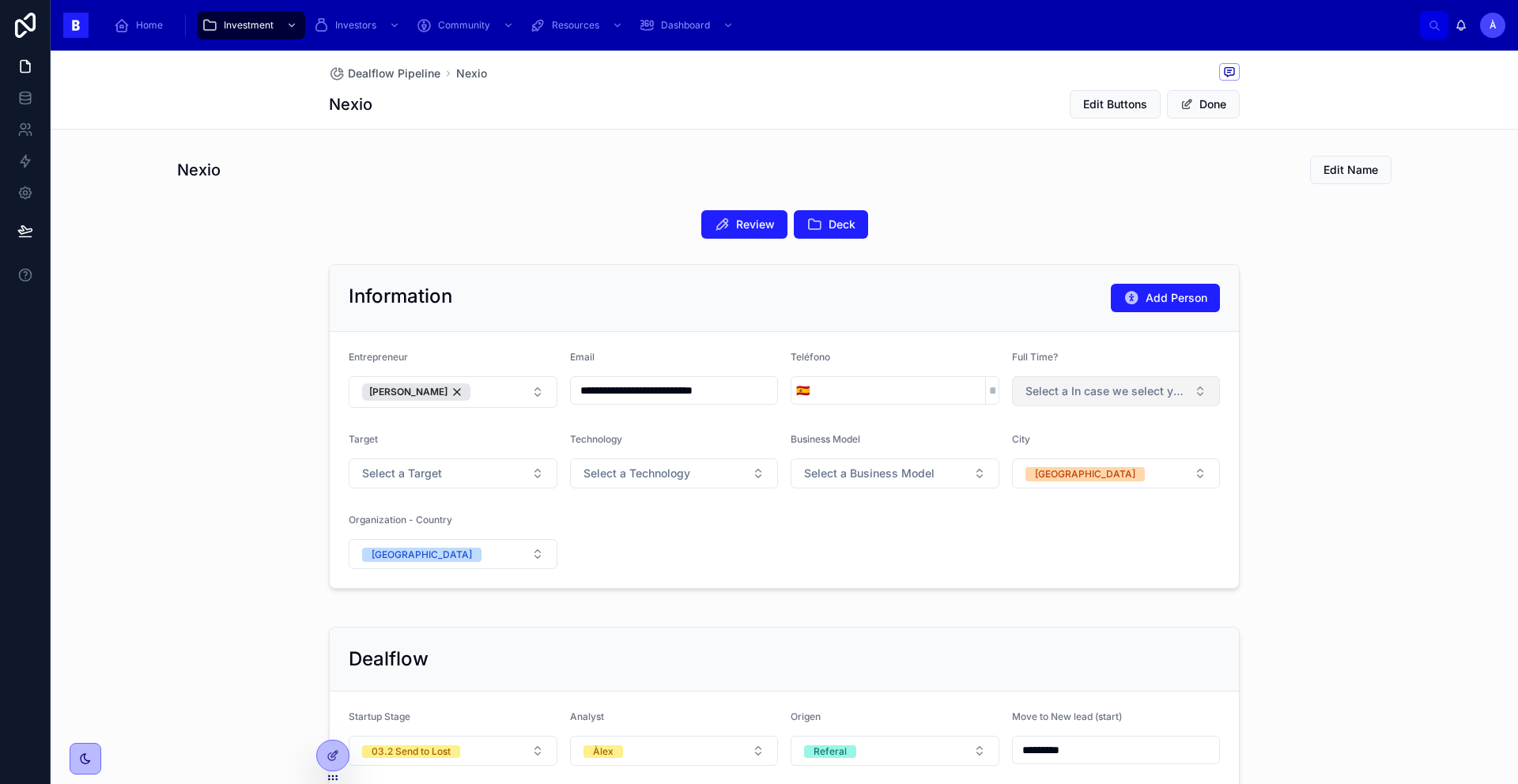
click at [1066, 397] on span "Select a In case we select your project, could you commit to working on it full…" at bounding box center [1106, 391] width 163 height 16
click at [1050, 452] on span "Yes" at bounding box center [1033, 454] width 35 height 14
click at [635, 481] on button "Select a Technology" at bounding box center [674, 473] width 209 height 30
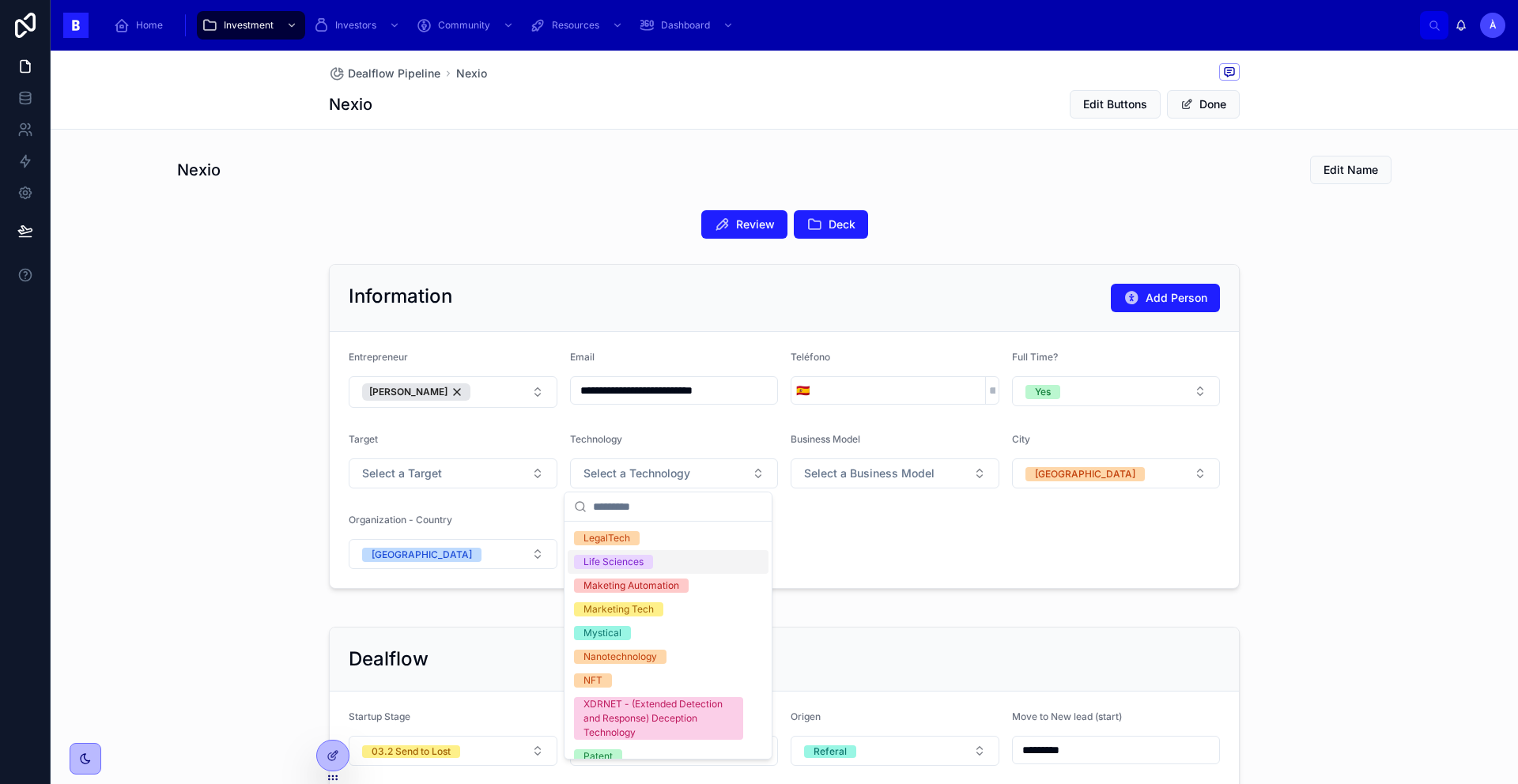
scroll to position [602, 0]
click at [591, 525] on div "IoT" at bounding box center [590, 518] width 13 height 14
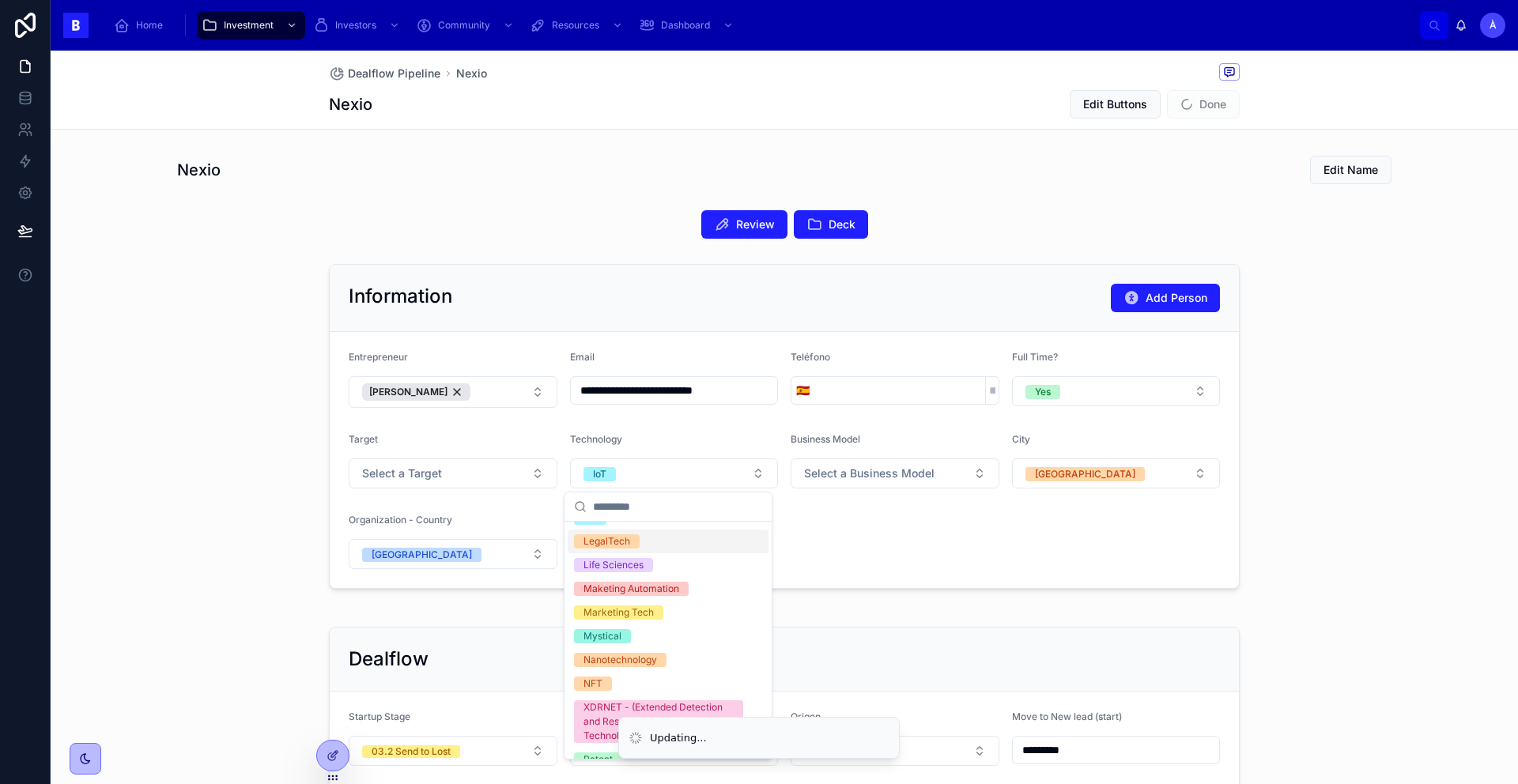
click at [914, 557] on form "**********" at bounding box center [783, 460] width 909 height 256
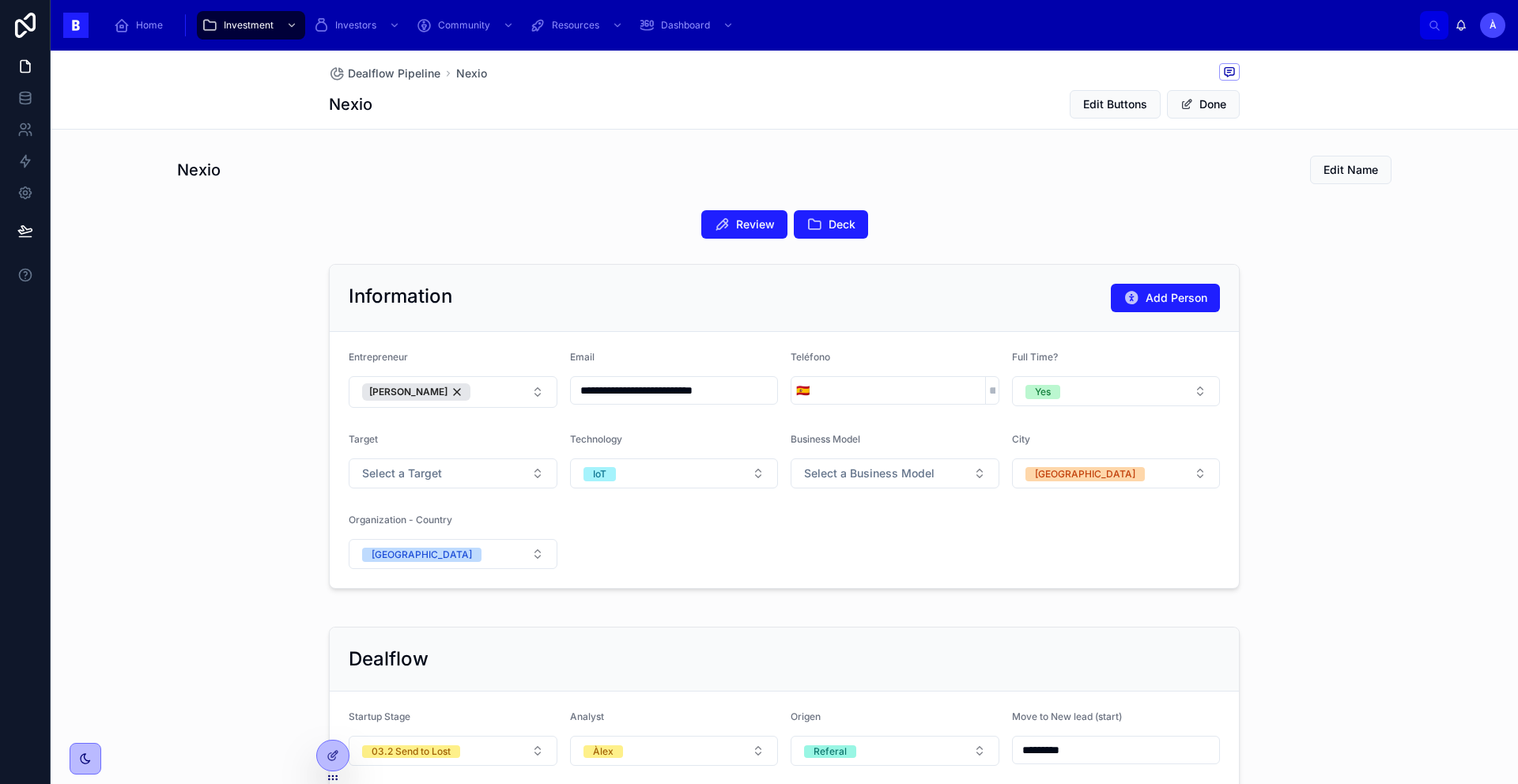
click at [1213, 119] on div "Edit Buttons Done" at bounding box center [1148, 105] width 183 height 30
click at [1212, 112] on button "Done" at bounding box center [1203, 104] width 73 height 29
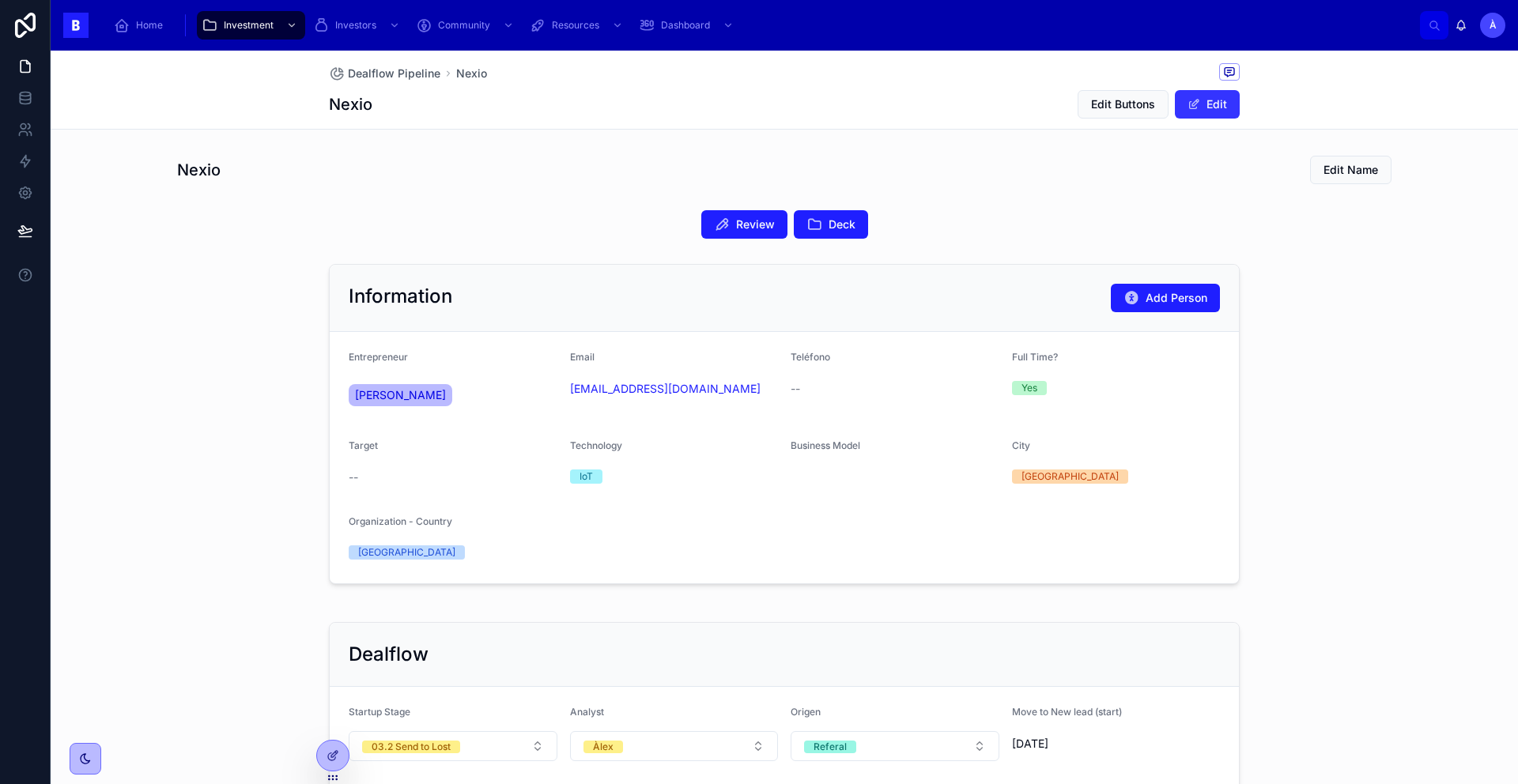
click at [1192, 107] on span at bounding box center [1194, 104] width 13 height 13
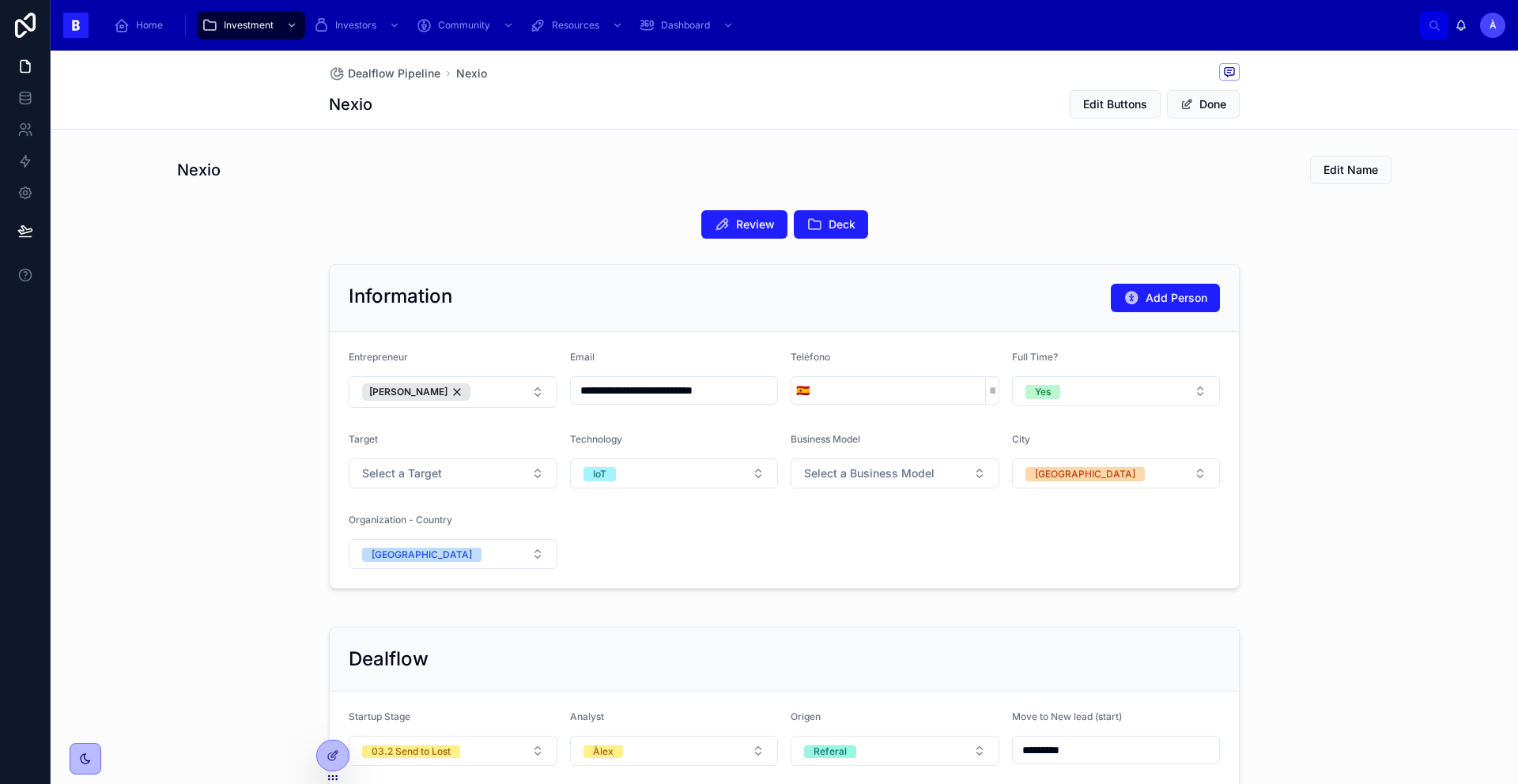
click at [834, 392] on input "tel" at bounding box center [899, 390] width 171 height 22
paste input "**********"
type input "**********"
drag, startPoint x: 1159, startPoint y: 231, endPoint x: 1196, endPoint y: 181, distance: 62.2
click at [1159, 231] on div "Review Deck" at bounding box center [783, 224] width 910 height 29
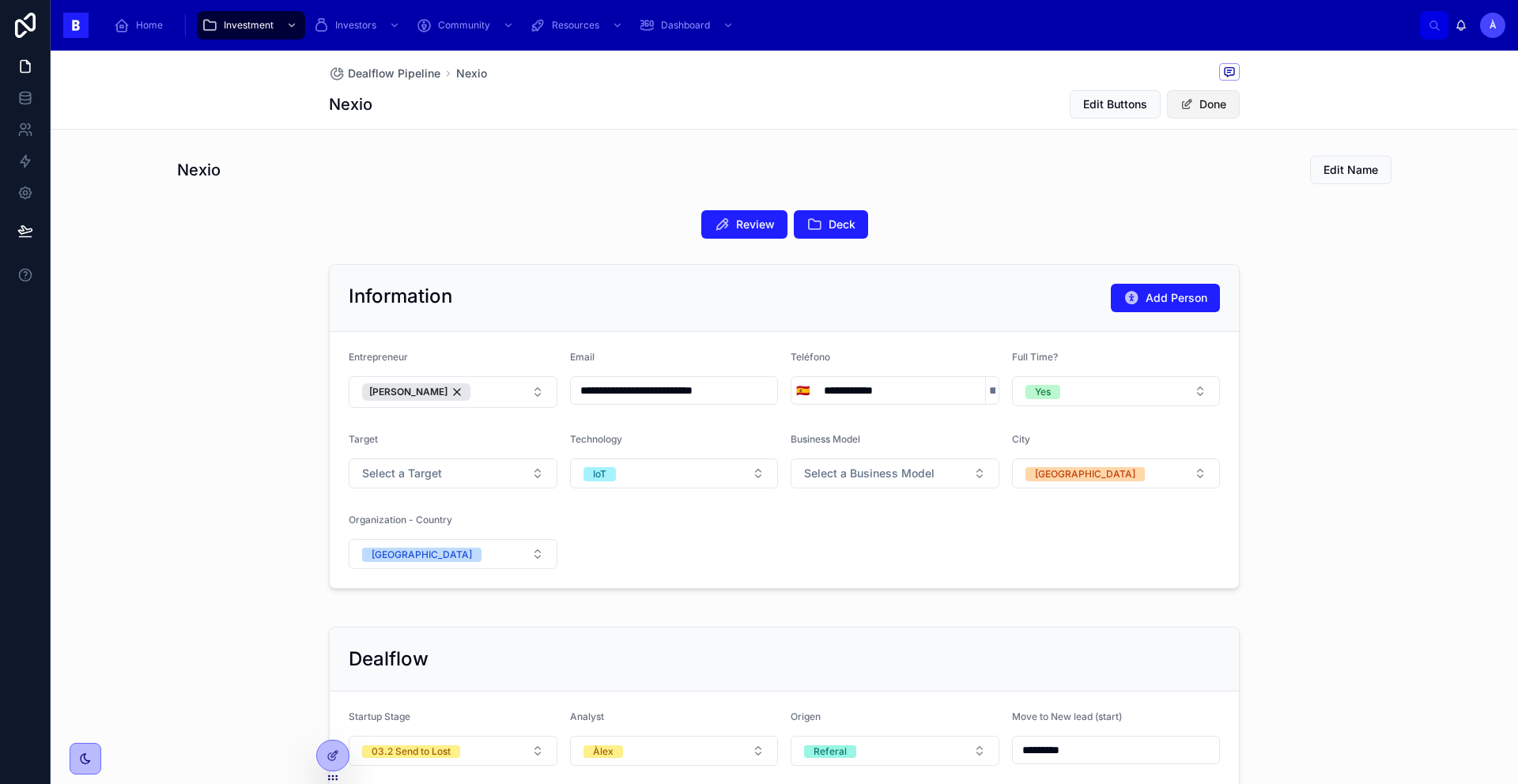
click at [1205, 104] on button "Done" at bounding box center [1203, 104] width 73 height 29
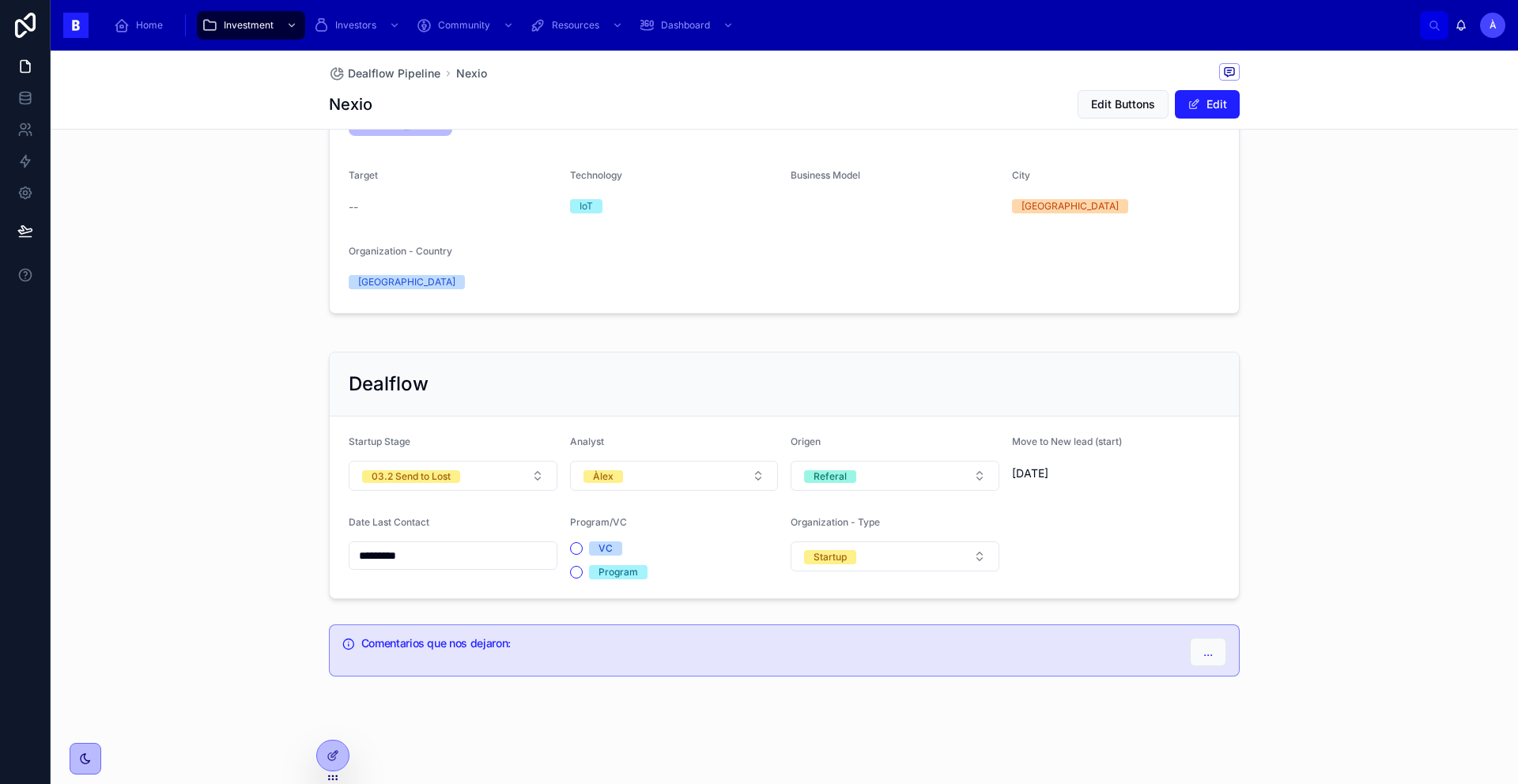
scroll to position [267, 0]
click at [571, 553] on button "VC" at bounding box center [576, 552] width 13 height 13
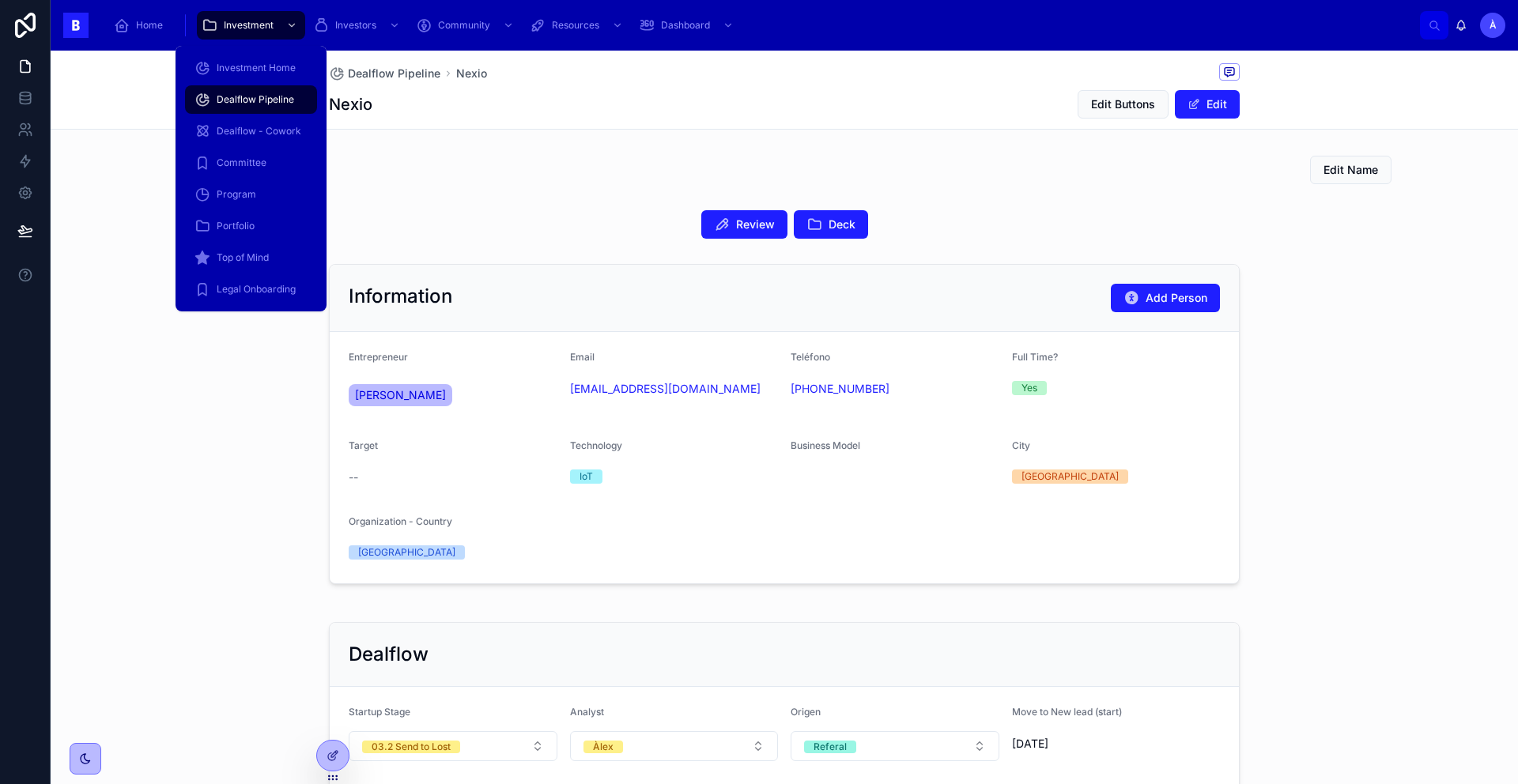
click at [271, 103] on span "Dealflow Pipeline" at bounding box center [255, 99] width 78 height 13
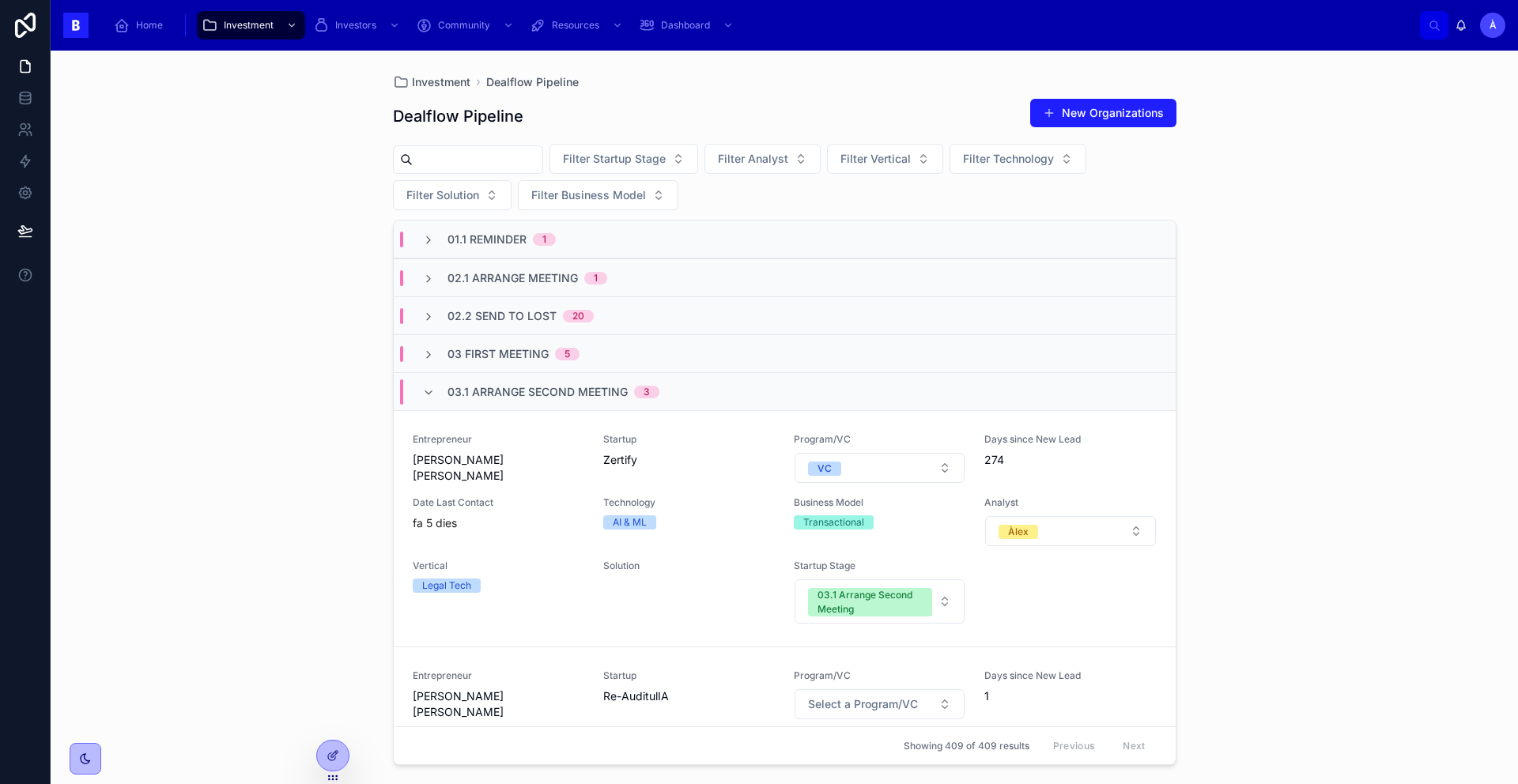
click at [488, 395] on span "03.1 Arrange Second Meeting" at bounding box center [537, 392] width 181 height 16
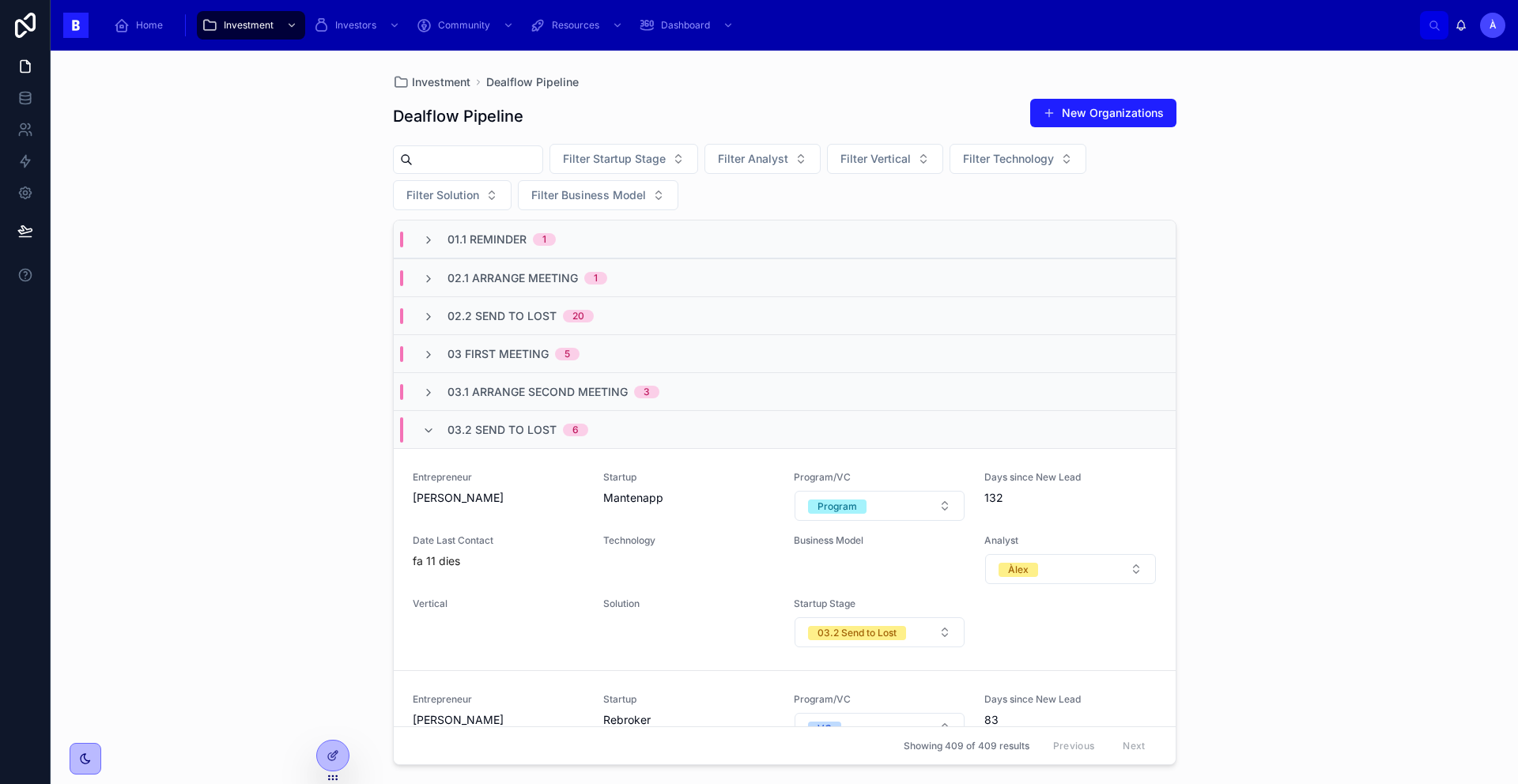
click at [506, 427] on span "03.2 Send to Lost" at bounding box center [501, 430] width 109 height 16
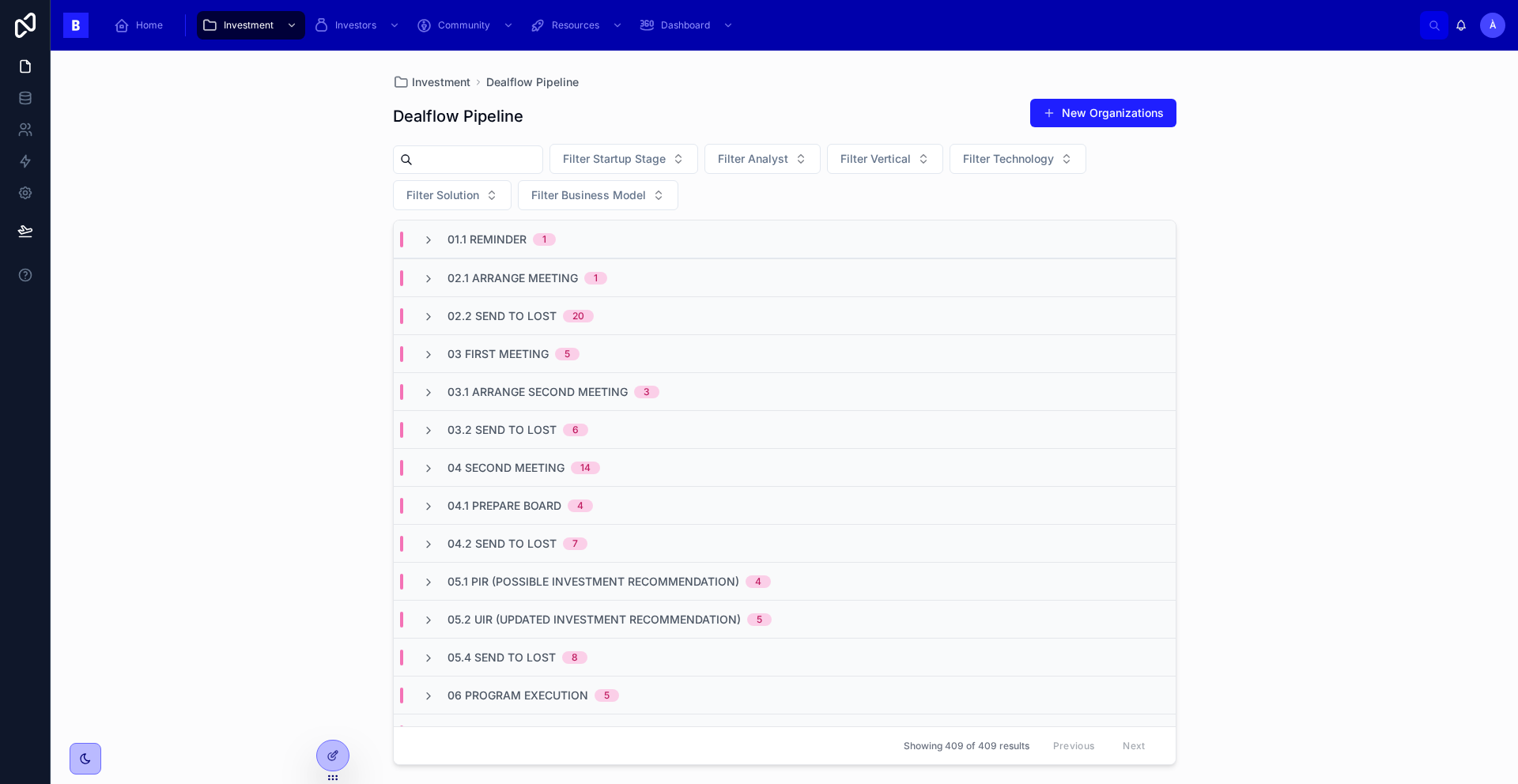
click at [522, 464] on span "04 Second Meeting" at bounding box center [505, 468] width 117 height 16
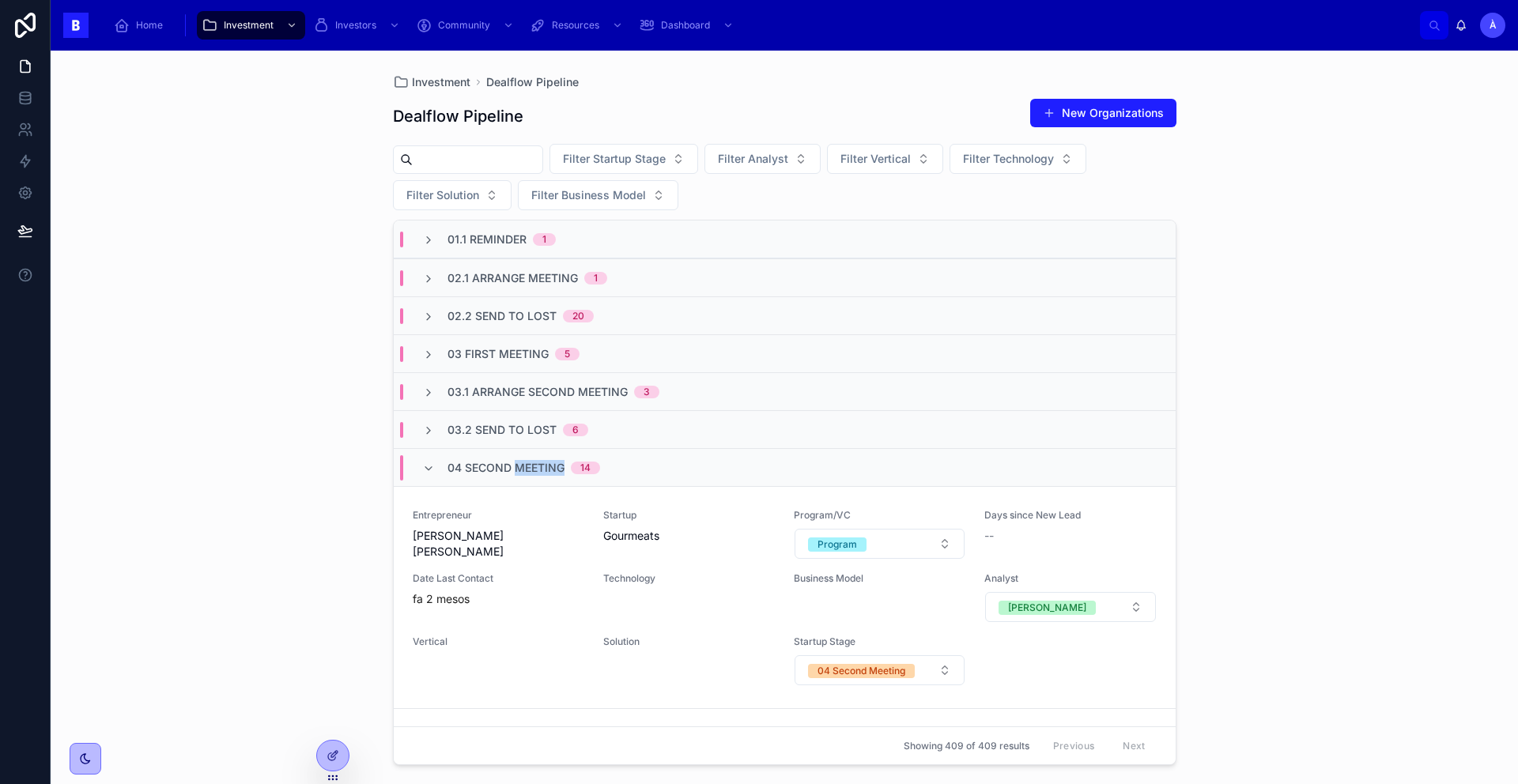
click at [522, 464] on span "04 Second Meeting" at bounding box center [505, 468] width 117 height 16
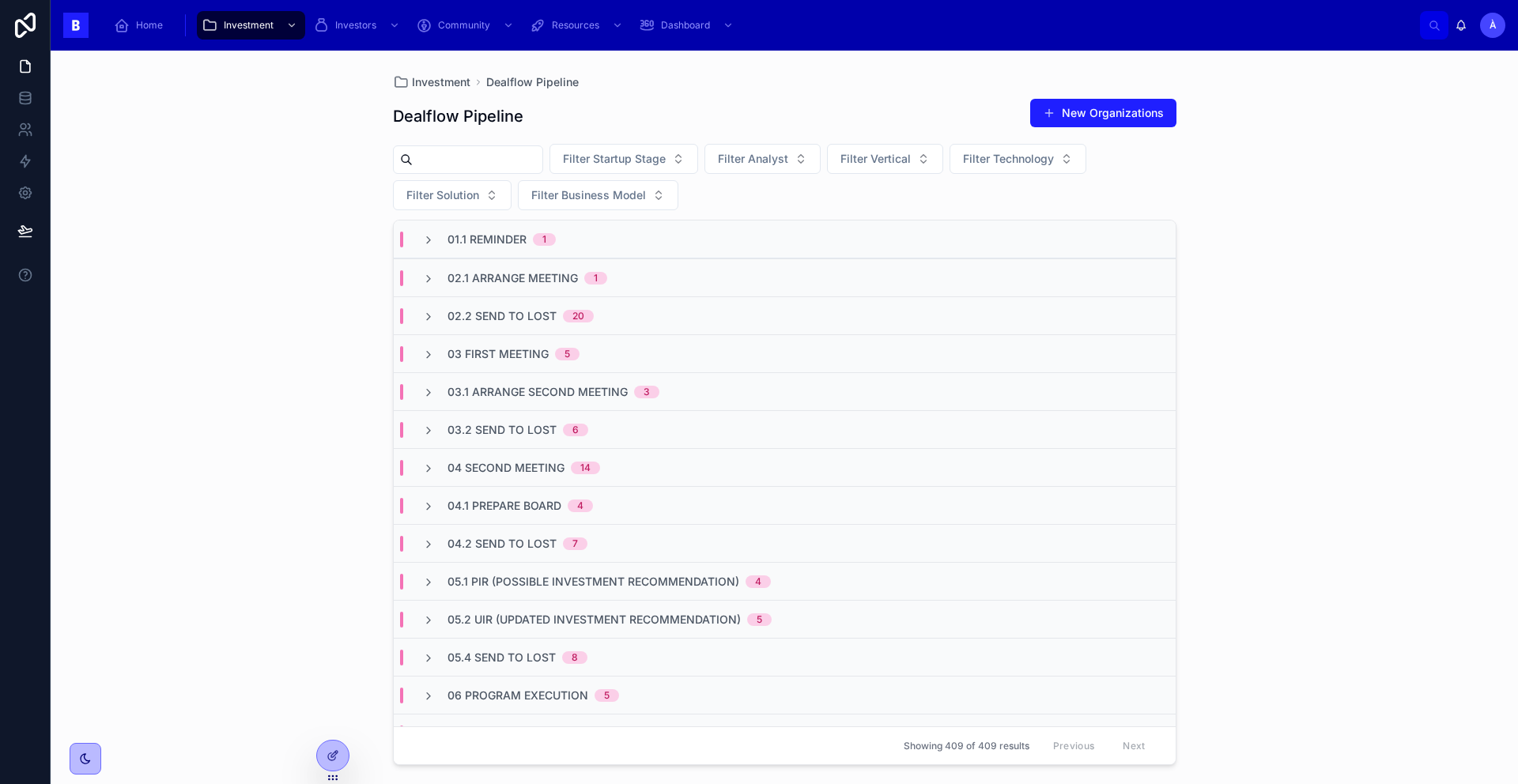
click at [541, 396] on span "03.1 Arrange Second Meeting" at bounding box center [537, 392] width 181 height 16
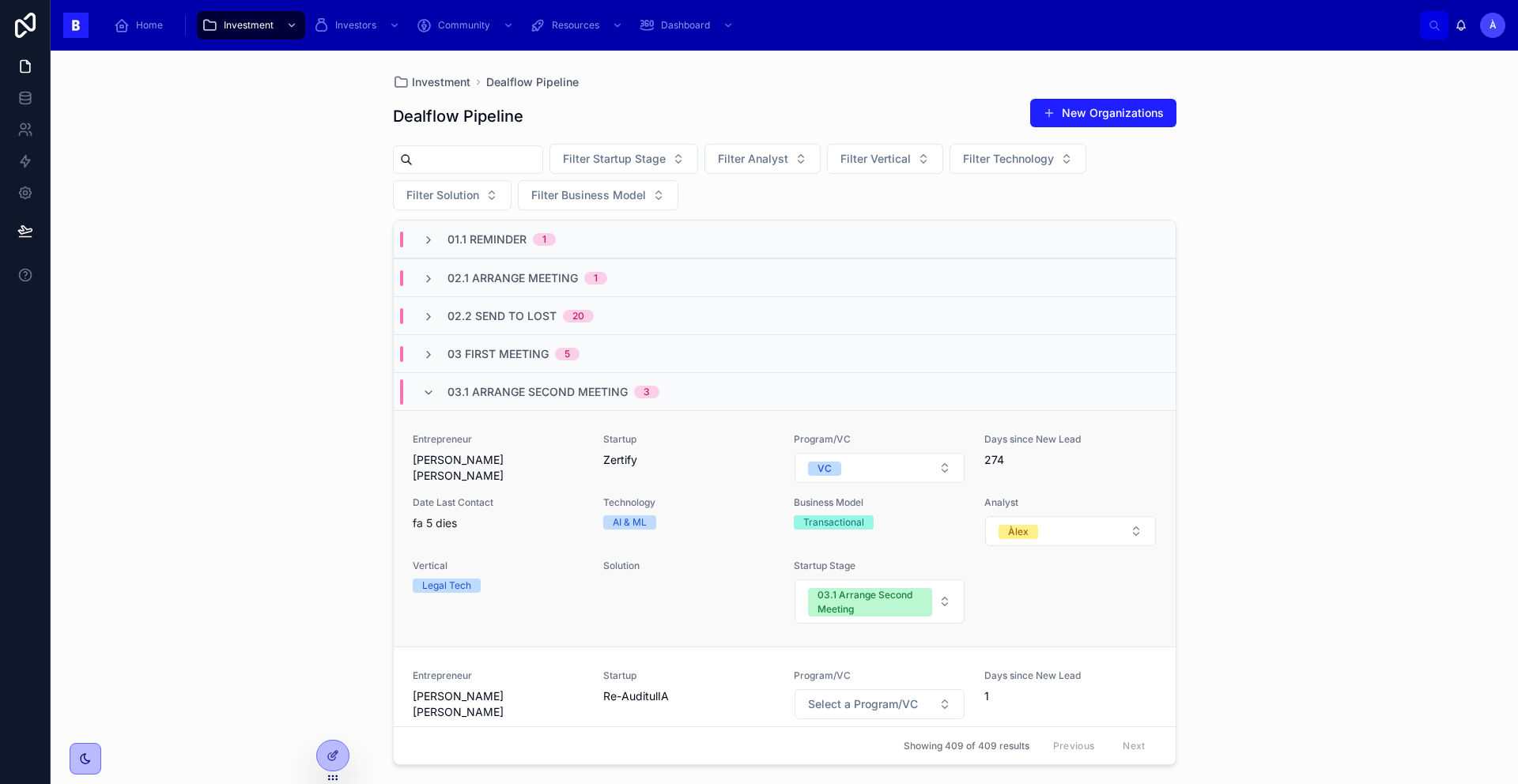
scroll to position [109, 0]
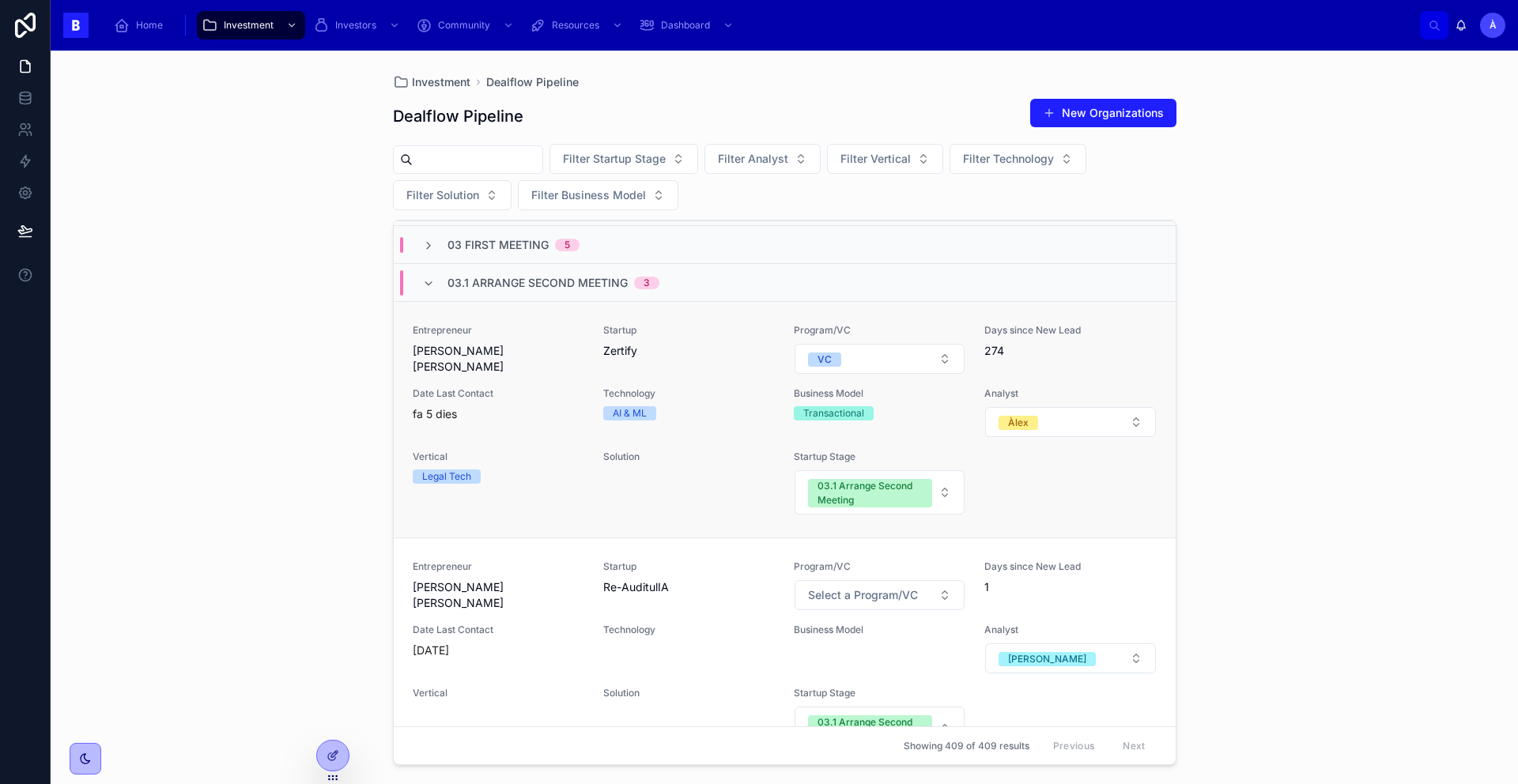
click at [455, 412] on p "fa 5 dies" at bounding box center [434, 414] width 44 height 16
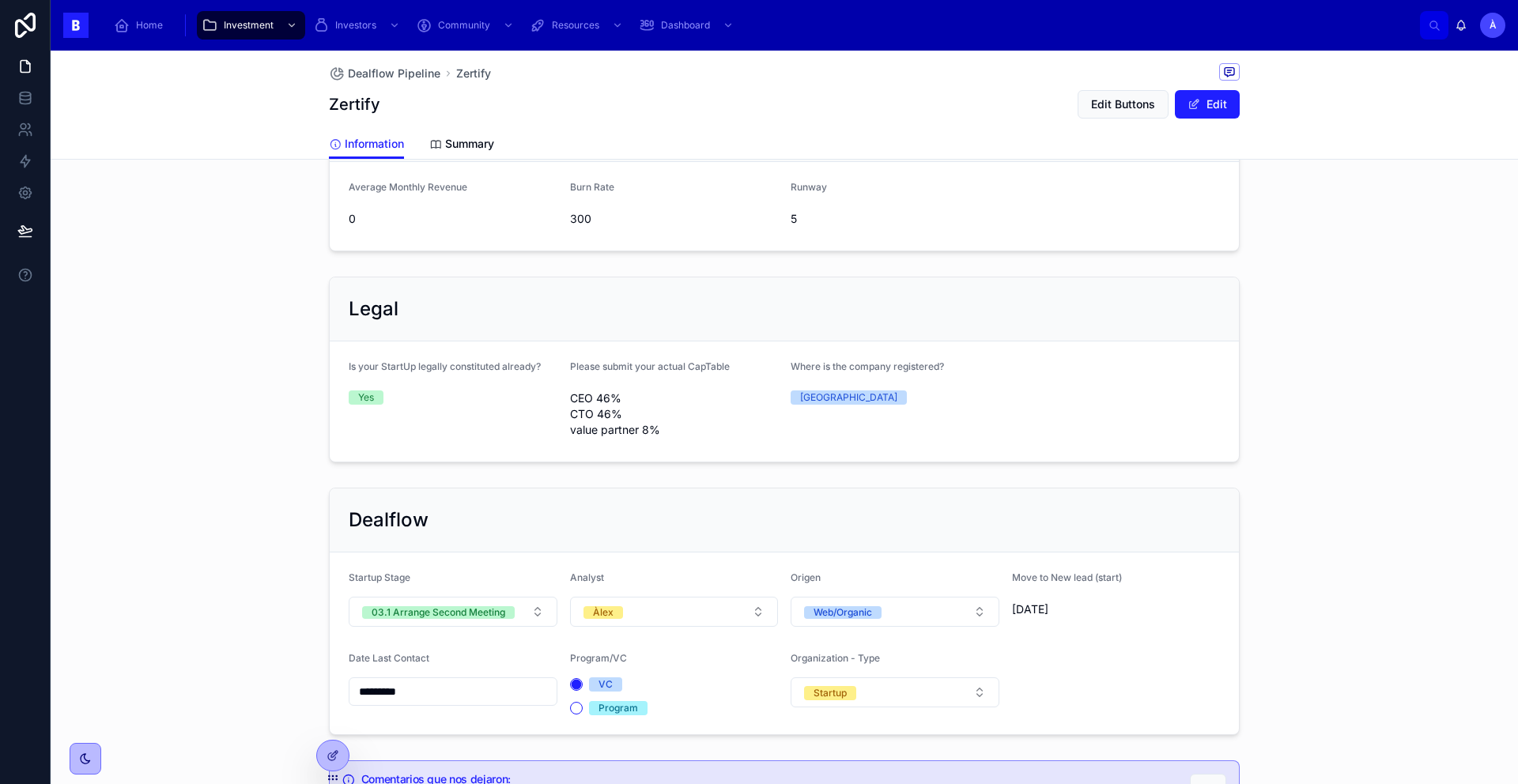
scroll to position [1228, 0]
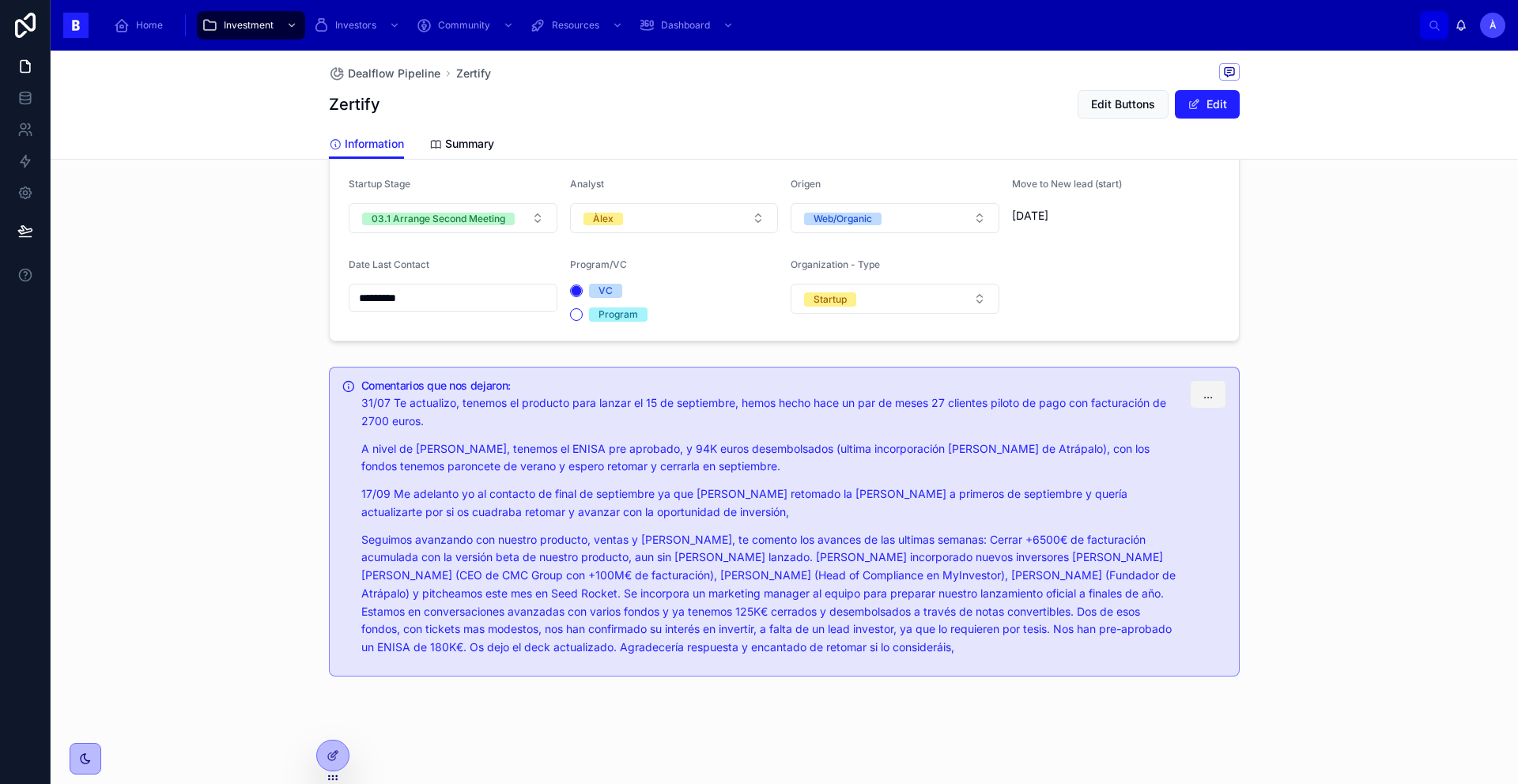
click at [1209, 387] on button "..." at bounding box center [1208, 394] width 36 height 29
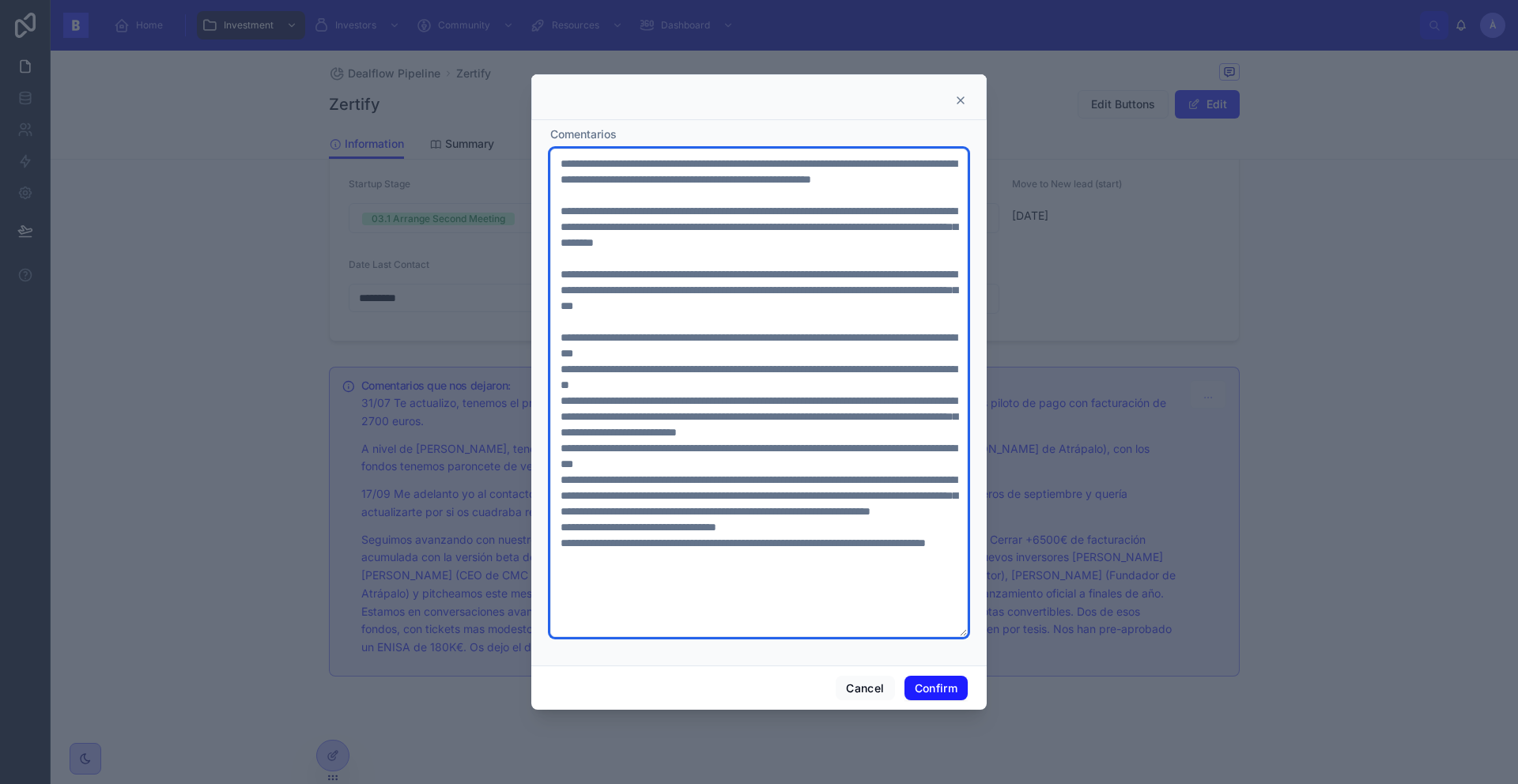
drag, startPoint x: 713, startPoint y: 621, endPoint x: 546, endPoint y: 160, distance: 490.3
click at [546, 160] on div "Comentarios" at bounding box center [759, 392] width 455 height 546
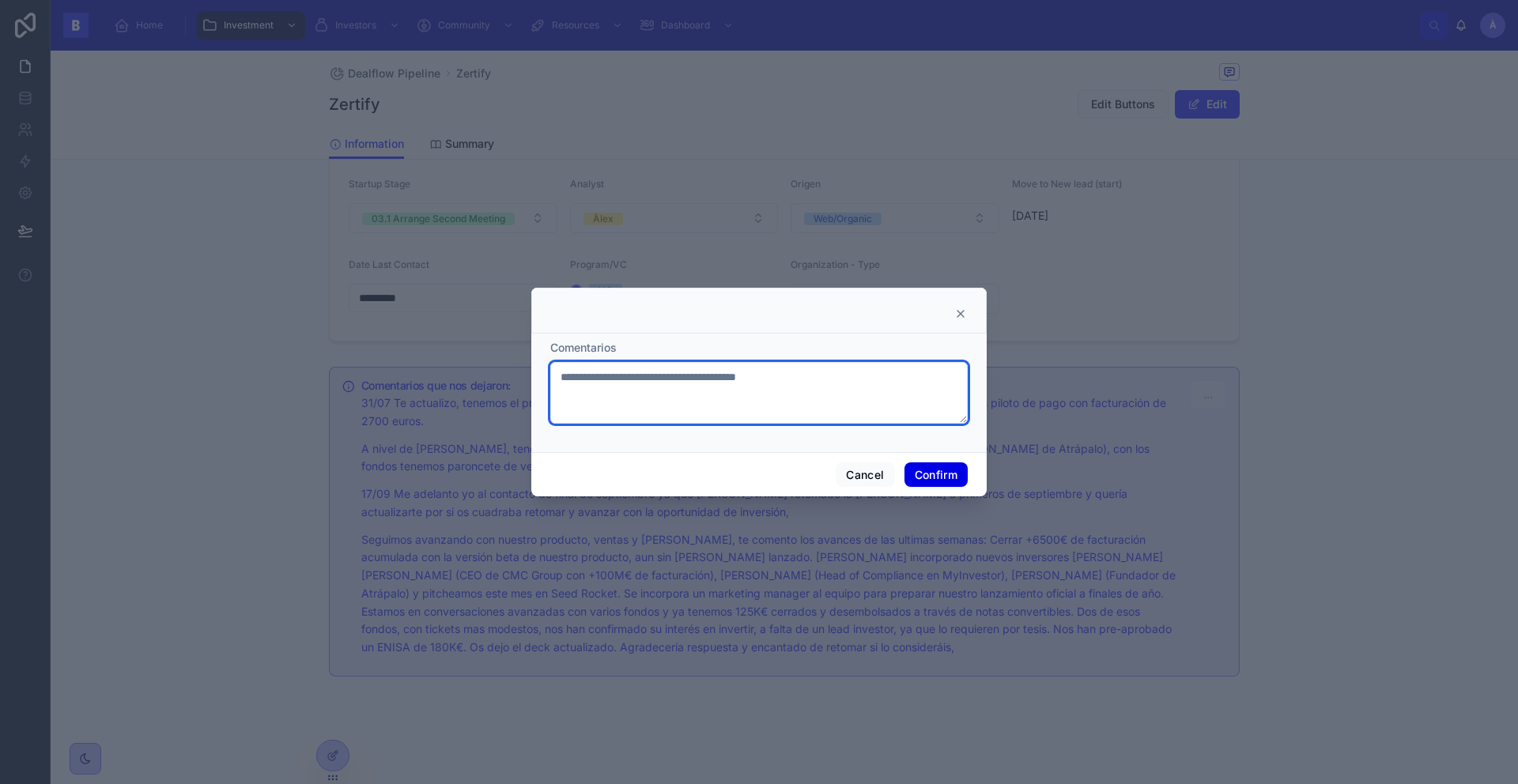
type textarea "**********"
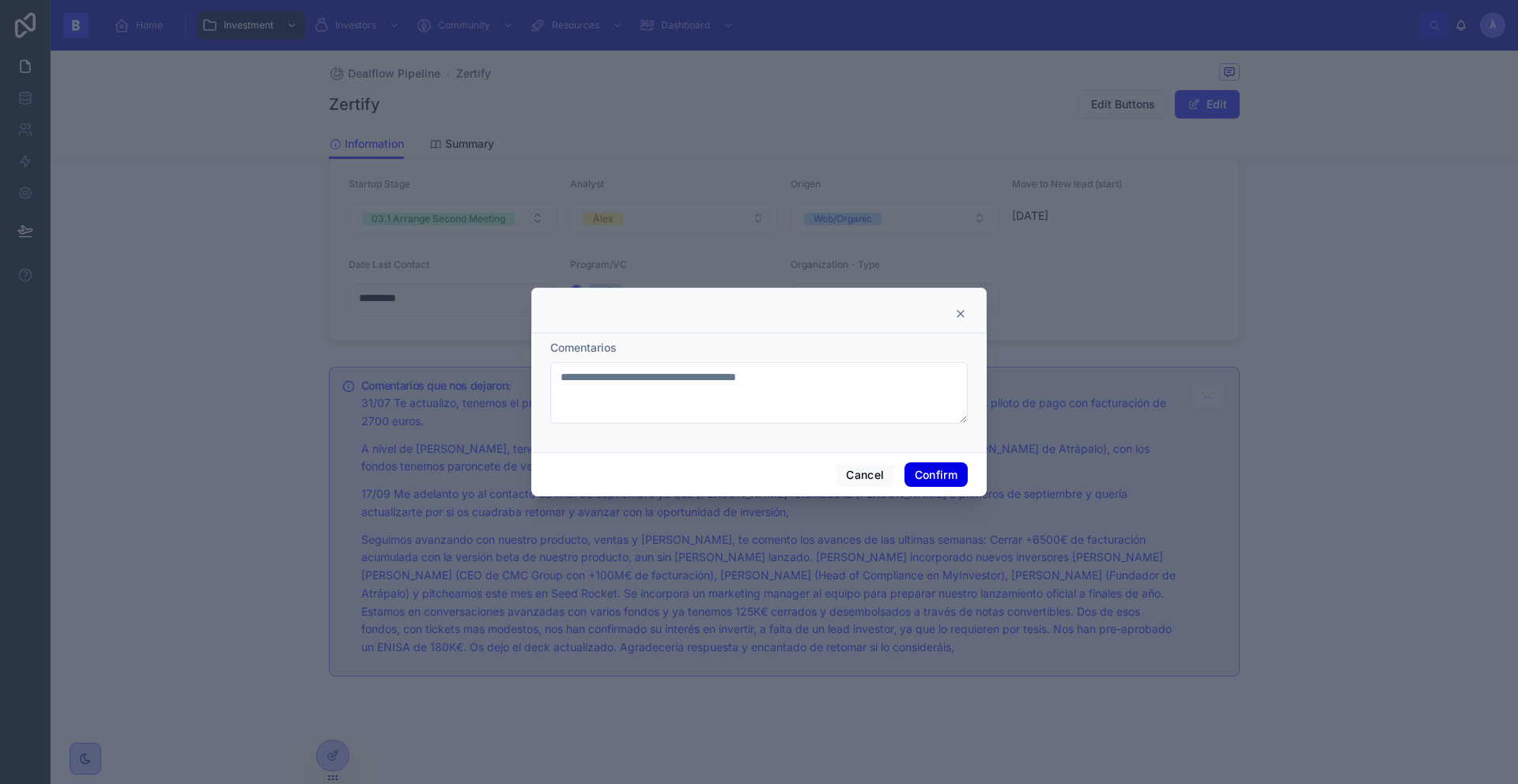
click at [919, 467] on button "Confirm" at bounding box center [935, 474] width 63 height 25
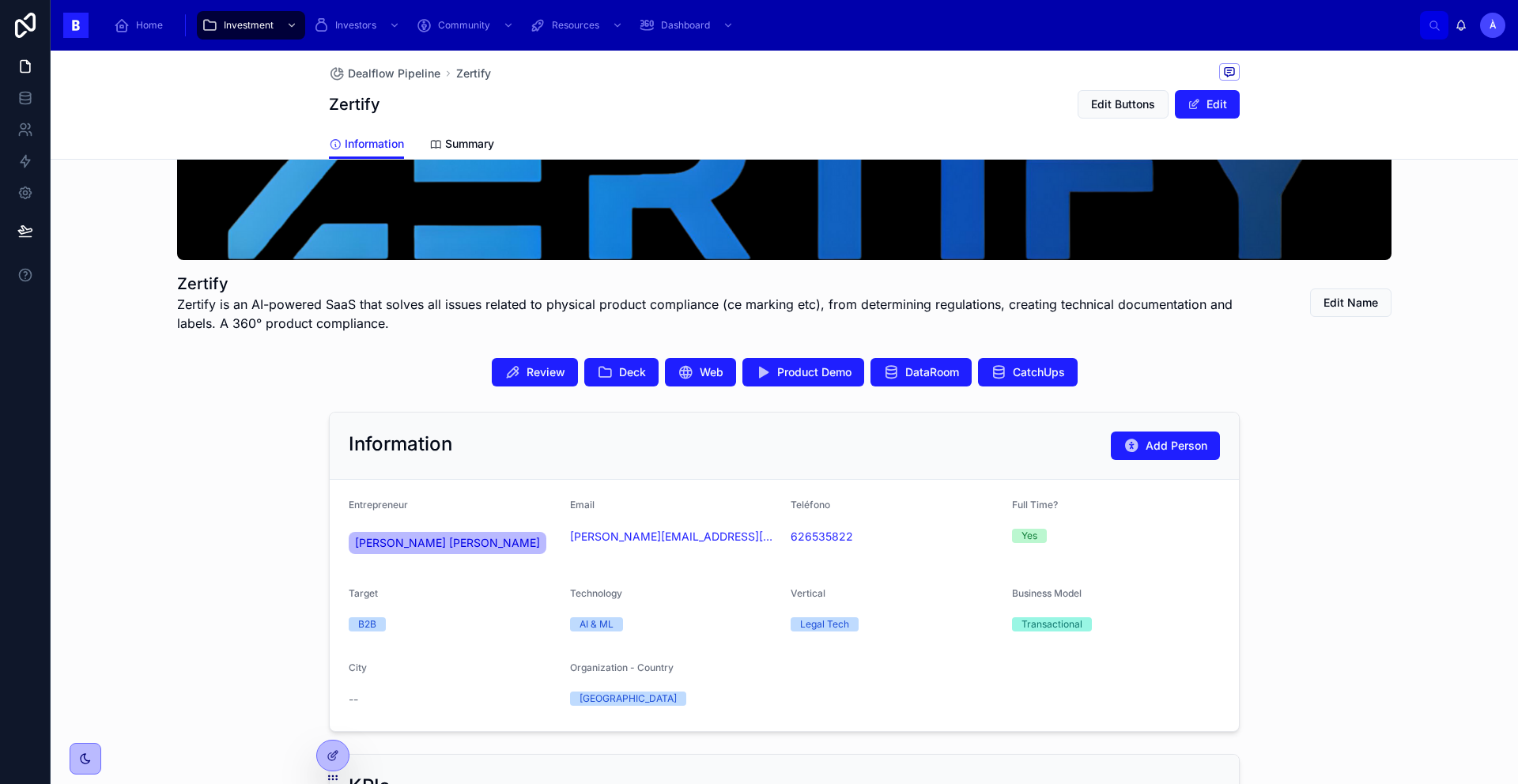
scroll to position [0, 0]
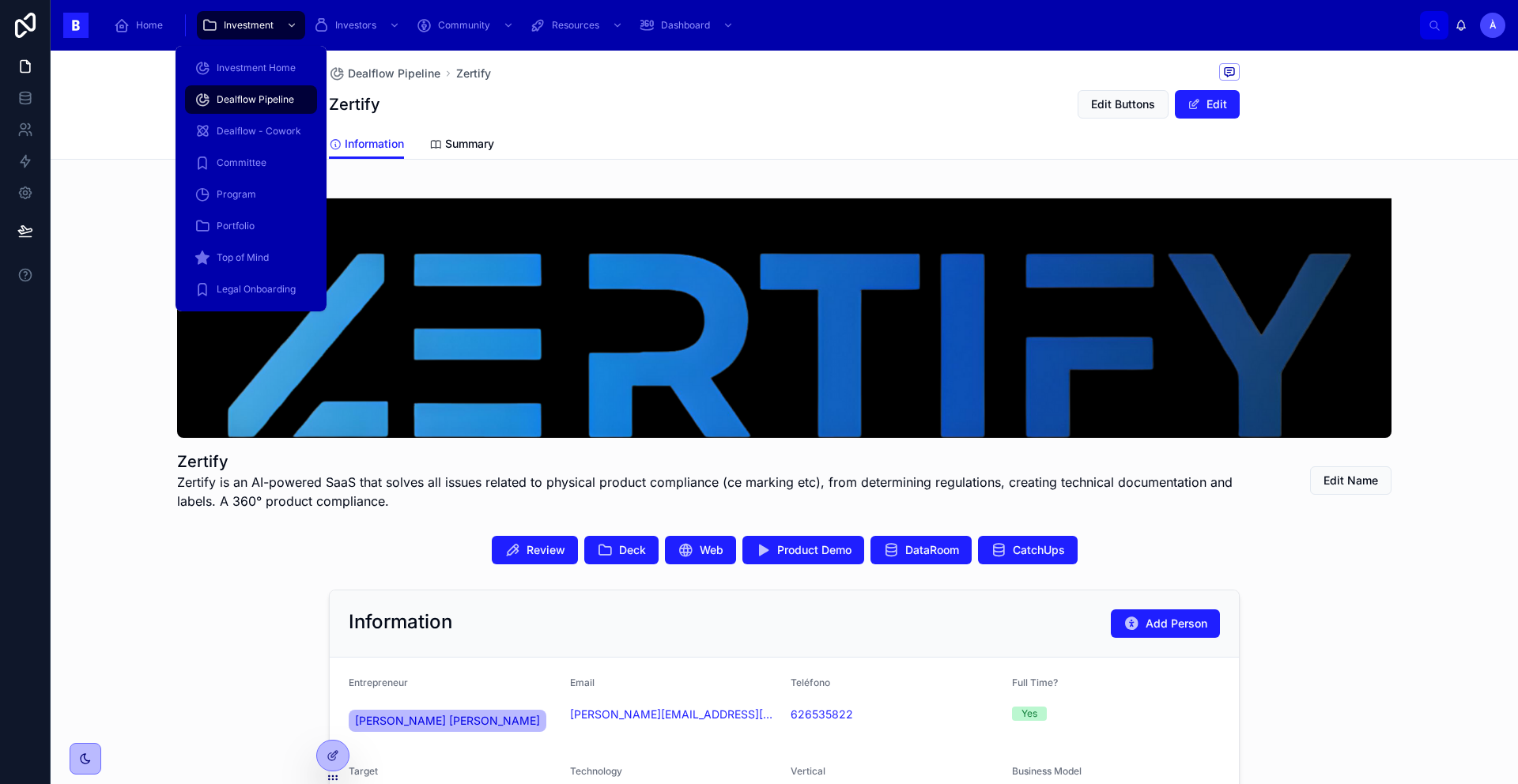
click at [261, 90] on div "Dealflow Pipeline" at bounding box center [251, 99] width 113 height 25
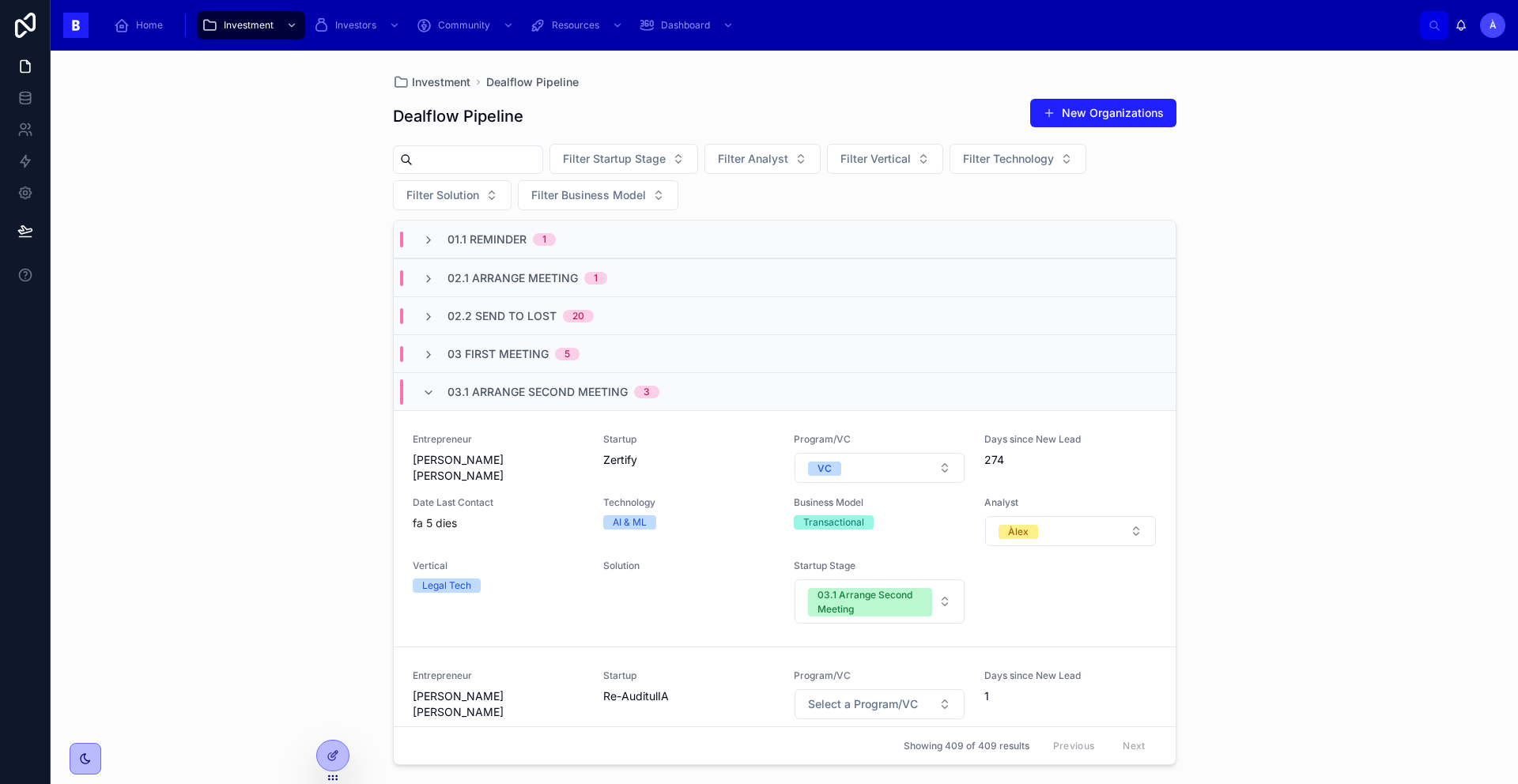
click at [553, 396] on span "03.1 Arrange Second Meeting" at bounding box center [537, 392] width 181 height 16
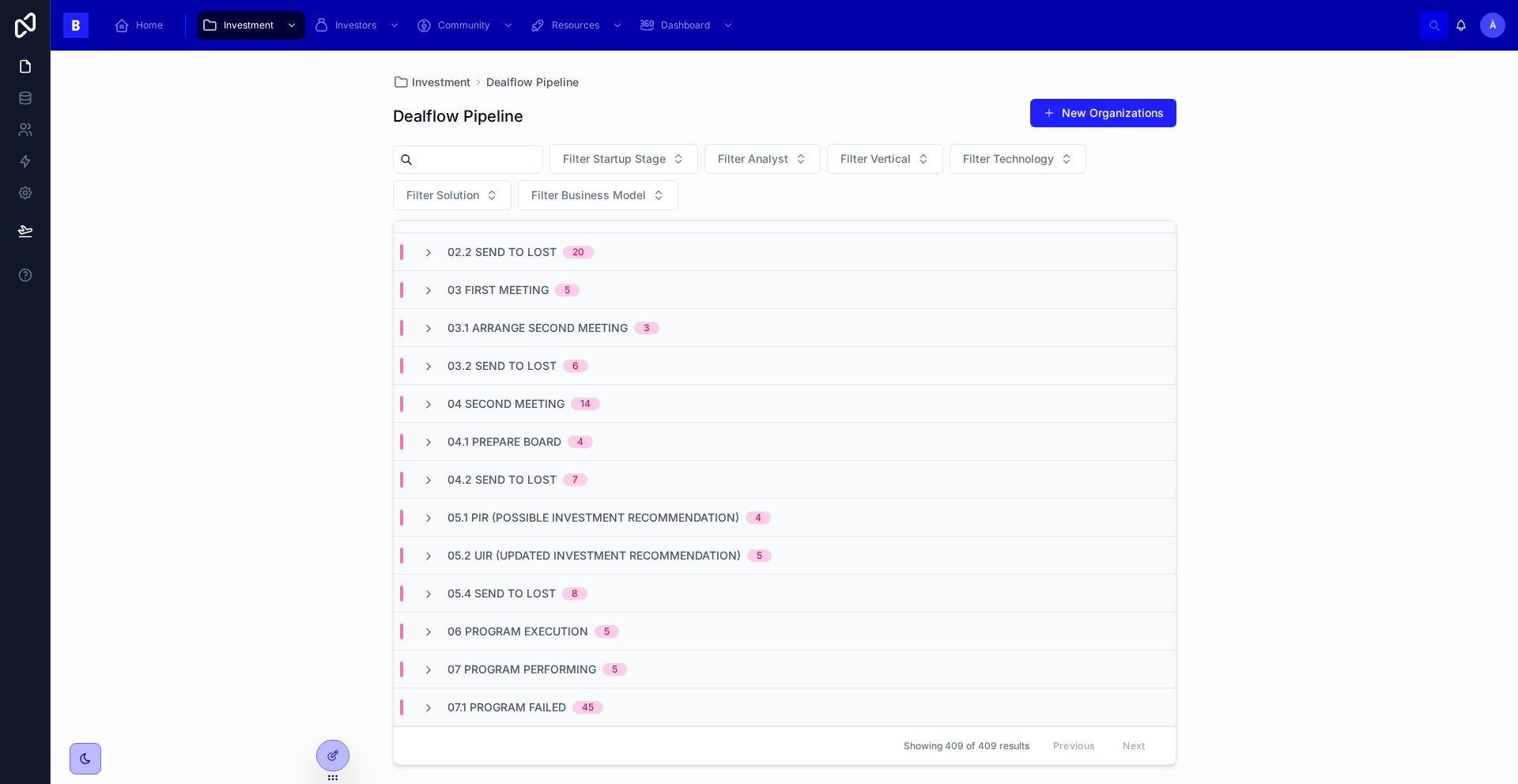
scroll to position [67, 0]
click at [537, 397] on span "04 Second Meeting" at bounding box center [505, 401] width 117 height 16
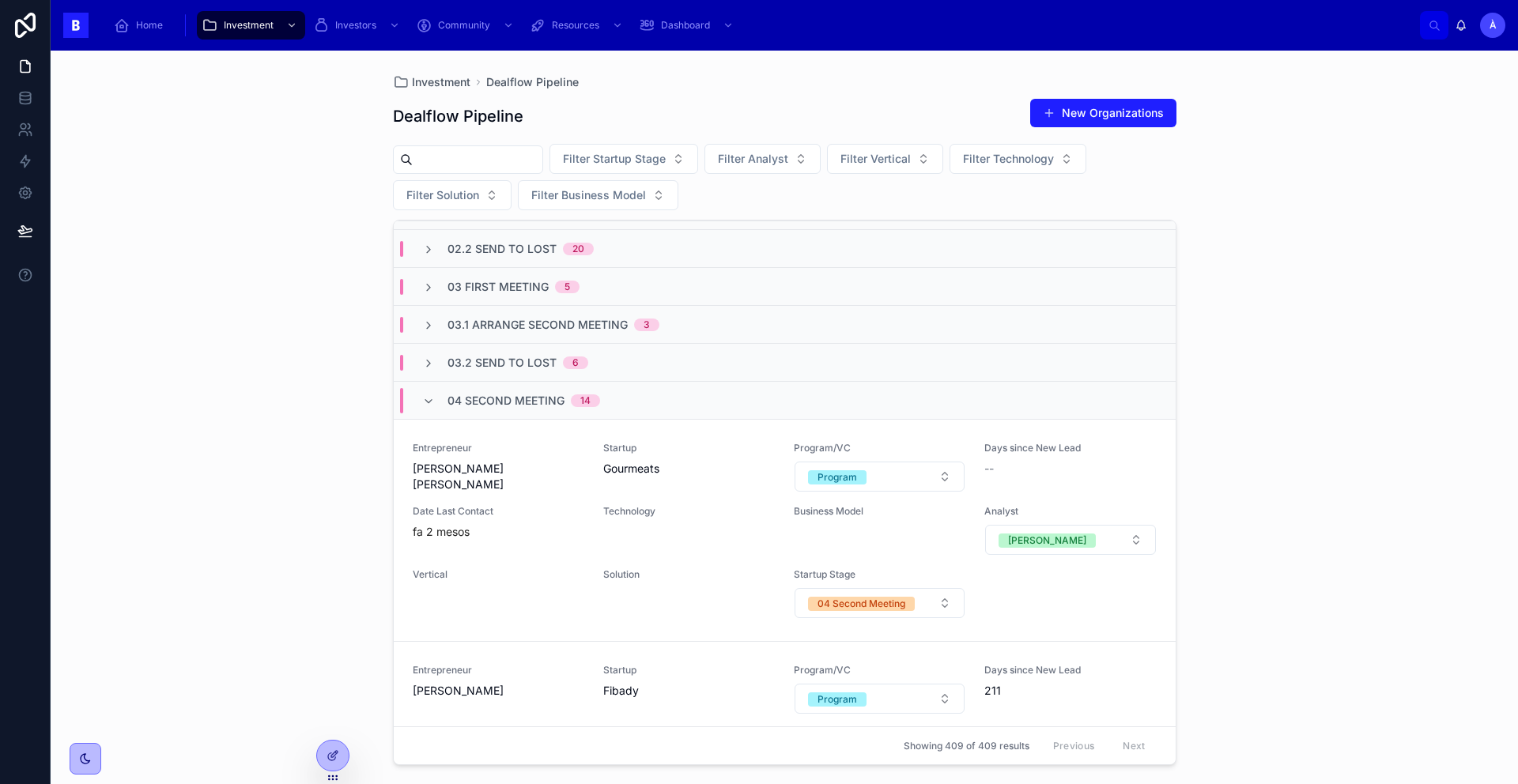
click at [537, 397] on span "04 Second Meeting" at bounding box center [505, 401] width 117 height 16
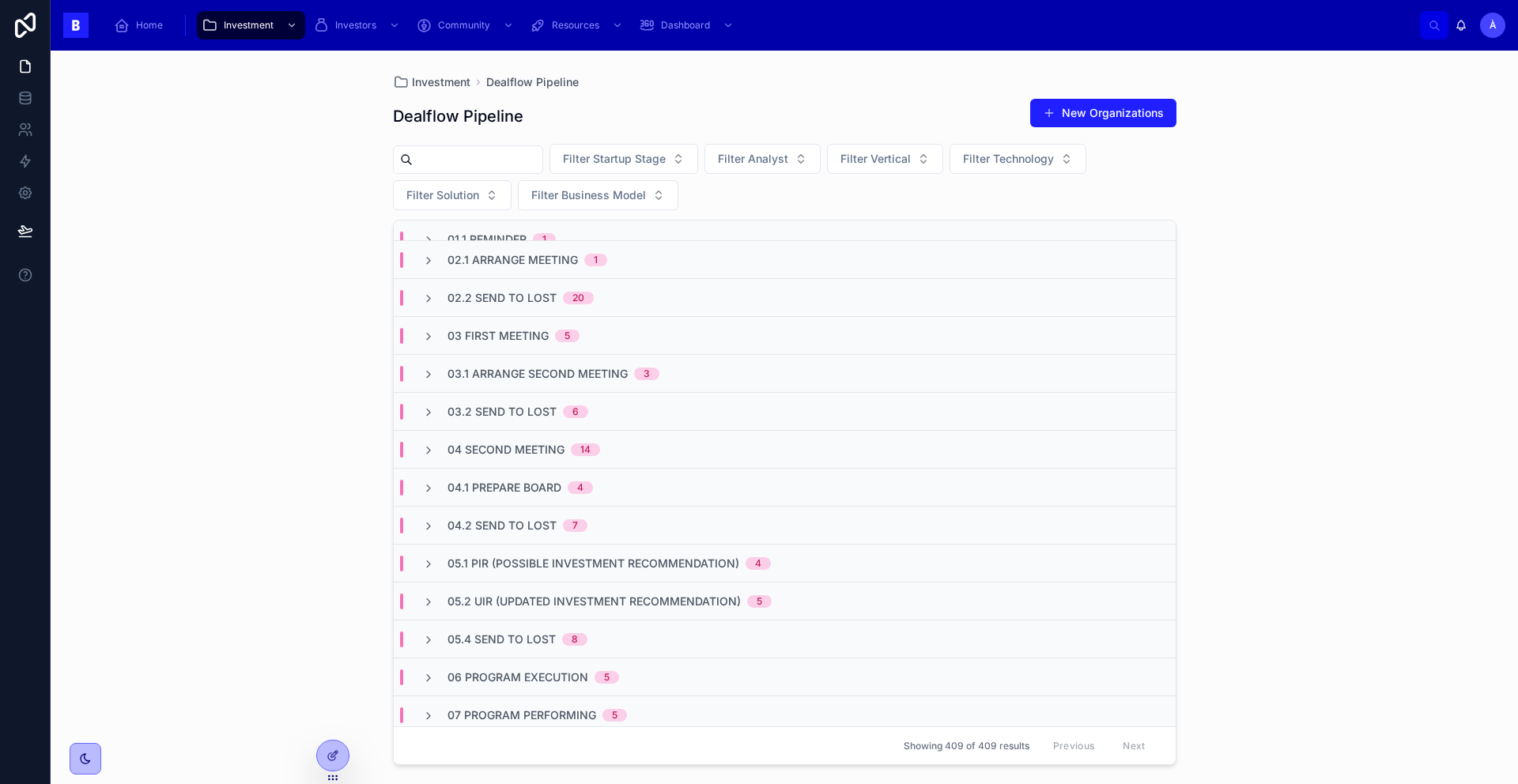
scroll to position [0, 0]
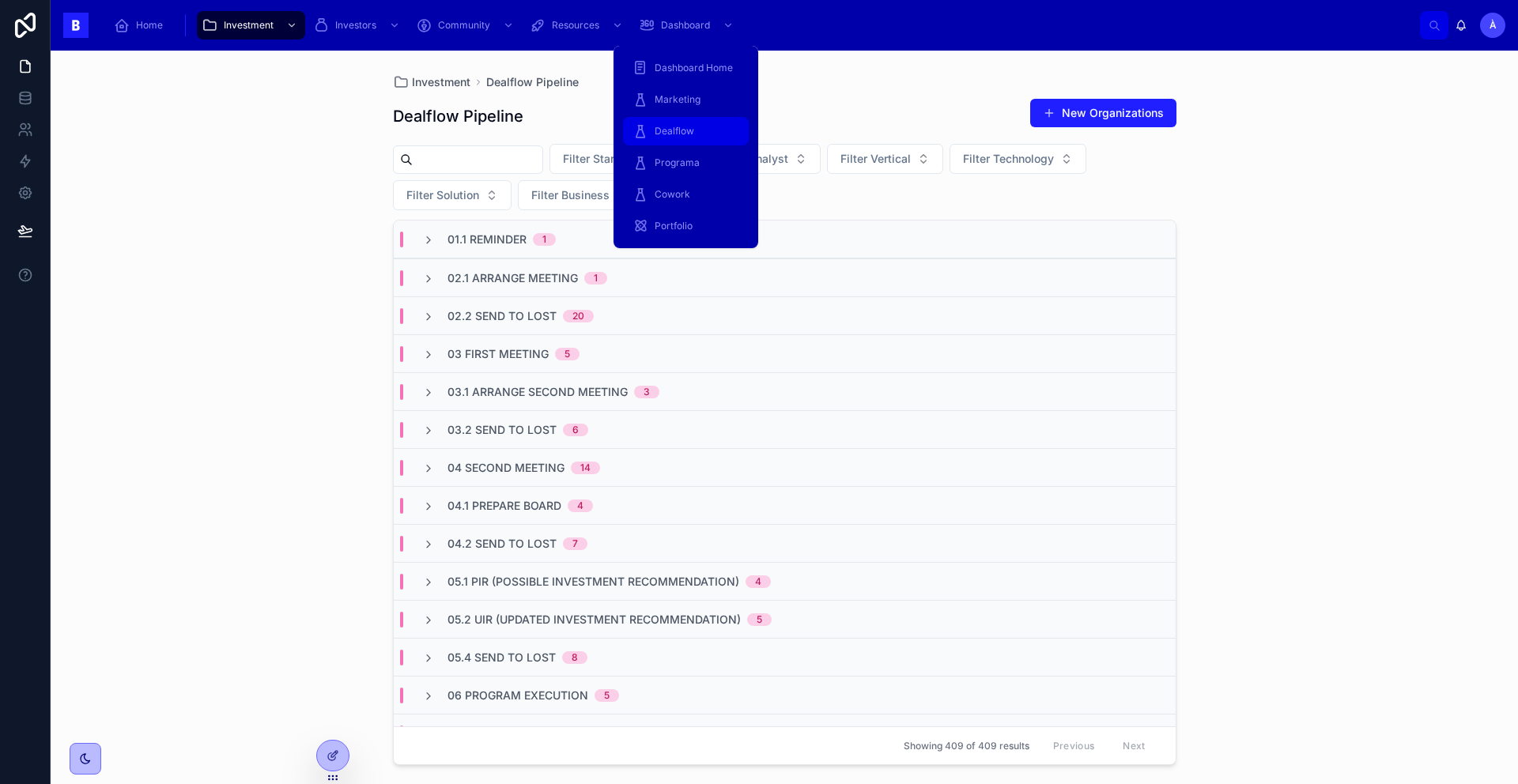
click at [688, 131] on span "Dealflow" at bounding box center [675, 131] width 40 height 13
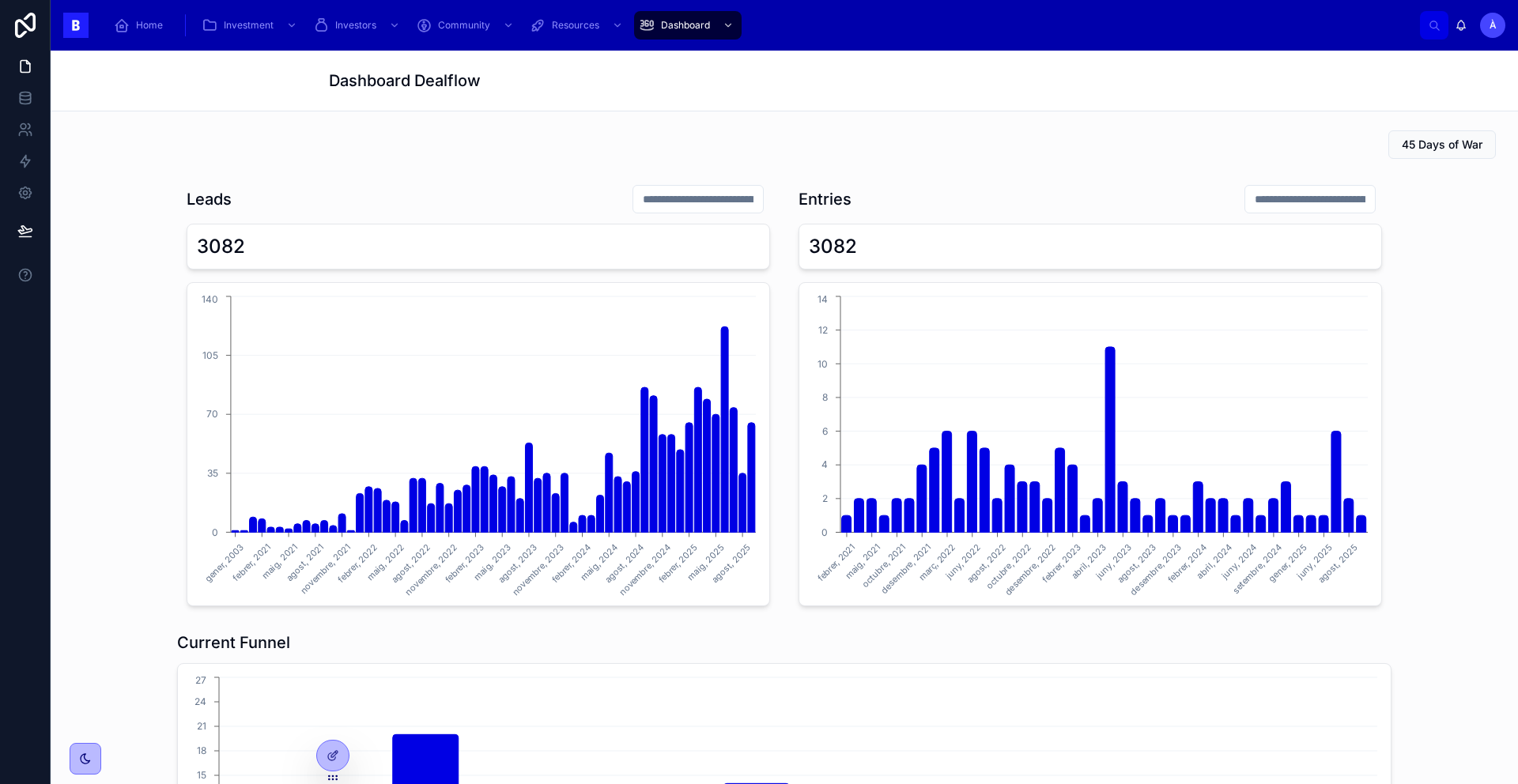
click at [715, 196] on input "text" at bounding box center [698, 199] width 130 height 22
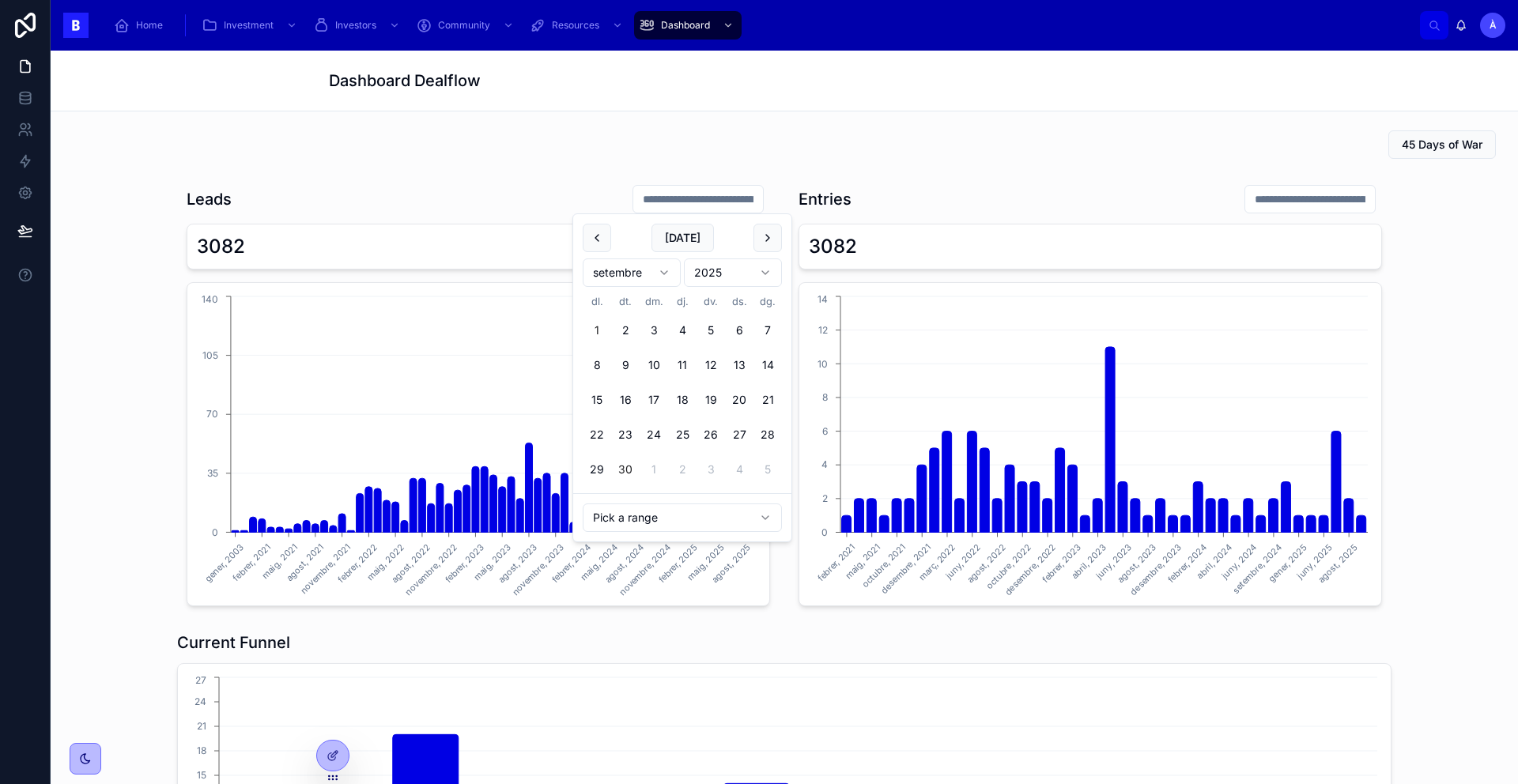
click at [596, 321] on button "1" at bounding box center [597, 330] width 29 height 29
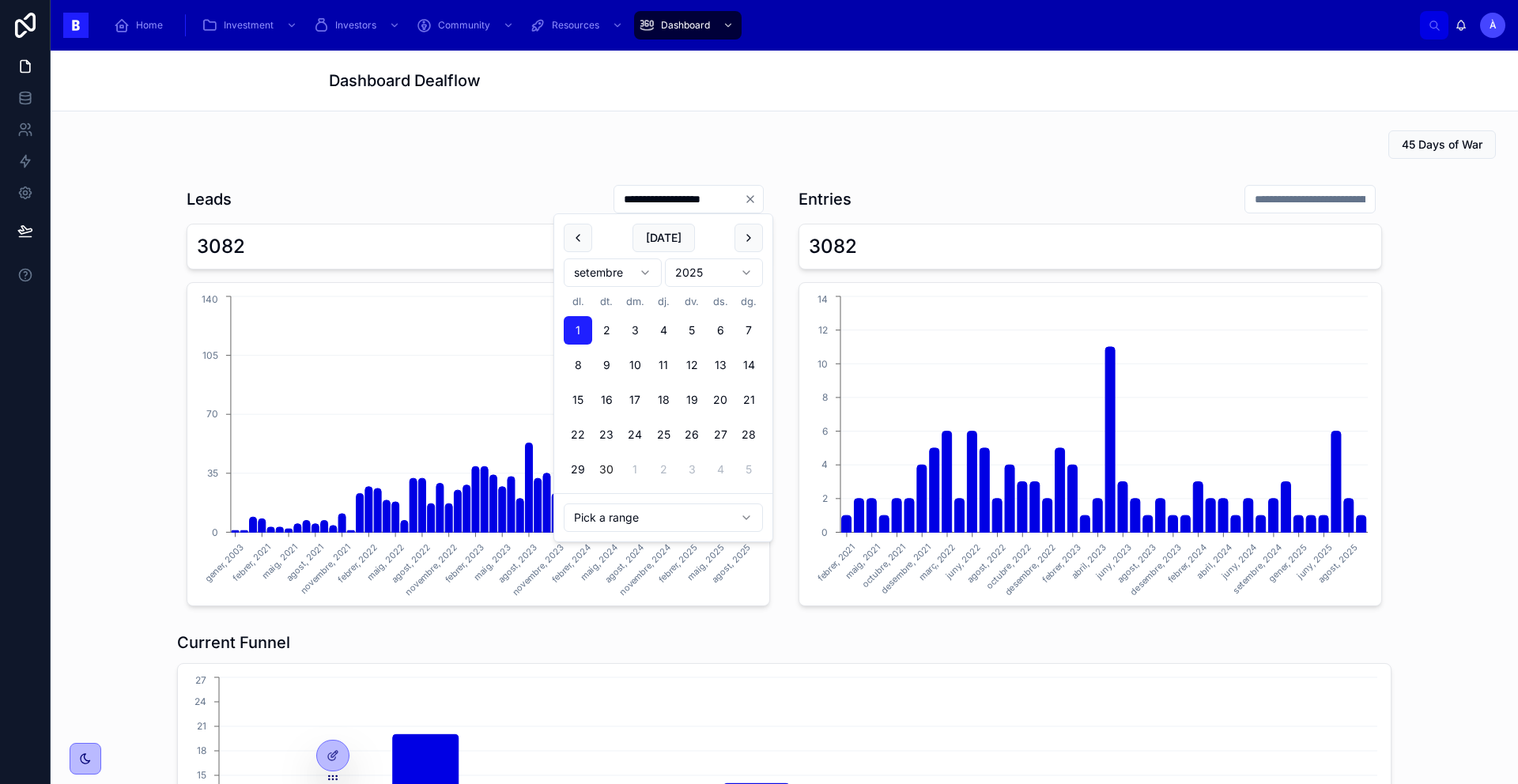
click at [605, 473] on button "30" at bounding box center [606, 469] width 29 height 29
type input "**********"
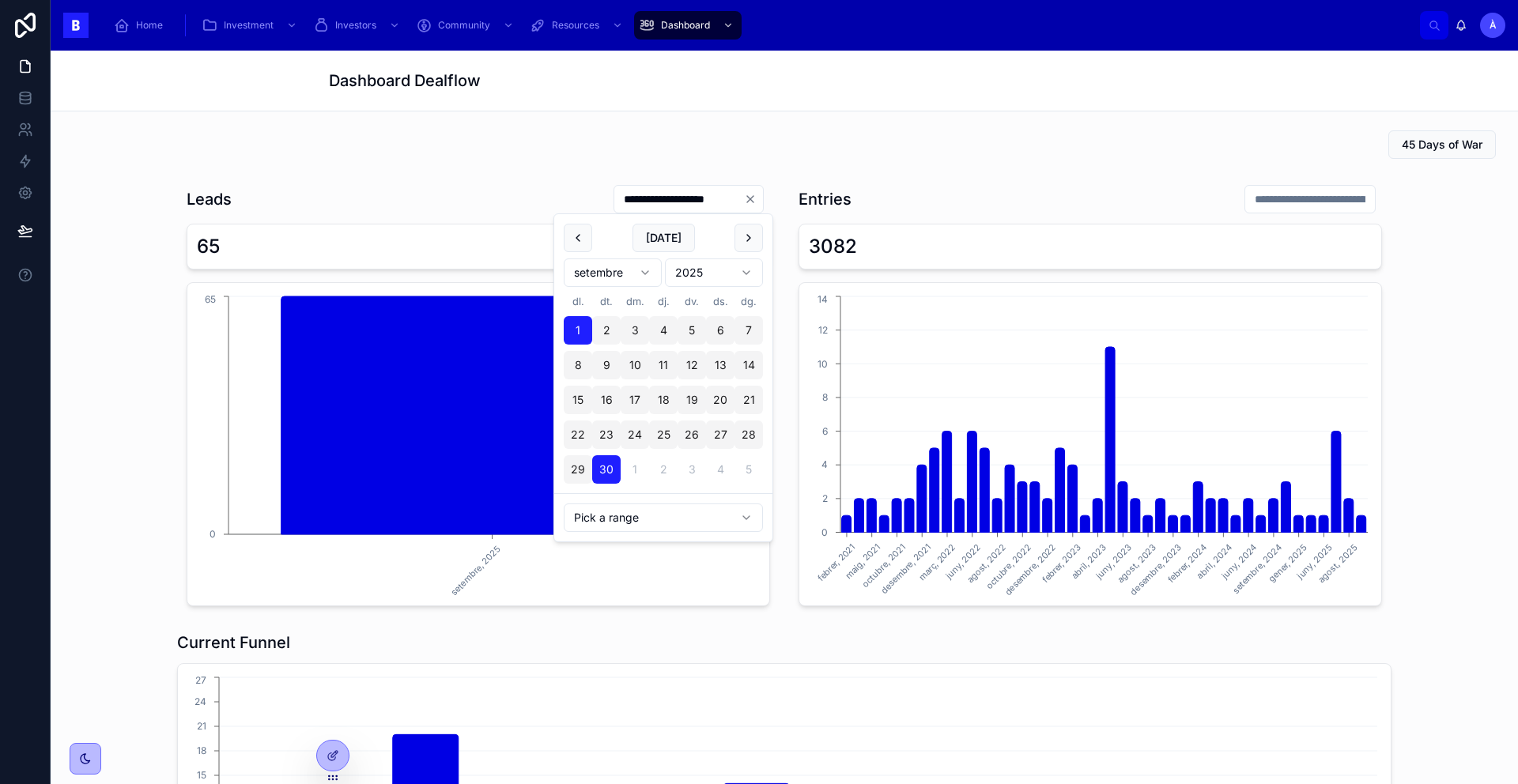
click at [745, 203] on icon "Clear" at bounding box center [750, 198] width 13 height 13
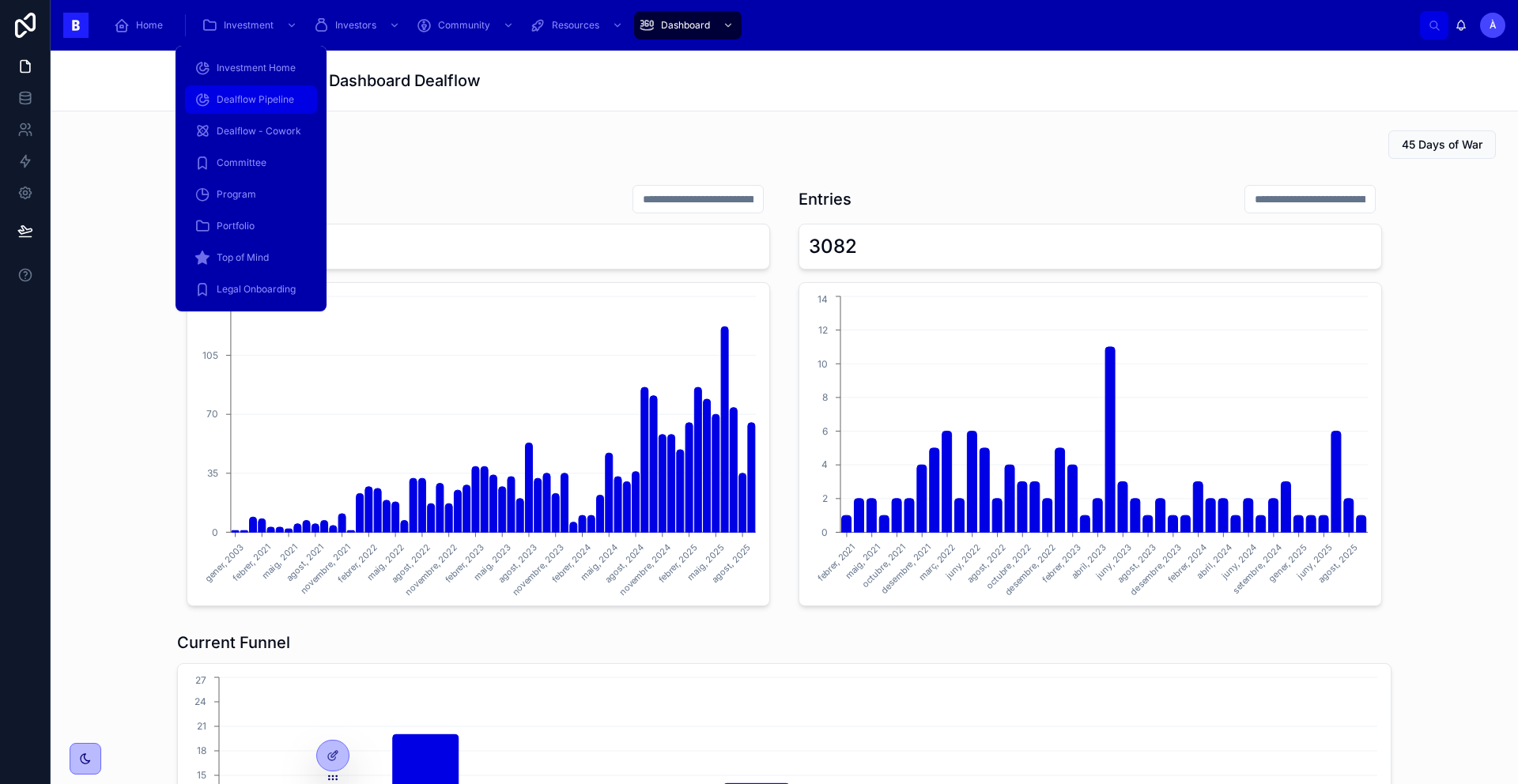
click at [252, 105] on span "Dealflow Pipeline" at bounding box center [255, 99] width 78 height 13
